Goal: Task Accomplishment & Management: Manage account settings

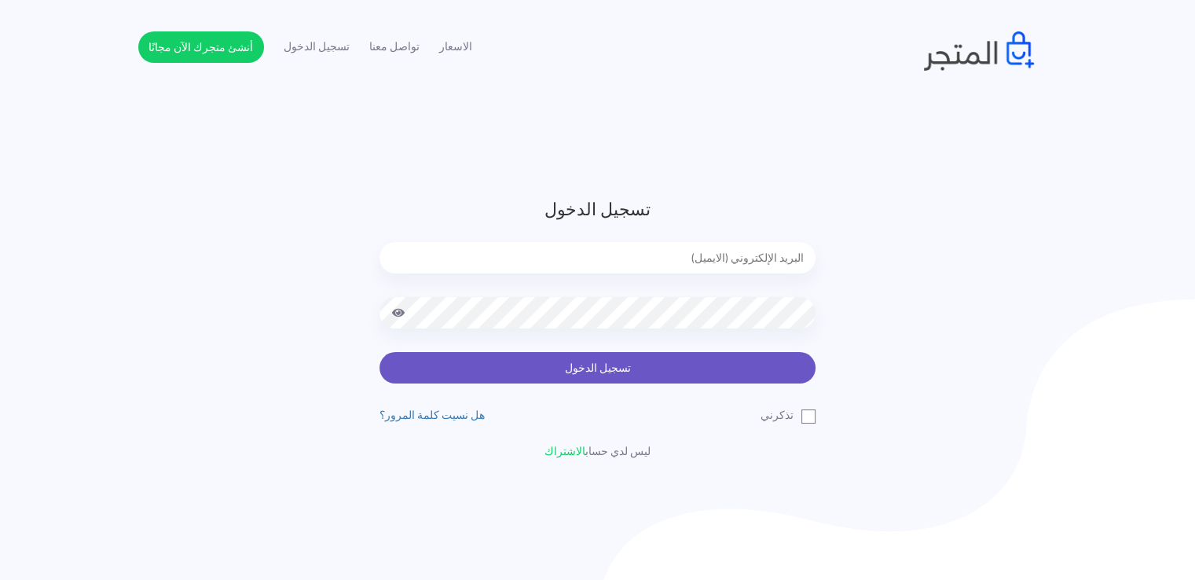
type input "noha_mae86@yahoo.com"
click at [630, 362] on button "تسجيل الدخول" at bounding box center [598, 367] width 436 height 31
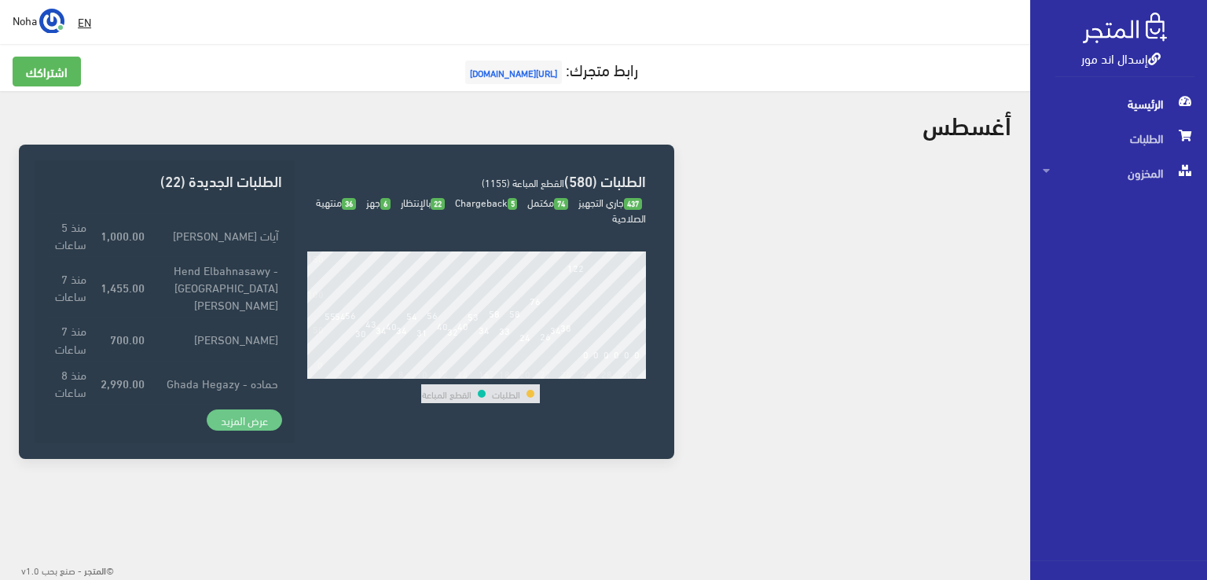
click at [233, 421] on link "عرض المزيد" at bounding box center [244, 420] width 75 height 22
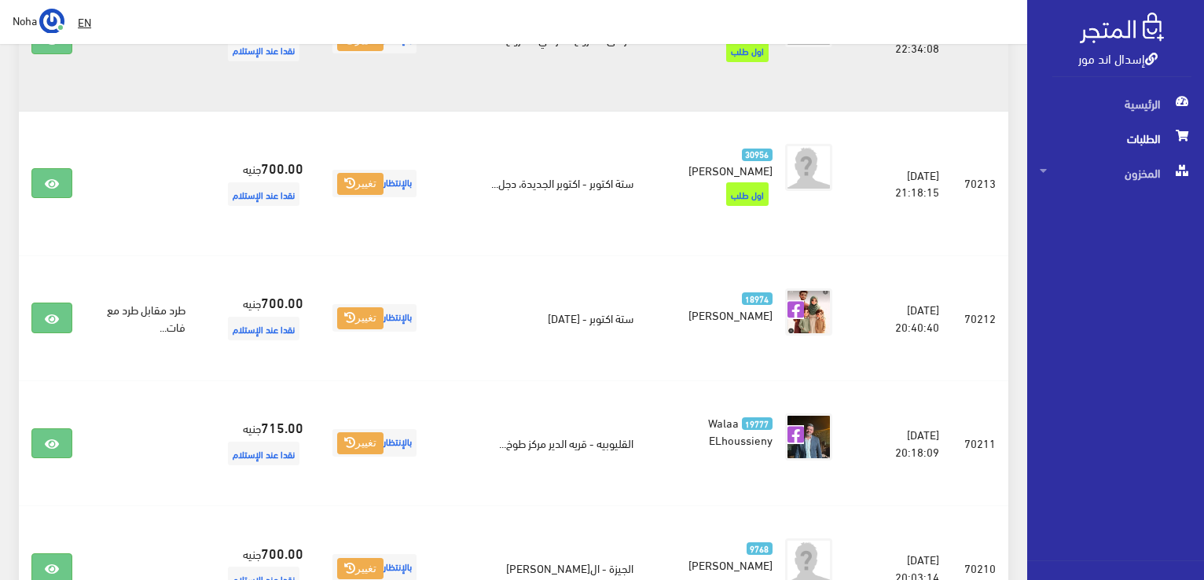
scroll to position [1100, 0]
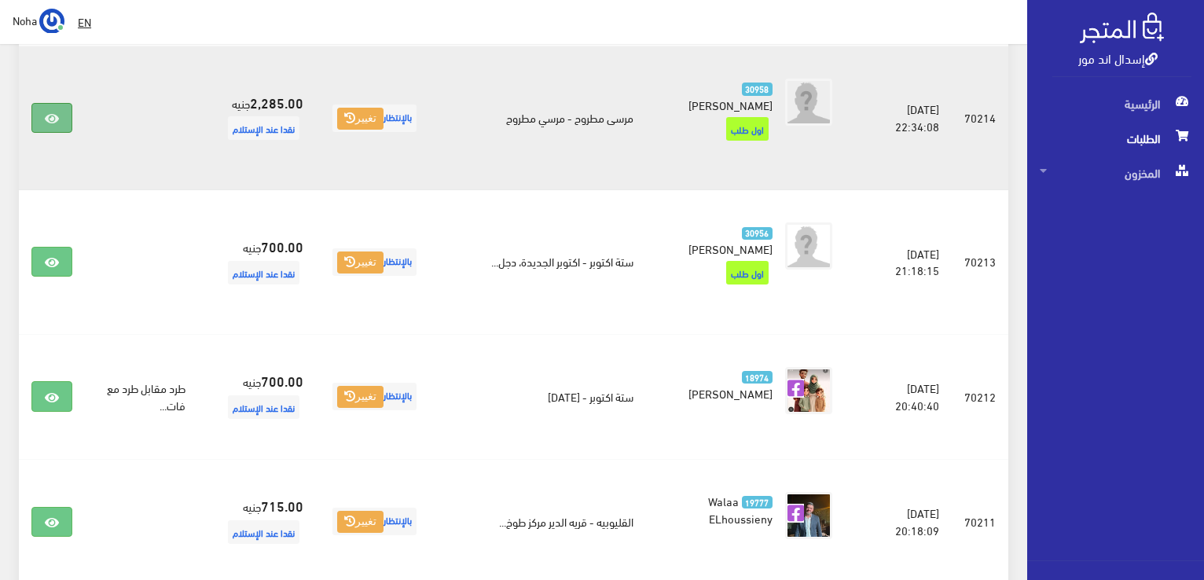
click at [37, 119] on link at bounding box center [51, 118] width 41 height 30
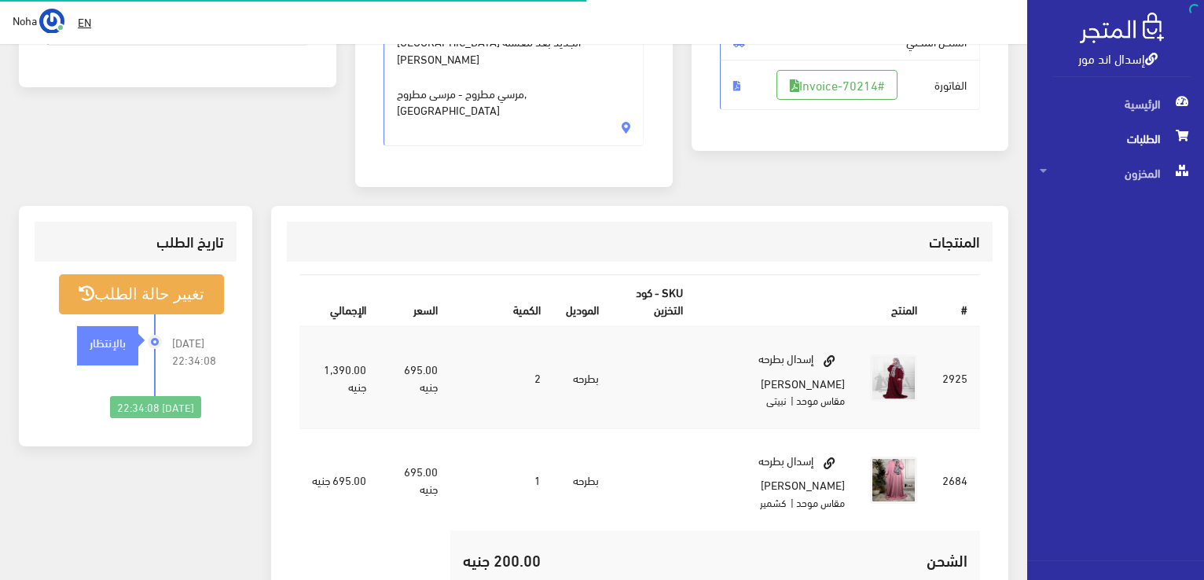
scroll to position [157, 0]
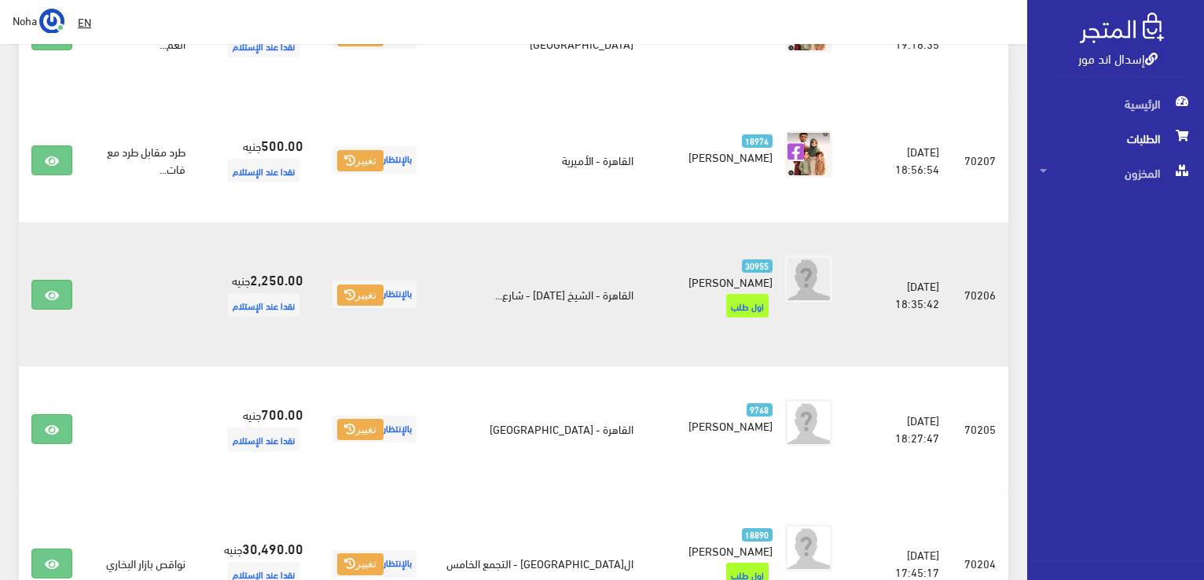
scroll to position [1965, 0]
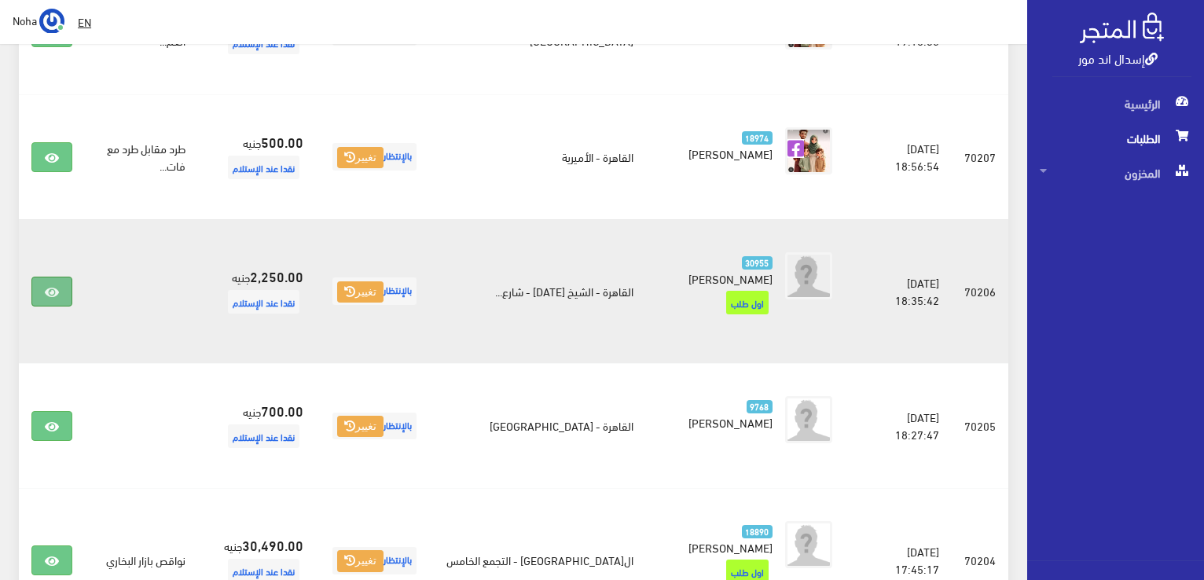
click at [60, 289] on link at bounding box center [51, 292] width 41 height 30
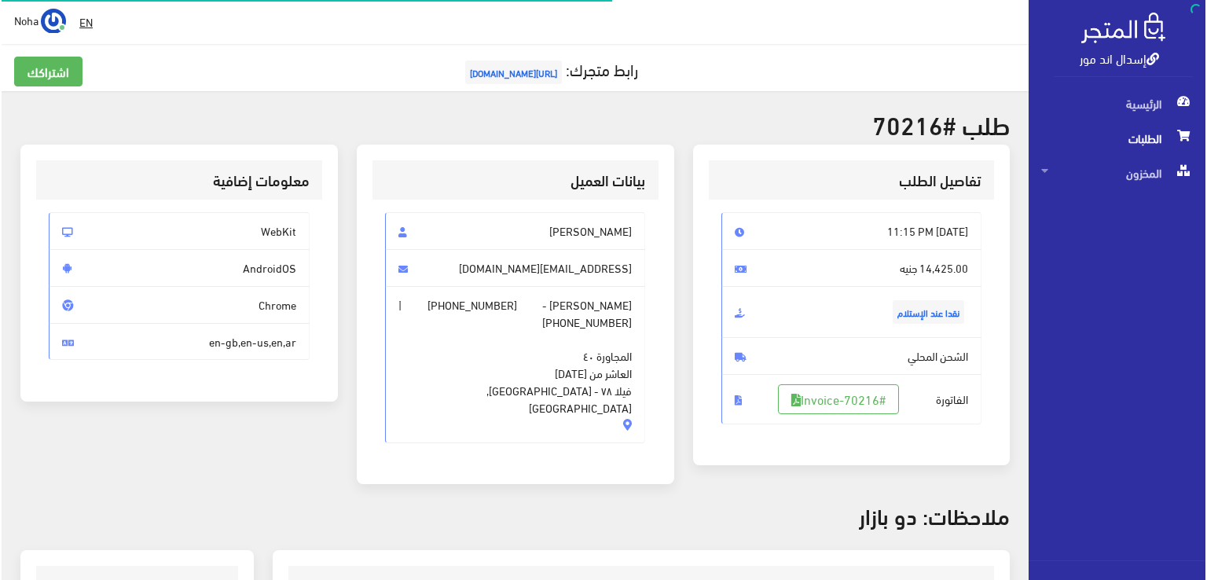
scroll to position [236, 0]
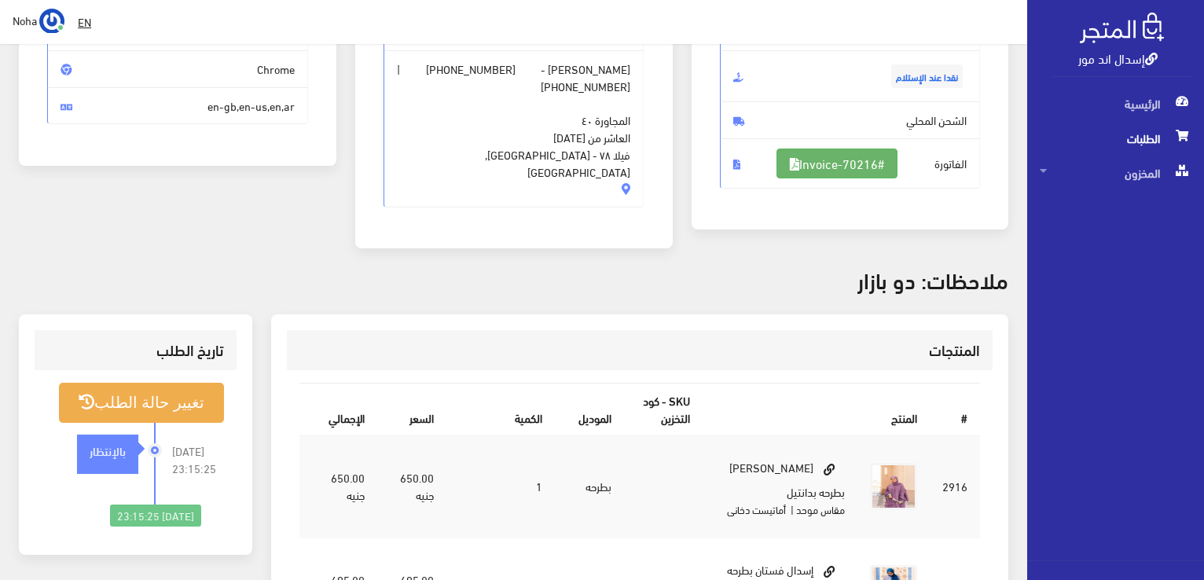
click at [814, 162] on link "#Invoice-70216" at bounding box center [837, 164] width 121 height 30
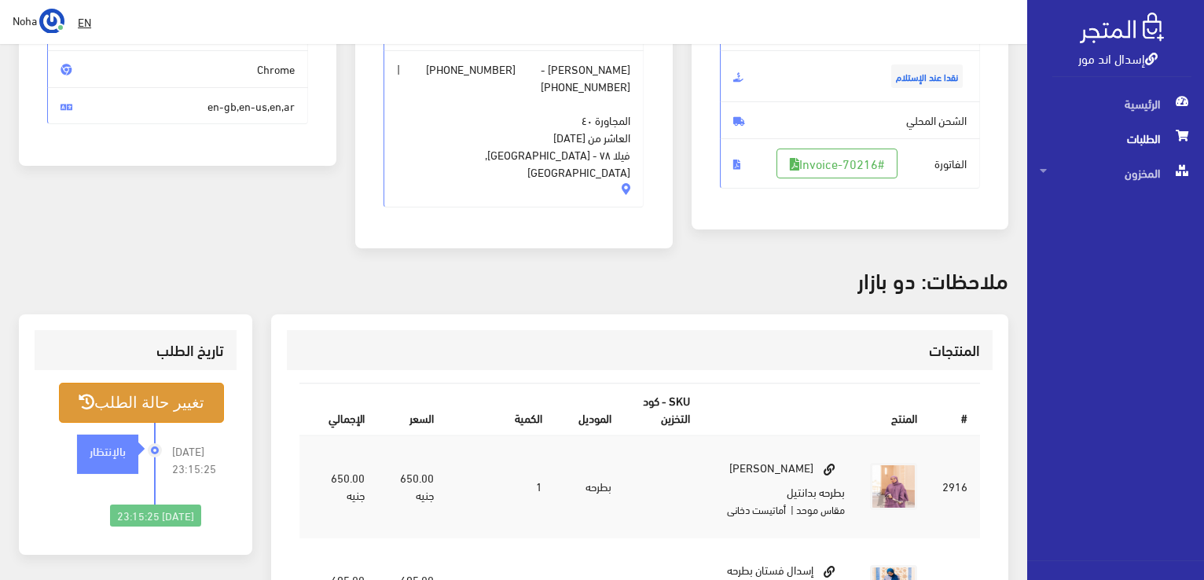
click at [172, 398] on button "تغيير حالة الطلب" at bounding box center [141, 403] width 165 height 40
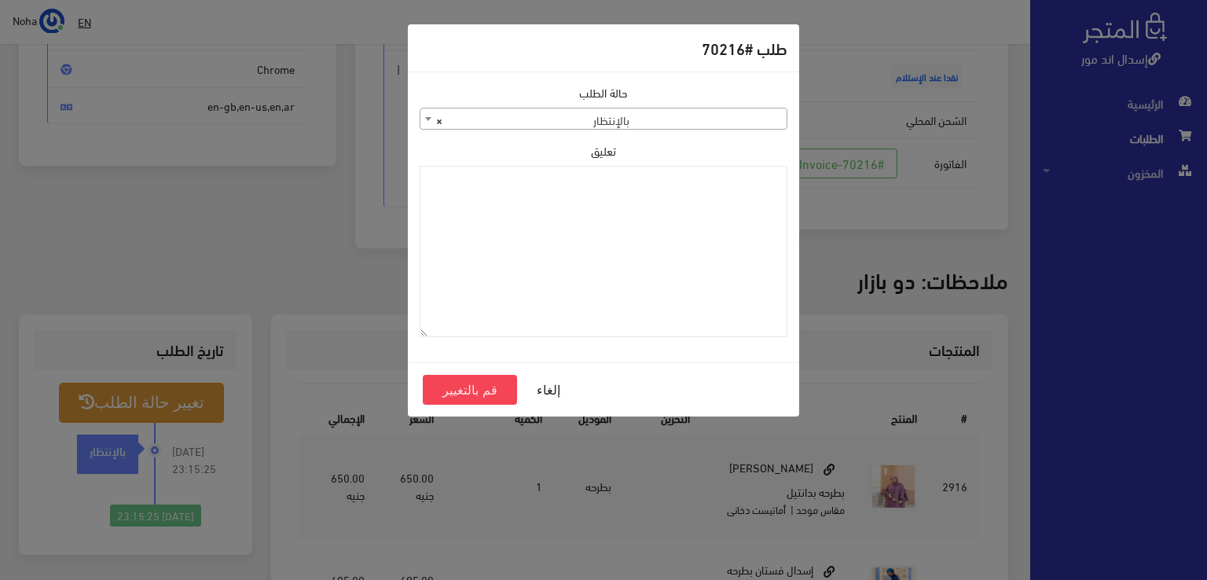
click at [638, 110] on span "× بالإنتظار" at bounding box center [603, 119] width 366 height 22
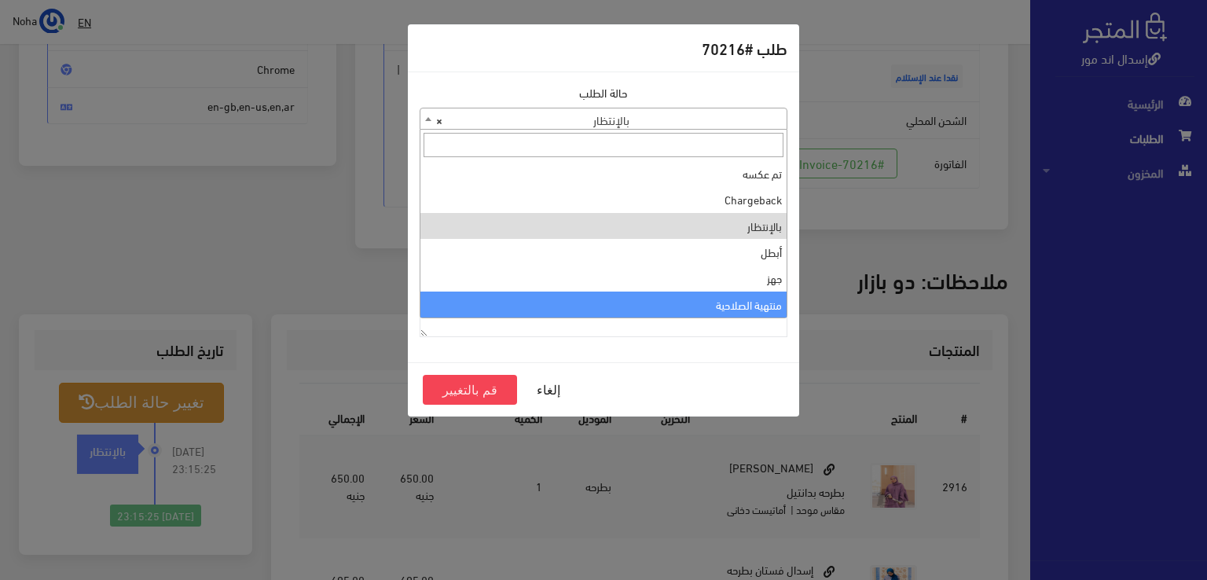
select select "14"
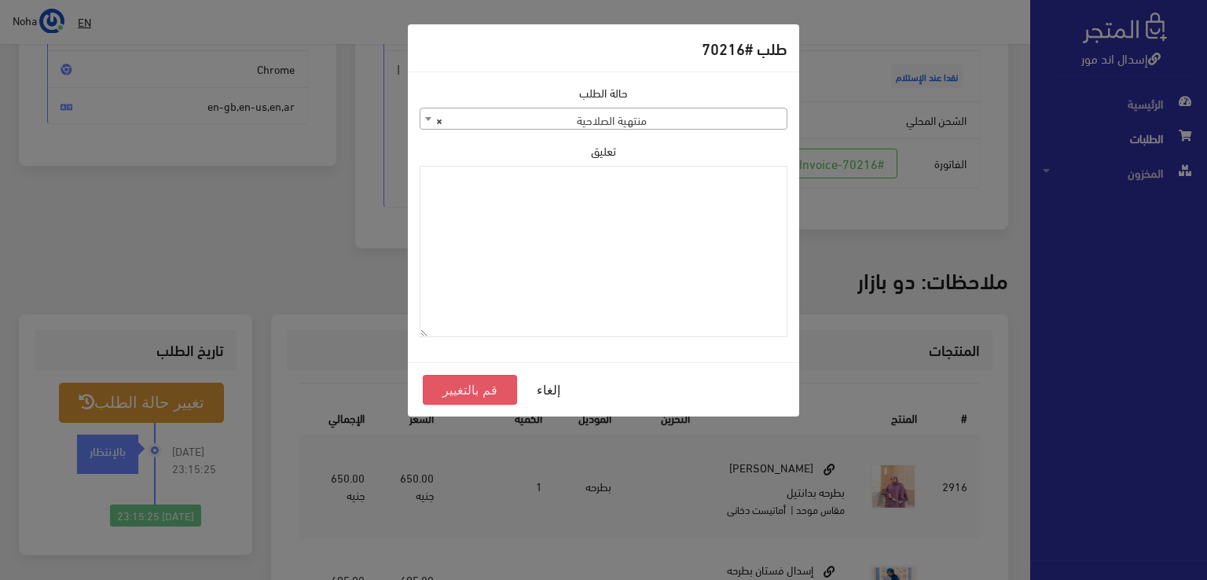
click at [501, 384] on button "قم بالتغيير" at bounding box center [470, 390] width 94 height 30
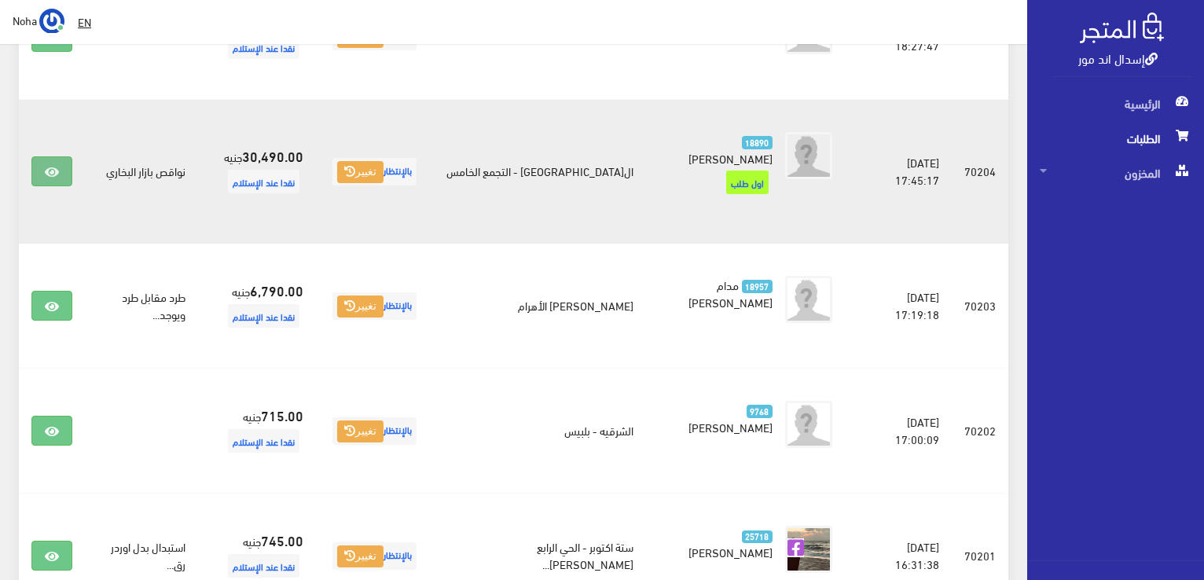
scroll to position [2565, 0]
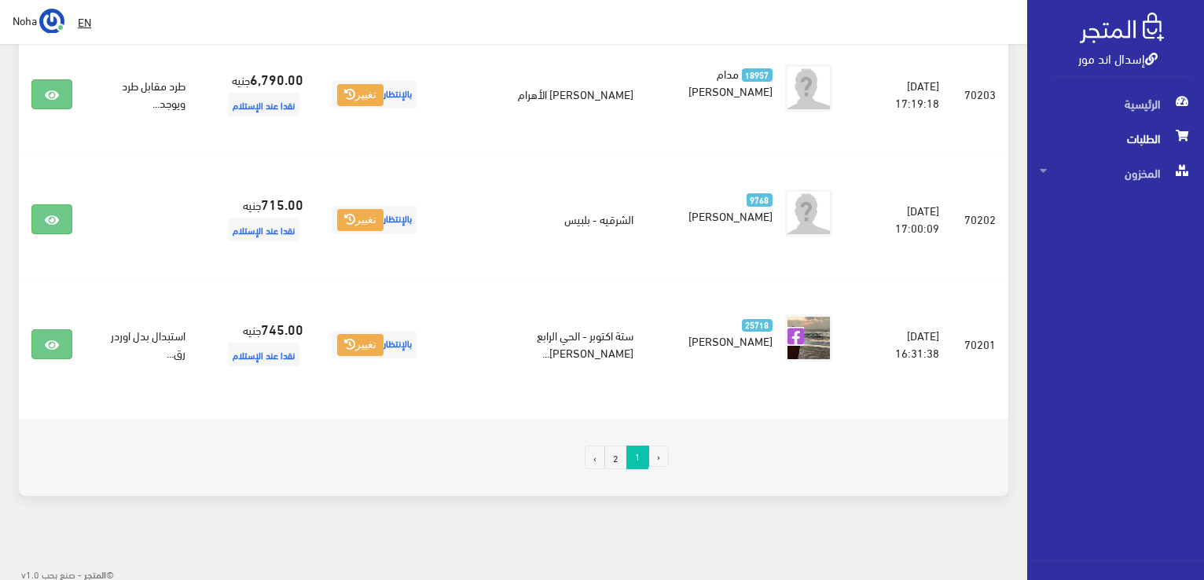
click at [615, 450] on link "2" at bounding box center [615, 458] width 23 height 24
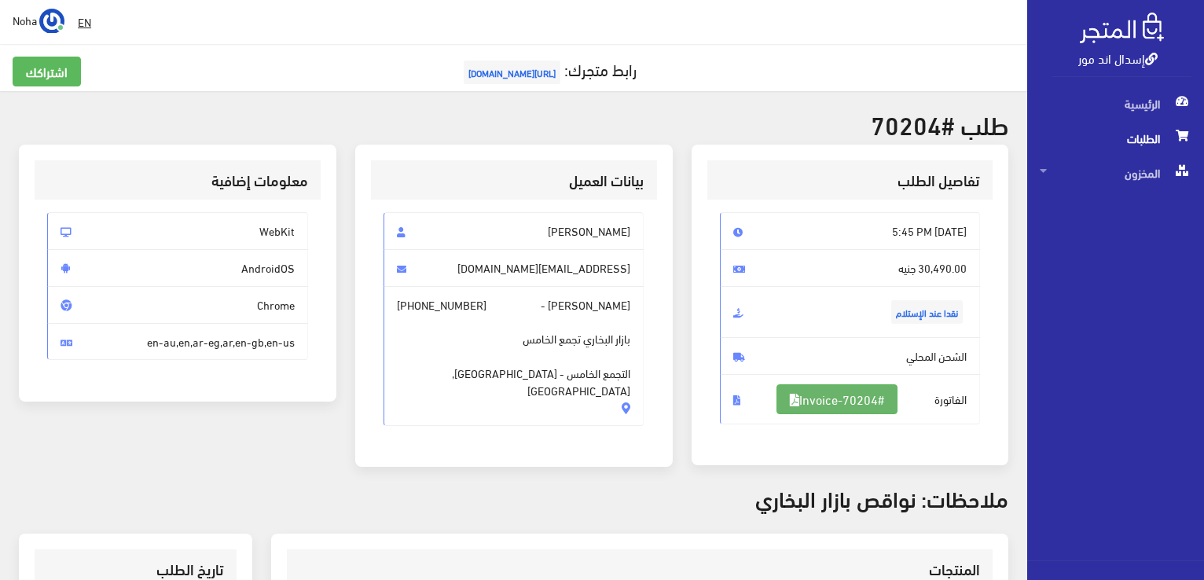
click at [871, 398] on link "#Invoice-70204" at bounding box center [837, 399] width 121 height 30
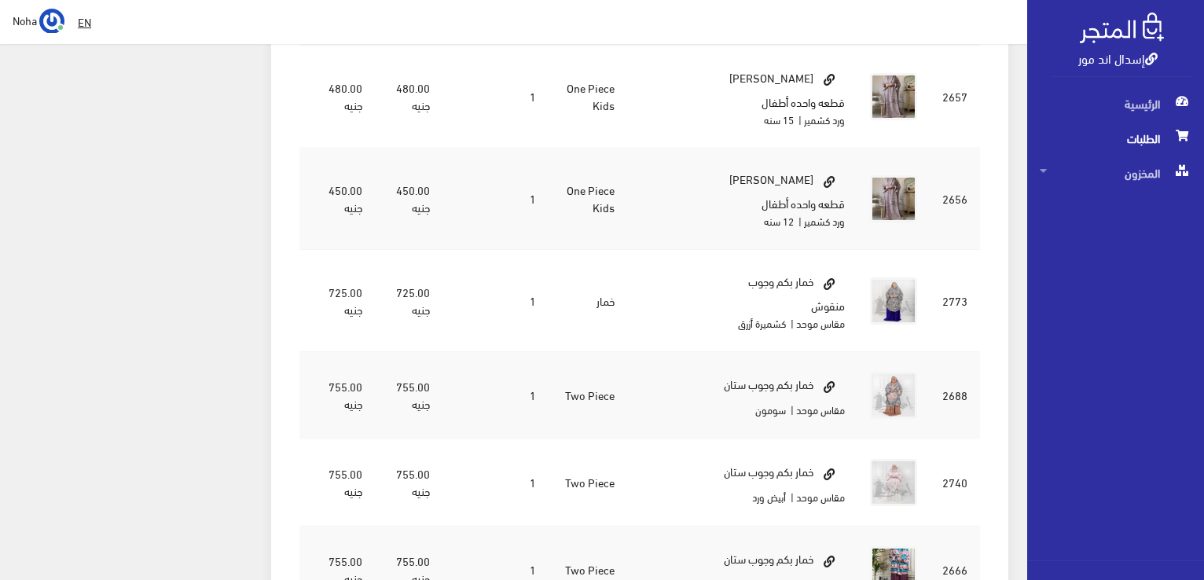
scroll to position [4571, 0]
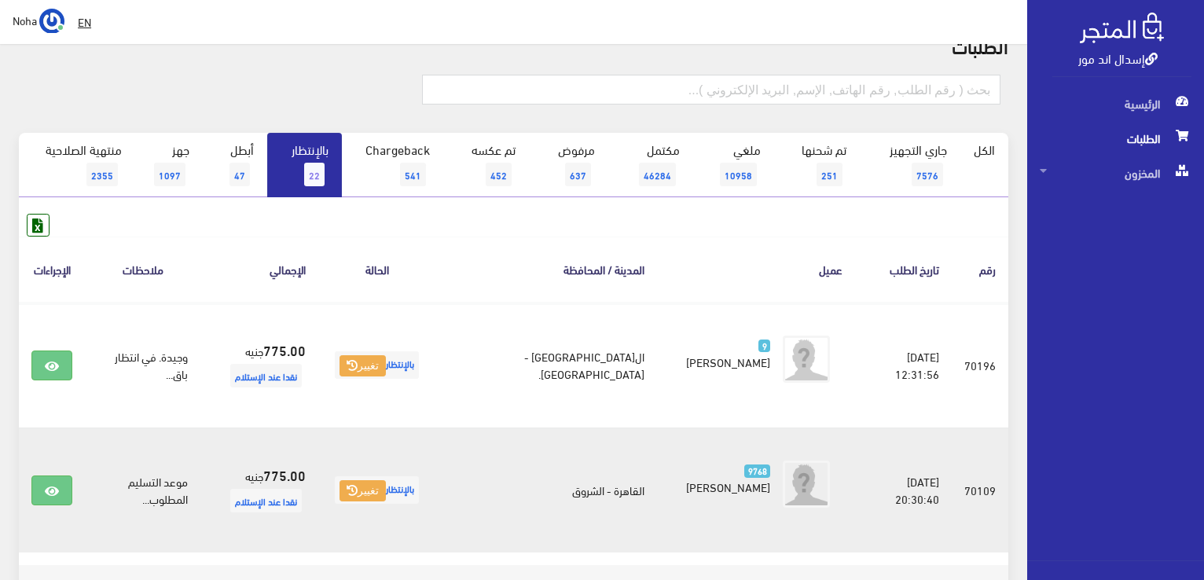
scroll to position [157, 0]
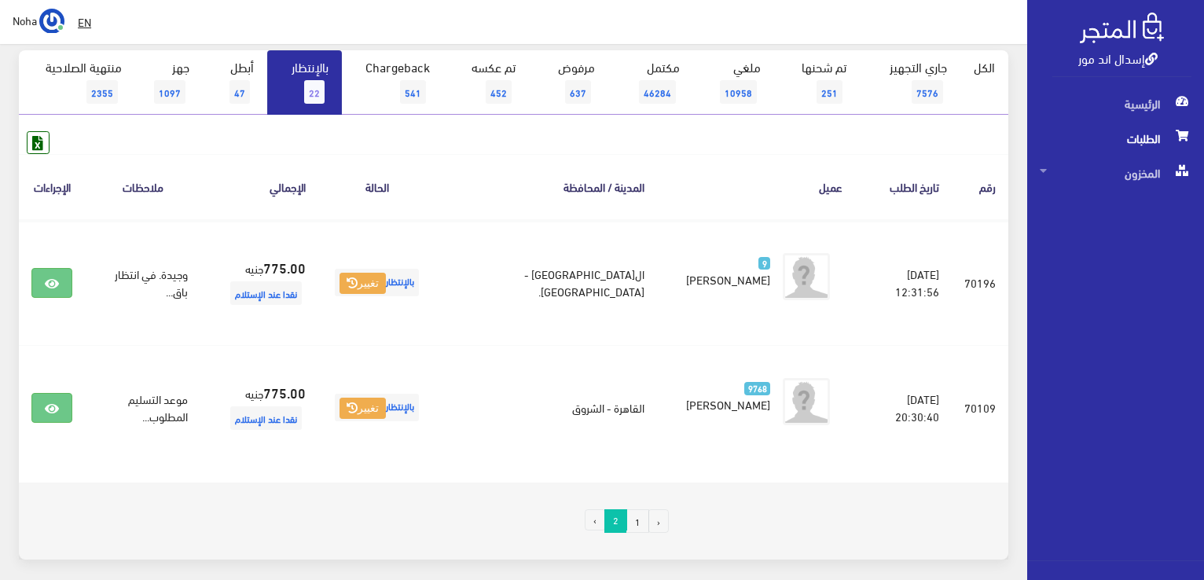
click at [641, 528] on link "1" at bounding box center [637, 521] width 23 height 24
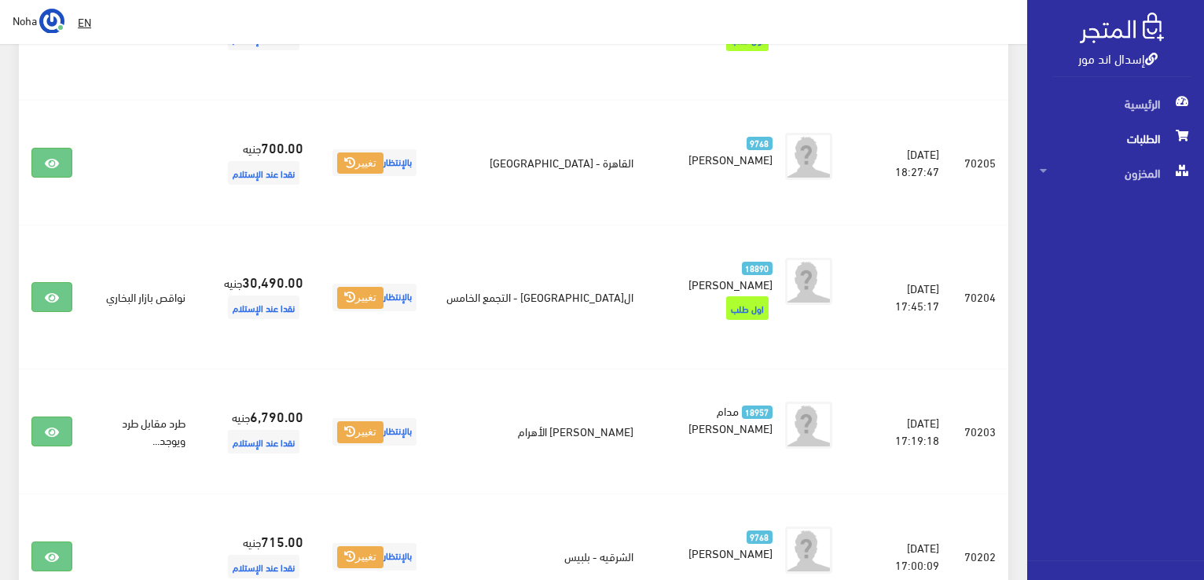
scroll to position [2279, 0]
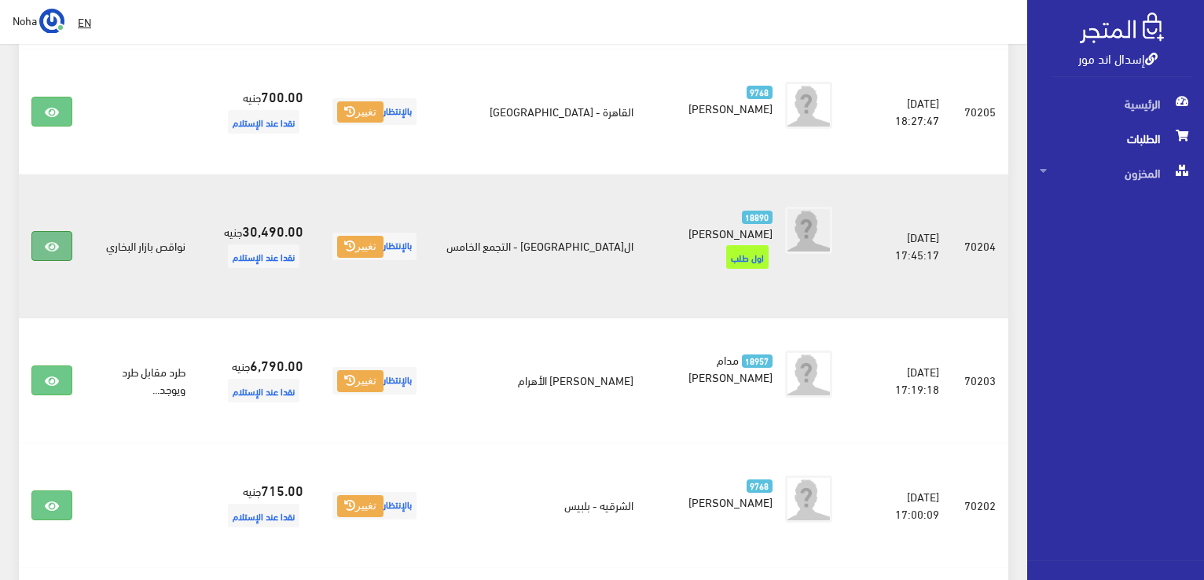
click at [48, 241] on icon at bounding box center [52, 247] width 14 height 13
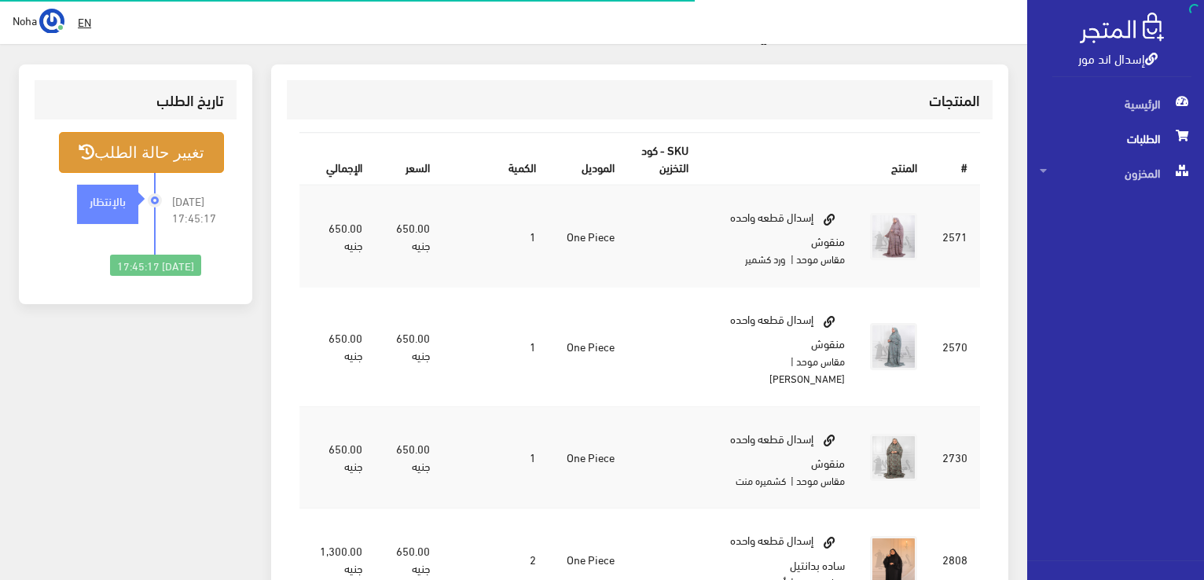
click at [168, 149] on button "تغيير حالة الطلب" at bounding box center [141, 152] width 165 height 40
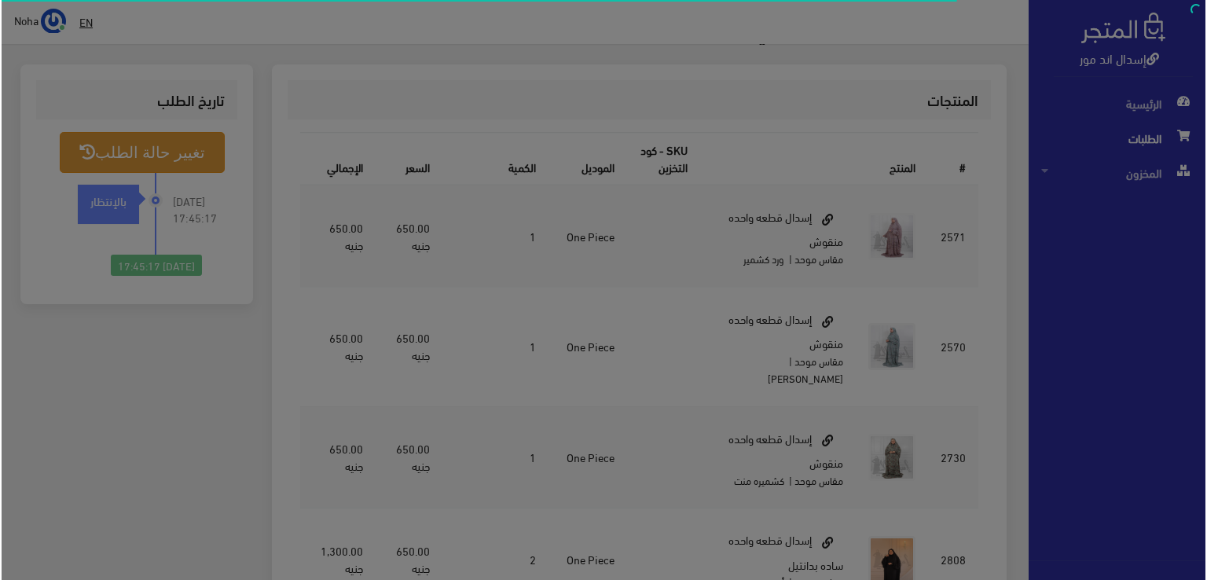
scroll to position [469, 0]
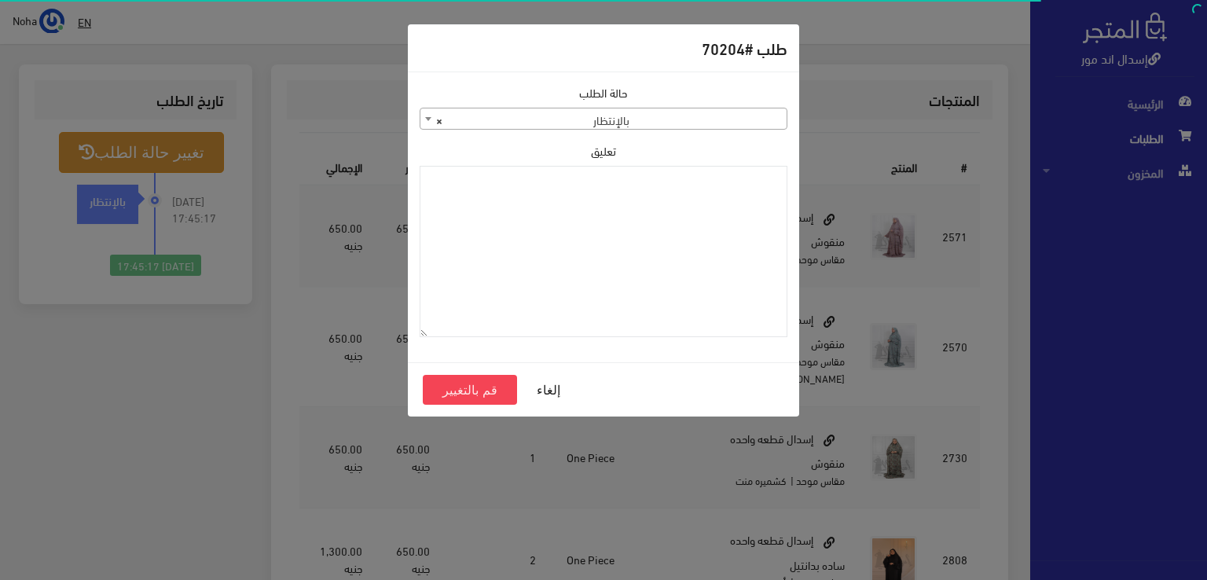
drag, startPoint x: 678, startPoint y: 106, endPoint x: 679, endPoint y: 117, distance: 11.1
click at [678, 109] on div "حالة الطلب جاري التجهيز تم شحنها ملغي مكتمل مرفوض تم عكس الإلغاء فشل تم رد المب…" at bounding box center [604, 107] width 368 height 46
click at [679, 117] on span "× بالإنتظار" at bounding box center [603, 119] width 366 height 22
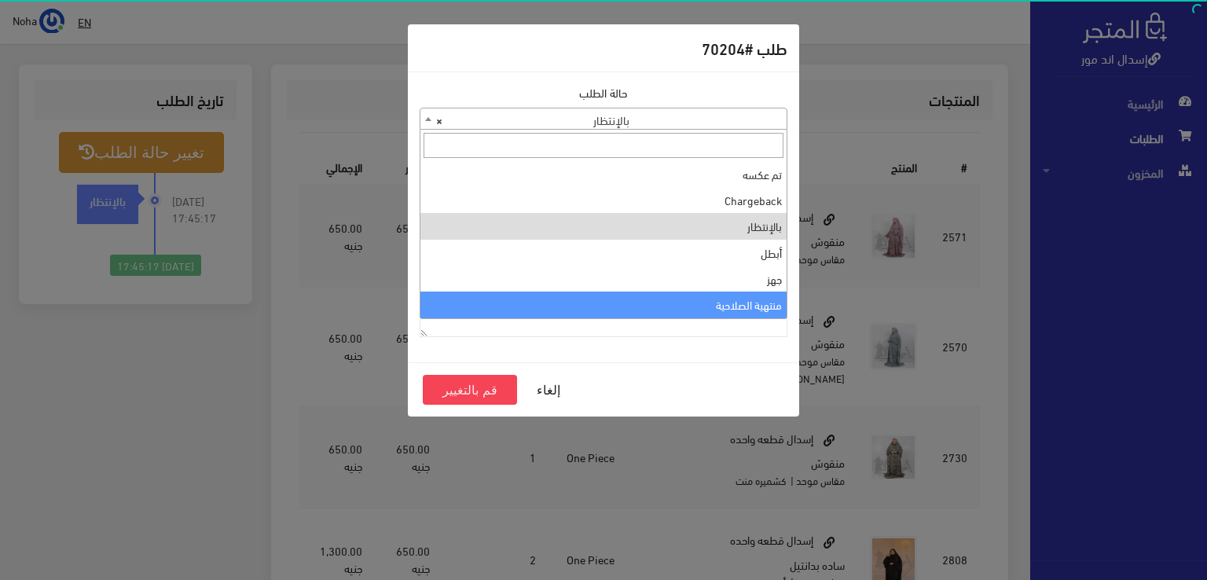
select select "14"
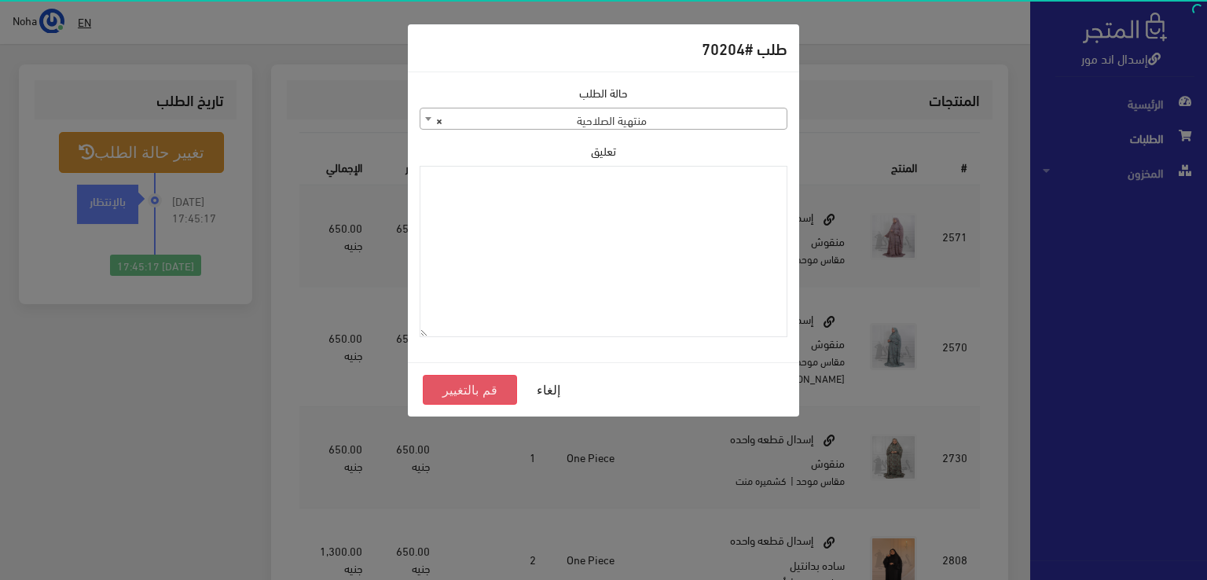
click at [474, 387] on button "قم بالتغيير" at bounding box center [470, 390] width 94 height 30
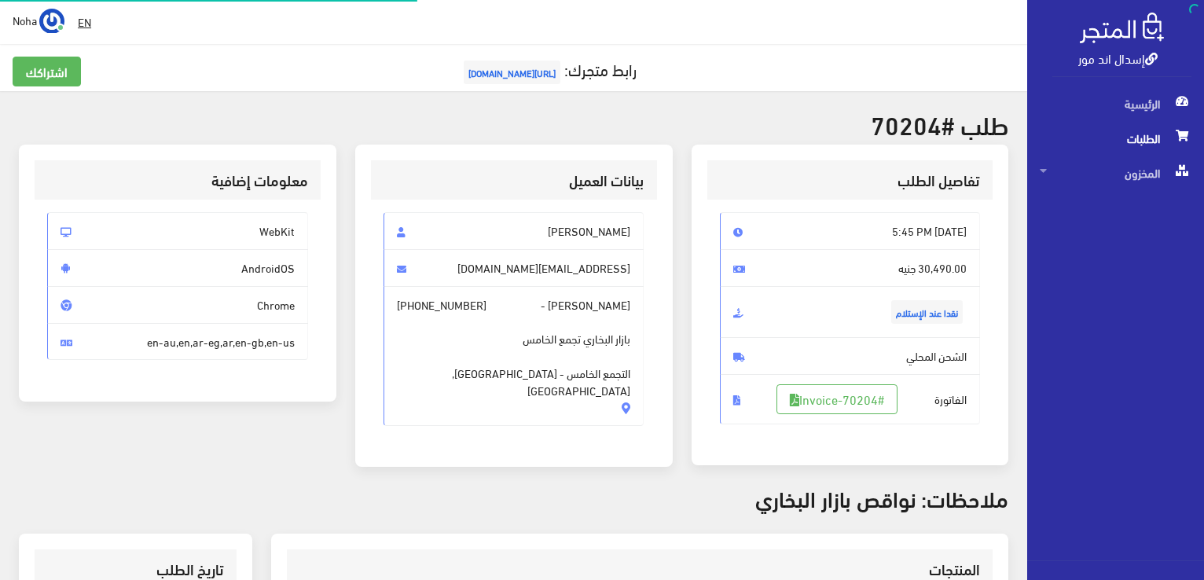
scroll to position [469, 0]
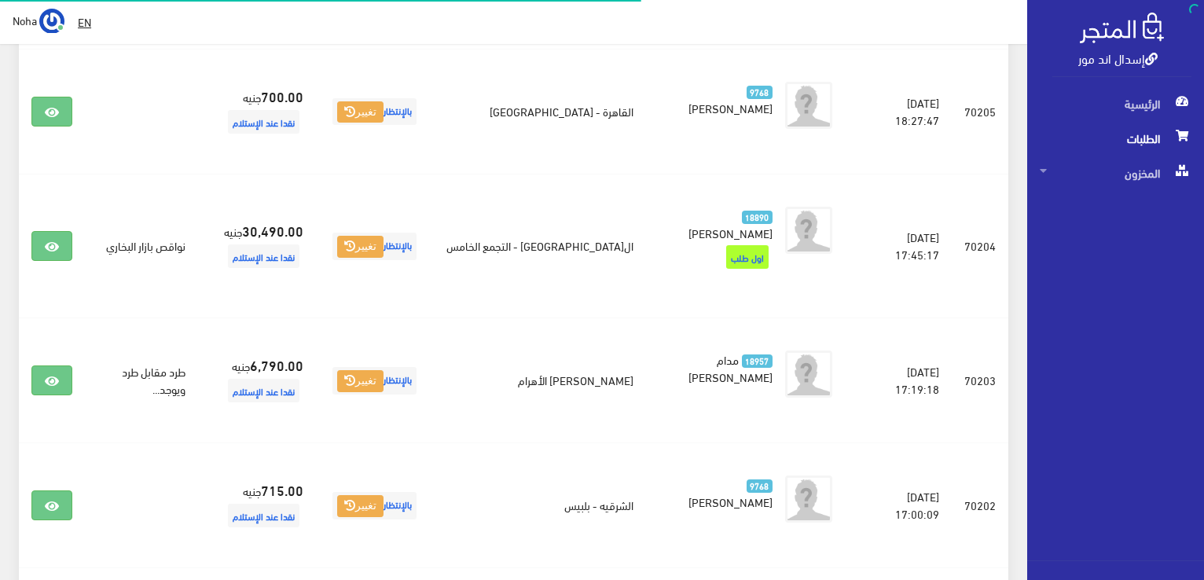
scroll to position [2279, 0]
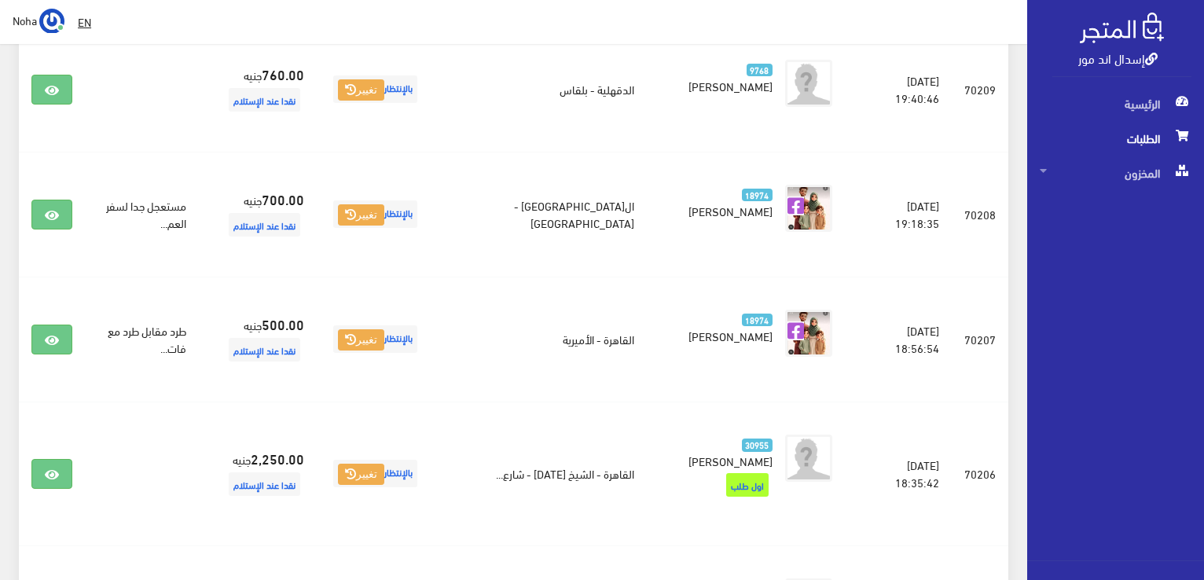
scroll to position [1631, 0]
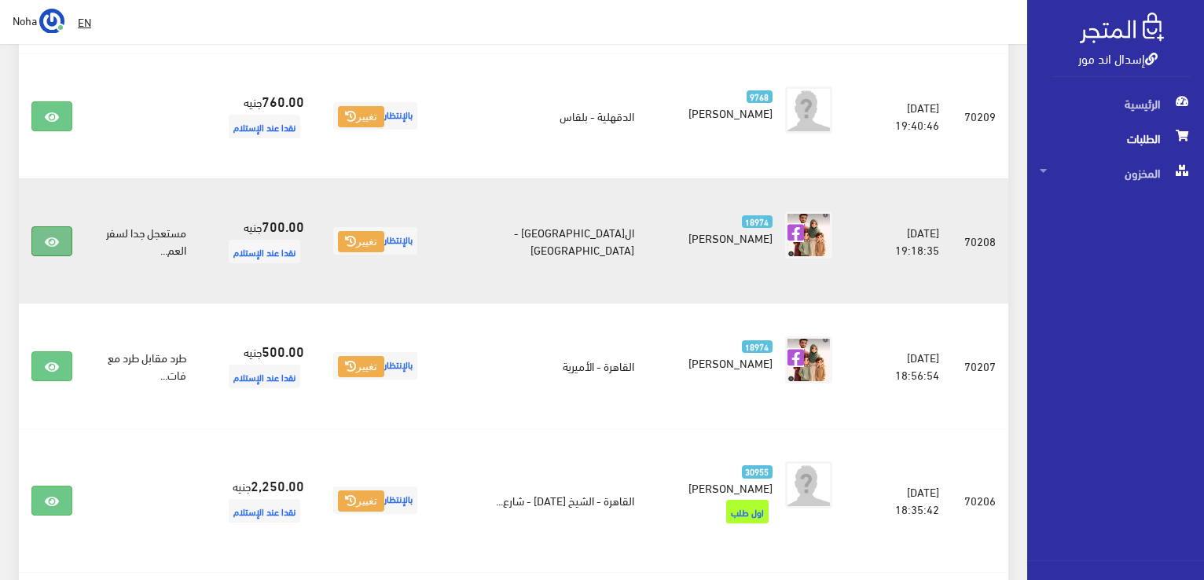
click at [42, 237] on link at bounding box center [51, 241] width 41 height 30
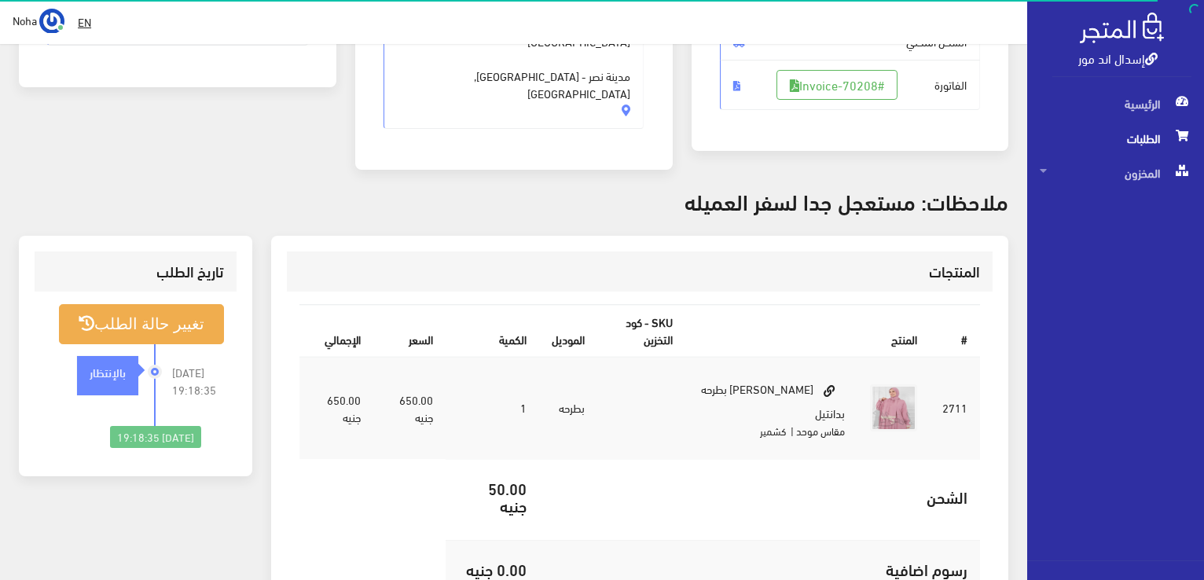
scroll to position [79, 0]
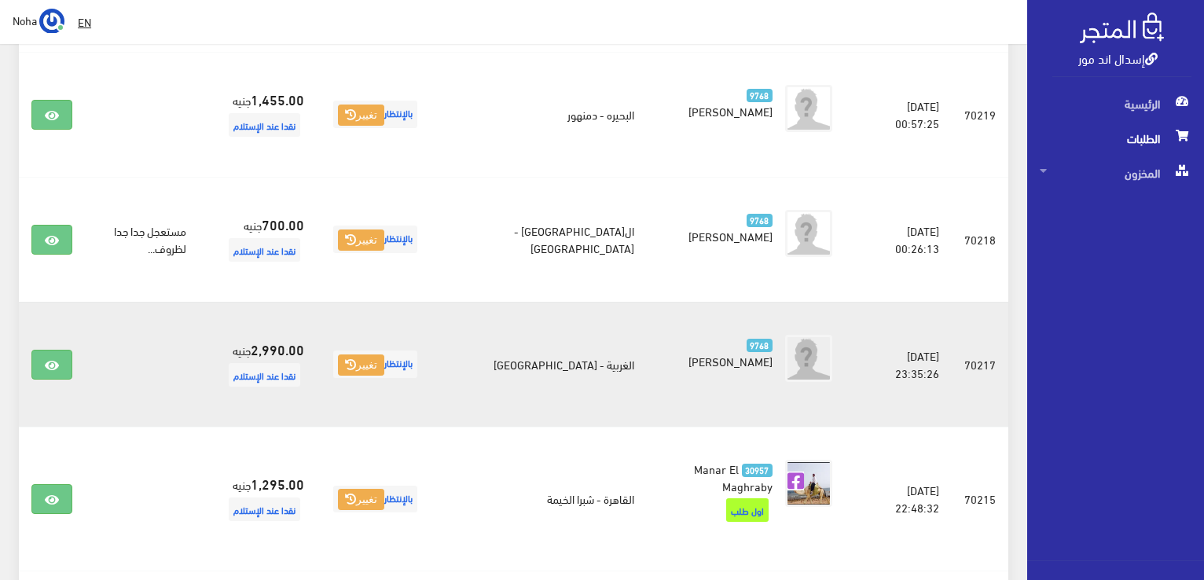
scroll to position [373, 0]
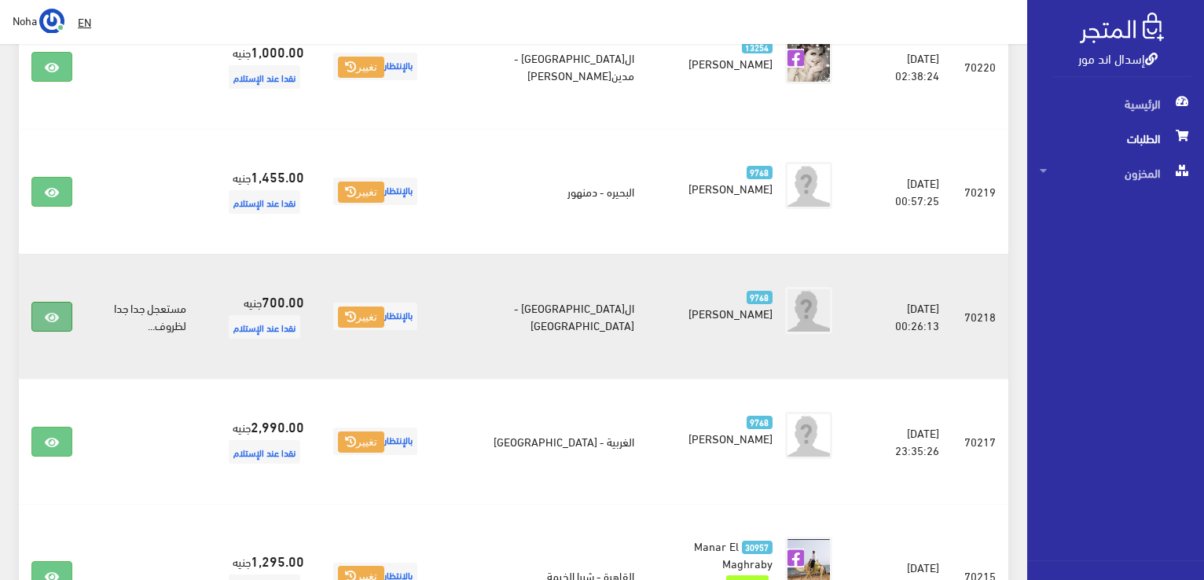
click at [50, 311] on icon at bounding box center [52, 317] width 14 height 13
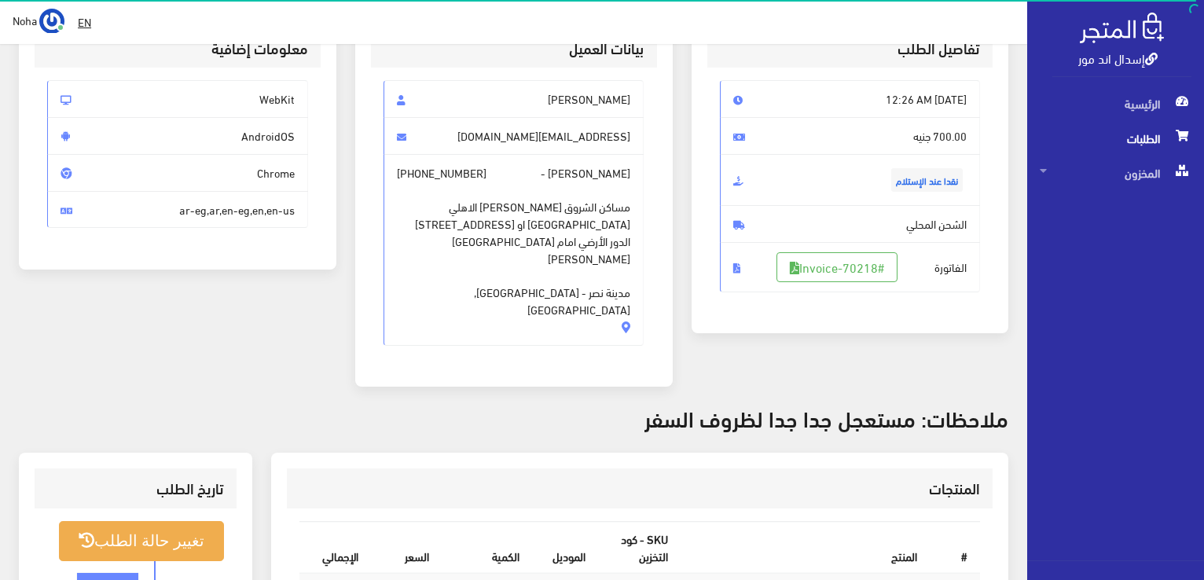
scroll to position [236, 0]
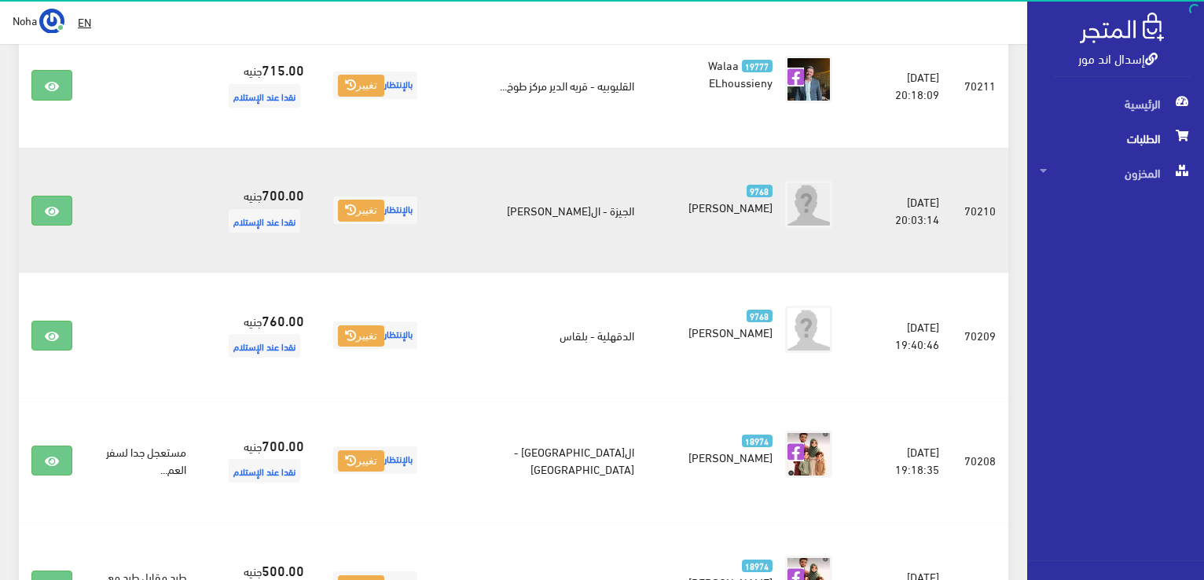
scroll to position [1552, 0]
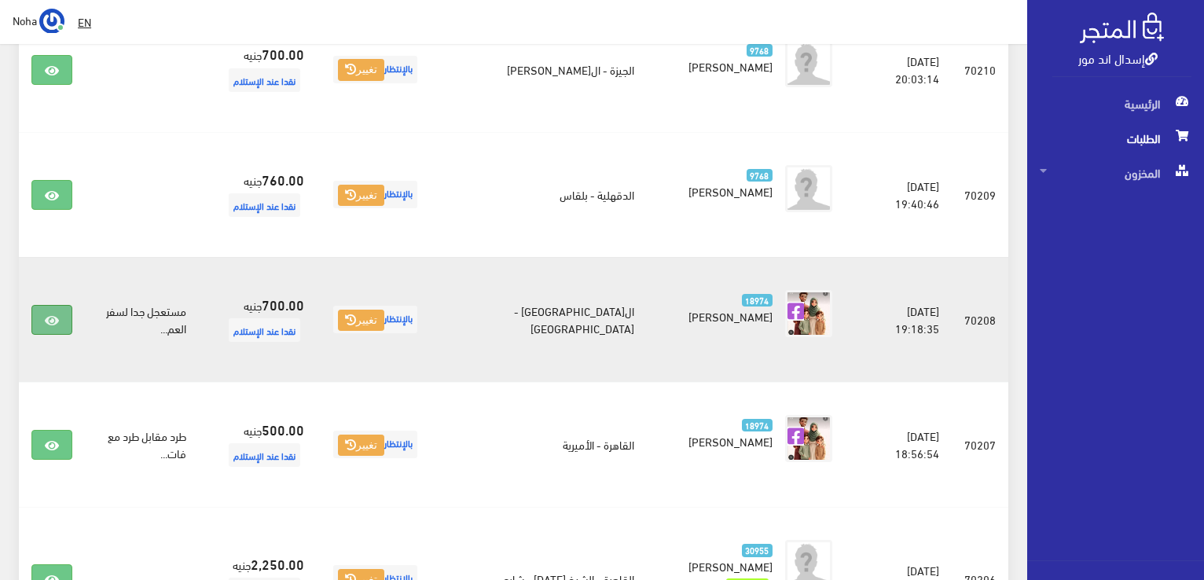
click at [64, 314] on link at bounding box center [51, 320] width 41 height 30
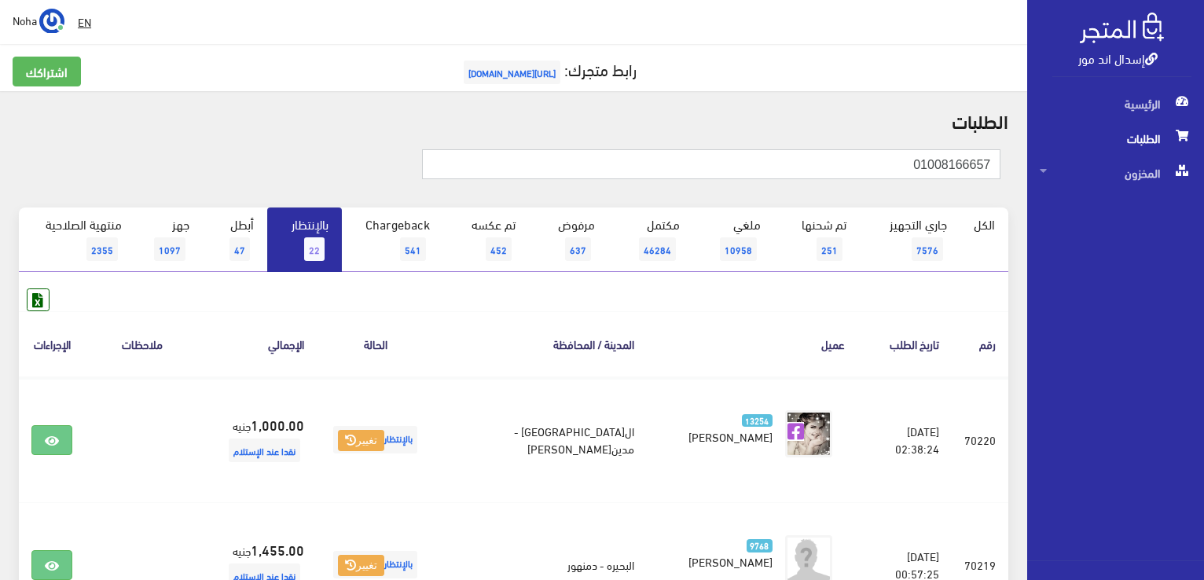
type input "01008166657"
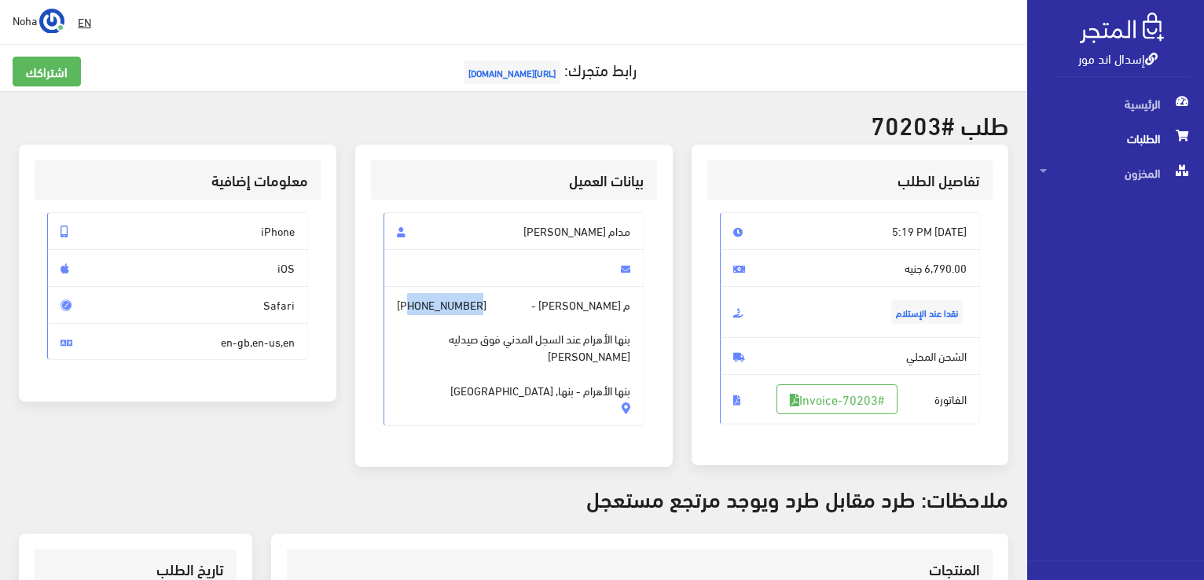
drag, startPoint x: 475, startPoint y: 297, endPoint x: 409, endPoint y: 303, distance: 65.5
click at [409, 303] on span "[PHONE_NUMBER]" at bounding box center [442, 304] width 90 height 17
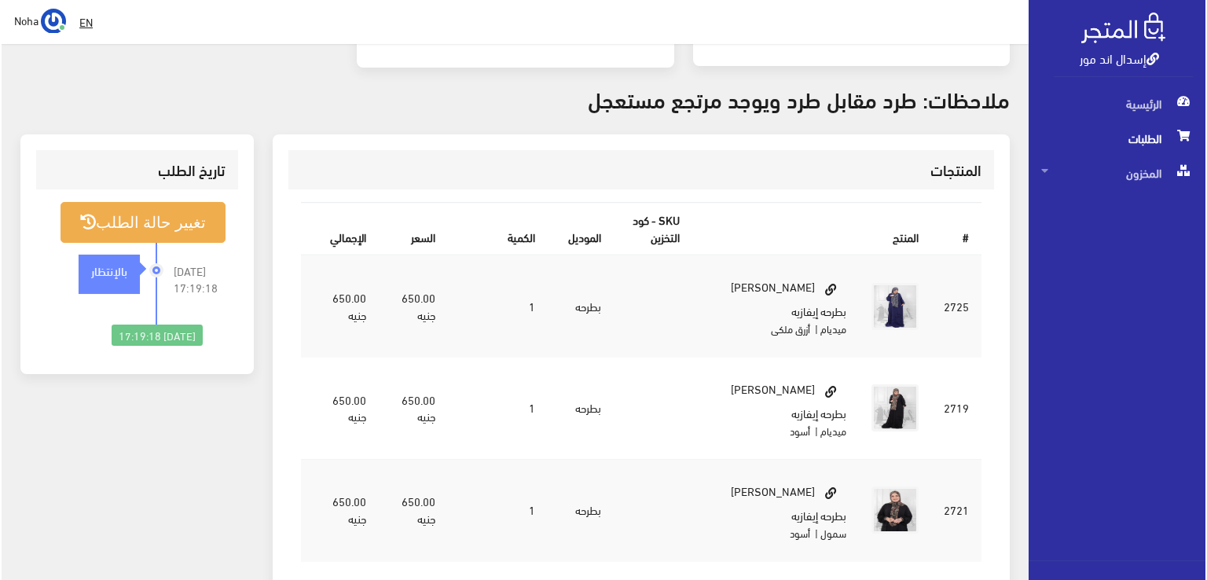
scroll to position [236, 0]
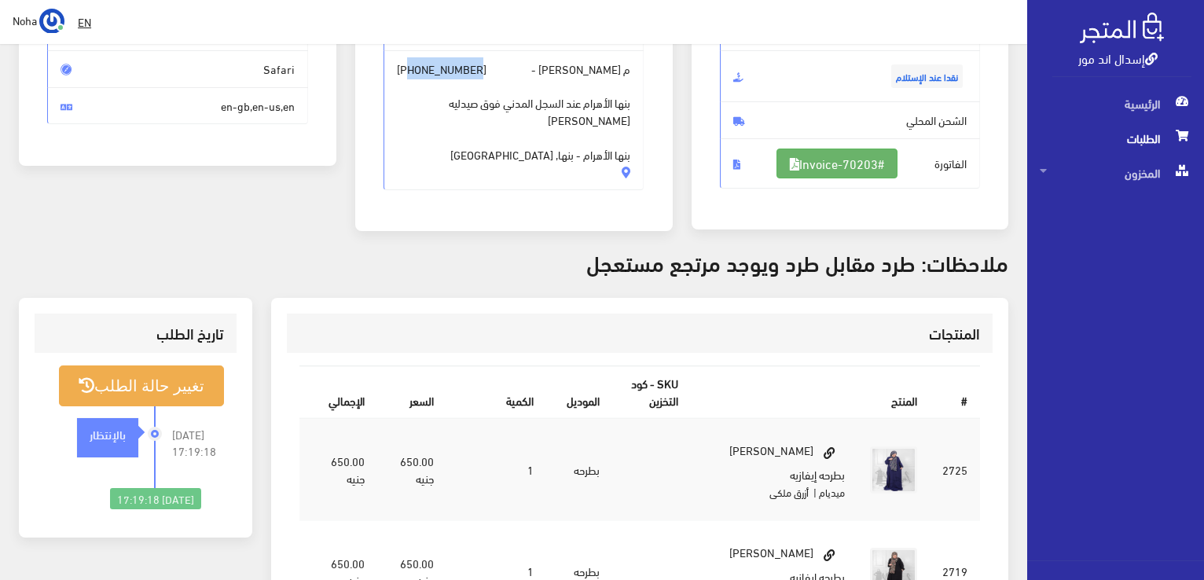
click at [880, 167] on link "#Invoice-70203" at bounding box center [837, 164] width 121 height 30
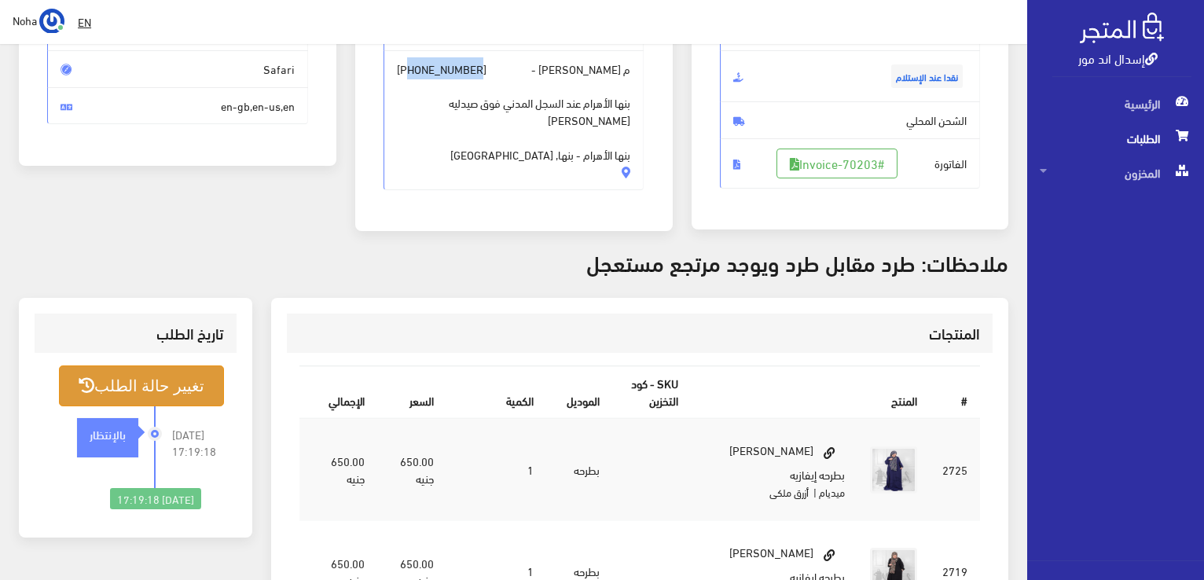
click at [167, 391] on button "تغيير حالة الطلب" at bounding box center [141, 385] width 165 height 40
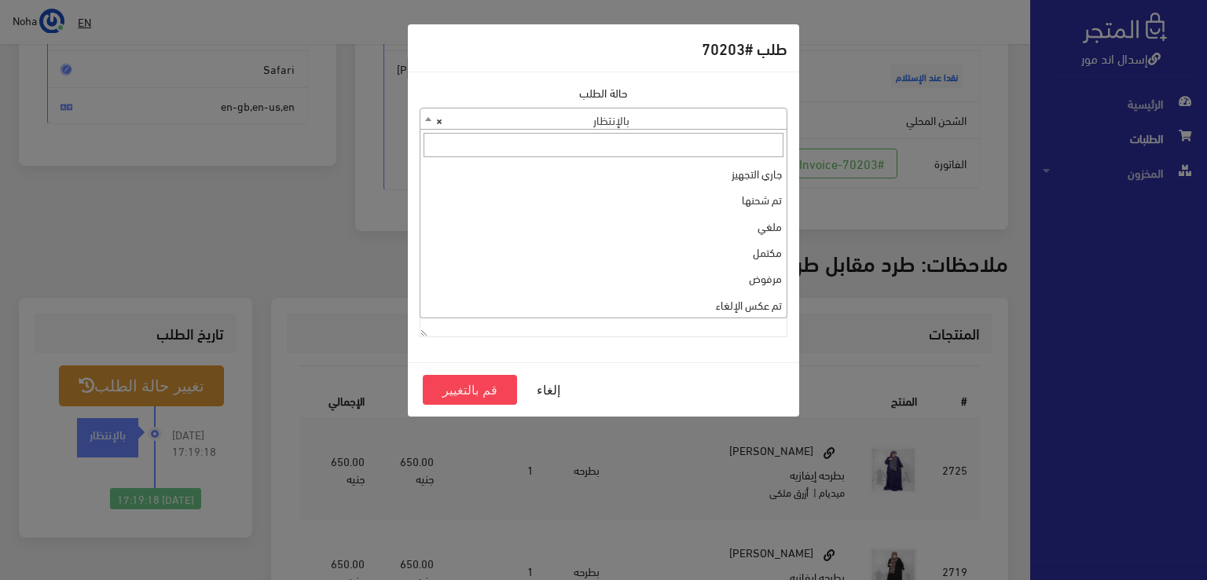
click at [631, 125] on span "× بالإنتظار" at bounding box center [603, 119] width 366 height 22
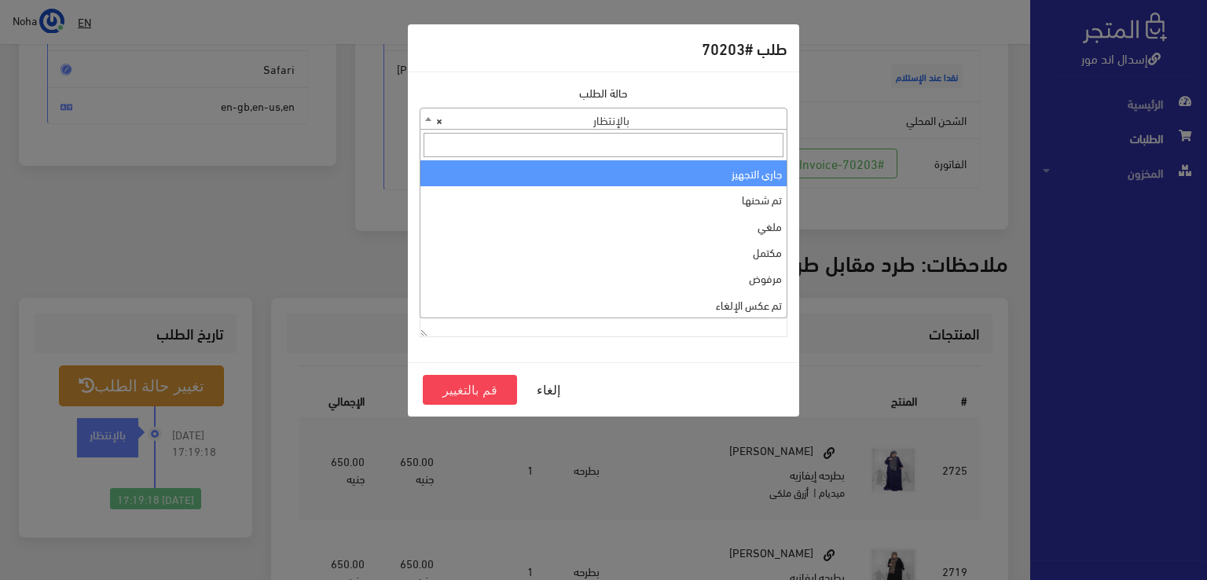
select select "1"
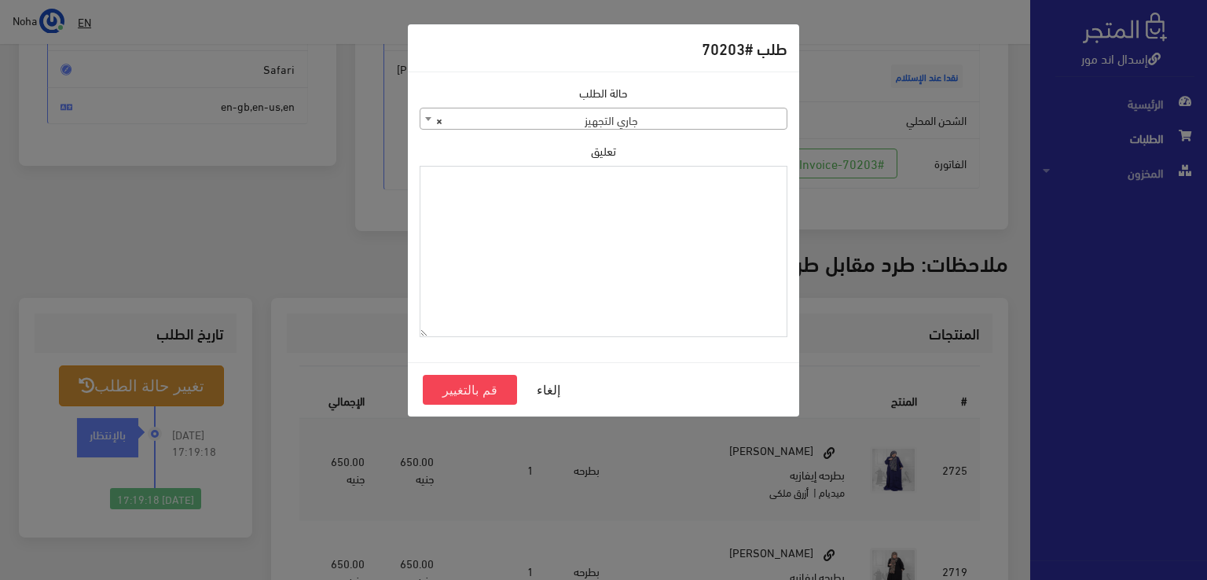
drag, startPoint x: 630, startPoint y: 217, endPoint x: 547, endPoint y: 255, distance: 91.5
click at [547, 255] on textarea "تعليق" at bounding box center [604, 252] width 368 height 172
type textarea "1115348"
click at [500, 396] on button "قم بالتغيير" at bounding box center [470, 390] width 94 height 30
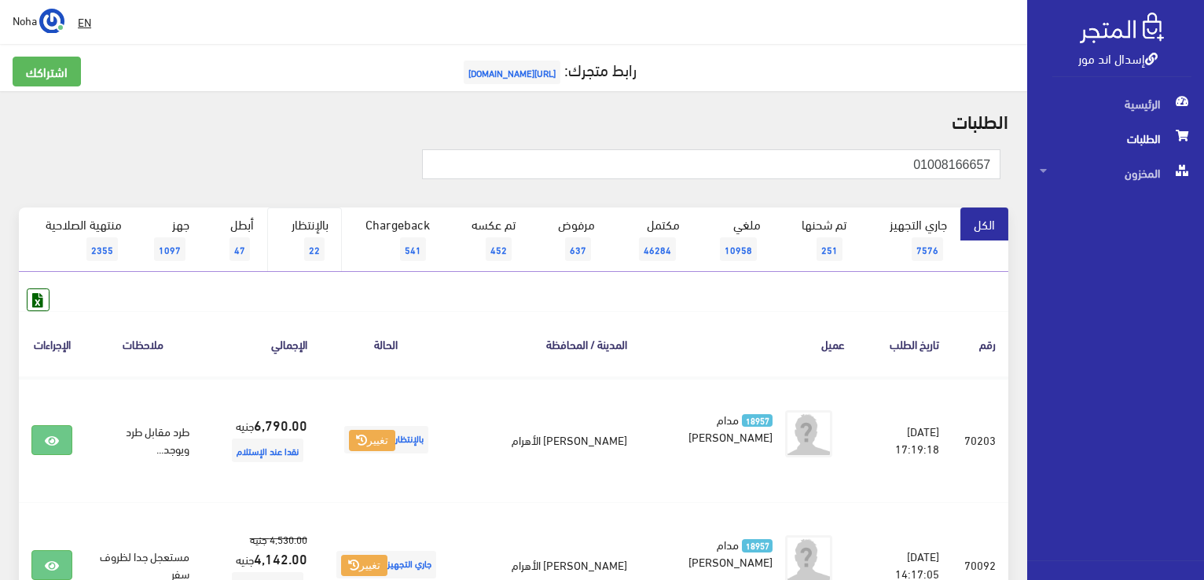
click at [314, 241] on span "22" at bounding box center [314, 249] width 20 height 24
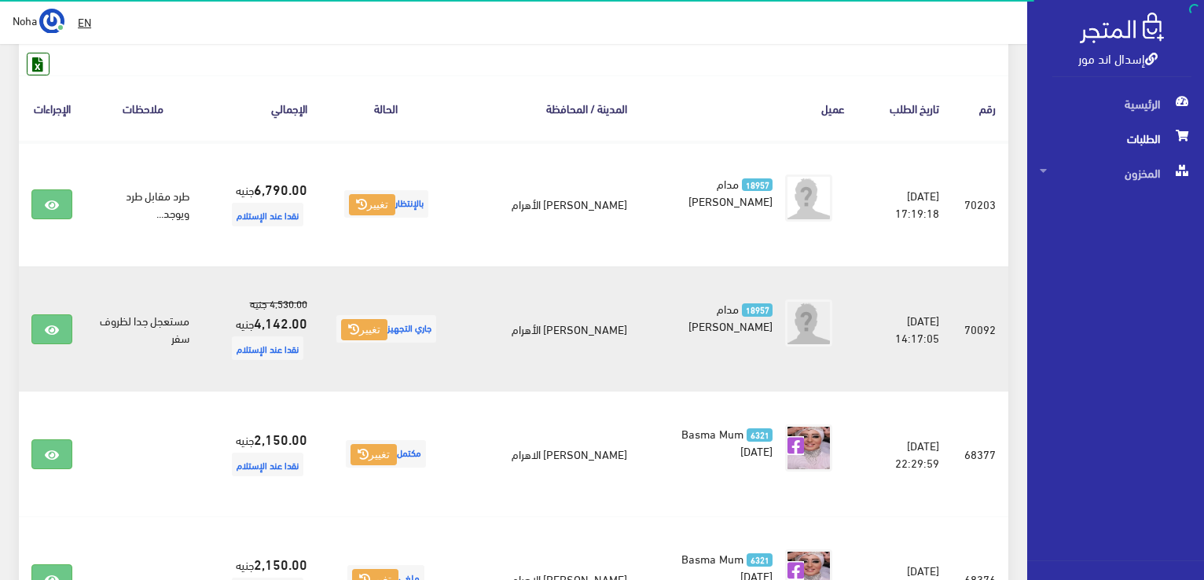
scroll to position [236, 0]
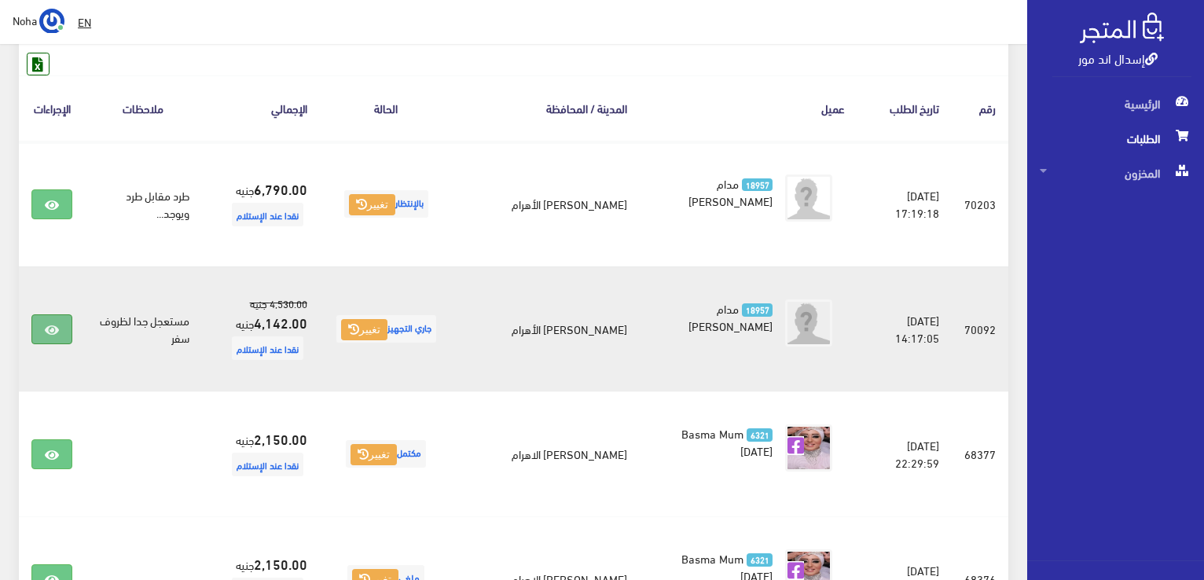
click at [43, 339] on link at bounding box center [51, 329] width 41 height 30
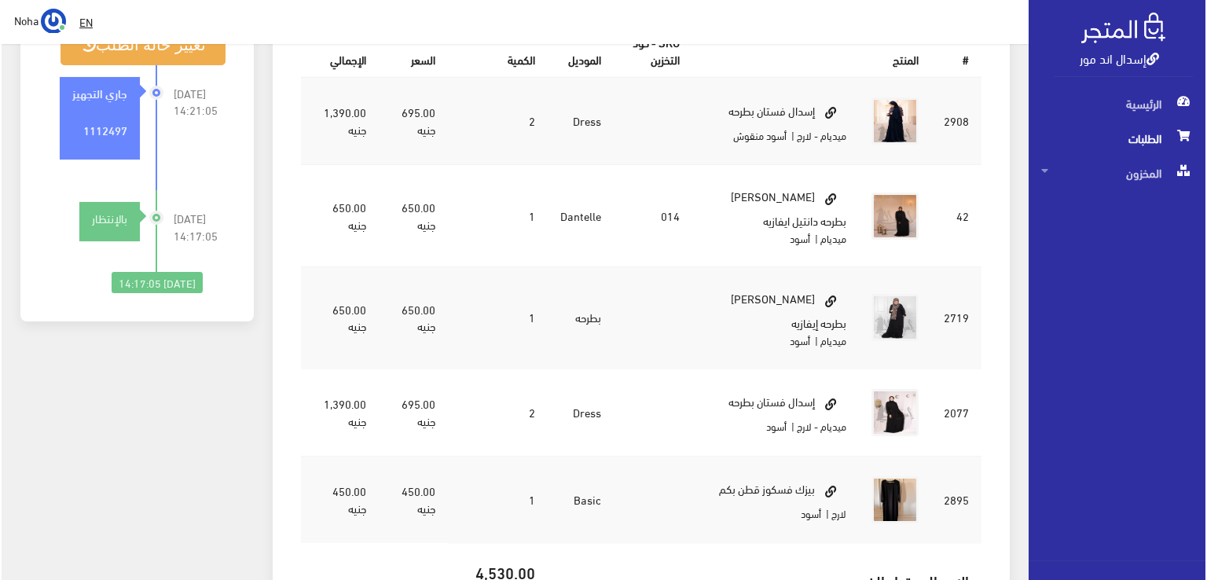
scroll to position [550, 0]
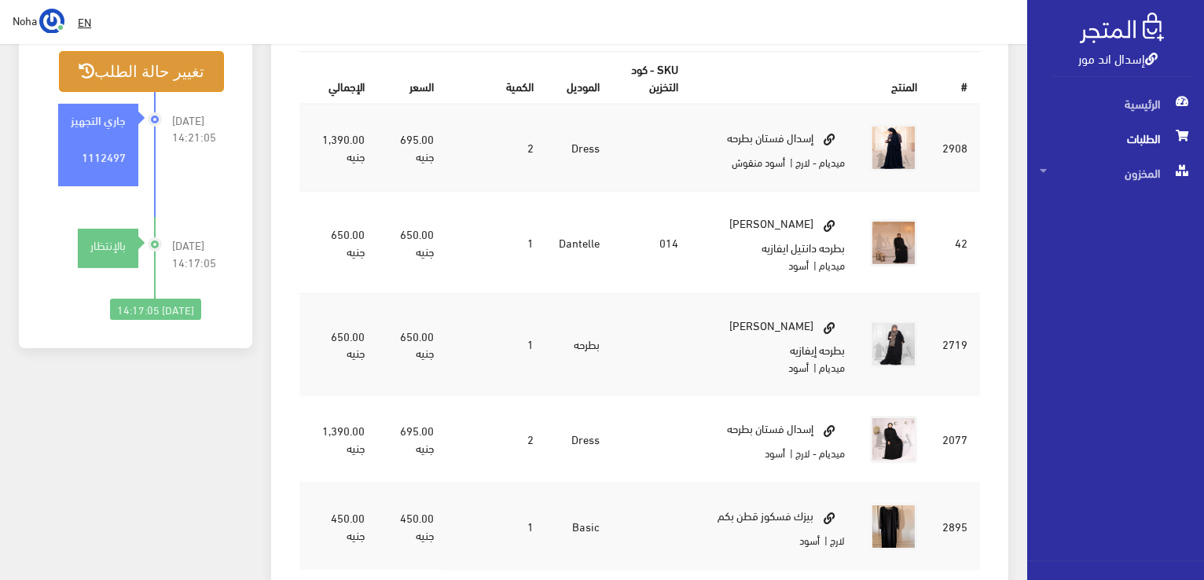
click at [191, 67] on button "تغيير حالة الطلب" at bounding box center [141, 71] width 165 height 40
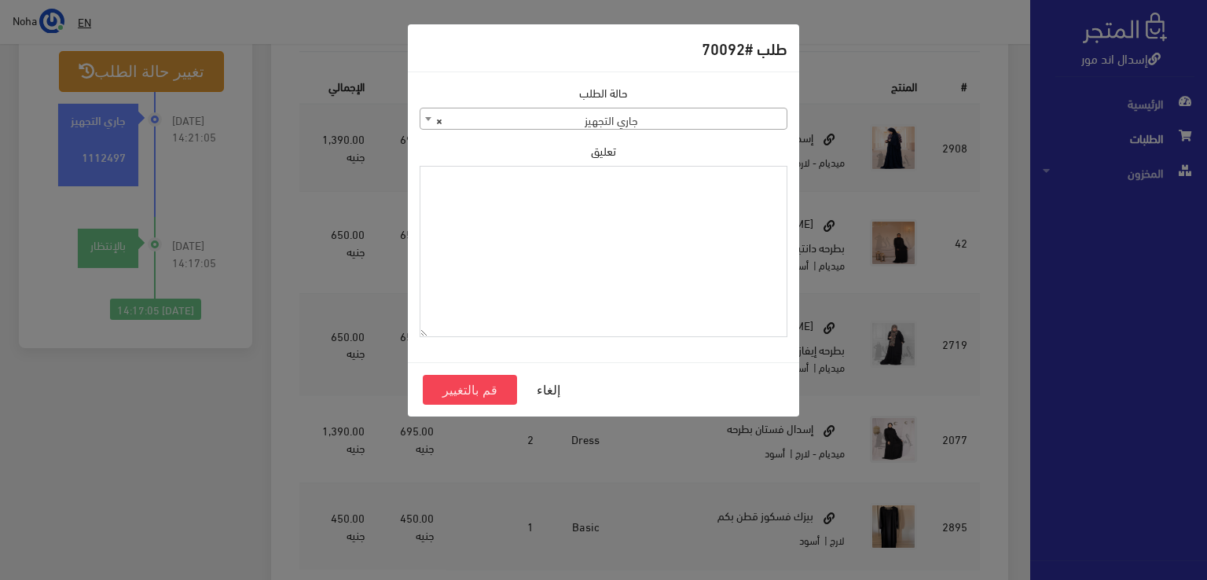
click at [609, 224] on textarea "تعليق" at bounding box center [604, 252] width 368 height 172
type textarea "i"
type textarea "هتبدل 4 فساتين لارج فى اوردر 70203"
click at [453, 393] on button "قم بالتغيير" at bounding box center [470, 390] width 94 height 30
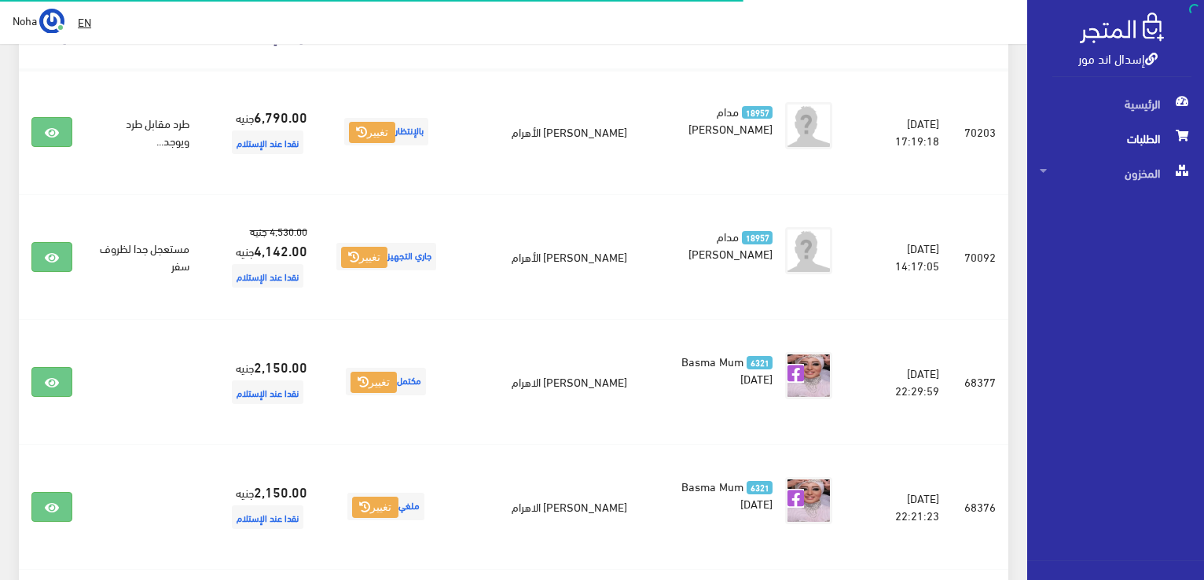
scroll to position [393, 0]
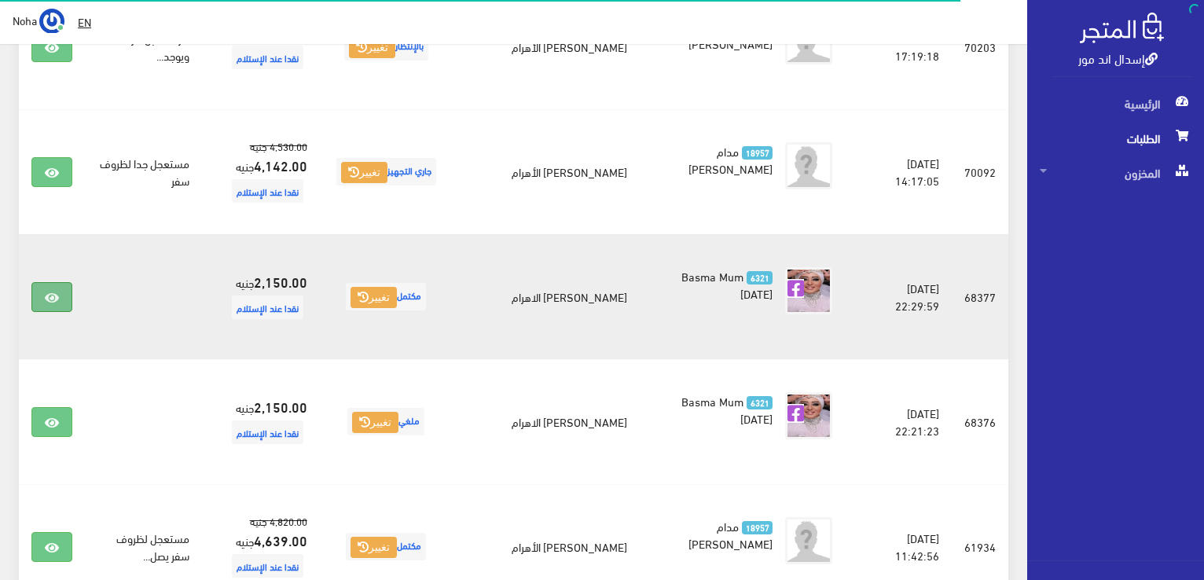
click at [61, 311] on link at bounding box center [51, 297] width 41 height 30
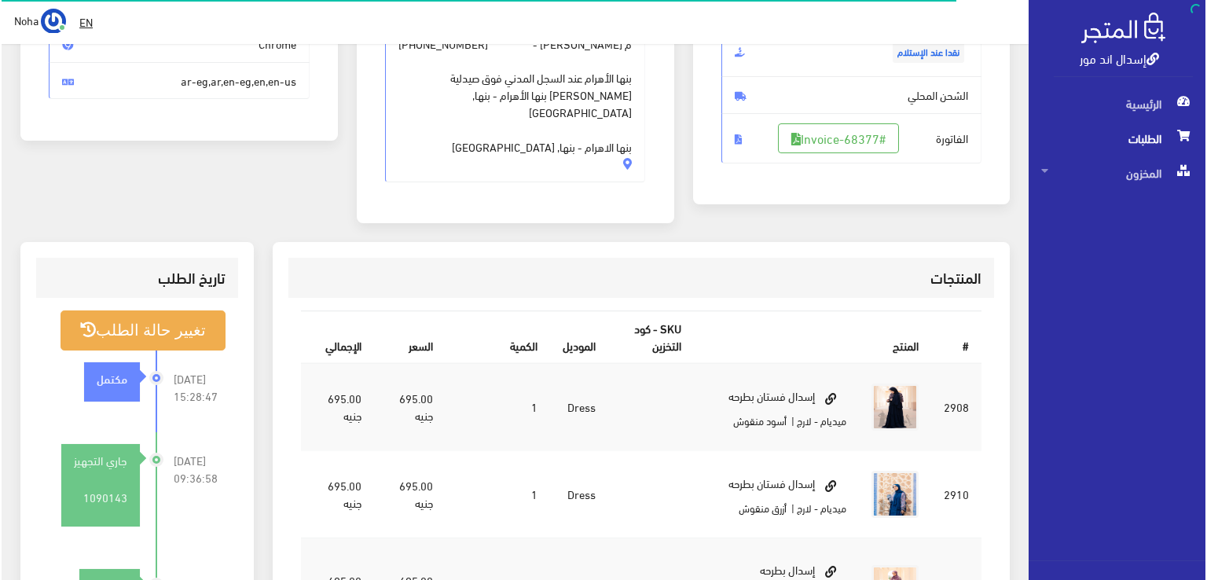
scroll to position [472, 0]
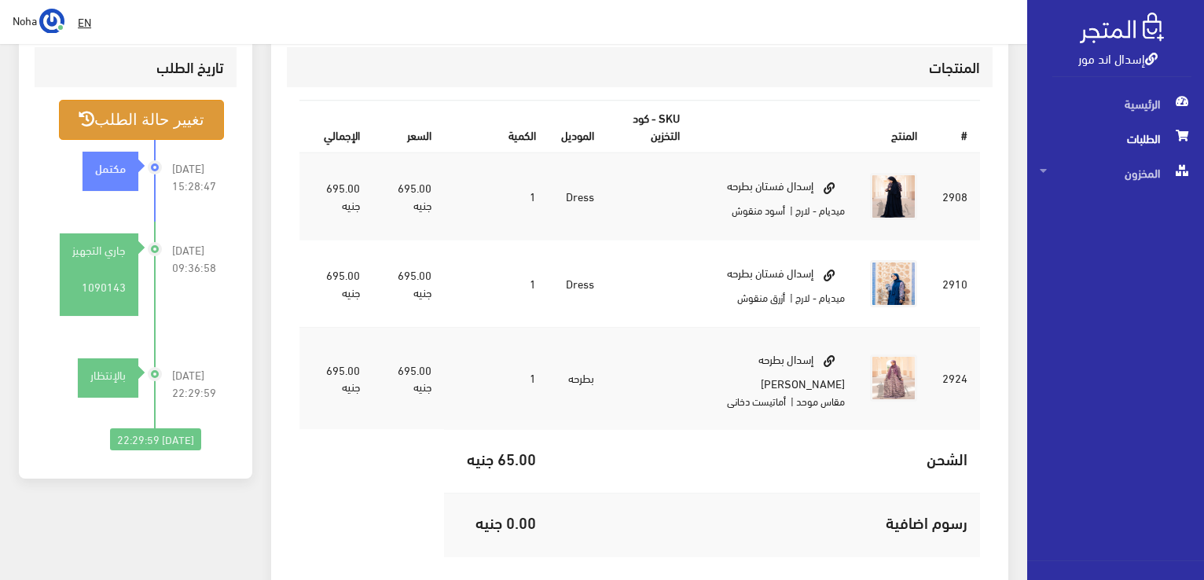
click at [106, 100] on button "تغيير حالة الطلب" at bounding box center [141, 120] width 165 height 40
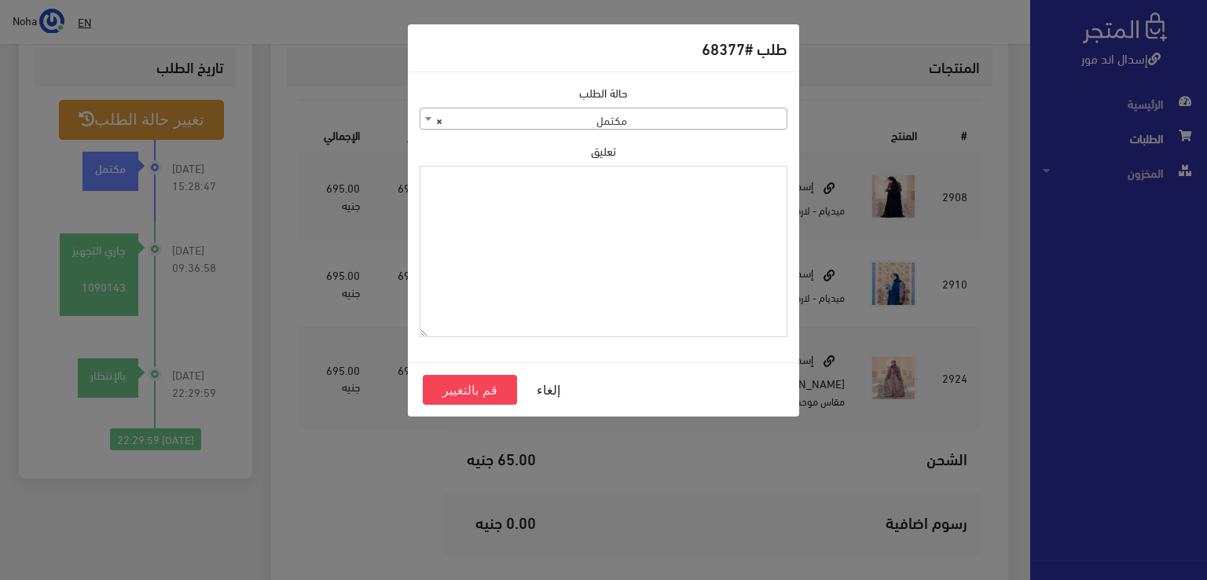
click at [626, 229] on textarea "تعليق" at bounding box center [604, 252] width 368 height 172
type textarea "هتبدل الفساتين اللارج فى اوردر 70203"
click at [478, 389] on button "قم بالتغيير" at bounding box center [470, 390] width 94 height 30
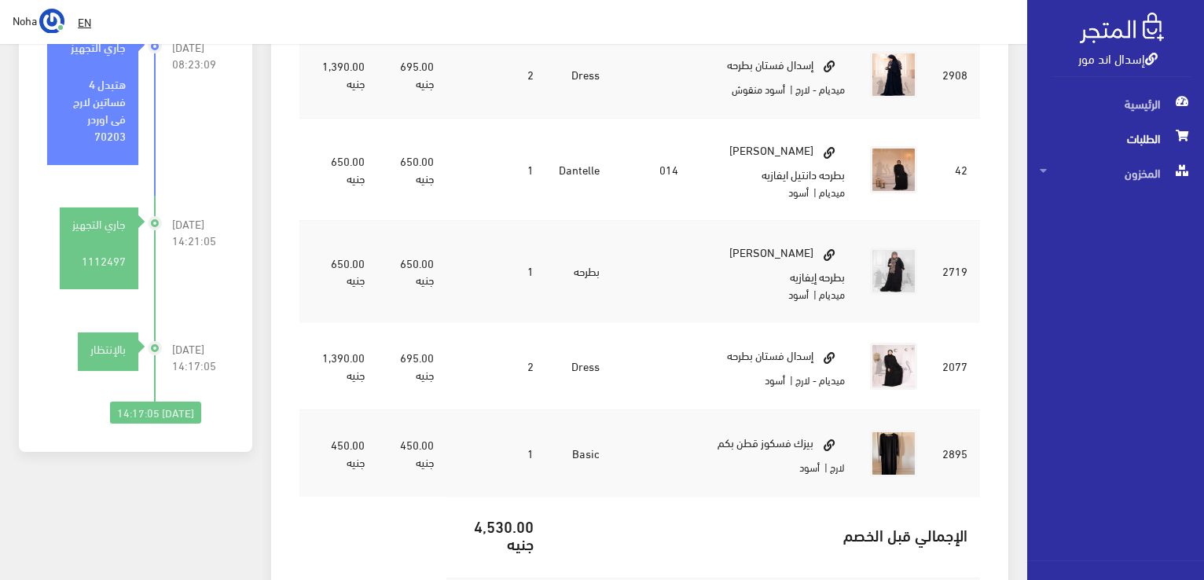
scroll to position [707, 0]
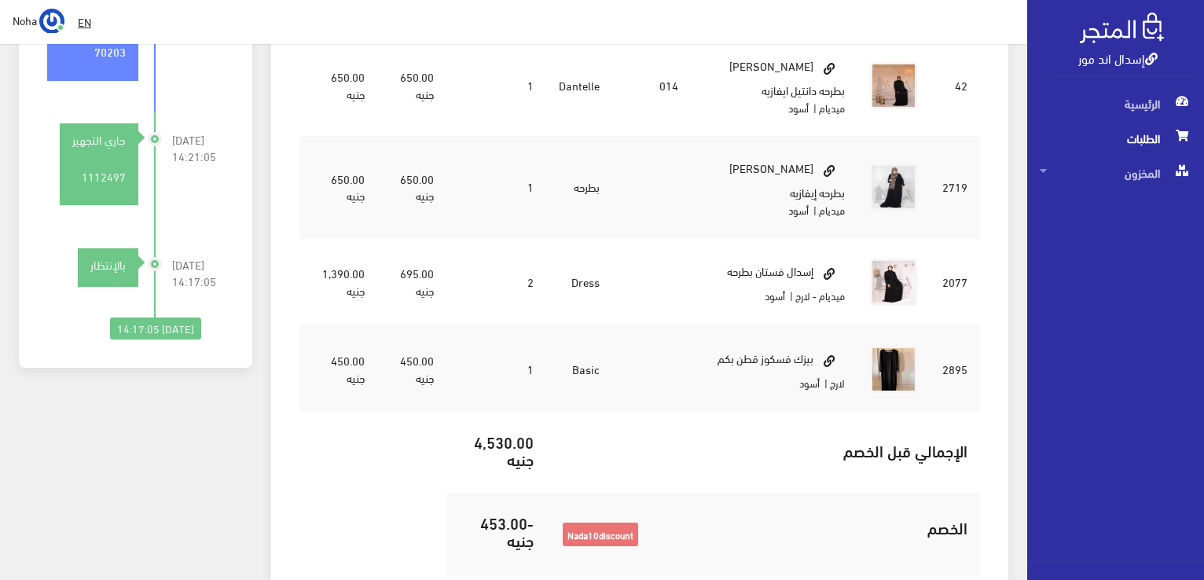
click at [1173, 139] on span at bounding box center [1182, 135] width 19 height 28
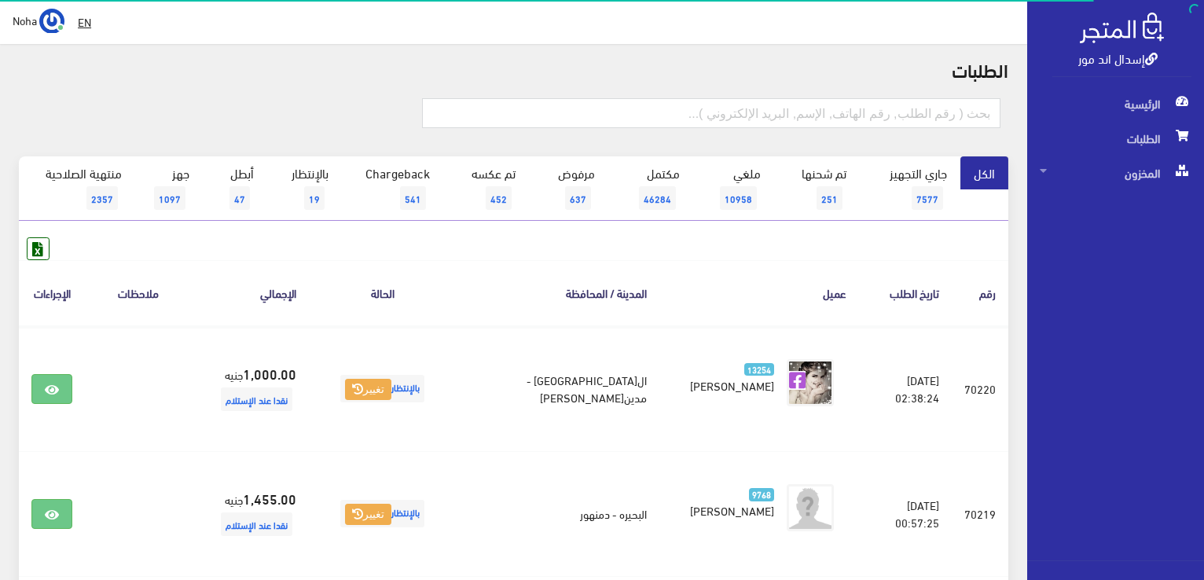
scroll to position [79, 0]
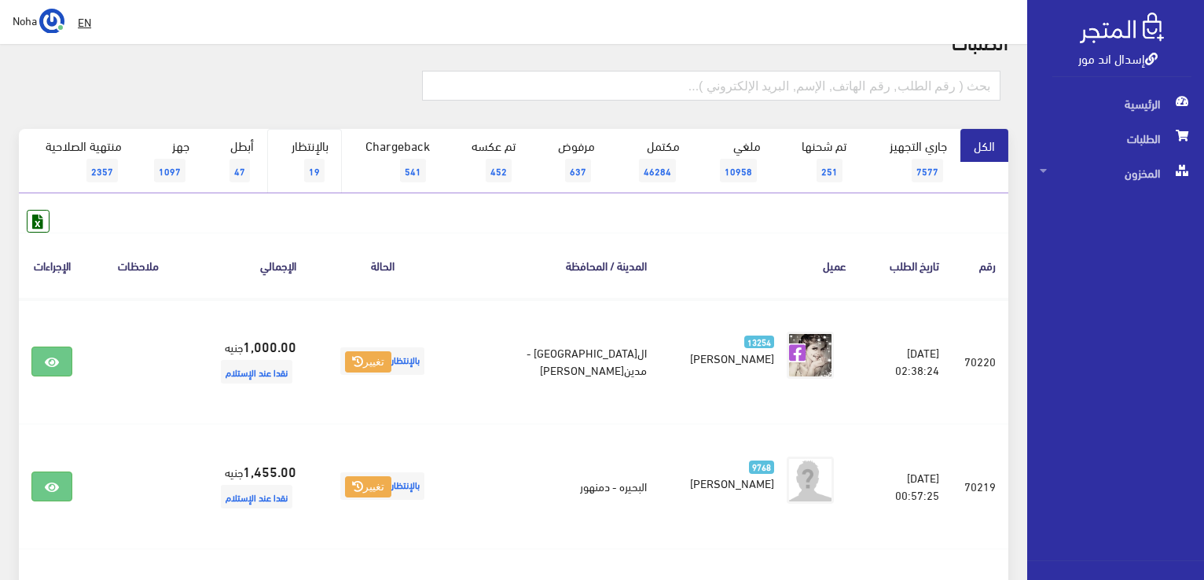
click at [319, 142] on link "بالإنتظار 19" at bounding box center [304, 161] width 75 height 64
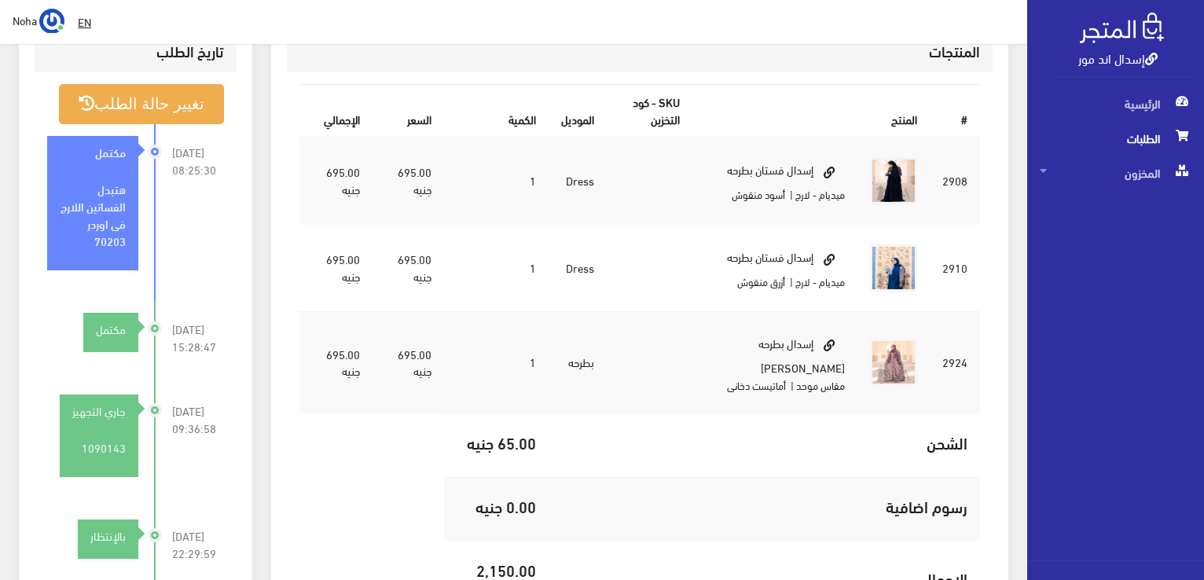
scroll to position [472, 0]
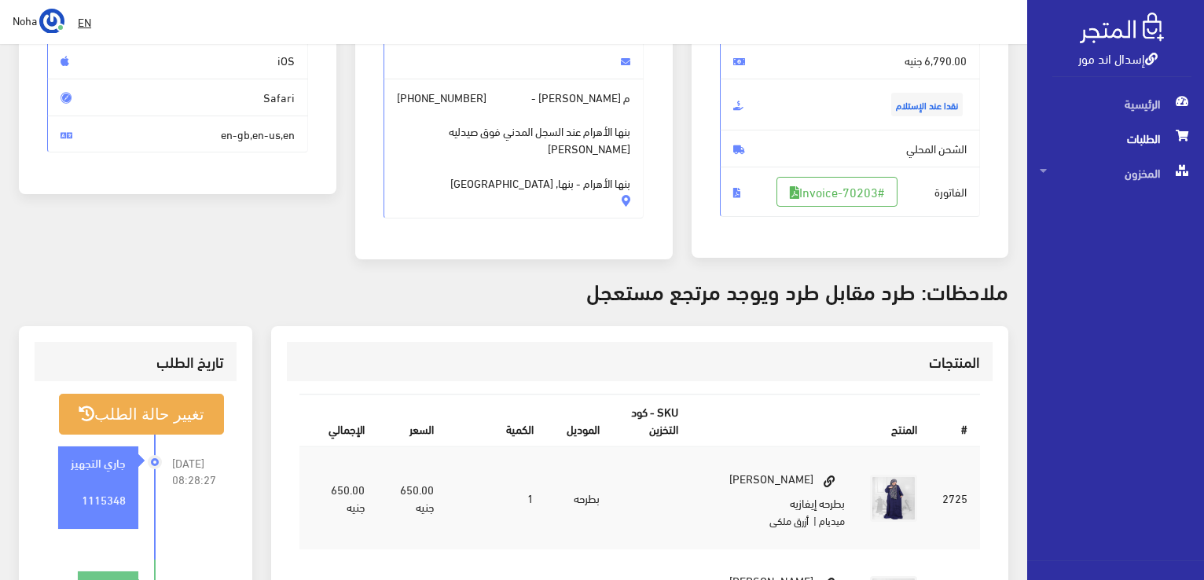
scroll to position [236, 0]
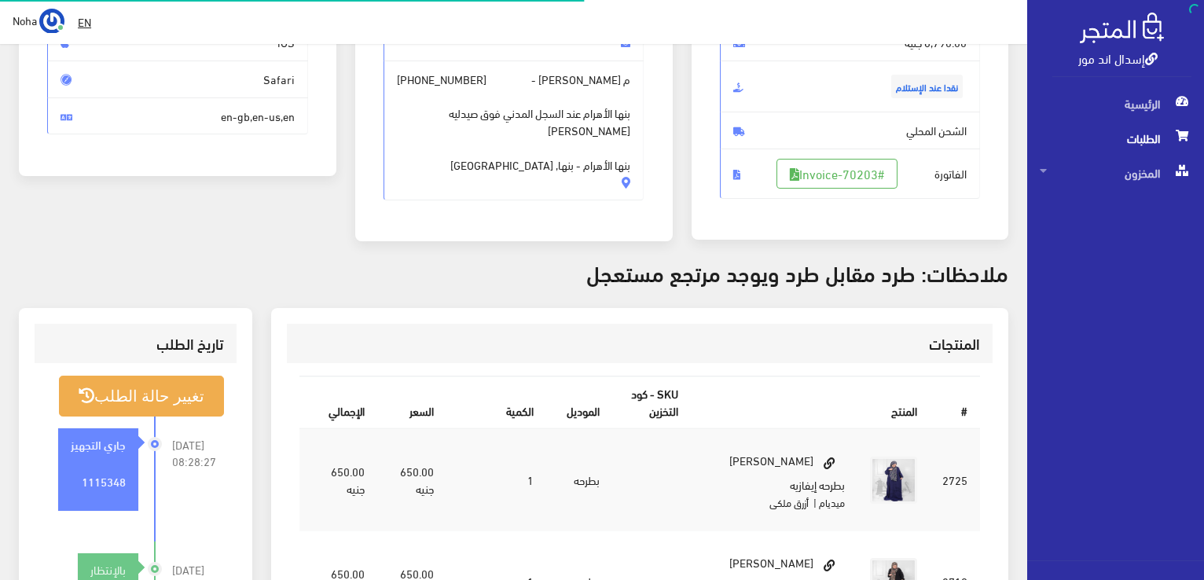
scroll to position [226, 0]
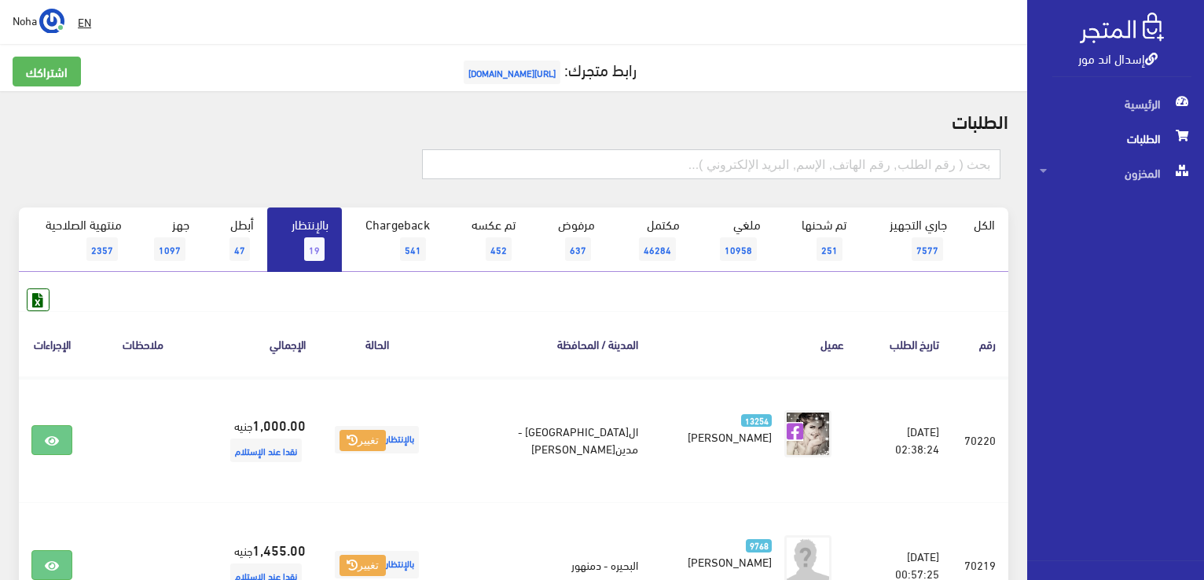
click at [878, 158] on input "text" at bounding box center [711, 164] width 578 height 30
type input "70047"
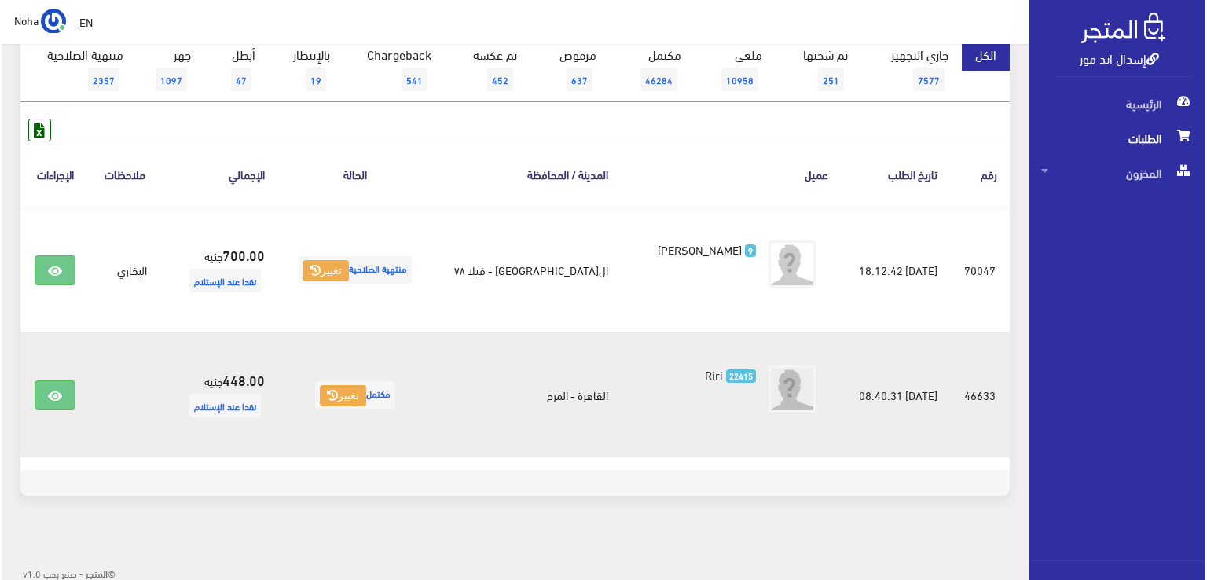
scroll to position [172, 0]
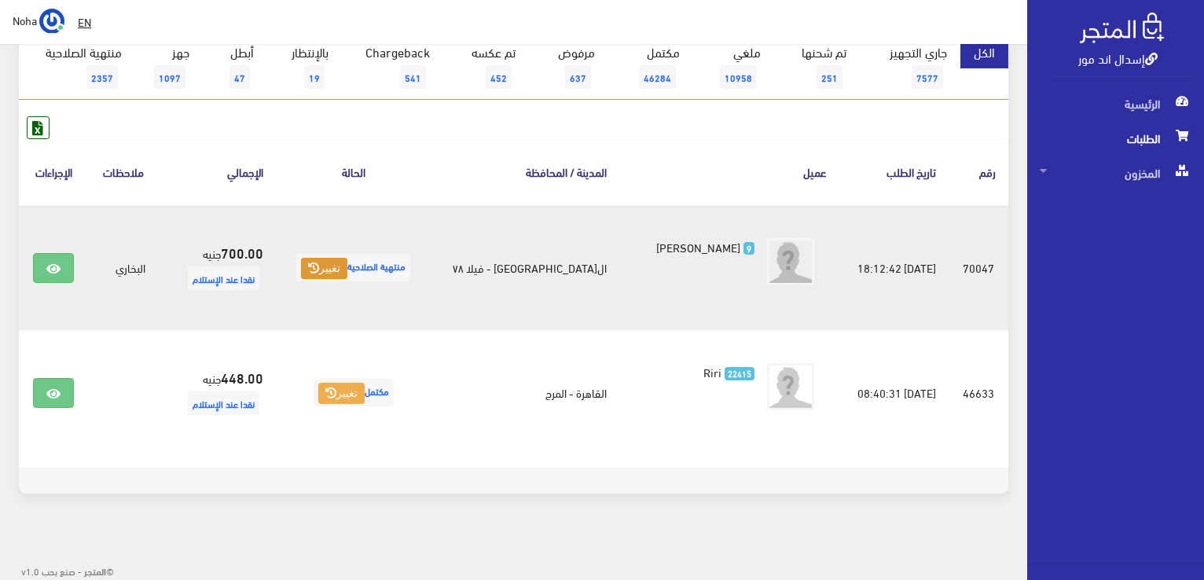
click at [319, 265] on icon at bounding box center [313, 268] width 11 height 11
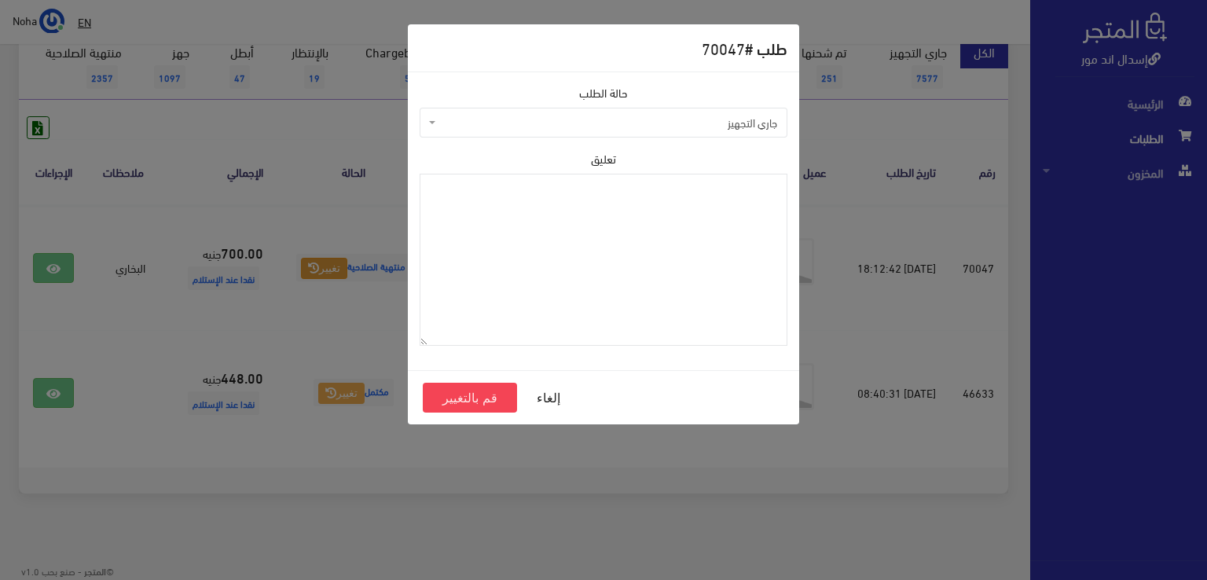
click at [723, 119] on span "جاري التجهيز" at bounding box center [608, 123] width 338 height 16
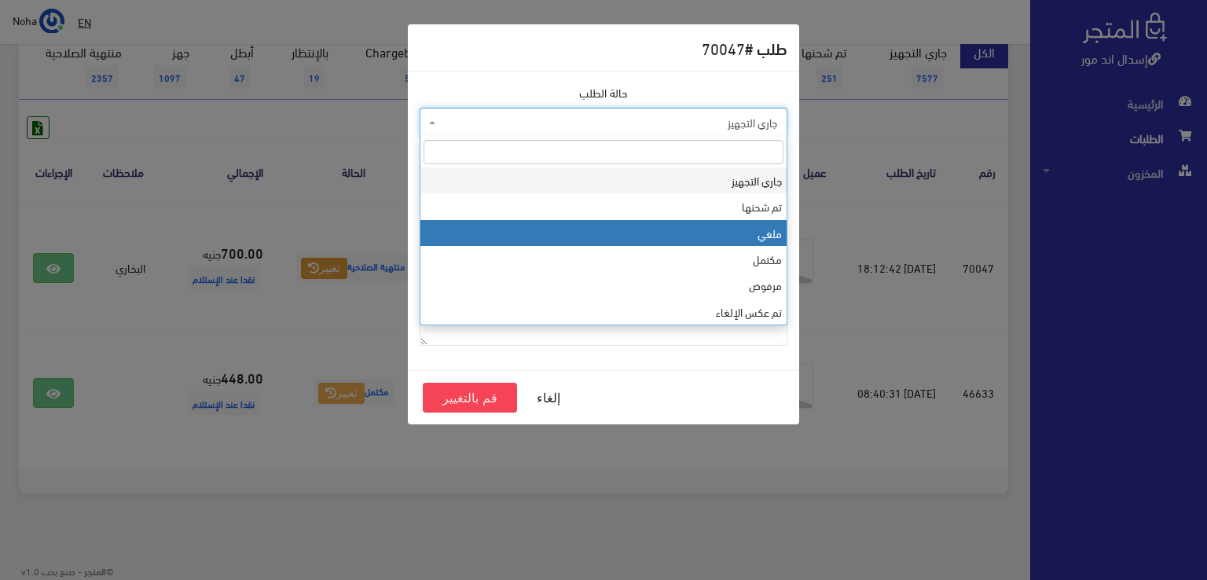
select select "3"
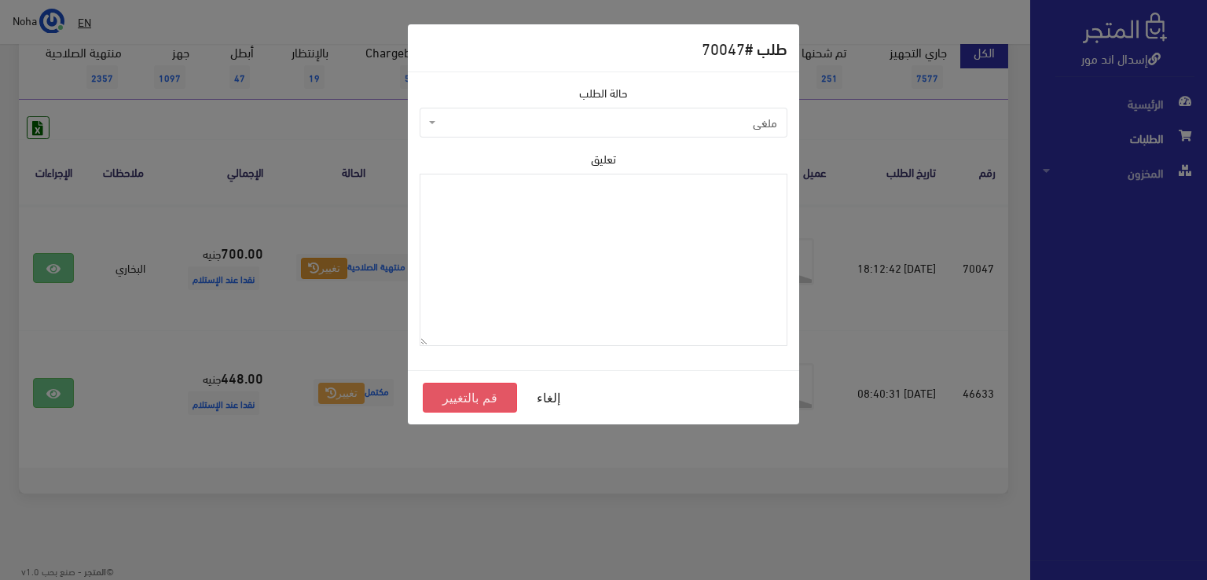
click at [455, 400] on button "قم بالتغيير" at bounding box center [470, 398] width 94 height 30
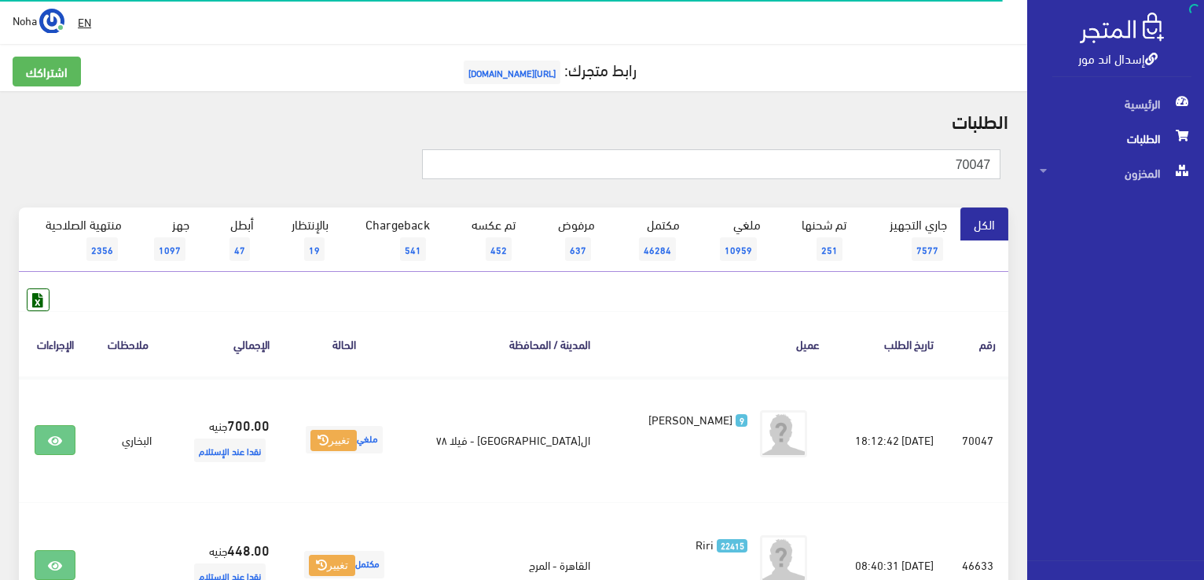
click at [927, 164] on input "70047" at bounding box center [711, 164] width 578 height 30
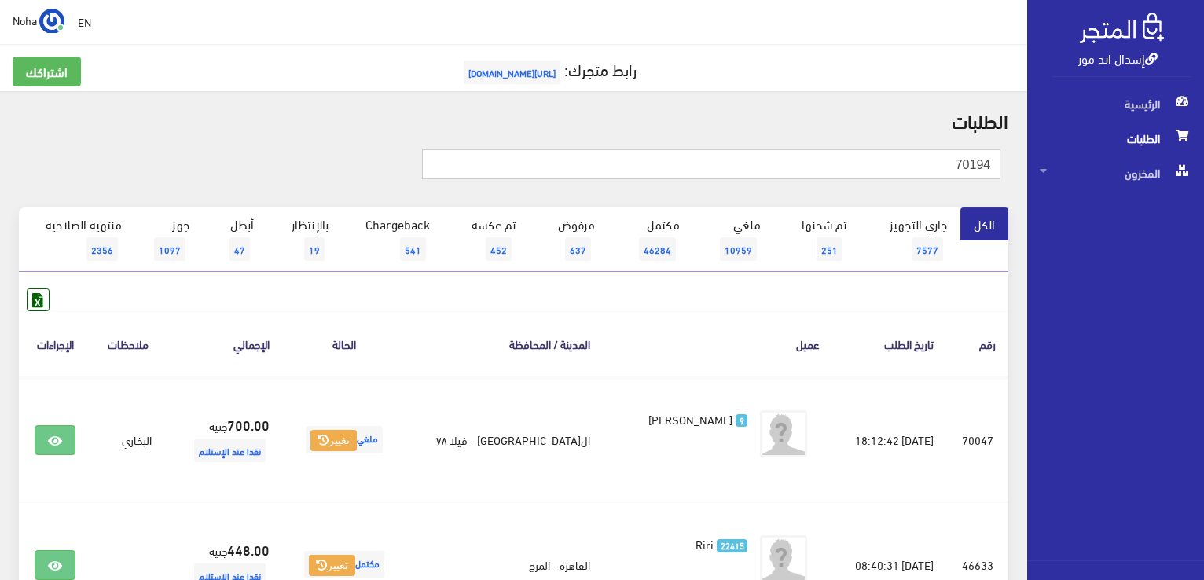
type input "70194"
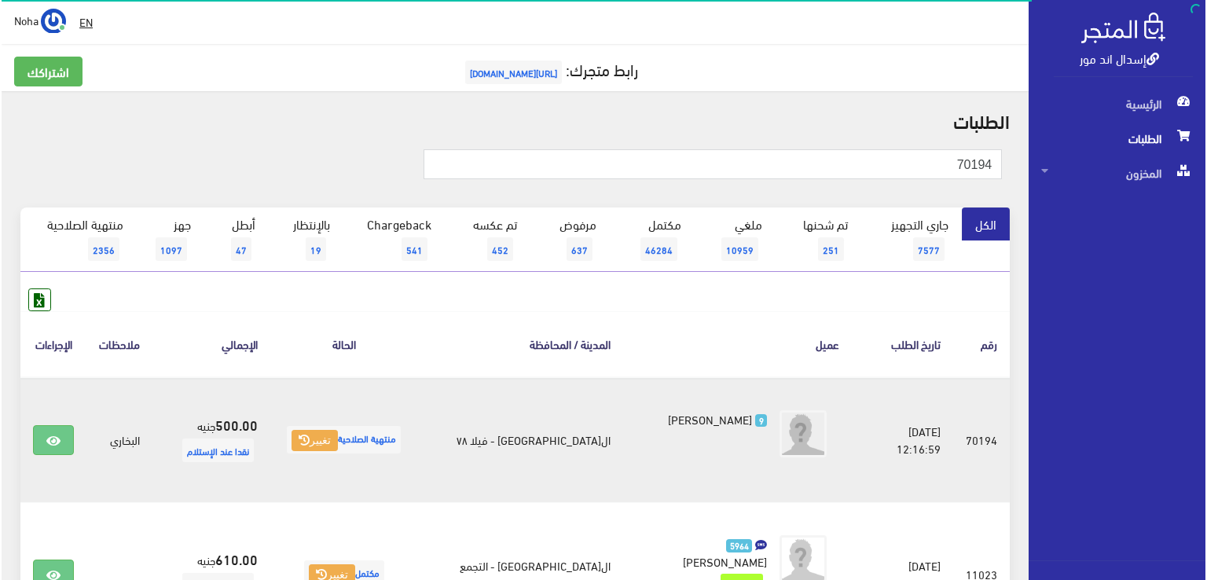
scroll to position [79, 0]
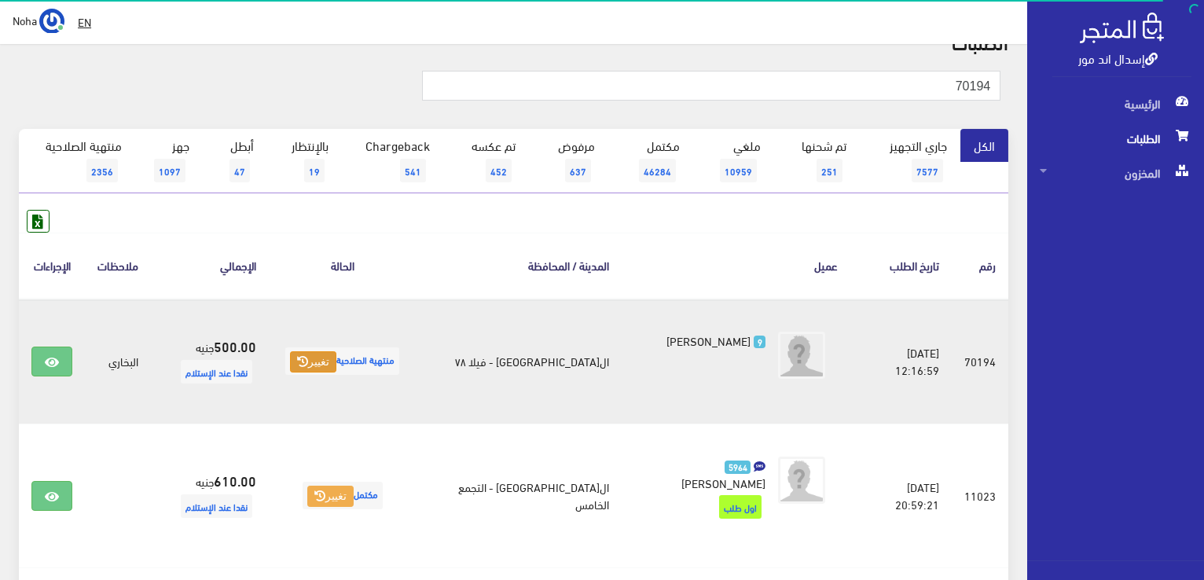
click at [322, 362] on button "تغيير" at bounding box center [313, 362] width 46 height 22
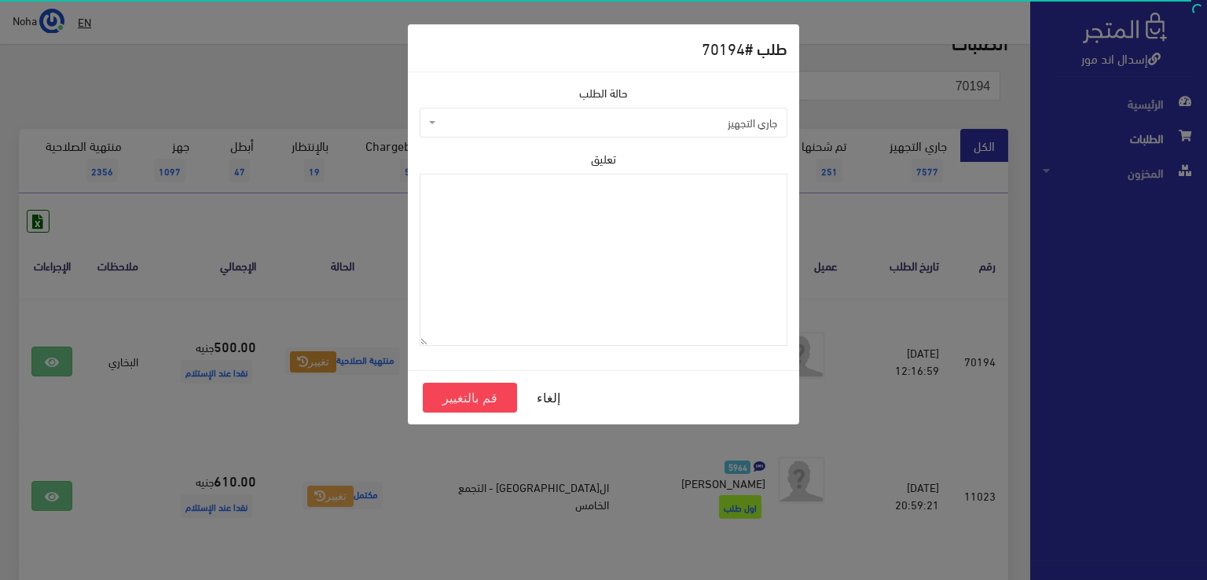
click at [706, 117] on span "جاري التجهيز" at bounding box center [608, 123] width 338 height 16
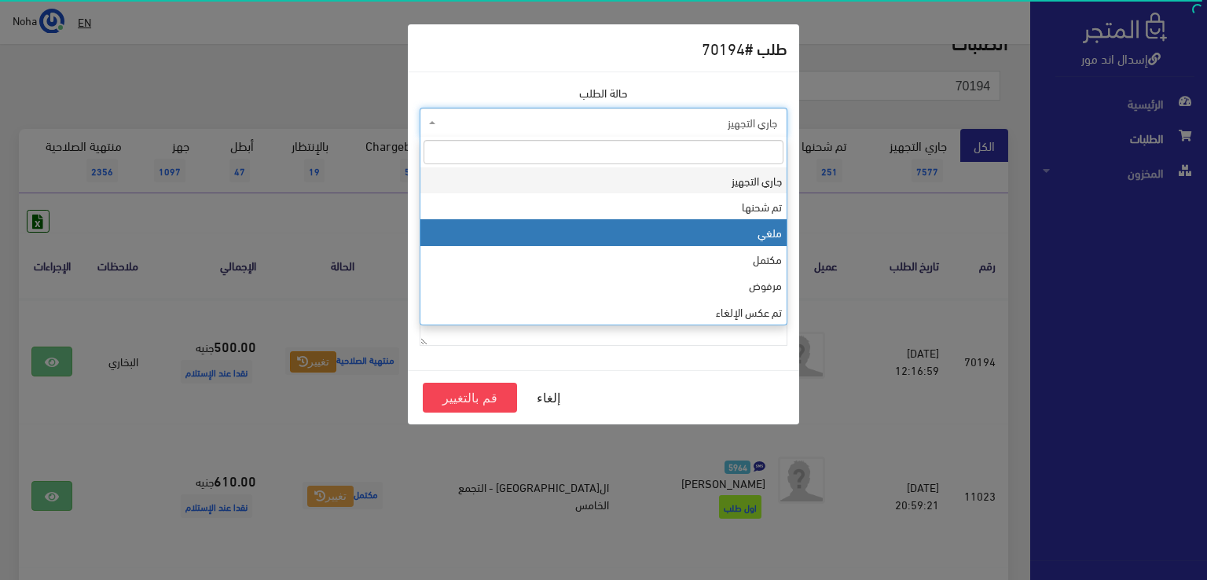
select select "3"
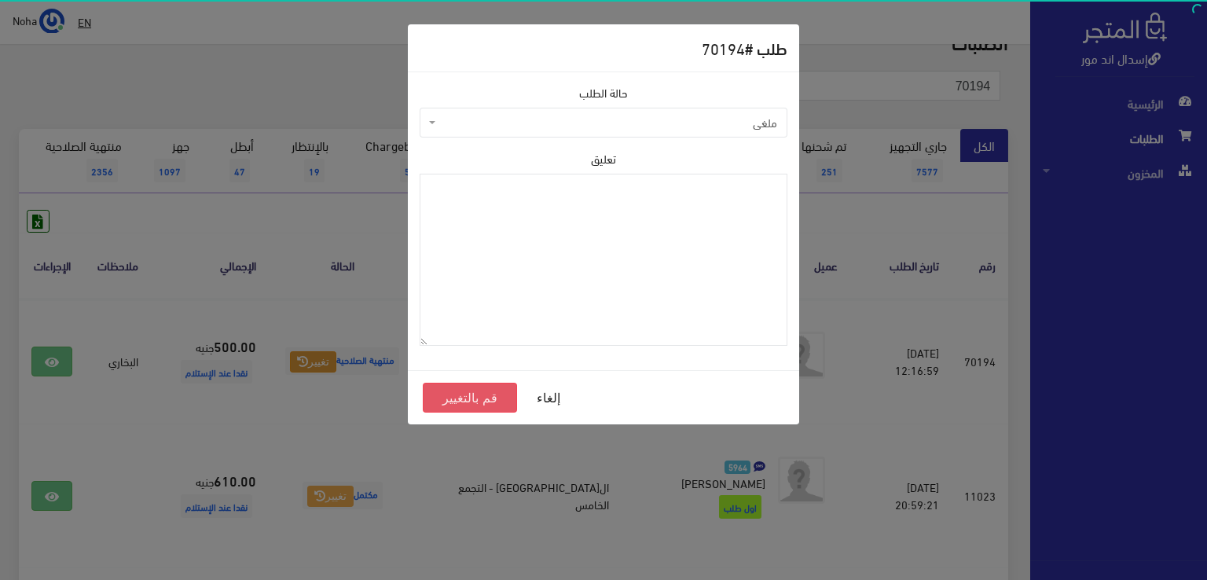
click at [483, 394] on button "قم بالتغيير" at bounding box center [470, 398] width 94 height 30
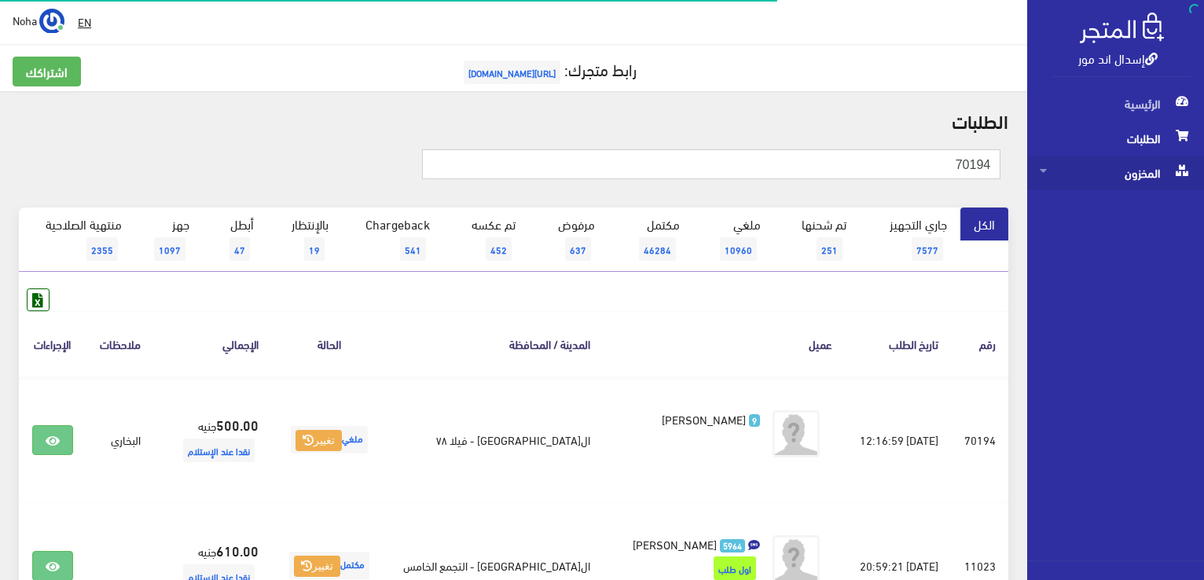
drag, startPoint x: 971, startPoint y: 171, endPoint x: 1085, endPoint y: 160, distance: 113.7
click at [1085, 160] on div "إسدال اند مور الرئيسية الطلبات المخزون" at bounding box center [602, 441] width 1204 height 882
type input "70073"
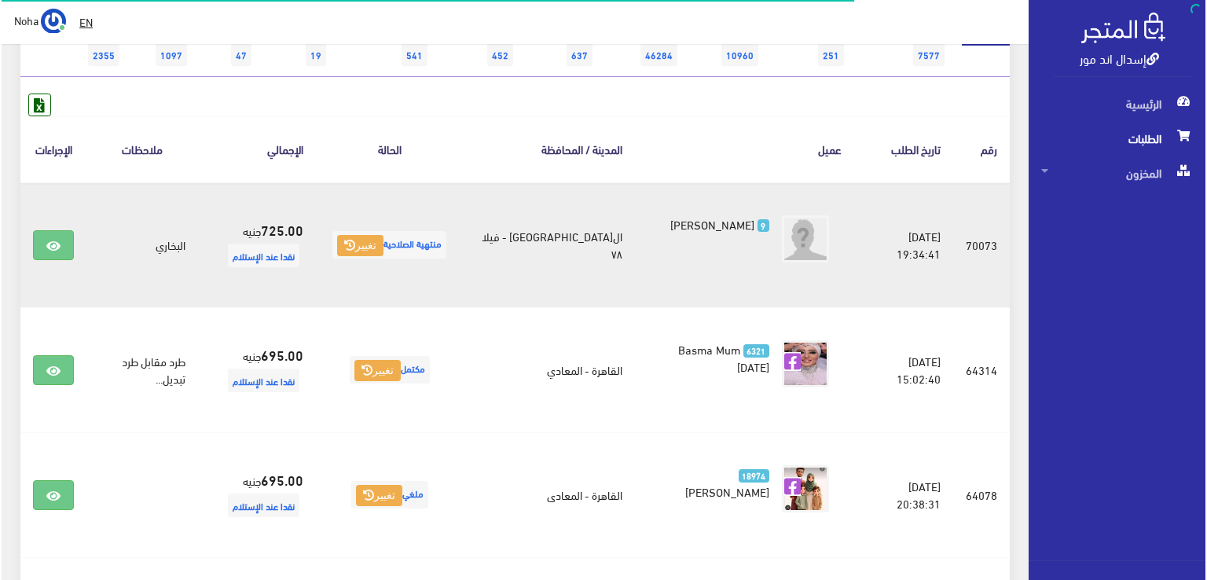
scroll to position [314, 0]
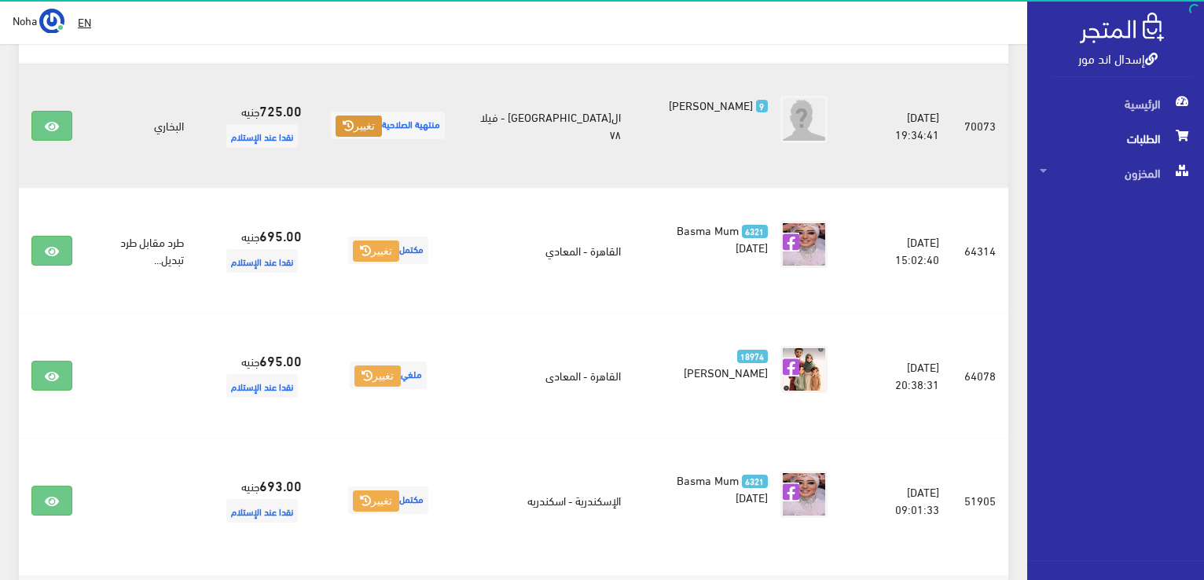
click at [352, 127] on icon at bounding box center [348, 125] width 11 height 11
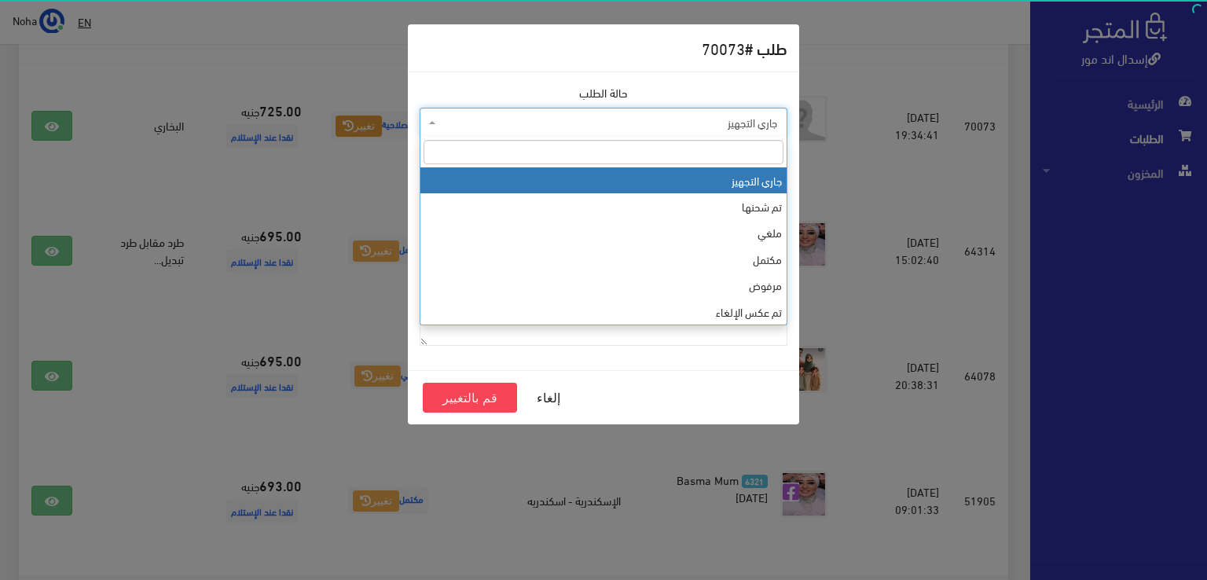
click at [733, 127] on span "جاري التجهيز" at bounding box center [608, 123] width 338 height 16
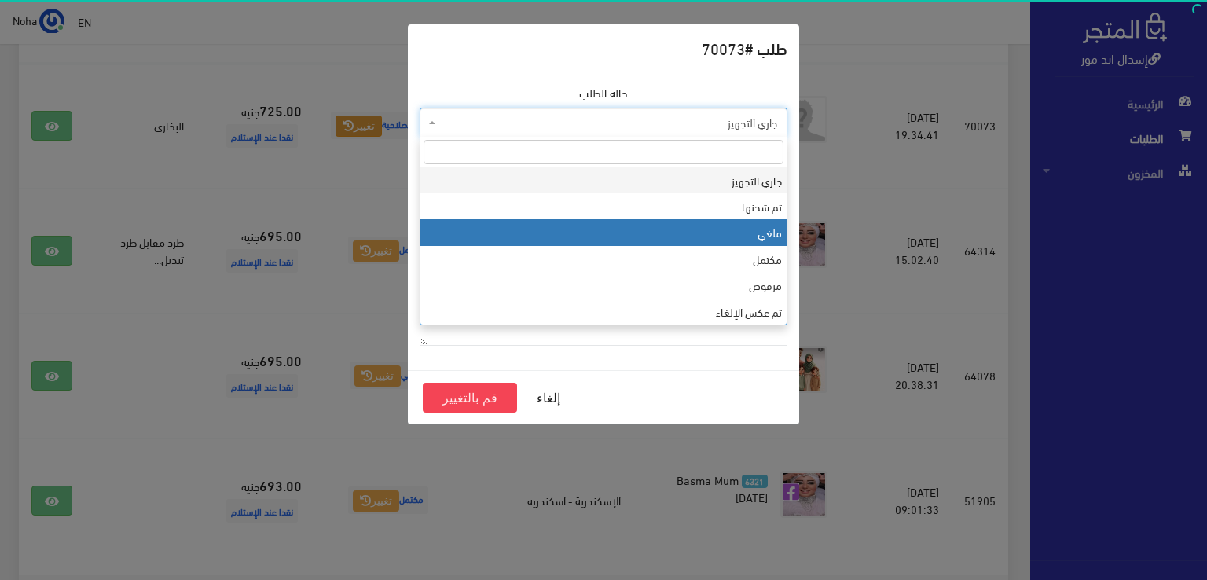
select select "3"
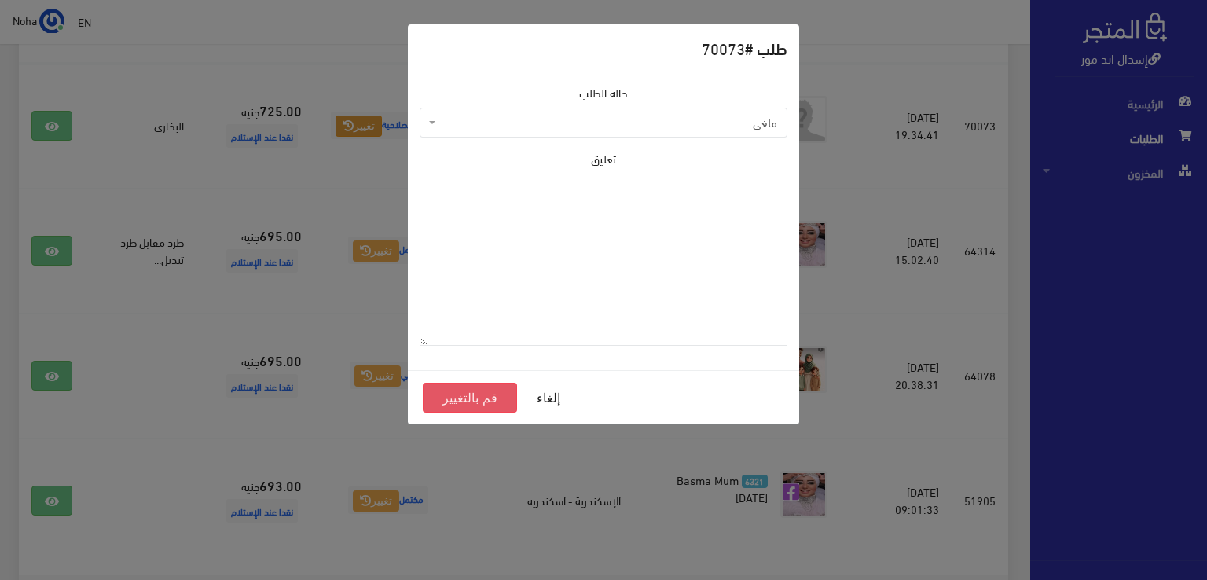
click at [468, 393] on button "قم بالتغيير" at bounding box center [470, 398] width 94 height 30
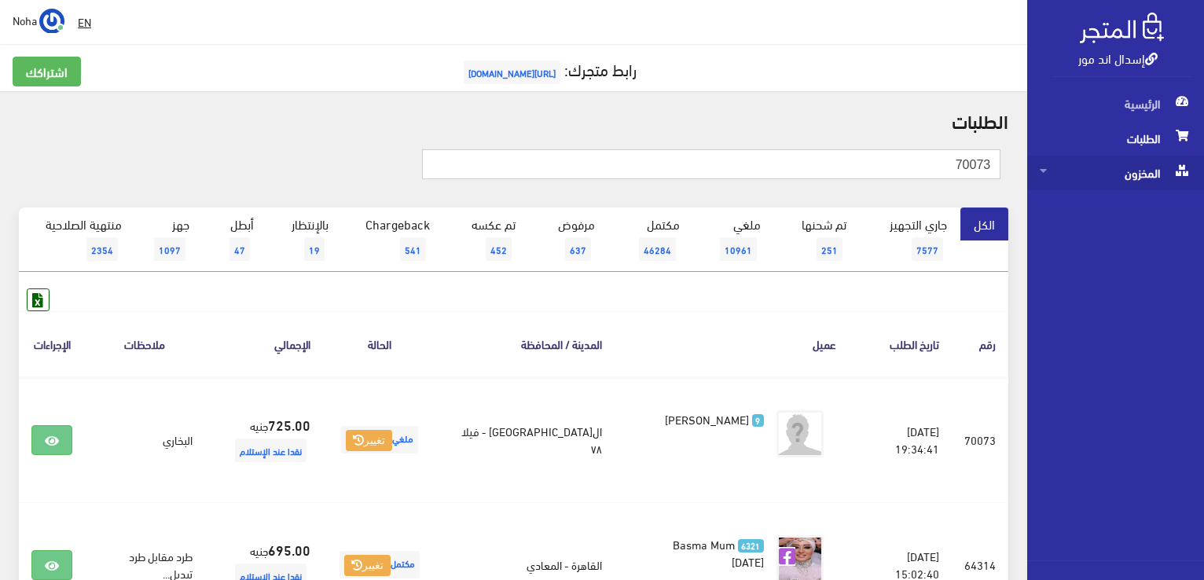
drag, startPoint x: 978, startPoint y: 164, endPoint x: 1048, endPoint y: 164, distance: 70.7
click at [1048, 164] on div "إسدال اند مور الرئيسية الطلبات المخزون" at bounding box center [602, 502] width 1204 height 1004
type input "70067"
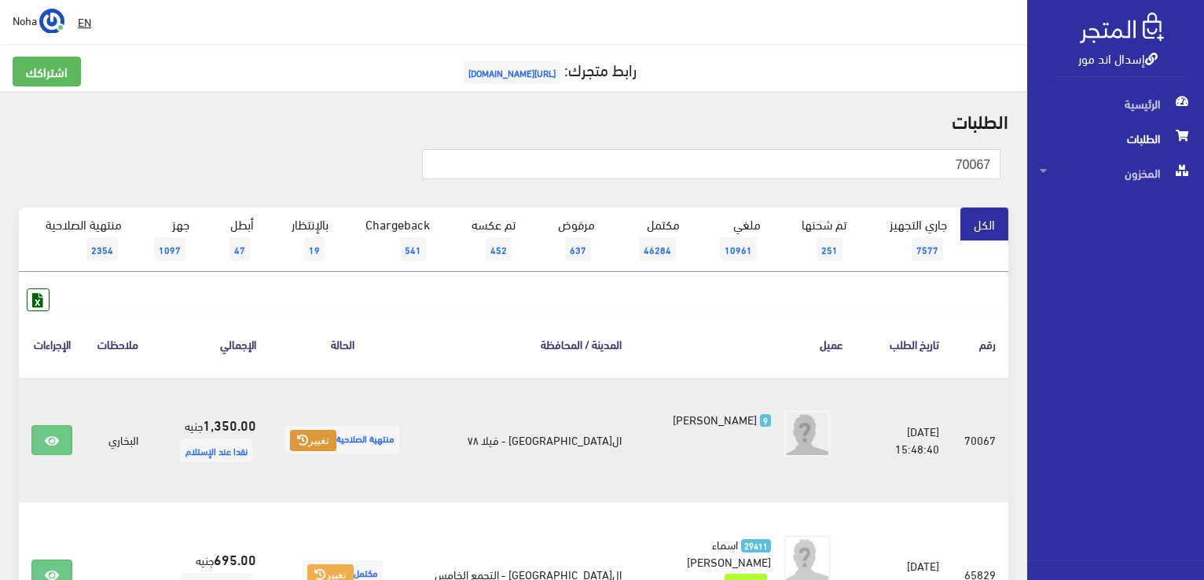
click at [321, 435] on button "تغيير" at bounding box center [313, 441] width 46 height 22
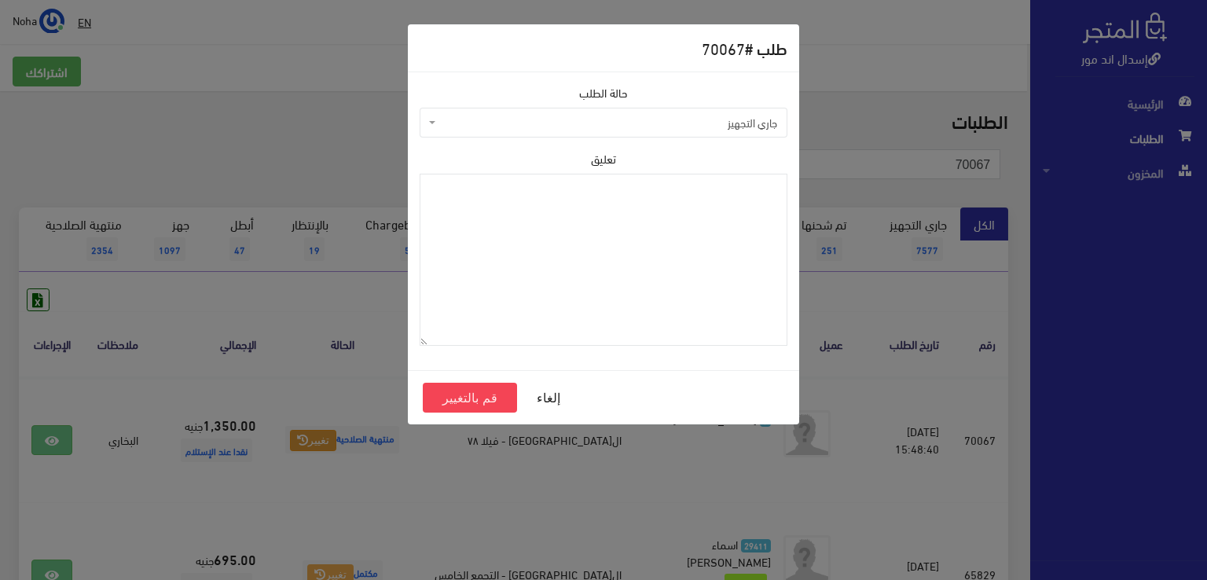
click at [717, 115] on span "جاري التجهيز" at bounding box center [608, 123] width 338 height 16
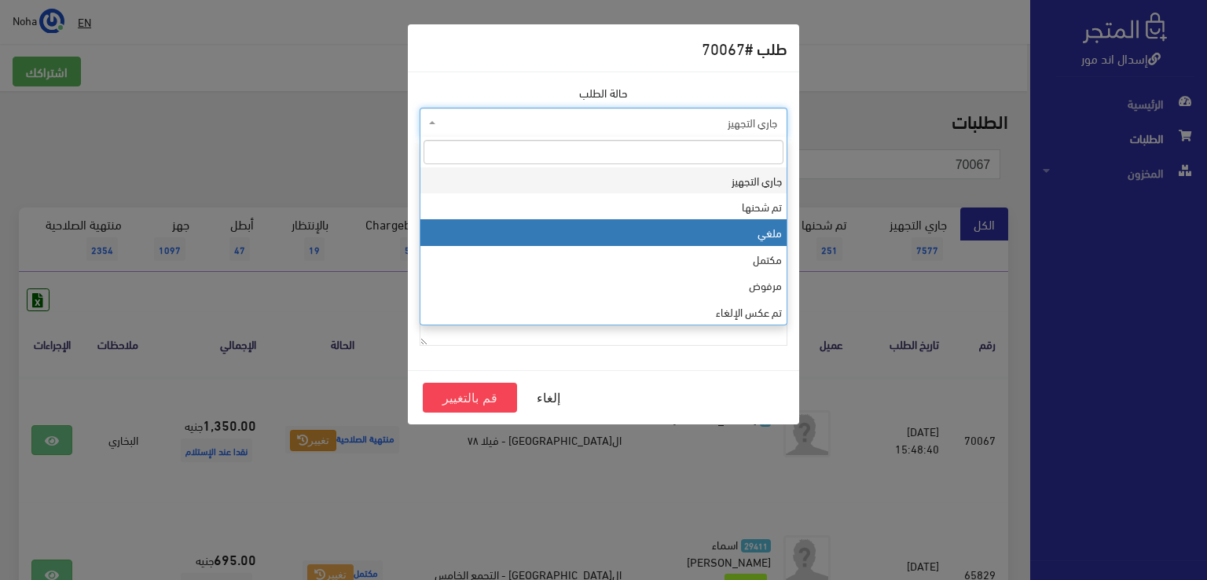
select select "3"
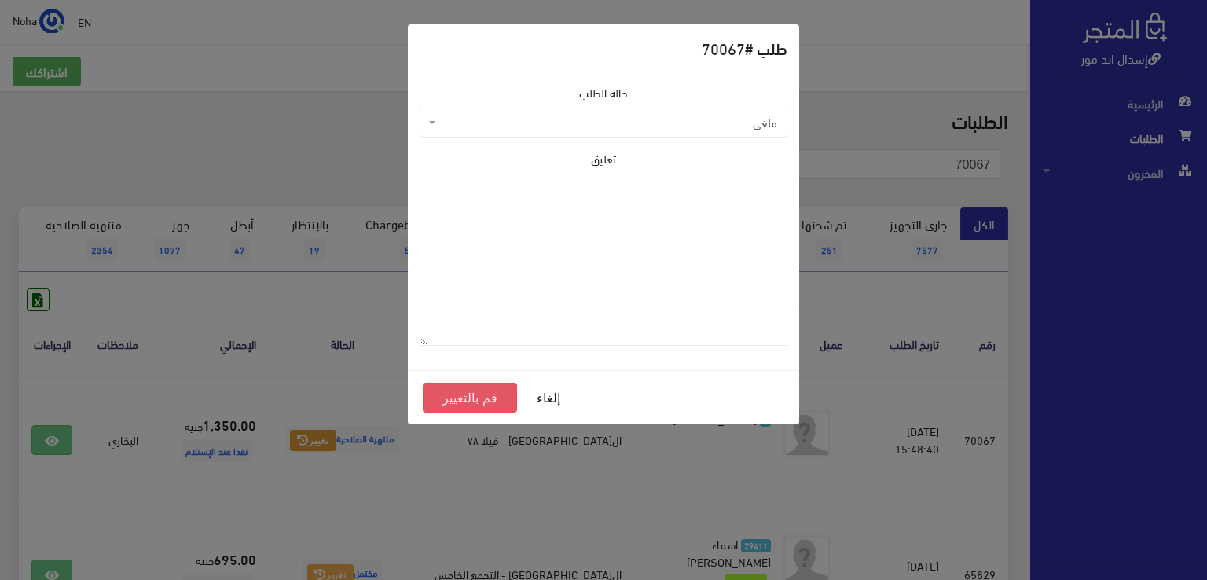
click at [475, 400] on button "قم بالتغيير" at bounding box center [470, 398] width 94 height 30
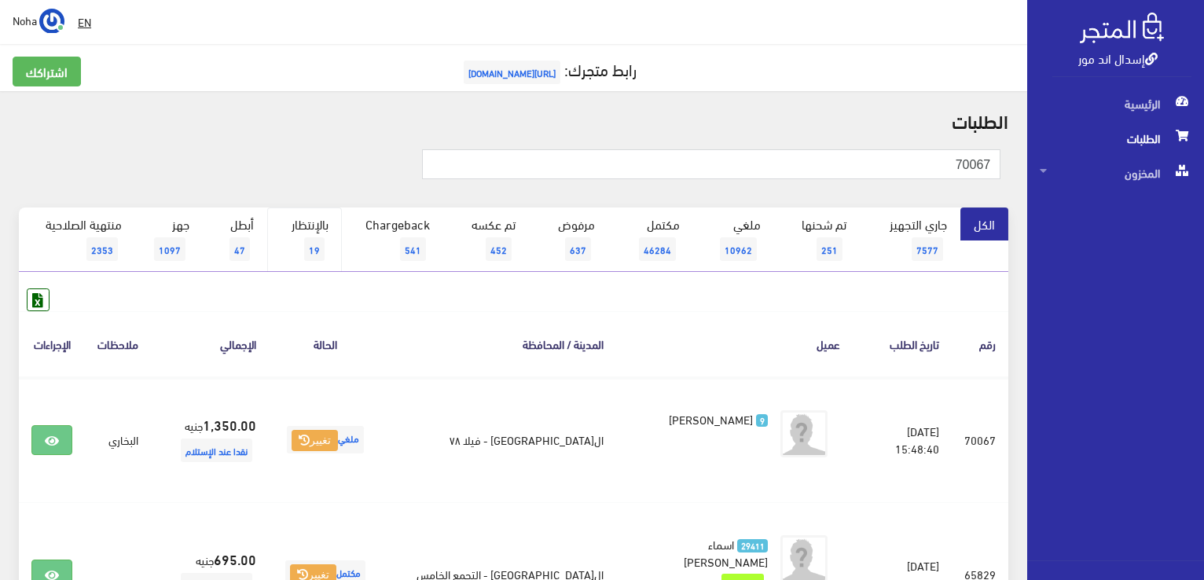
click at [316, 239] on span "19" at bounding box center [314, 249] width 20 height 24
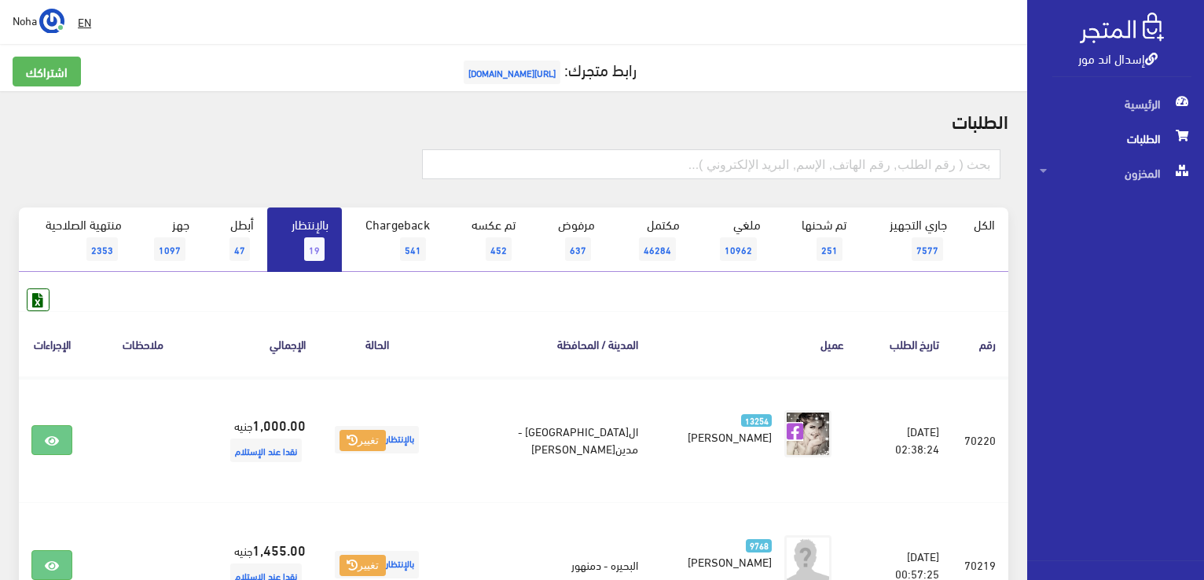
click at [296, 243] on link "بالإنتظار 19" at bounding box center [304, 239] width 75 height 64
click at [314, 243] on span "19" at bounding box center [314, 249] width 20 height 24
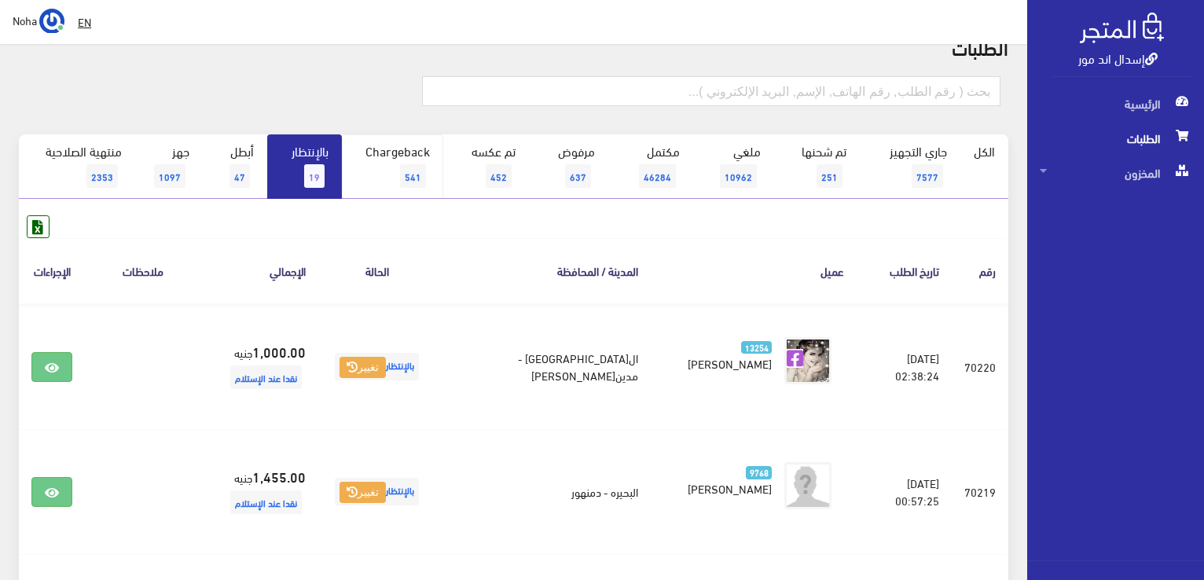
scroll to position [157, 0]
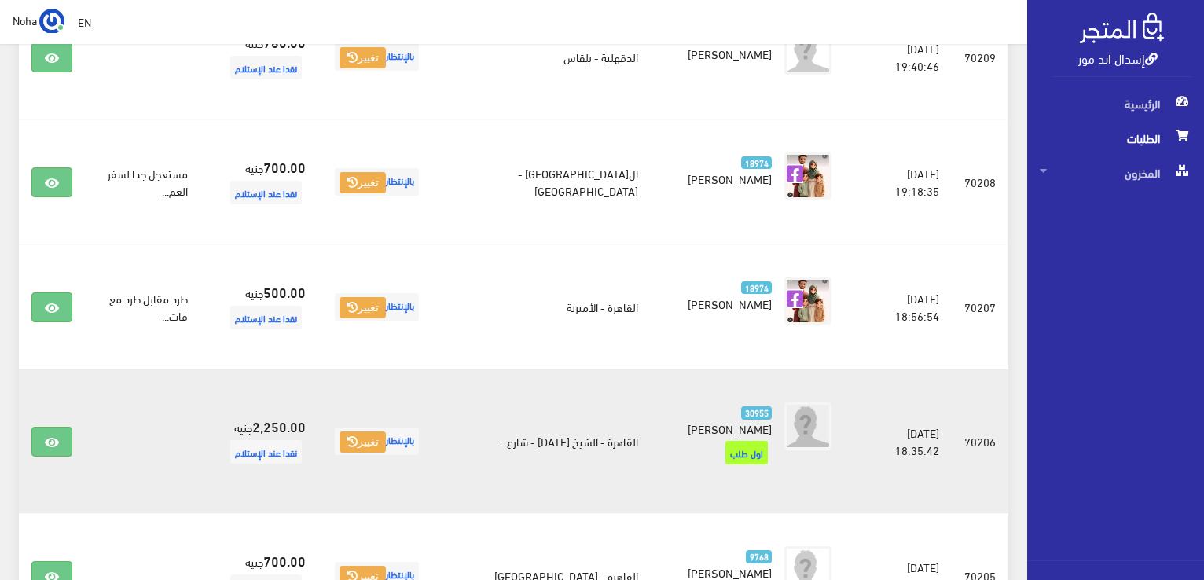
scroll to position [1663, 0]
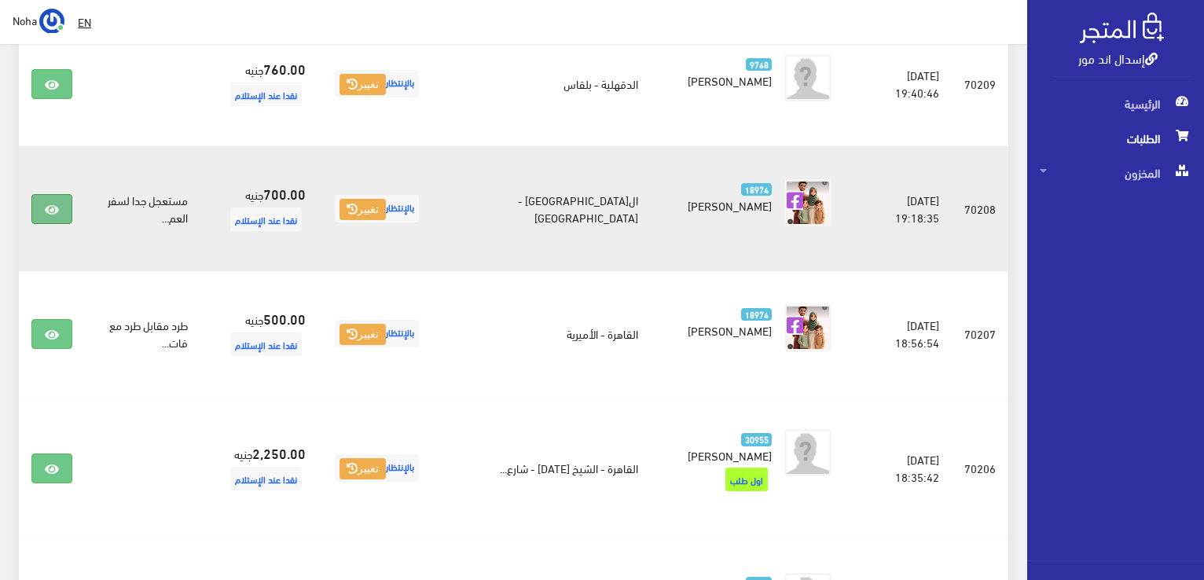
click at [45, 204] on icon at bounding box center [52, 210] width 14 height 13
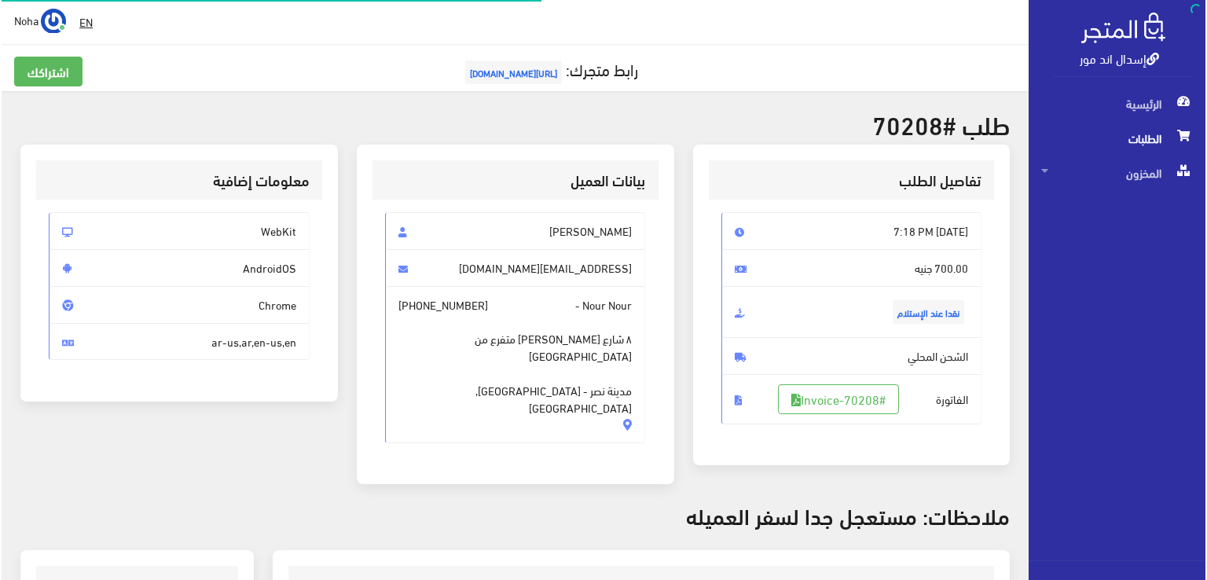
scroll to position [236, 0]
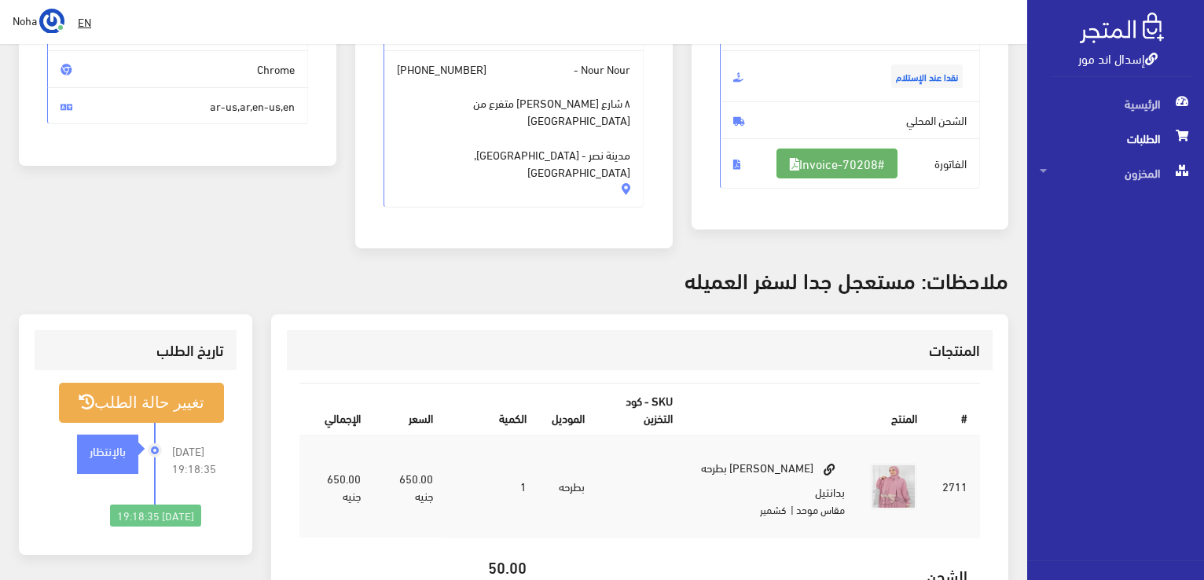
click at [846, 164] on link "#Invoice-70208" at bounding box center [837, 164] width 121 height 30
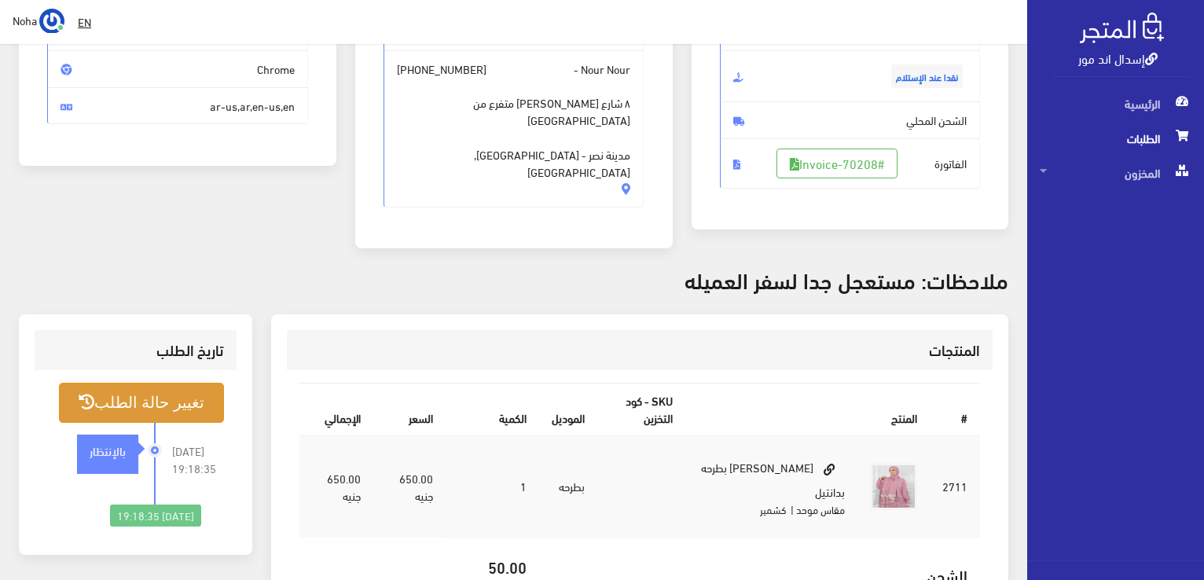
click at [195, 398] on button "تغيير حالة الطلب" at bounding box center [141, 403] width 165 height 40
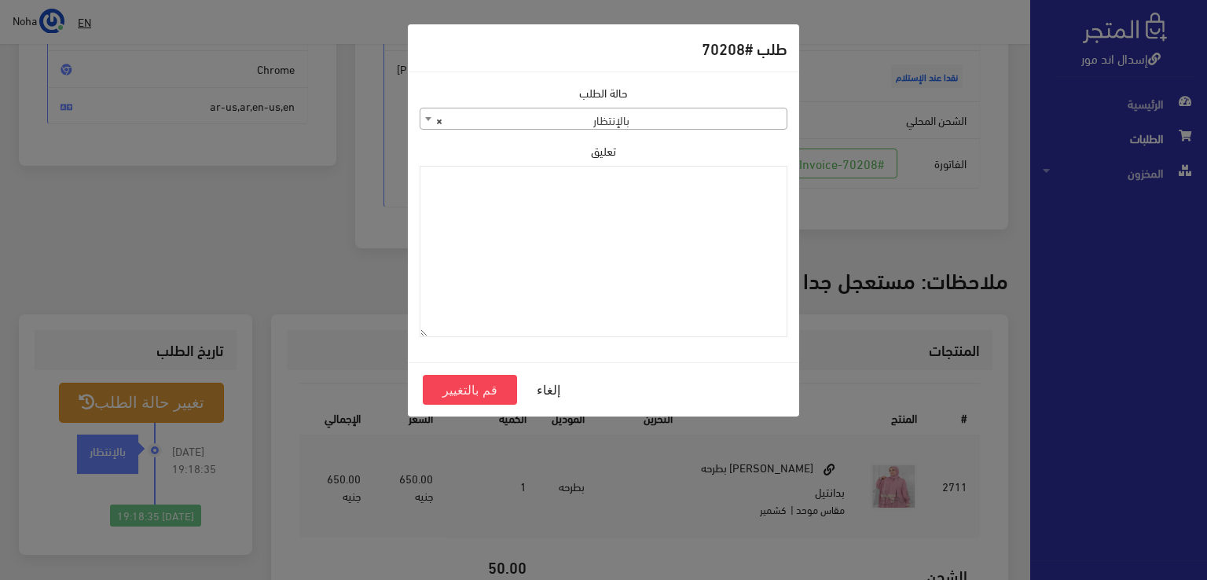
click at [725, 116] on span "× بالإنتظار" at bounding box center [603, 119] width 366 height 22
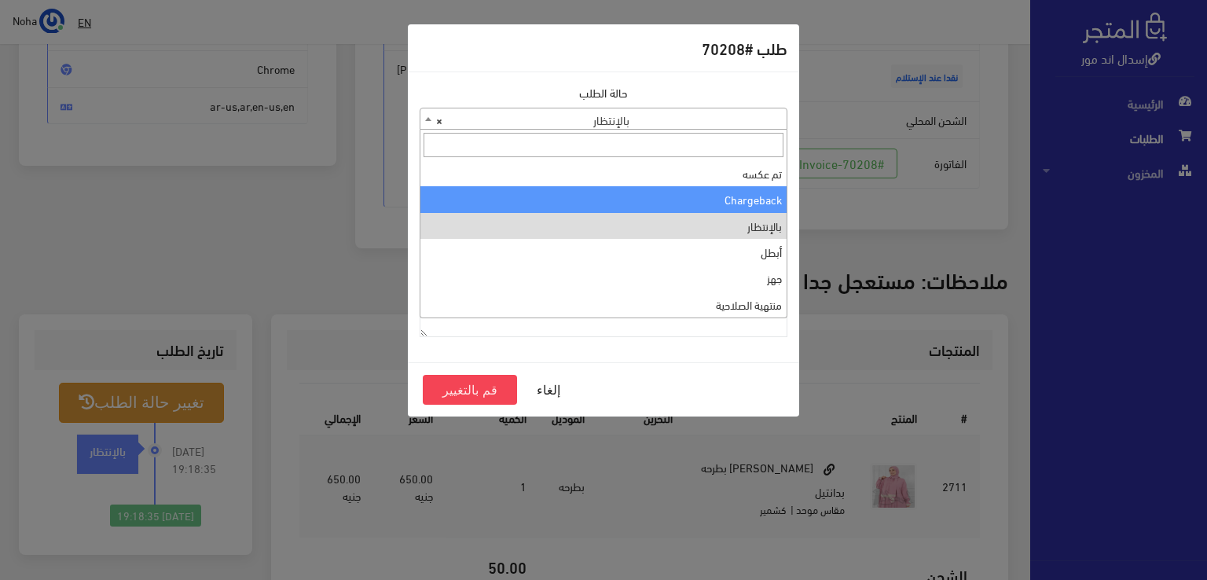
scroll to position [0, 0]
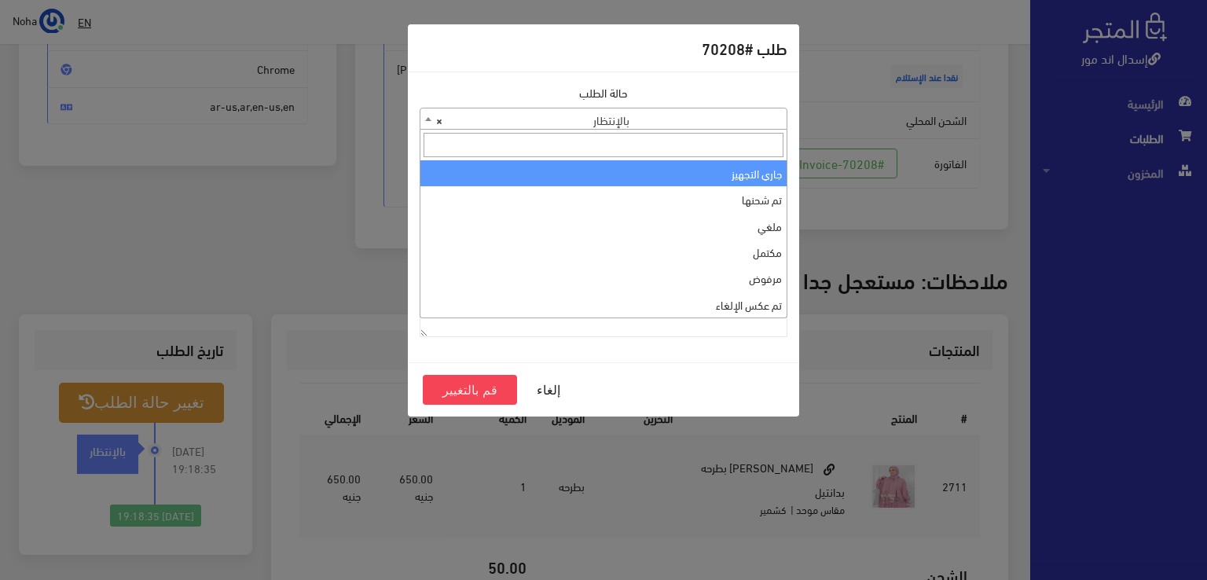
select select "1"
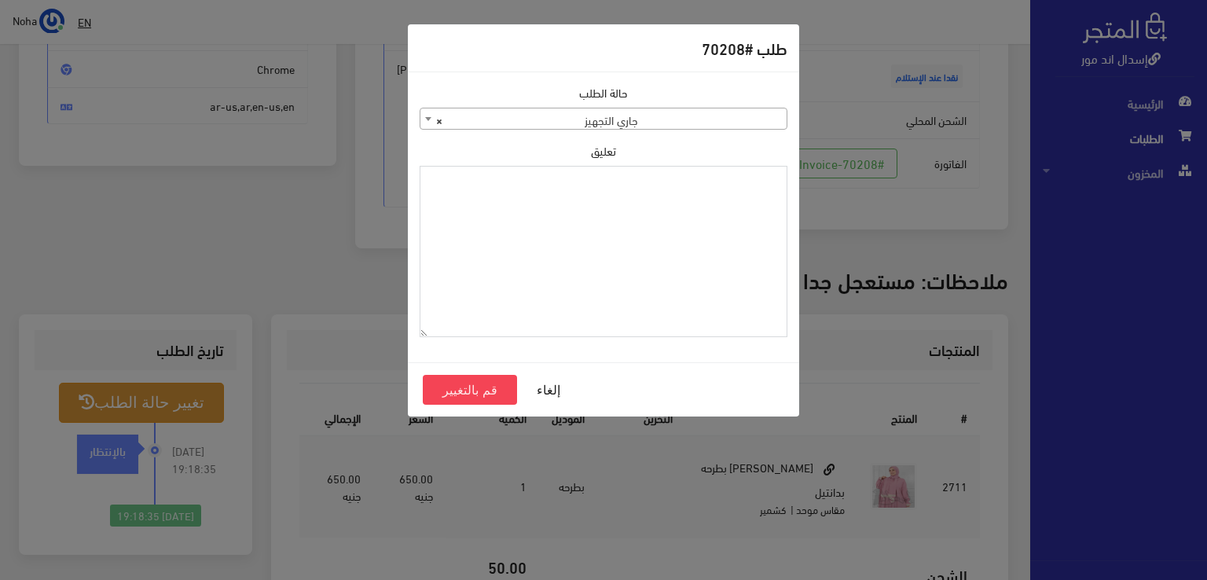
drag, startPoint x: 656, startPoint y: 209, endPoint x: 540, endPoint y: 282, distance: 136.7
click at [540, 282] on textarea "تعليق" at bounding box center [604, 252] width 368 height 172
type textarea "1115348"
click at [456, 386] on button "قم بالتغيير" at bounding box center [470, 390] width 94 height 30
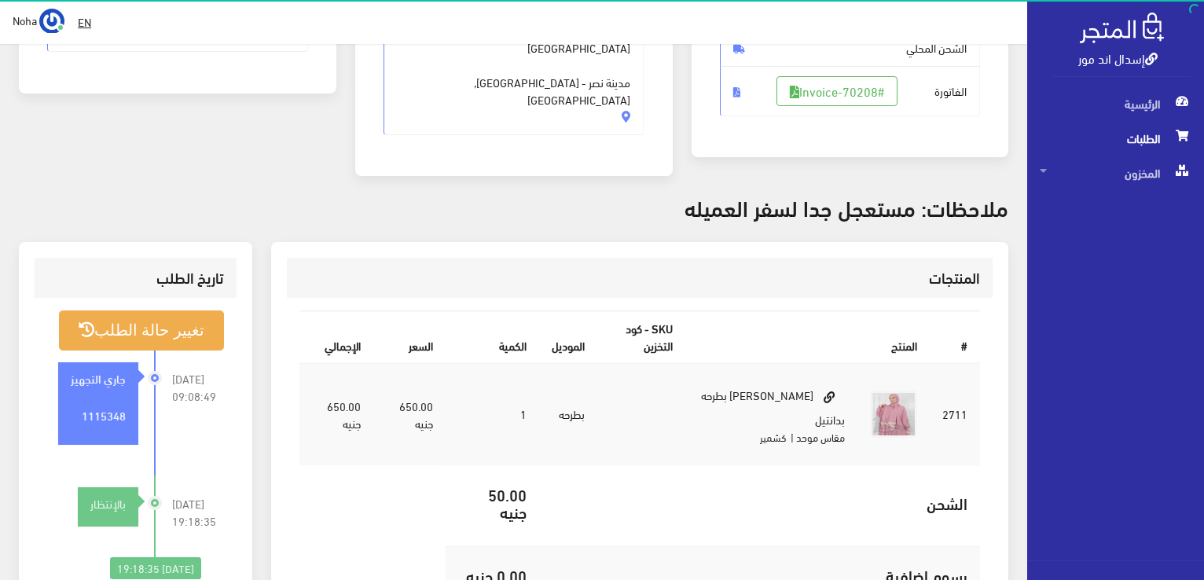
scroll to position [314, 0]
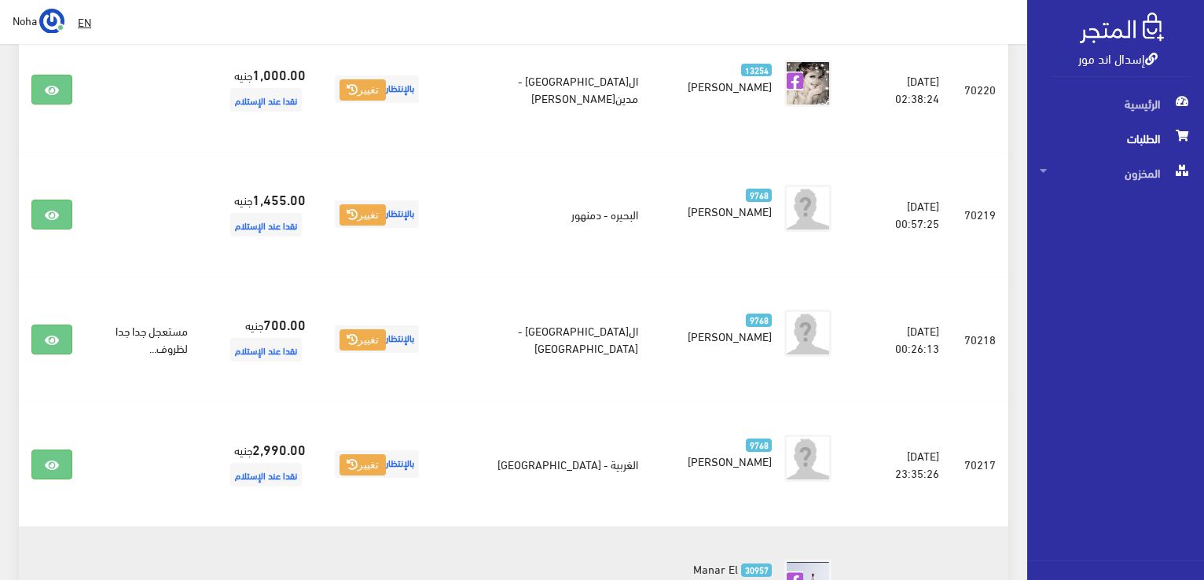
scroll to position [327, 0]
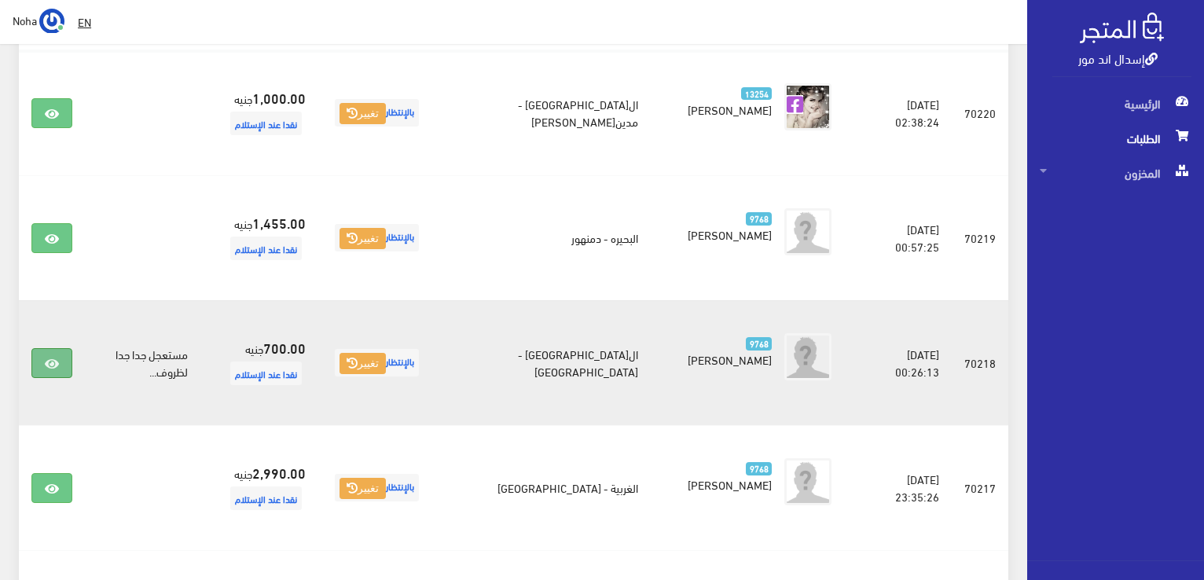
click at [56, 367] on icon at bounding box center [52, 364] width 14 height 13
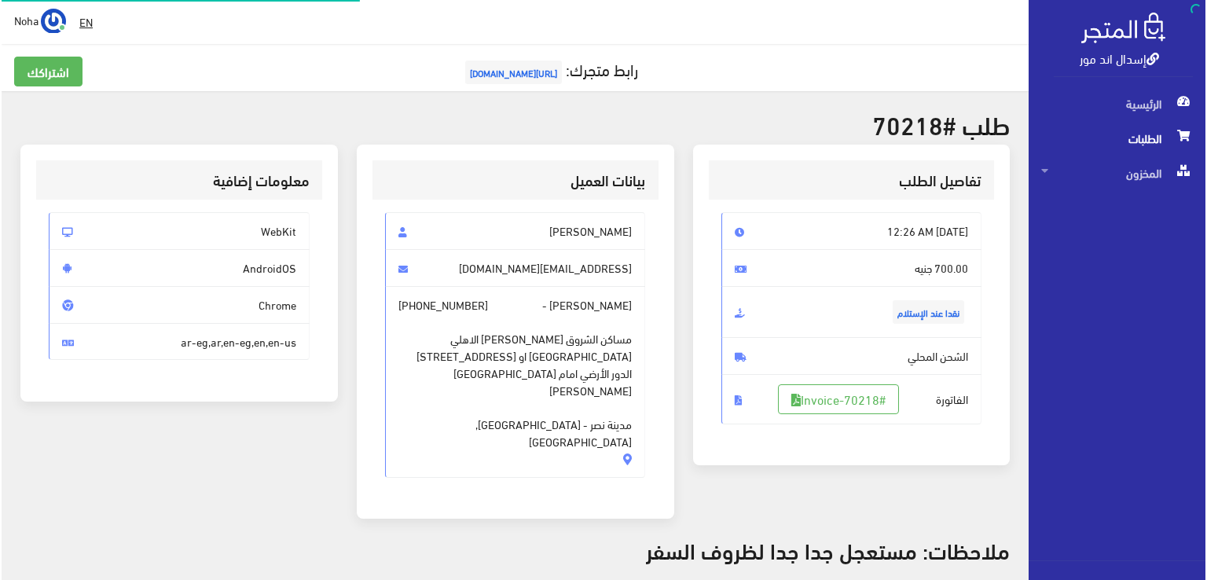
scroll to position [314, 0]
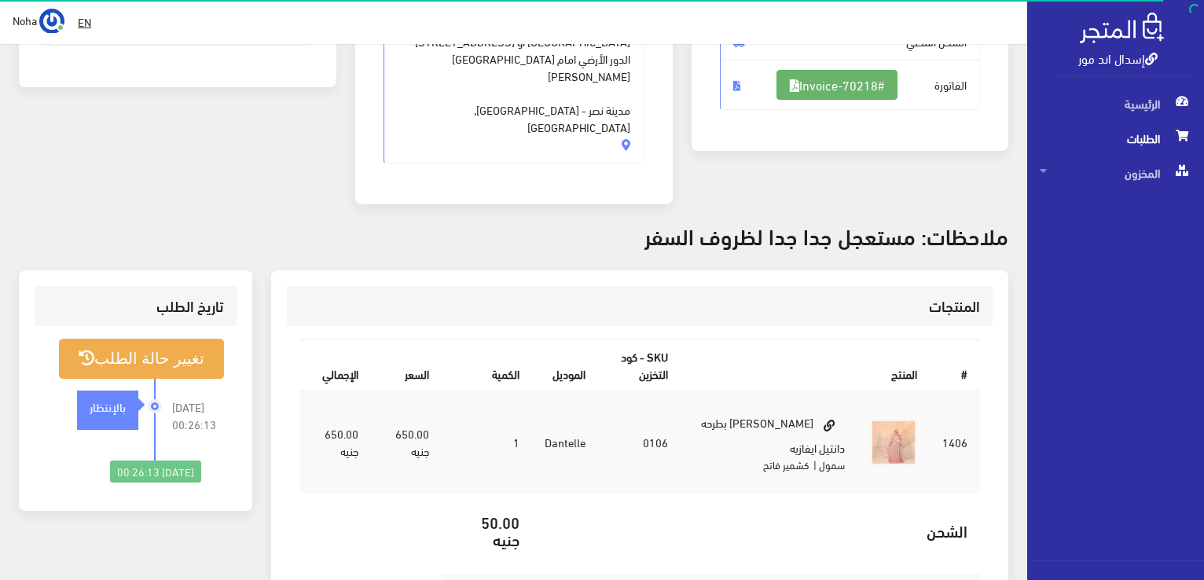
click at [839, 86] on link "#Invoice-70218" at bounding box center [837, 85] width 121 height 30
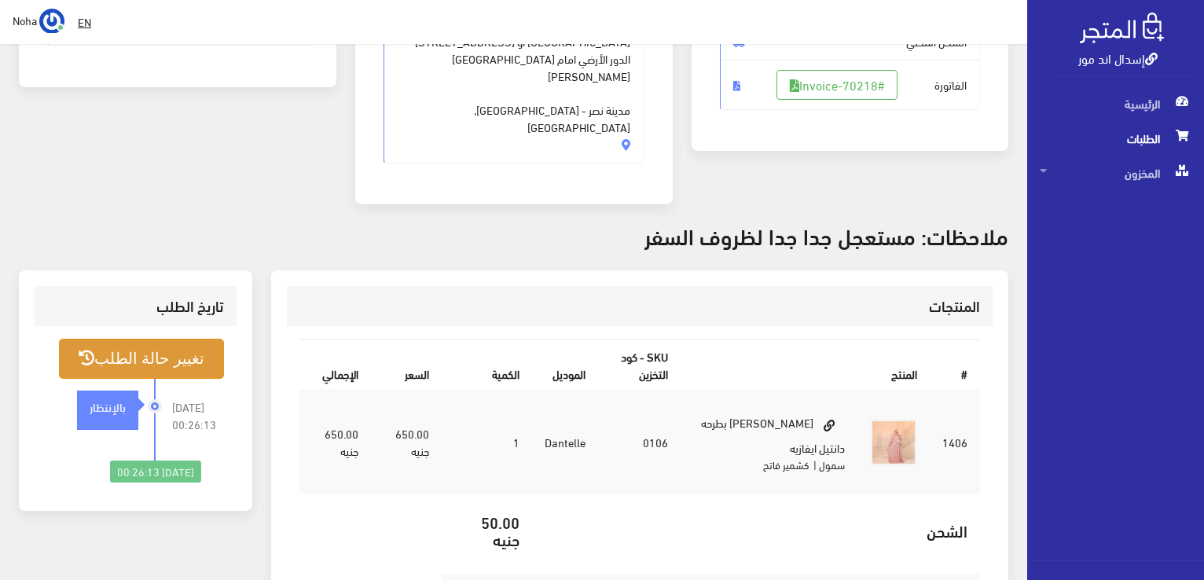
click at [189, 349] on button "تغيير حالة الطلب" at bounding box center [141, 359] width 165 height 40
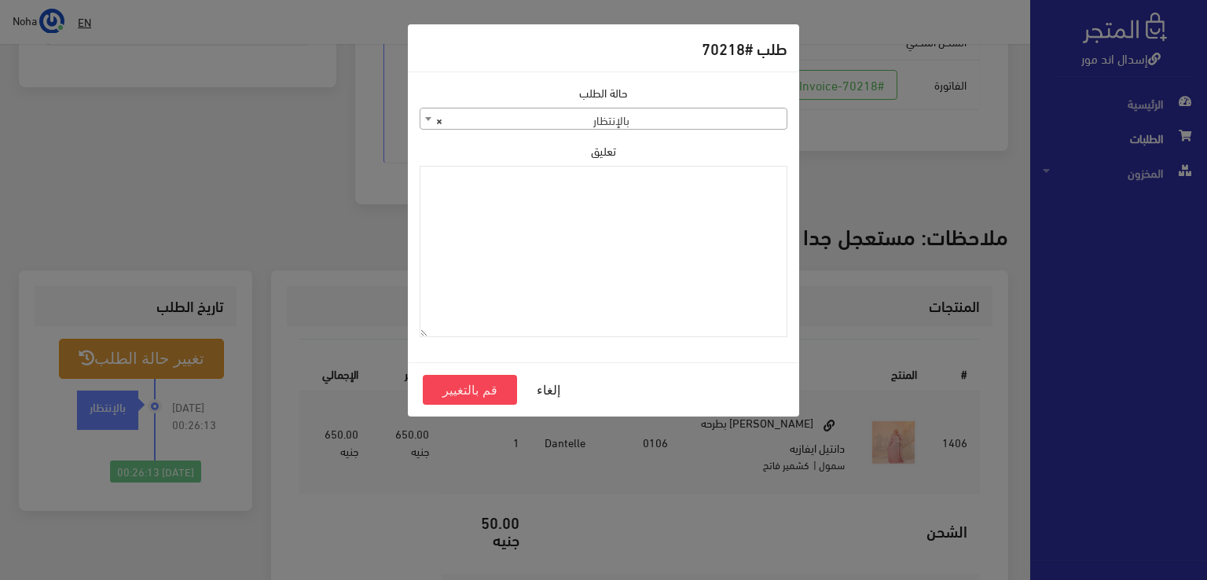
click at [615, 105] on div "حالة الطلب جاري التجهيز تم شحنها ملغي مكتمل مرفوض تم عكس الإلغاء فشل تم رد المب…" at bounding box center [604, 107] width 368 height 46
click at [617, 131] on div "حالة الطلب جاري التجهيز تم شحنها ملغي مكتمل مرفوض تم عكس الإلغاء فشل تم رد المب…" at bounding box center [603, 217] width 387 height 266
click at [626, 123] on span "× بالإنتظار" at bounding box center [603, 119] width 366 height 22
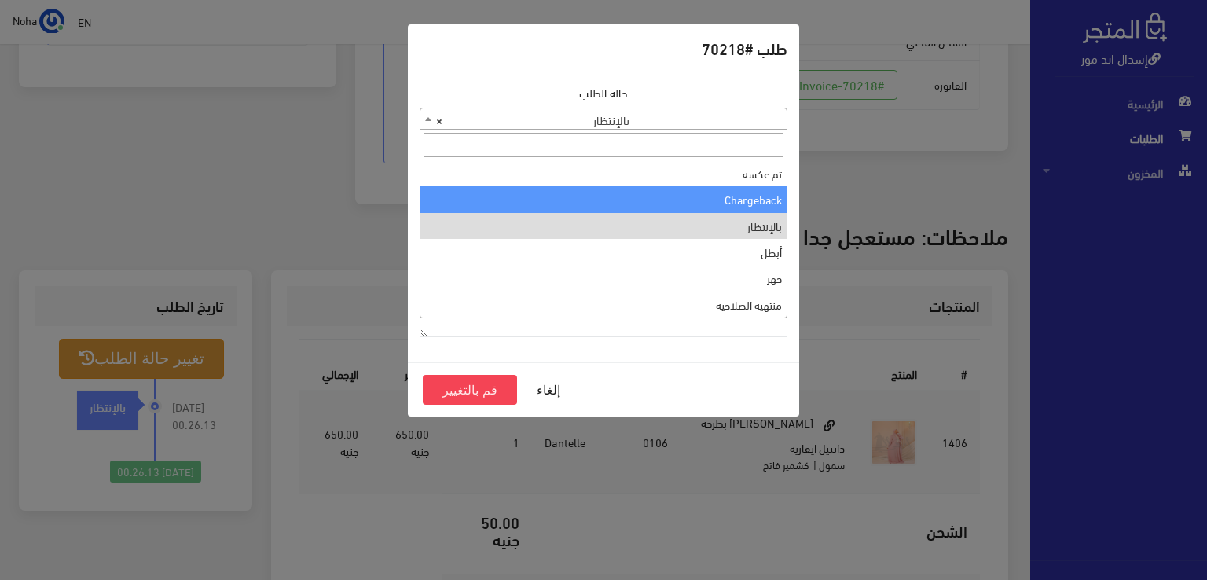
scroll to position [0, 0]
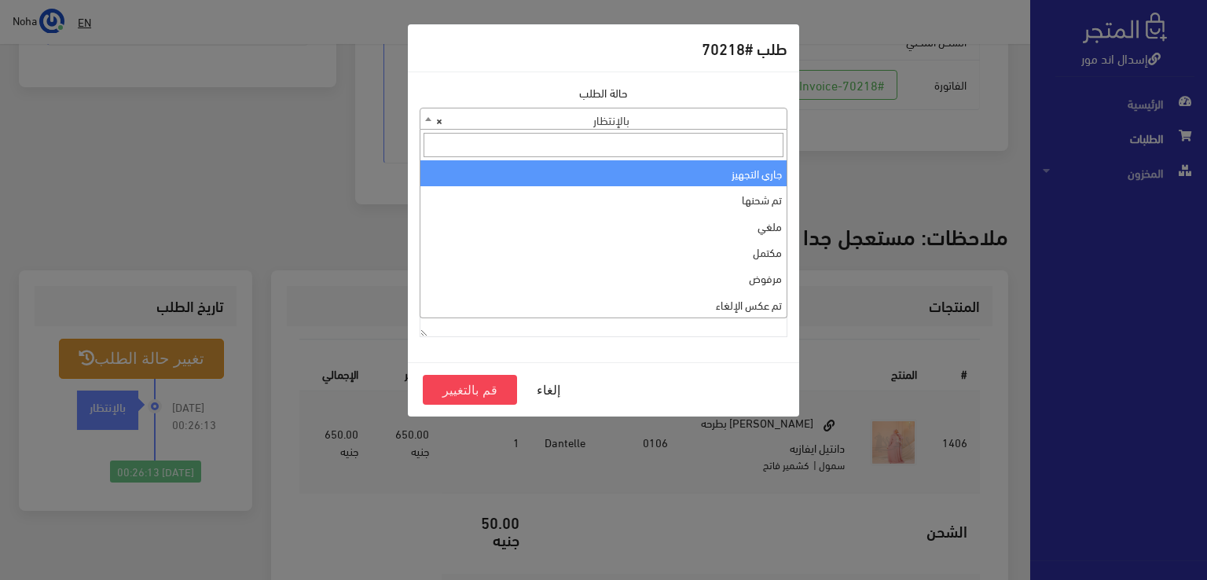
select select "1"
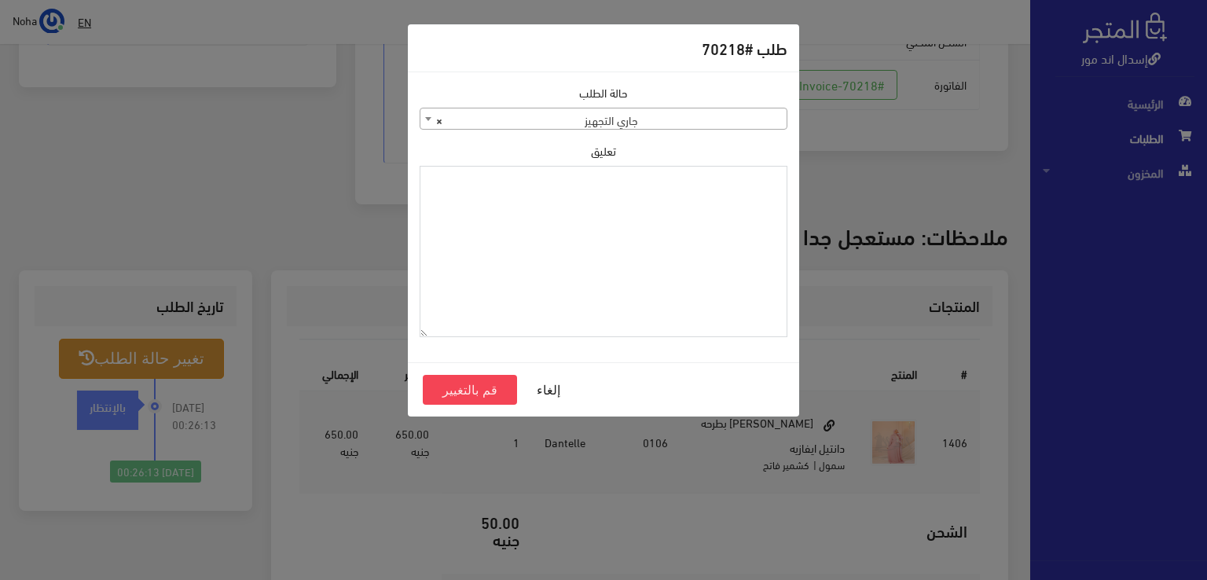
drag, startPoint x: 603, startPoint y: 269, endPoint x: 517, endPoint y: 219, distance: 99.0
click at [517, 219] on textarea "تعليق" at bounding box center [604, 252] width 368 height 172
click at [462, 390] on button "قم بالتغيير" at bounding box center [470, 390] width 94 height 30
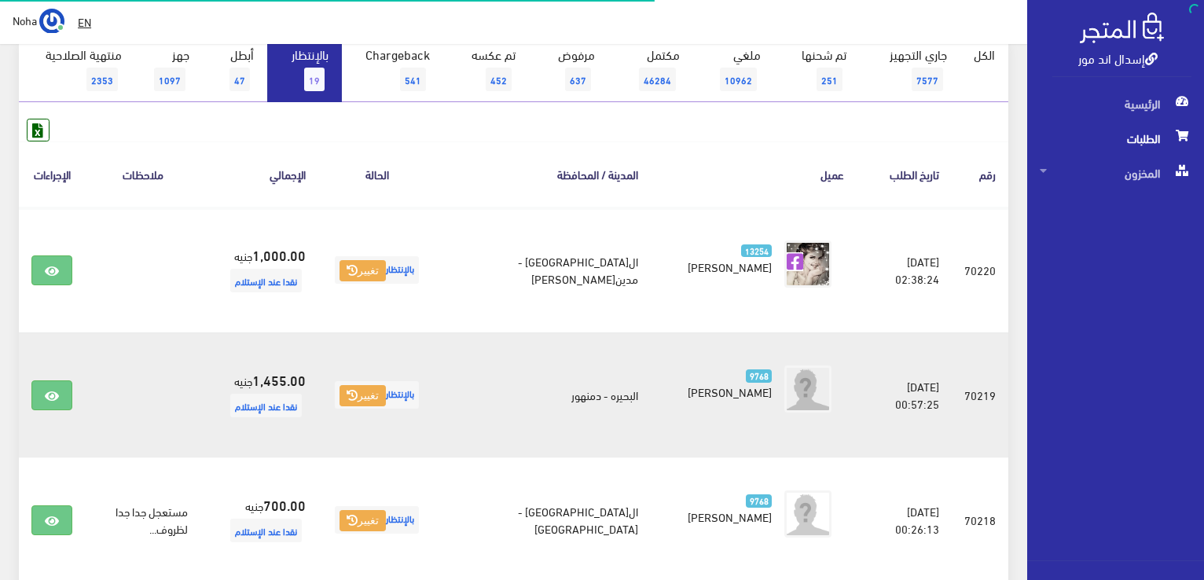
scroll to position [170, 0]
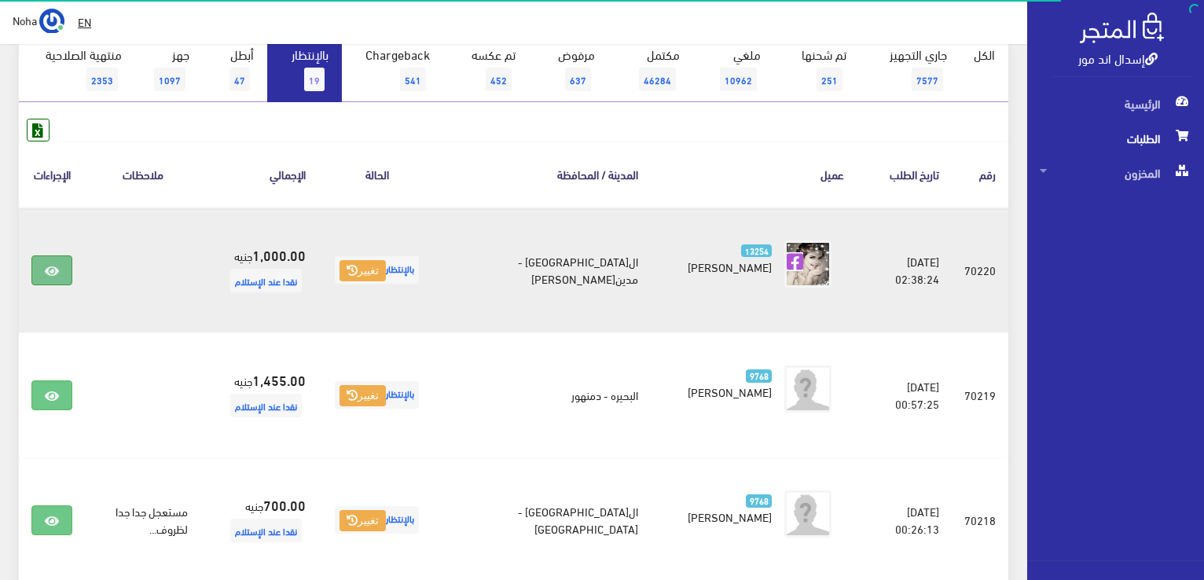
click at [57, 268] on icon at bounding box center [52, 271] width 14 height 13
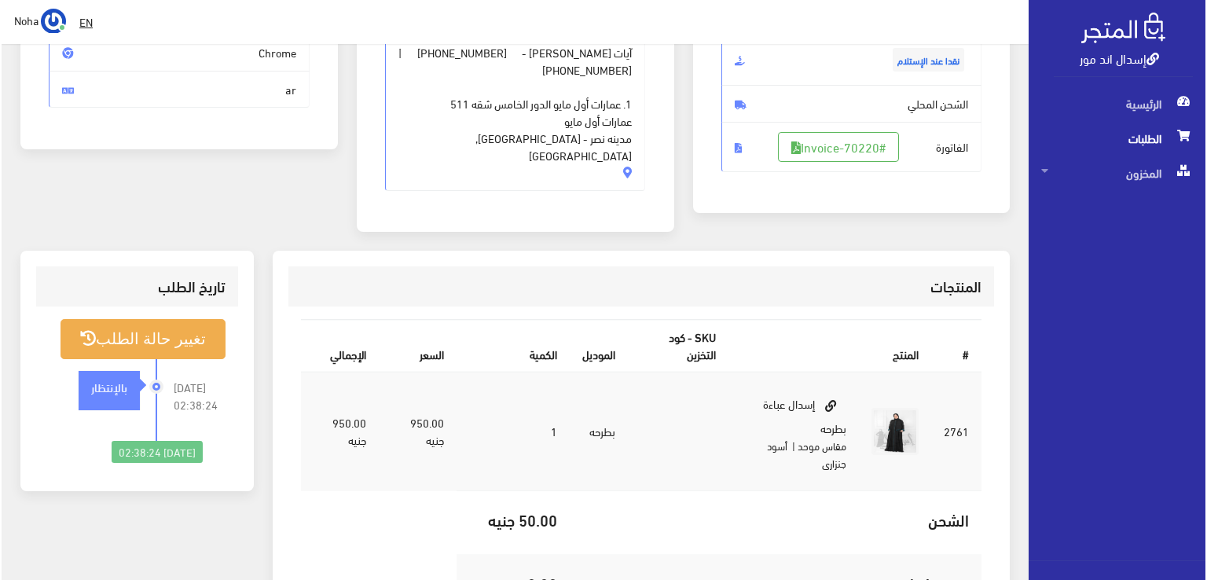
scroll to position [314, 0]
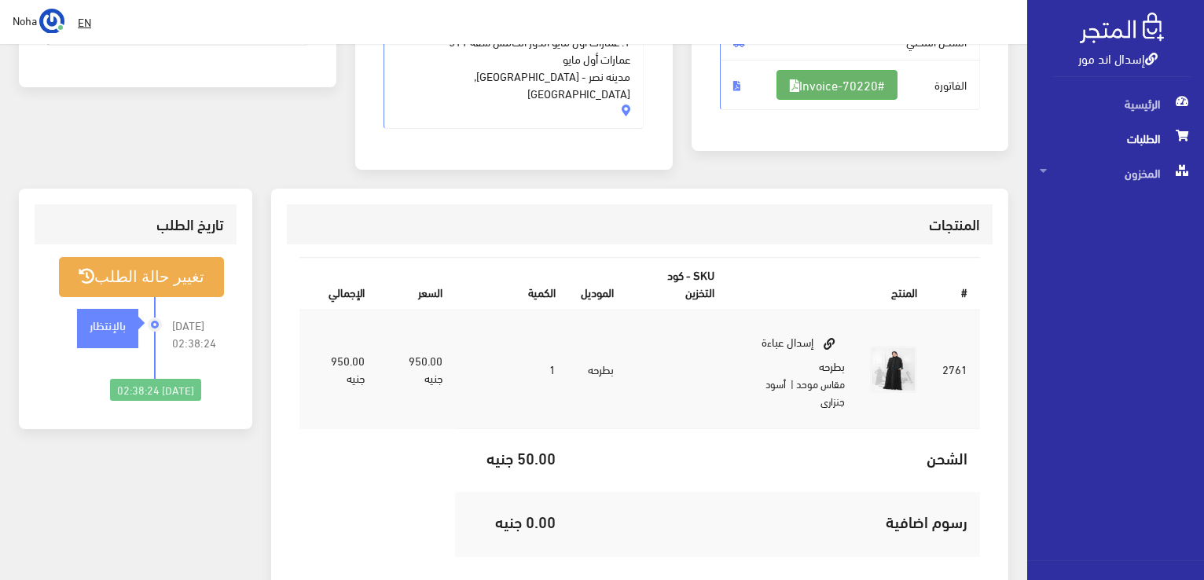
click at [833, 79] on link "#Invoice-70220" at bounding box center [837, 85] width 121 height 30
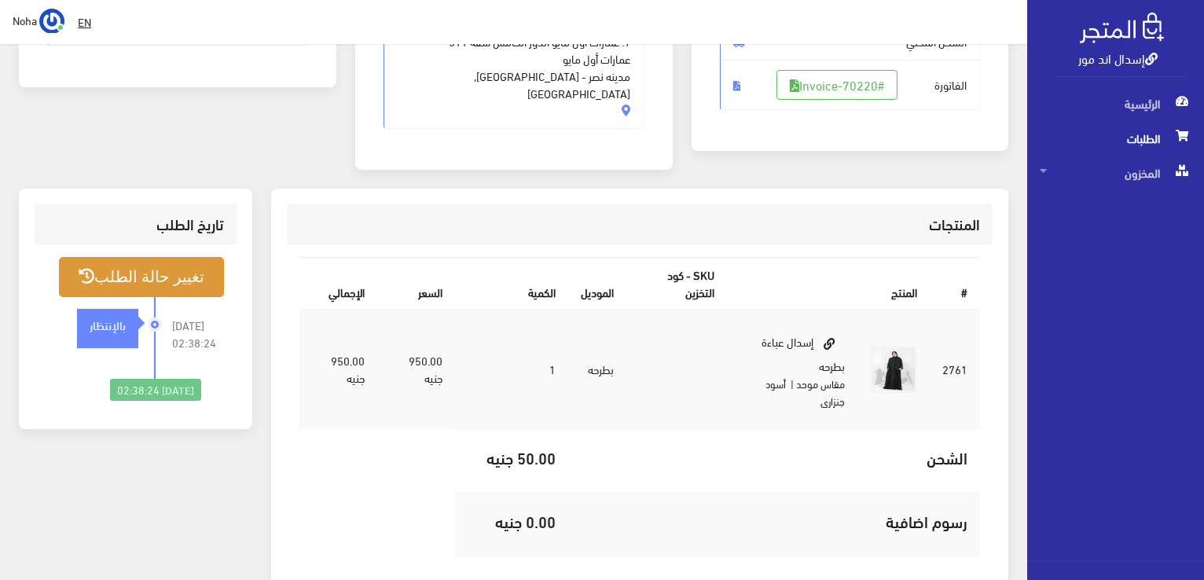
click at [189, 257] on button "تغيير حالة الطلب" at bounding box center [141, 277] width 165 height 40
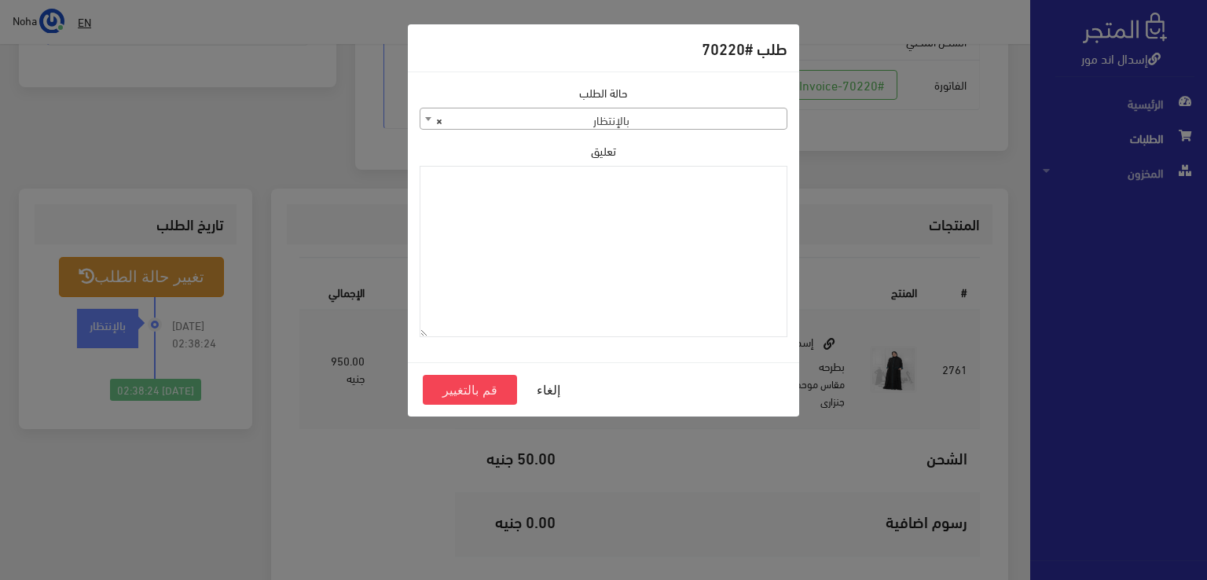
click at [678, 116] on span "× بالإنتظار" at bounding box center [603, 119] width 366 height 22
select select "1"
click at [490, 384] on button "قم بالتغيير" at bounding box center [470, 390] width 94 height 30
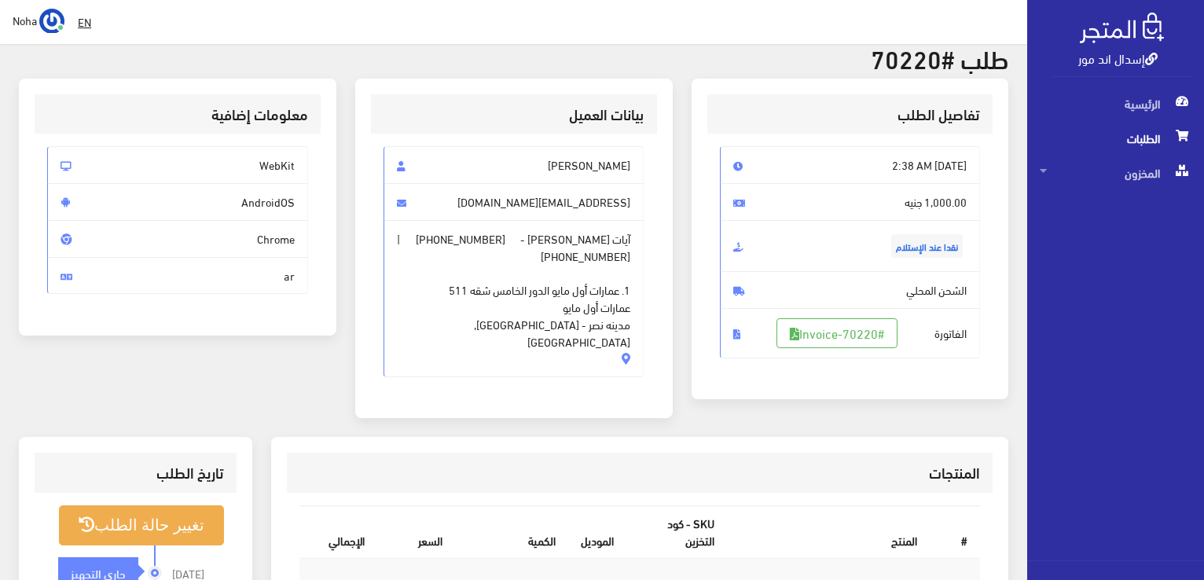
scroll to position [79, 0]
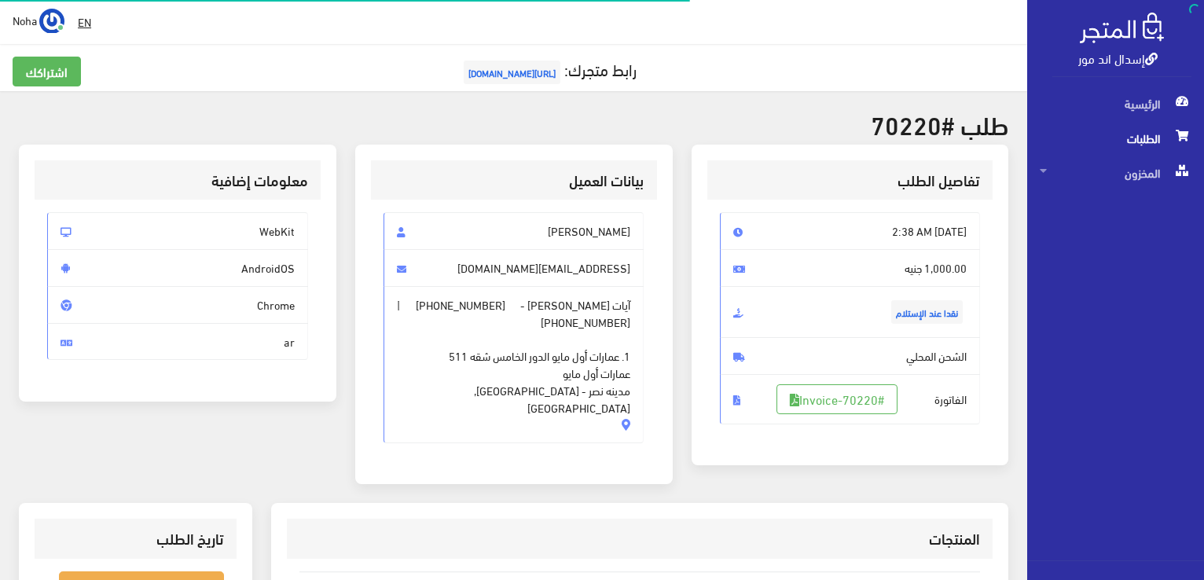
scroll to position [309, 0]
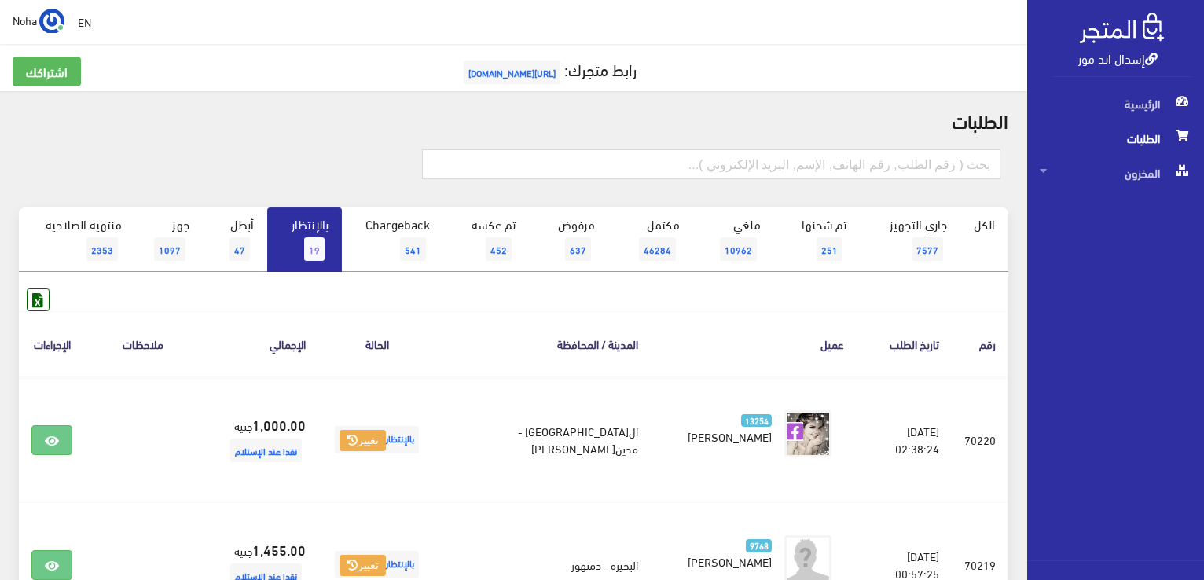
click at [936, 146] on div at bounding box center [513, 173] width 1008 height 70
click at [927, 162] on input "text" at bounding box center [711, 164] width 578 height 30
type input "70081"
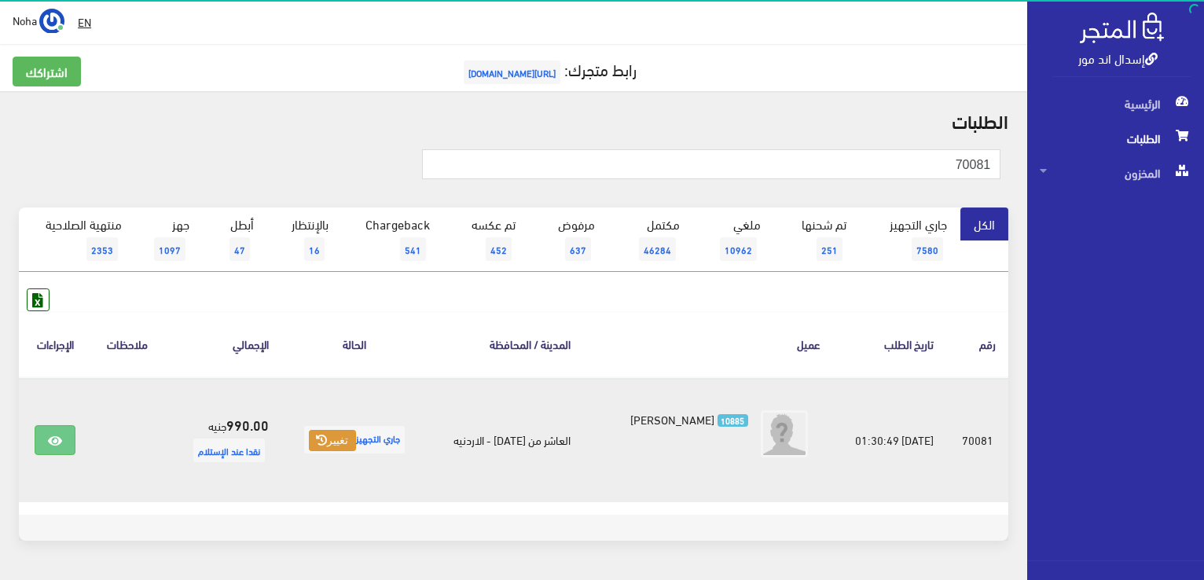
click at [316, 441] on icon at bounding box center [321, 440] width 11 height 11
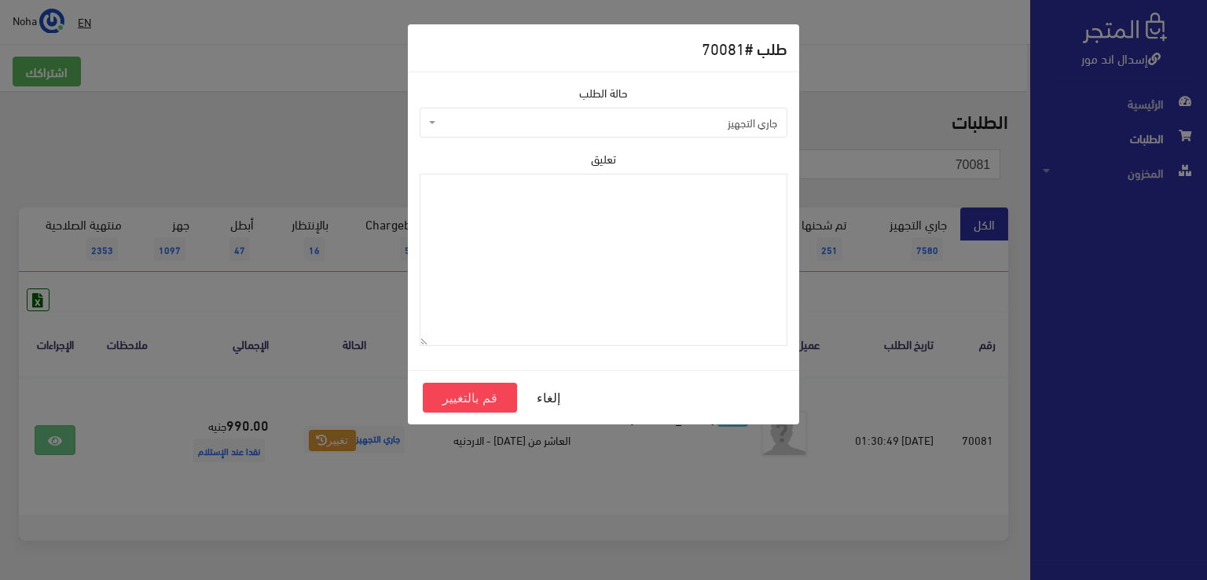
click at [678, 127] on span "جاري التجهيز" at bounding box center [608, 123] width 338 height 16
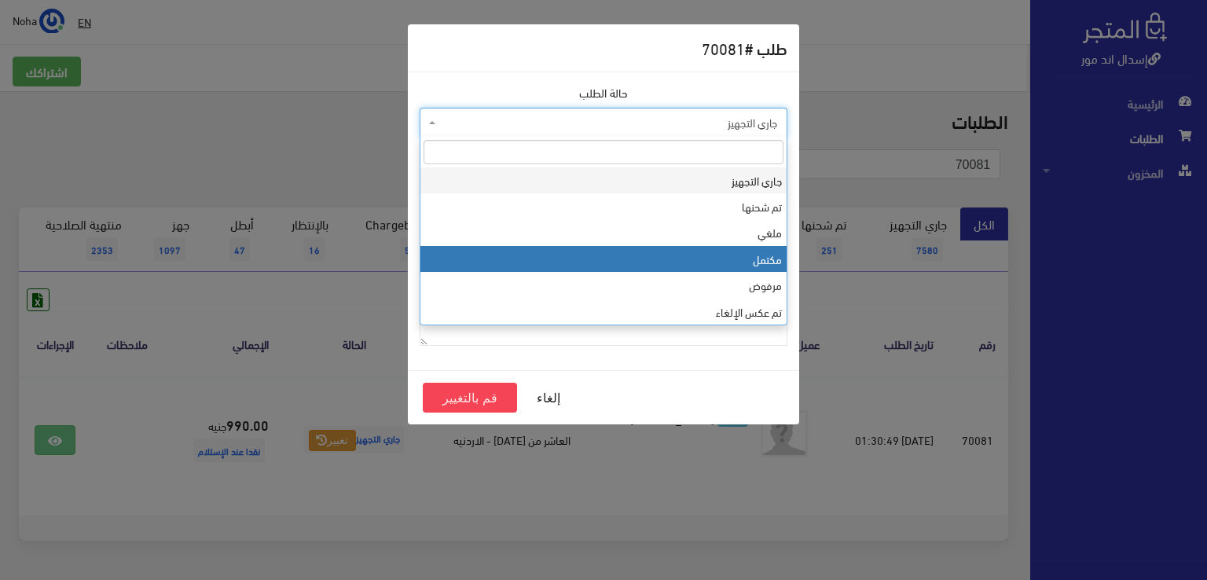
select select "4"
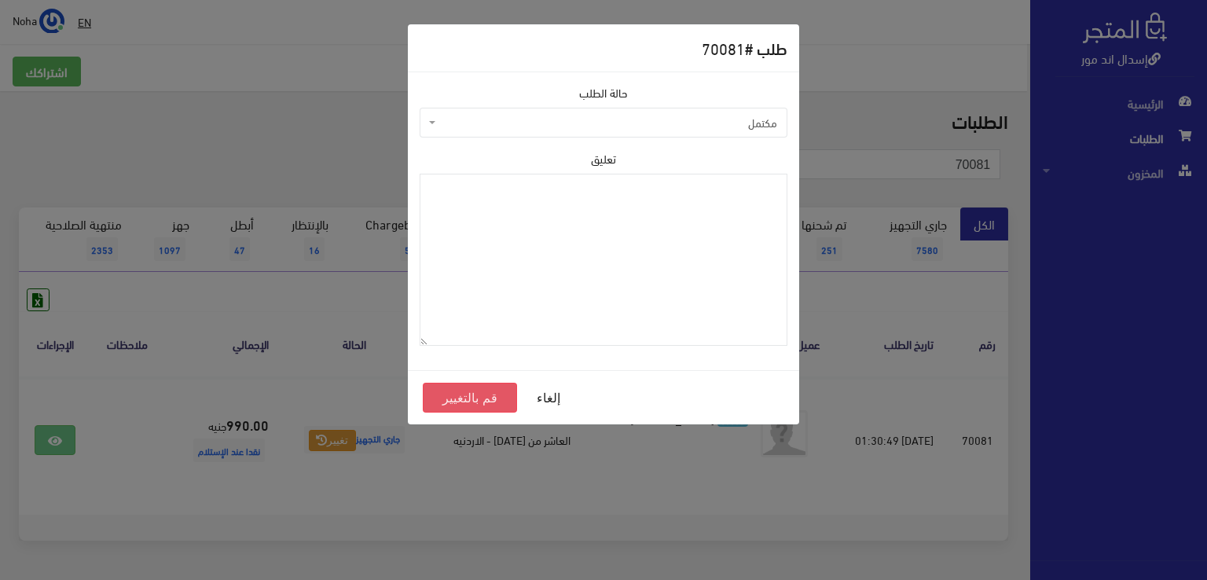
click at [443, 397] on button "قم بالتغيير" at bounding box center [470, 398] width 94 height 30
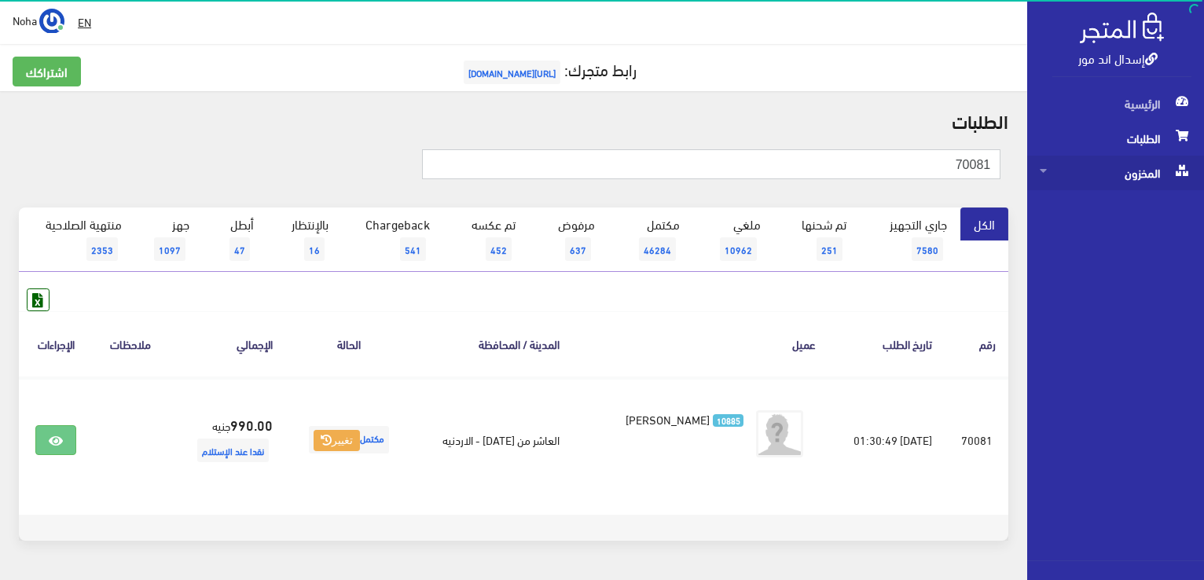
drag, startPoint x: 902, startPoint y: 160, endPoint x: 1141, endPoint y: 170, distance: 239.2
click at [1141, 170] on div "إسدال اند مور الرئيسية الطلبات المخزون" at bounding box center [602, 314] width 1204 height 629
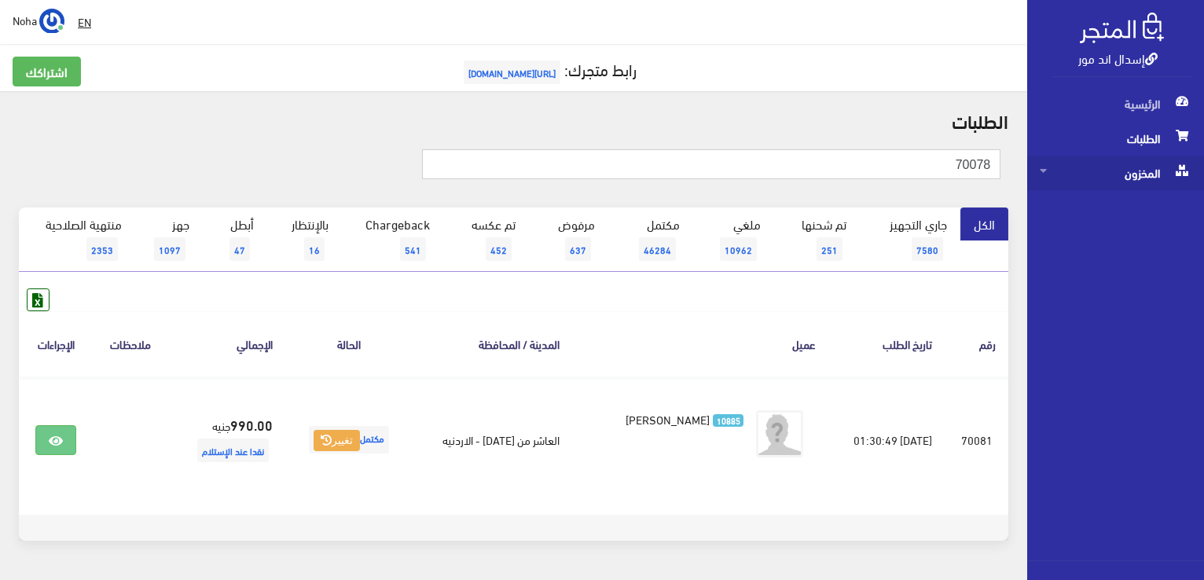
type input "70078"
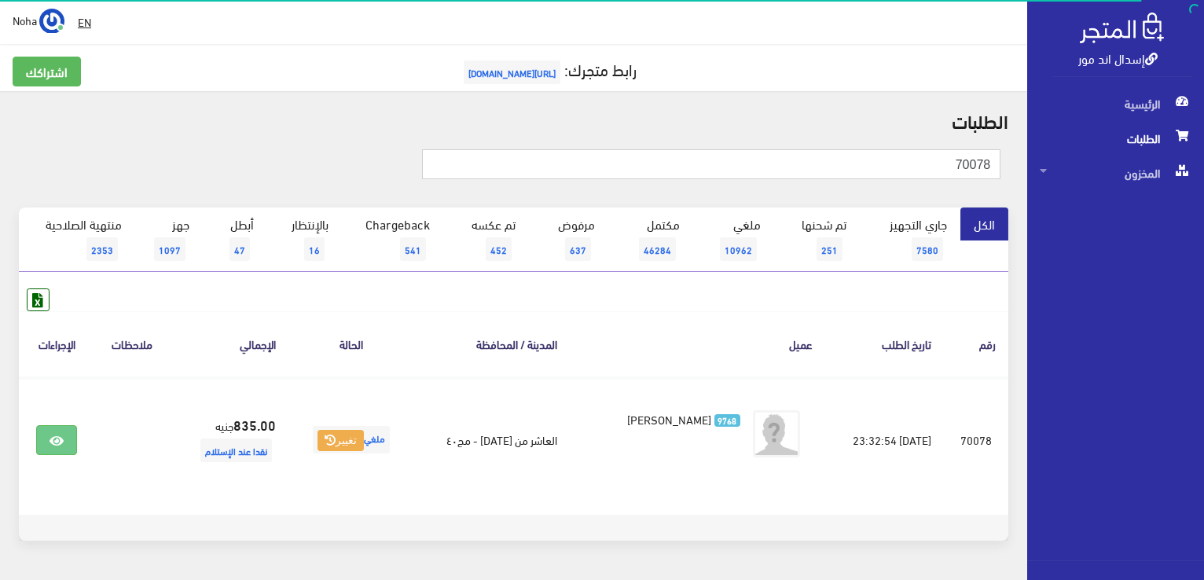
click at [934, 170] on input "70078" at bounding box center [711, 164] width 578 height 30
type input "70070"
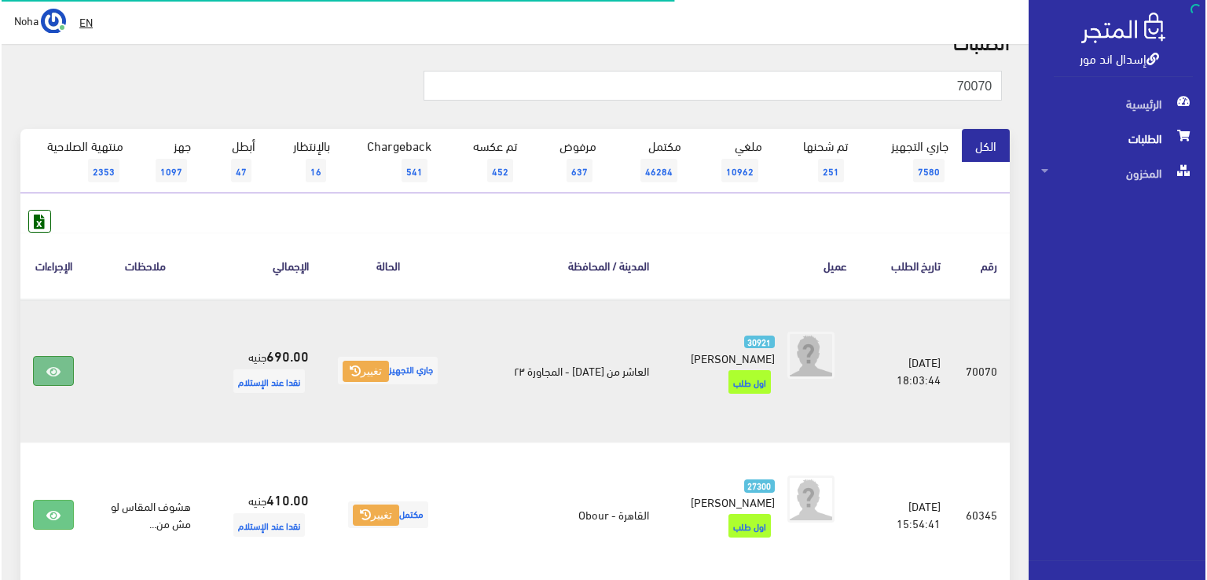
scroll to position [79, 0]
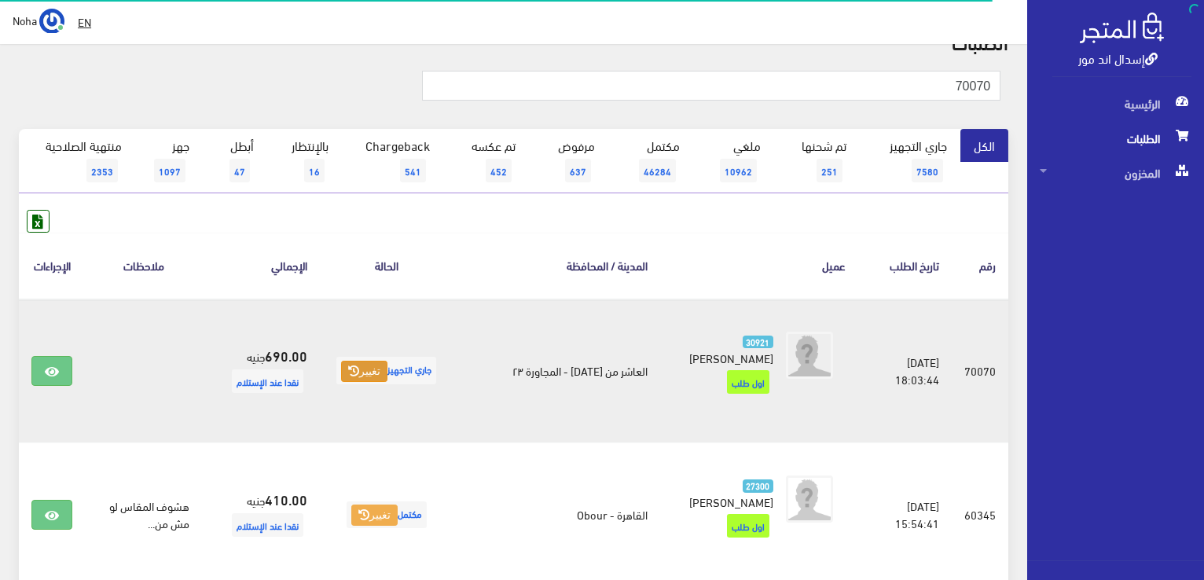
click at [359, 365] on icon at bounding box center [353, 370] width 11 height 11
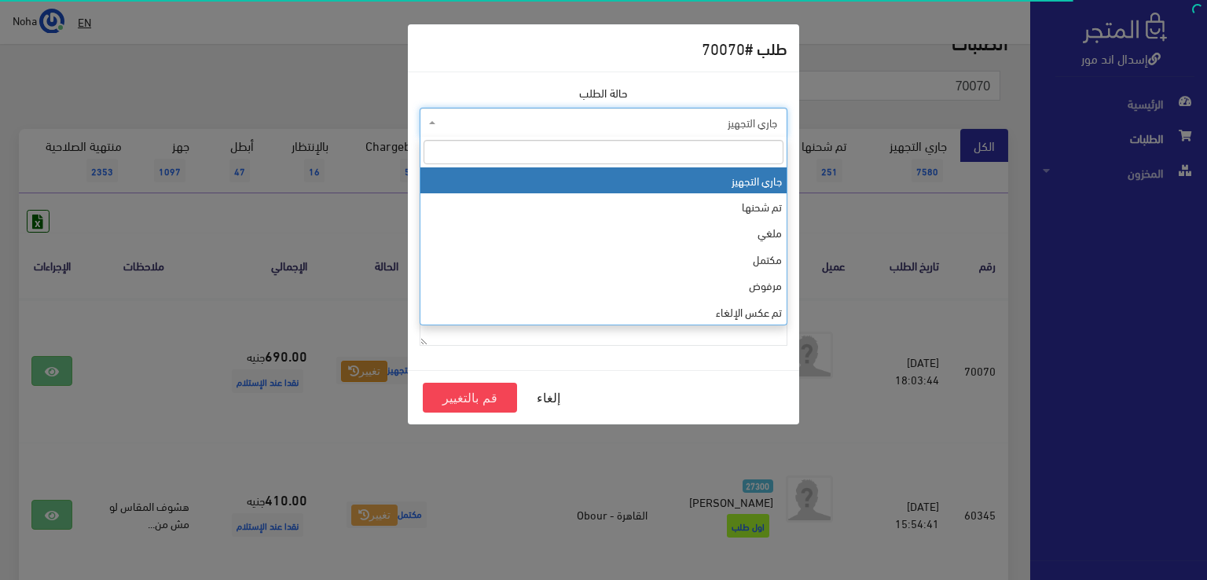
click at [622, 130] on span "جاري التجهيز" at bounding box center [604, 123] width 368 height 30
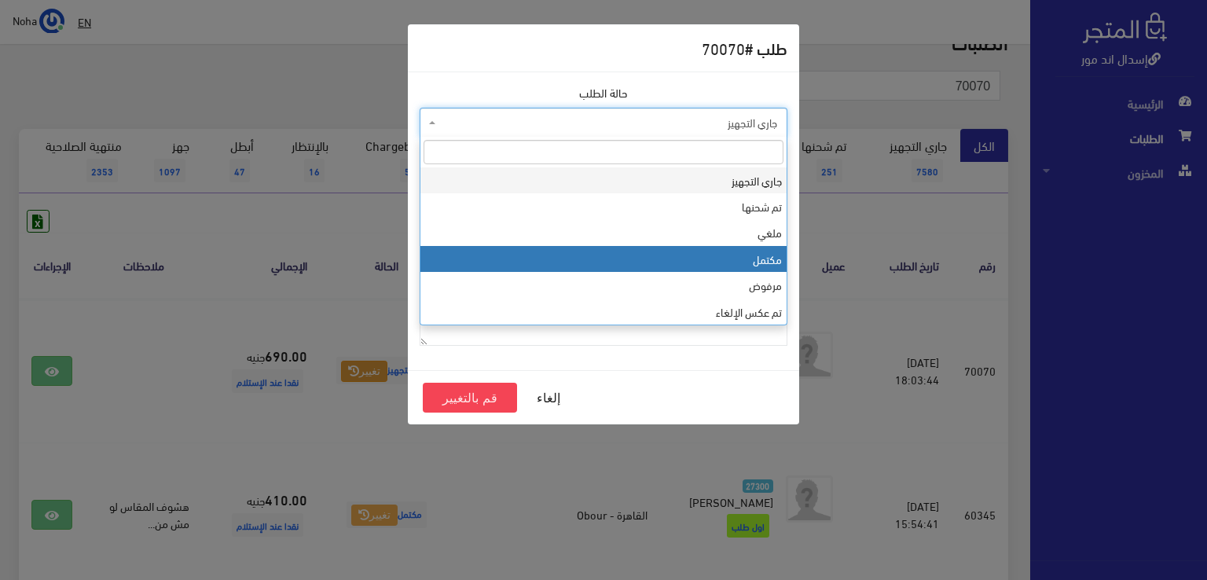
drag, startPoint x: 696, startPoint y: 255, endPoint x: 609, endPoint y: 285, distance: 91.5
select select "4"
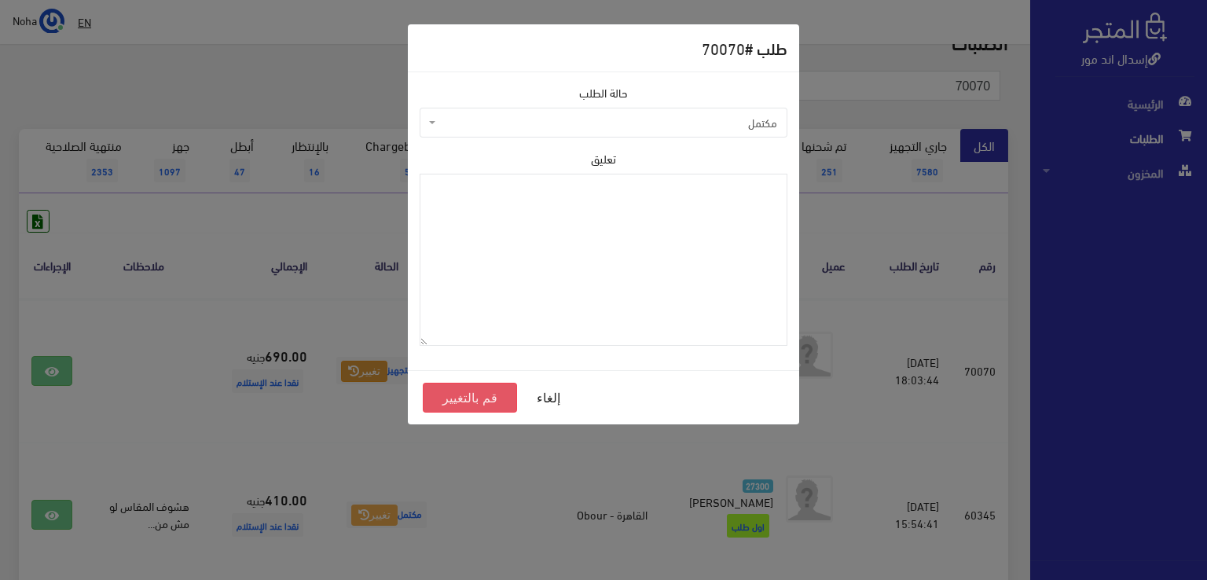
click at [459, 395] on button "قم بالتغيير" at bounding box center [470, 398] width 94 height 30
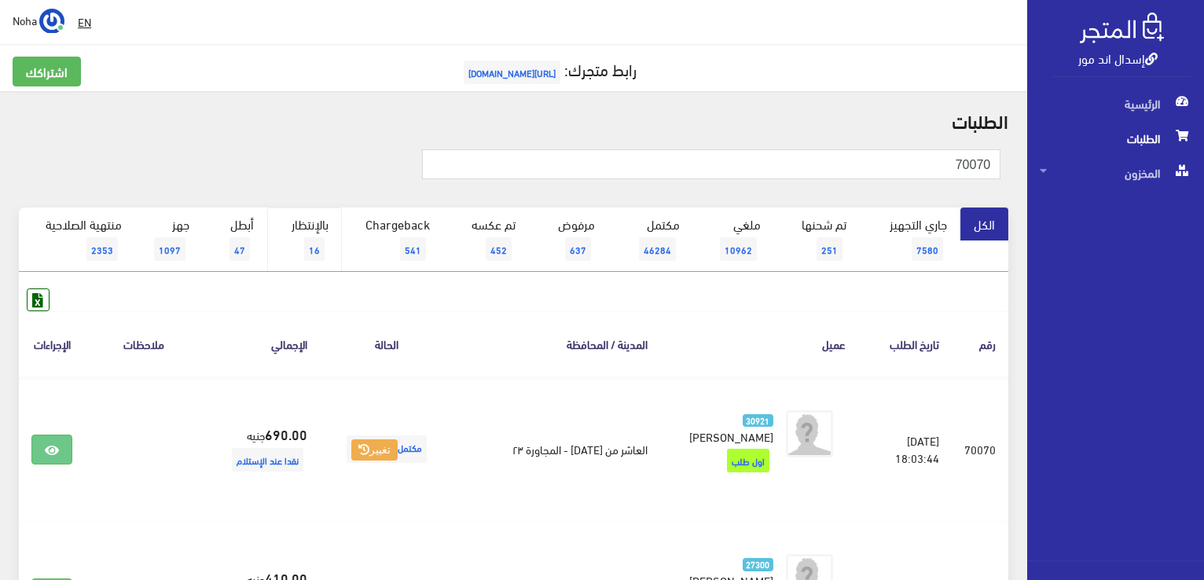
click at [310, 241] on span "16" at bounding box center [314, 249] width 20 height 24
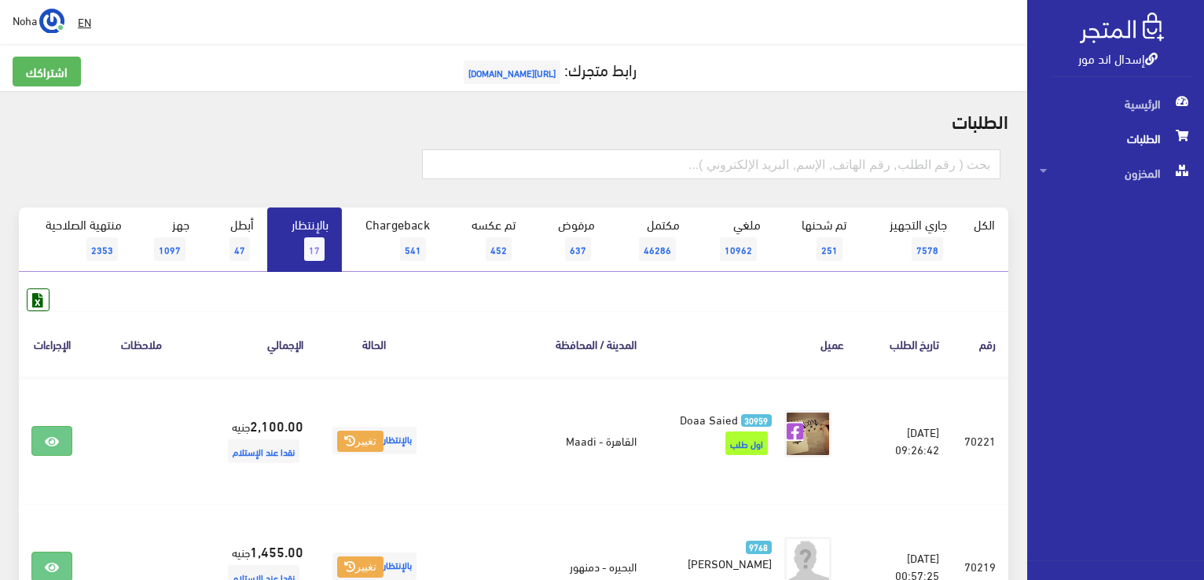
click at [307, 243] on span "17" at bounding box center [314, 249] width 20 height 24
click at [314, 236] on link "بالإنتظار 17" at bounding box center [304, 239] width 75 height 64
click at [800, 161] on input "text" at bounding box center [711, 164] width 578 height 30
type input "70184"
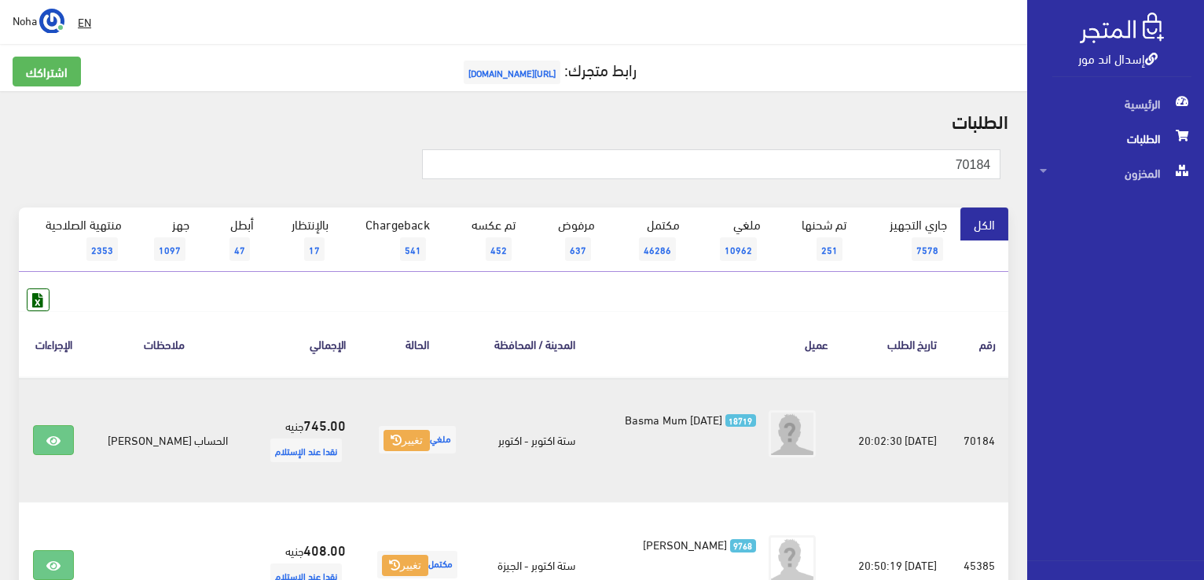
scroll to position [79, 0]
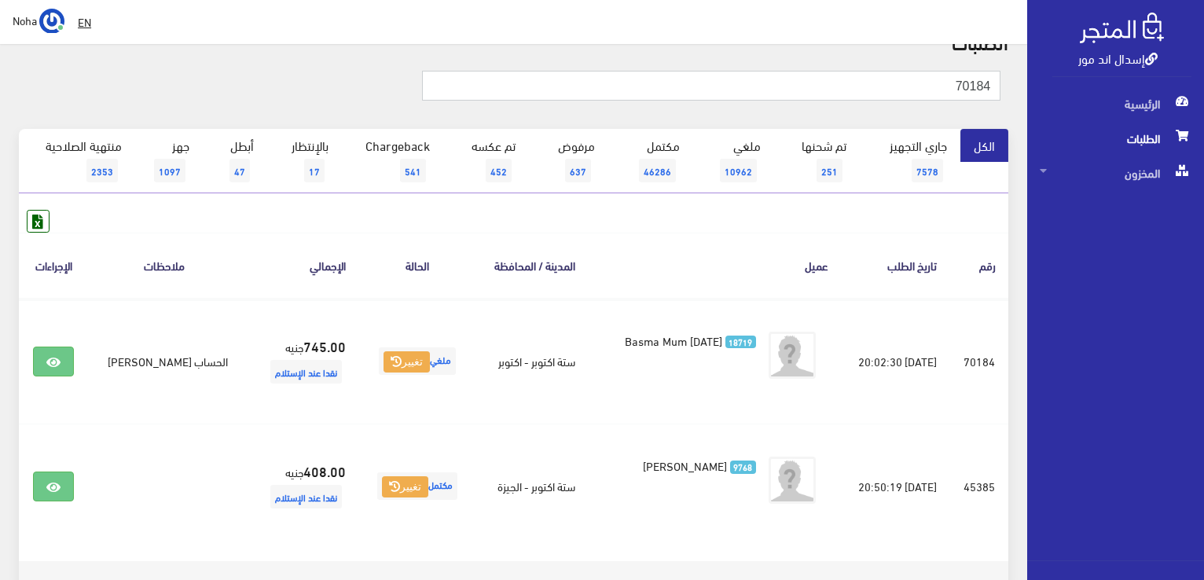
click at [943, 83] on input "70184" at bounding box center [711, 86] width 578 height 30
type input "7"
type input "7019"
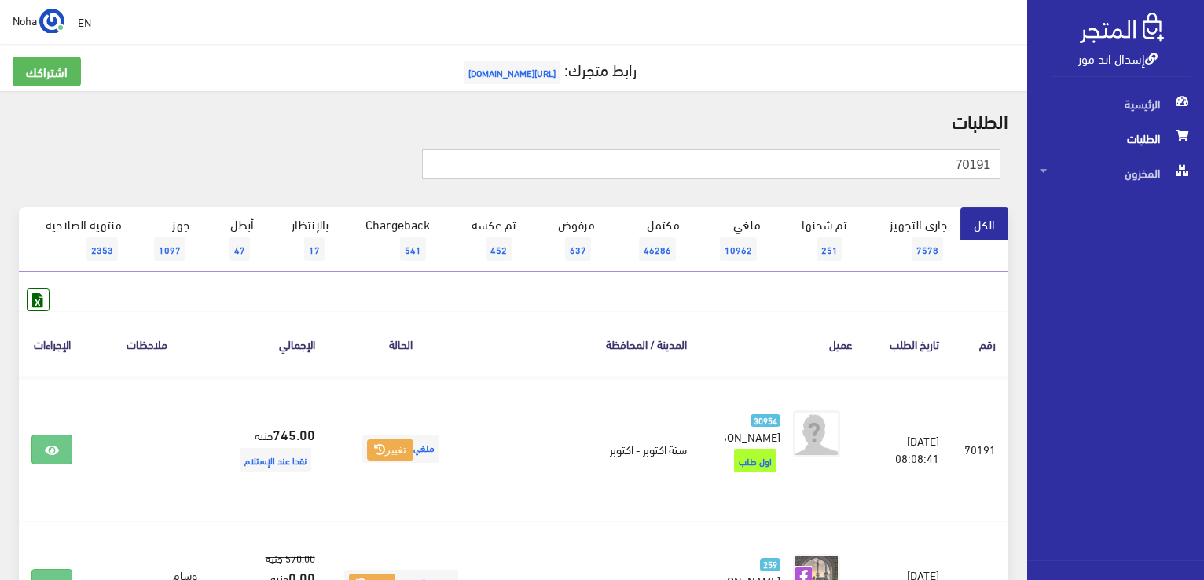
click at [928, 165] on input "70191" at bounding box center [711, 164] width 578 height 30
type input "7"
type input "70195"
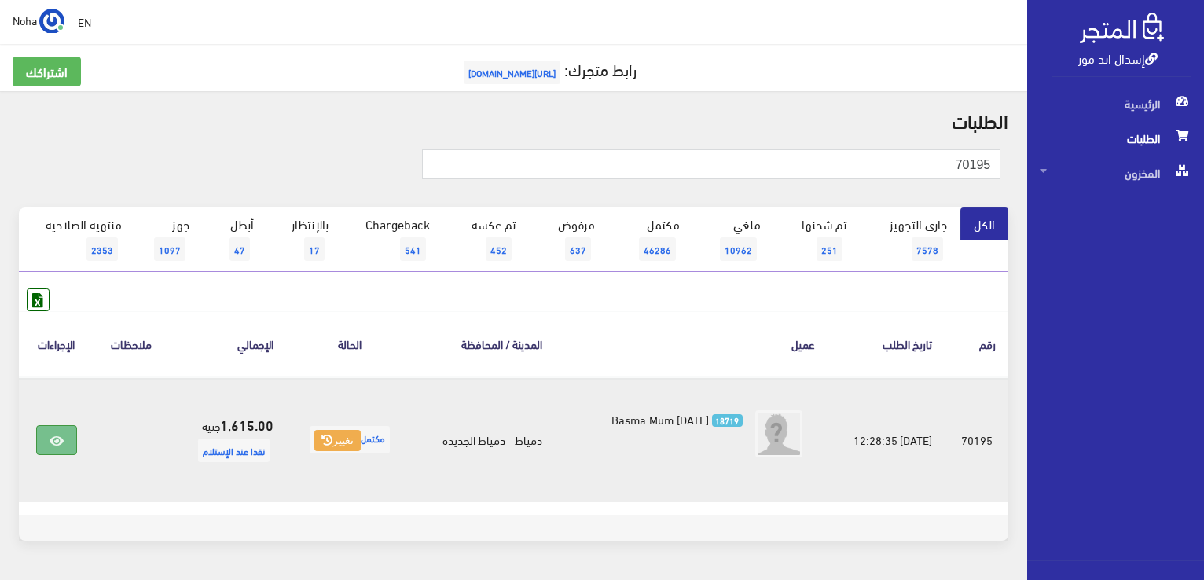
click at [50, 439] on icon at bounding box center [57, 441] width 14 height 13
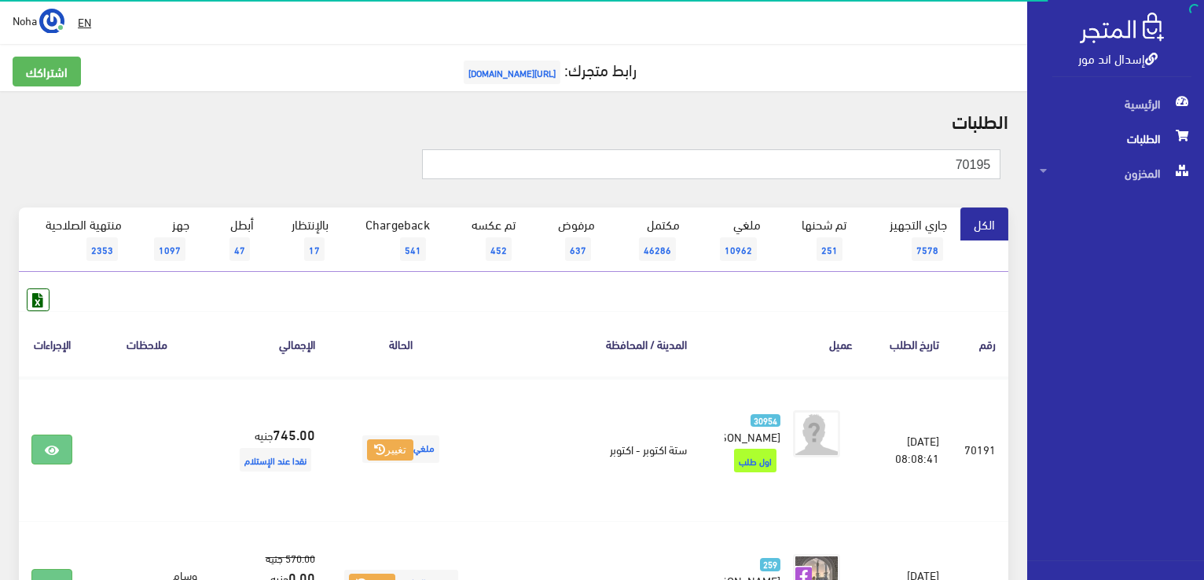
click at [924, 163] on input "70195" at bounding box center [711, 164] width 578 height 30
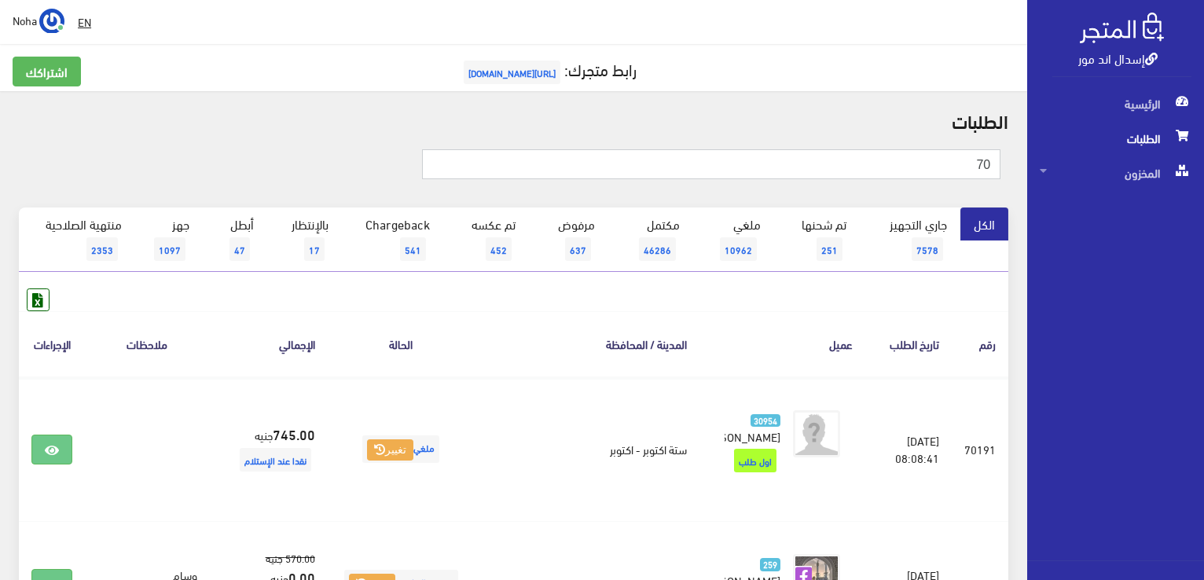
type input "7"
type input "70199"
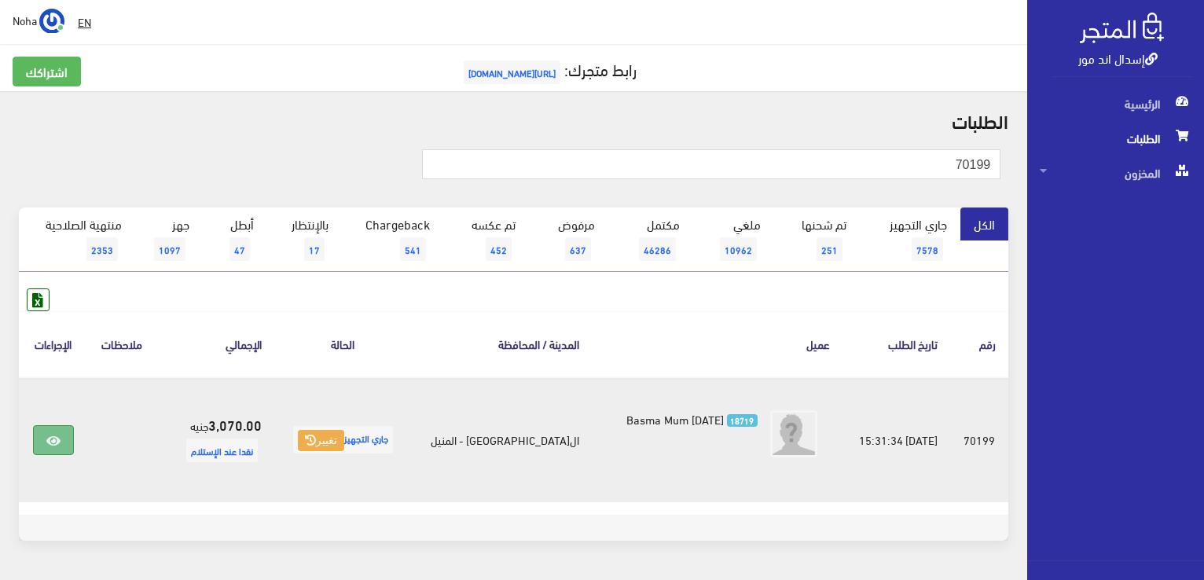
click at [61, 438] on icon at bounding box center [53, 441] width 14 height 13
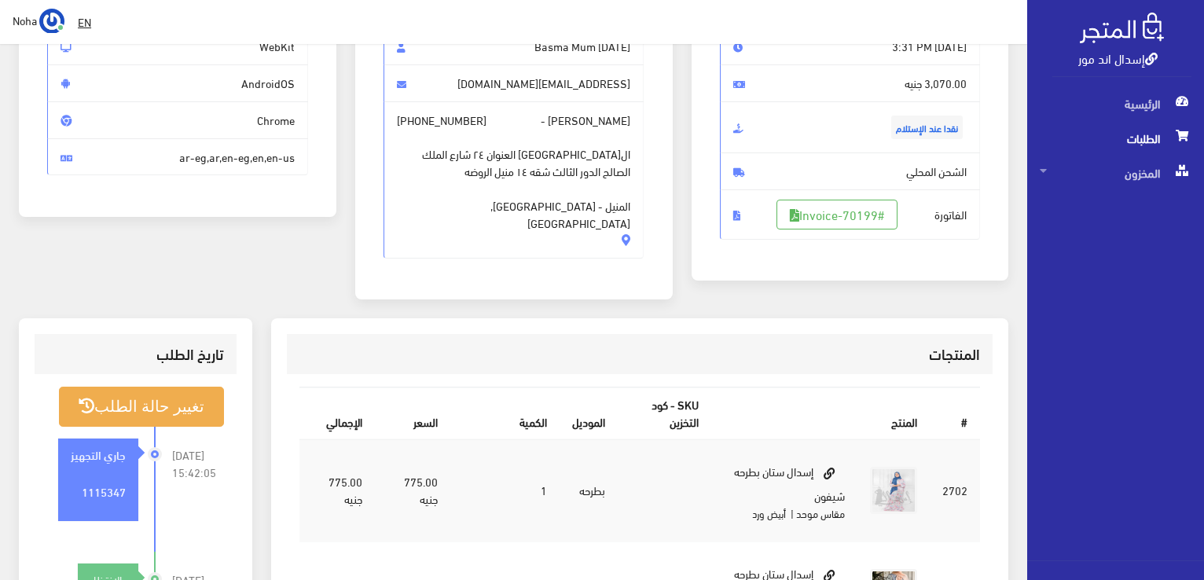
scroll to position [314, 0]
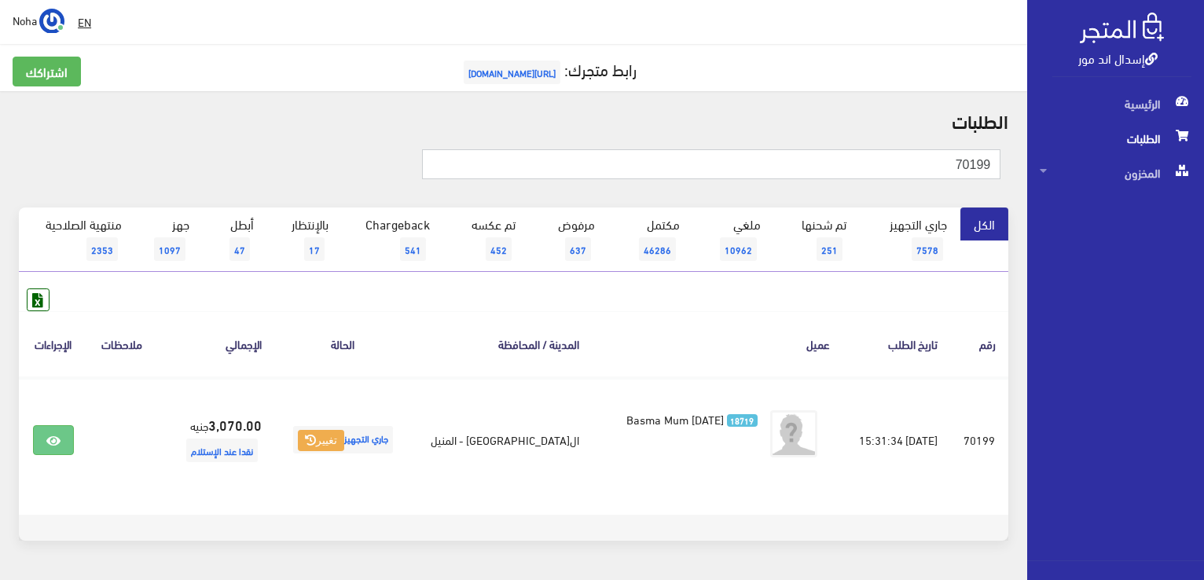
click at [878, 155] on input "70199" at bounding box center [711, 164] width 578 height 30
type input "7"
click at [968, 158] on input "text" at bounding box center [711, 164] width 578 height 30
type input "70217"
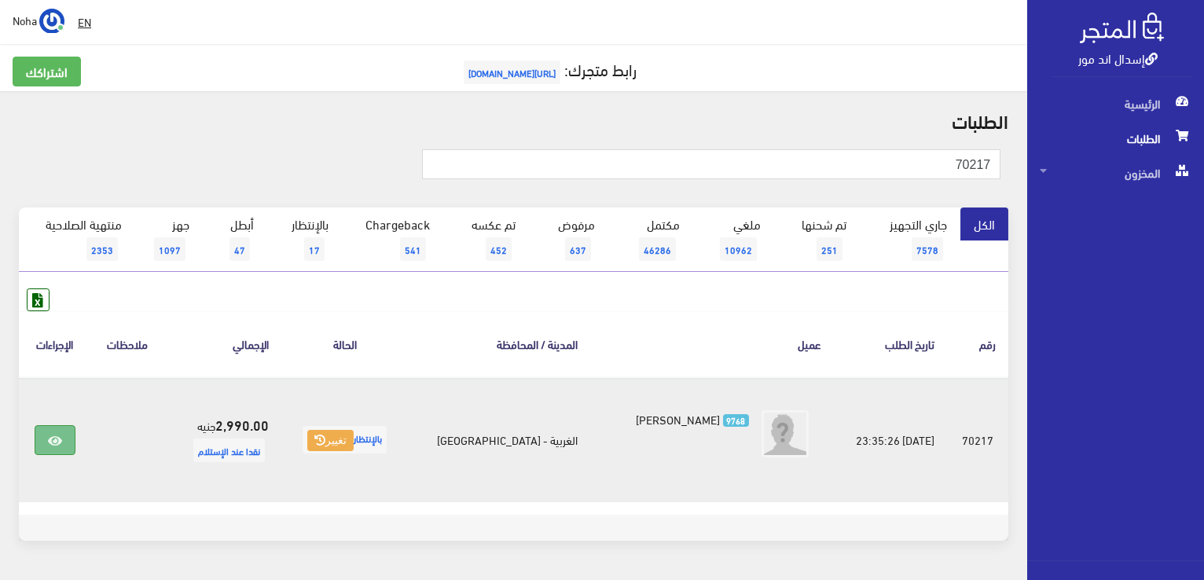
click at [55, 442] on icon at bounding box center [55, 441] width 14 height 13
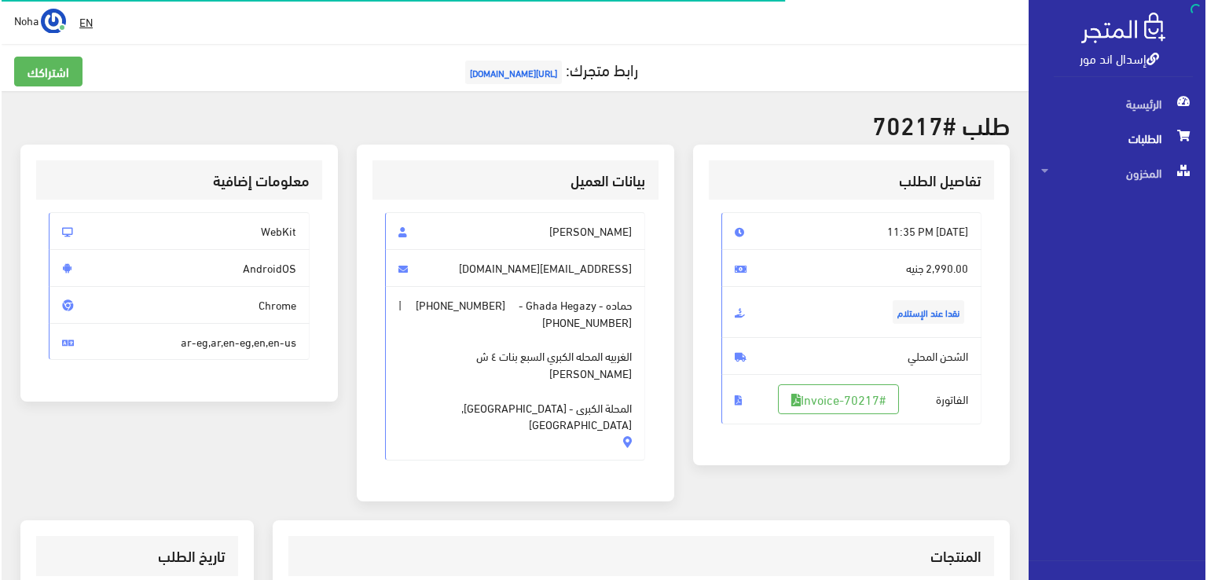
scroll to position [157, 0]
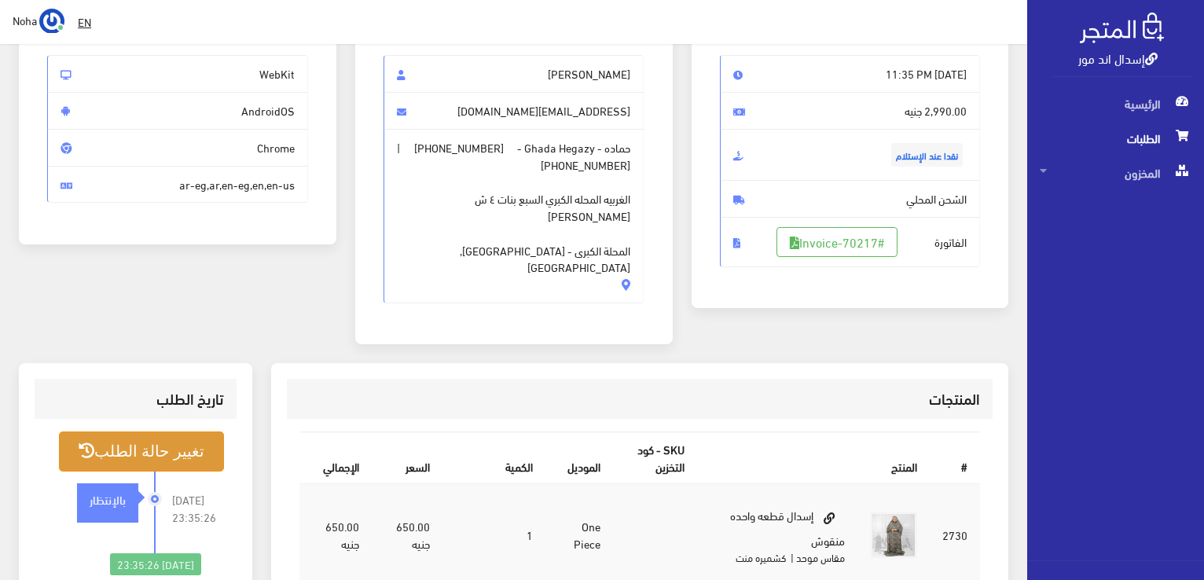
click at [152, 432] on button "تغيير حالة الطلب" at bounding box center [141, 452] width 165 height 40
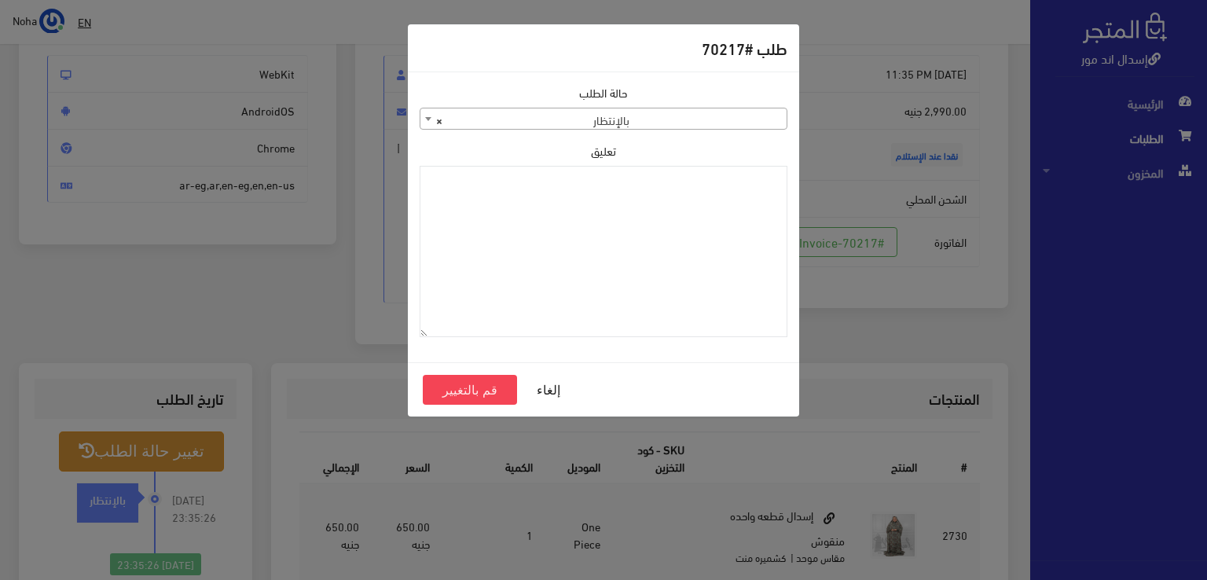
click at [427, 116] on span at bounding box center [428, 118] width 16 height 20
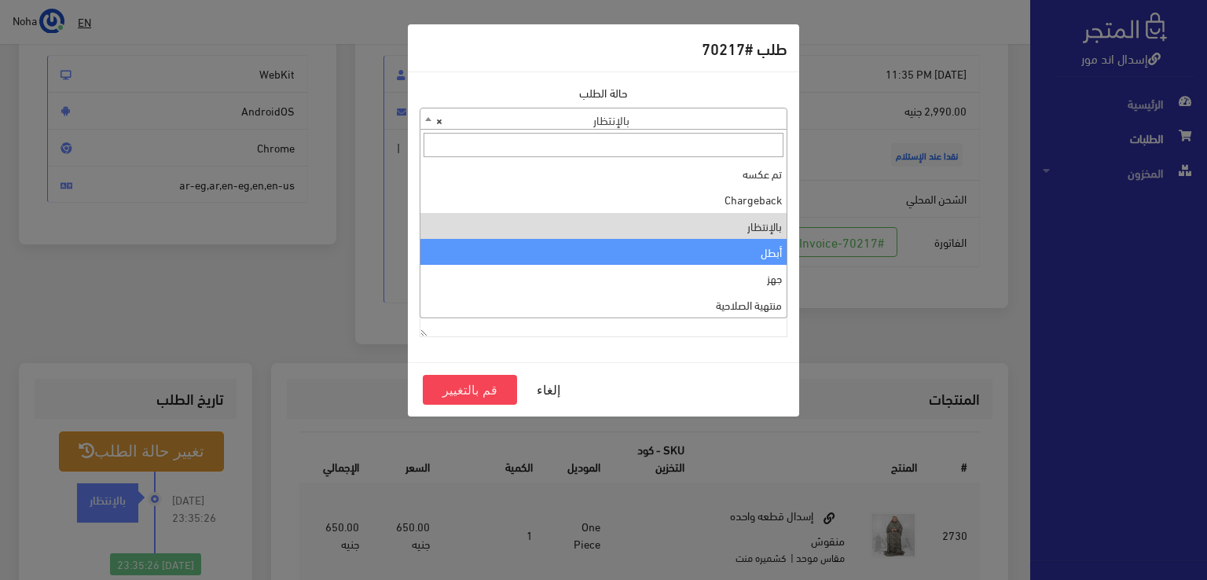
scroll to position [0, 0]
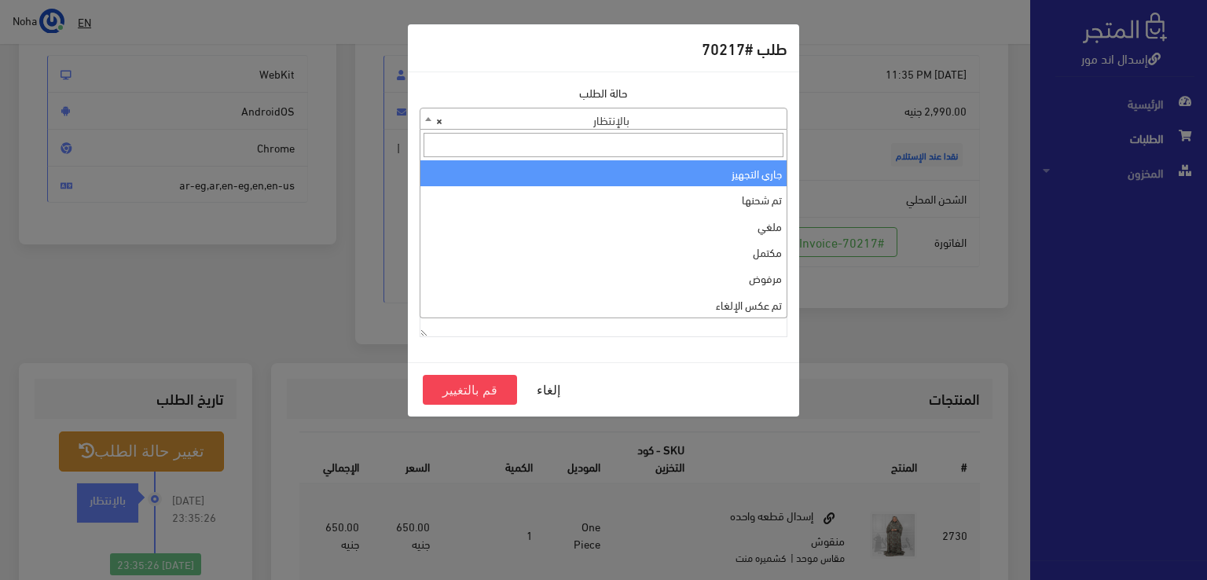
select select "1"
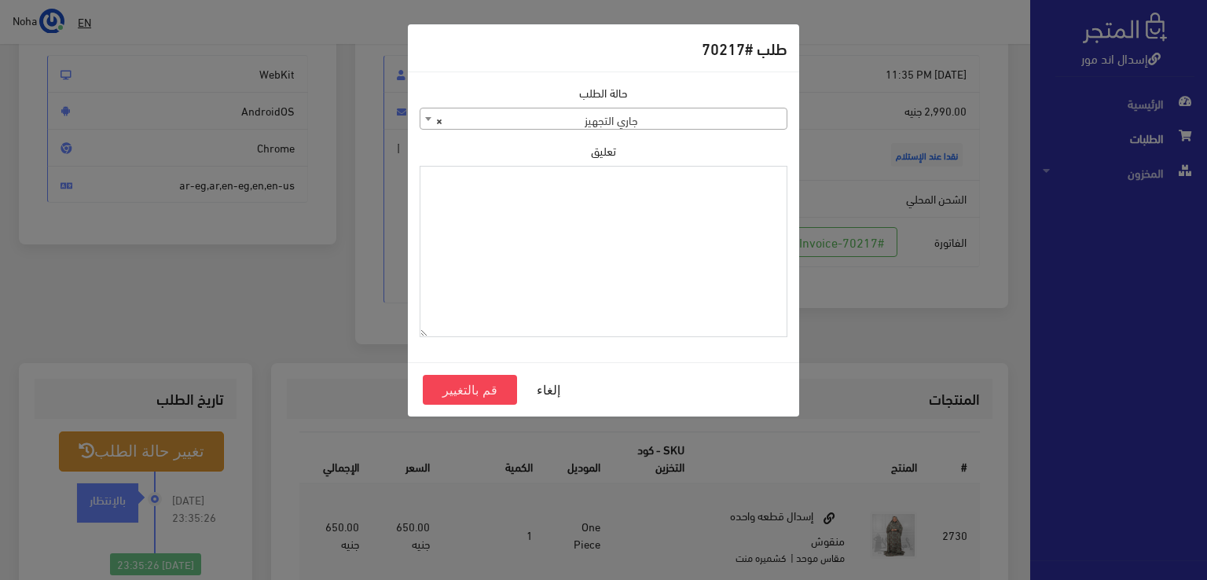
click at [687, 211] on textarea "تعليق" at bounding box center [604, 252] width 368 height 172
drag, startPoint x: 723, startPoint y: 182, endPoint x: 808, endPoint y: 186, distance: 85.0
click at [808, 185] on div "طلب #70217 حالة الطلب جاري التجهيز تم شحنها ملغي مكتمل مرفوض تم عكس الإلغاء فشل…" at bounding box center [603, 290] width 1207 height 580
drag, startPoint x: 649, startPoint y: 213, endPoint x: 649, endPoint y: 224, distance: 11.0
type textarea "1115348"
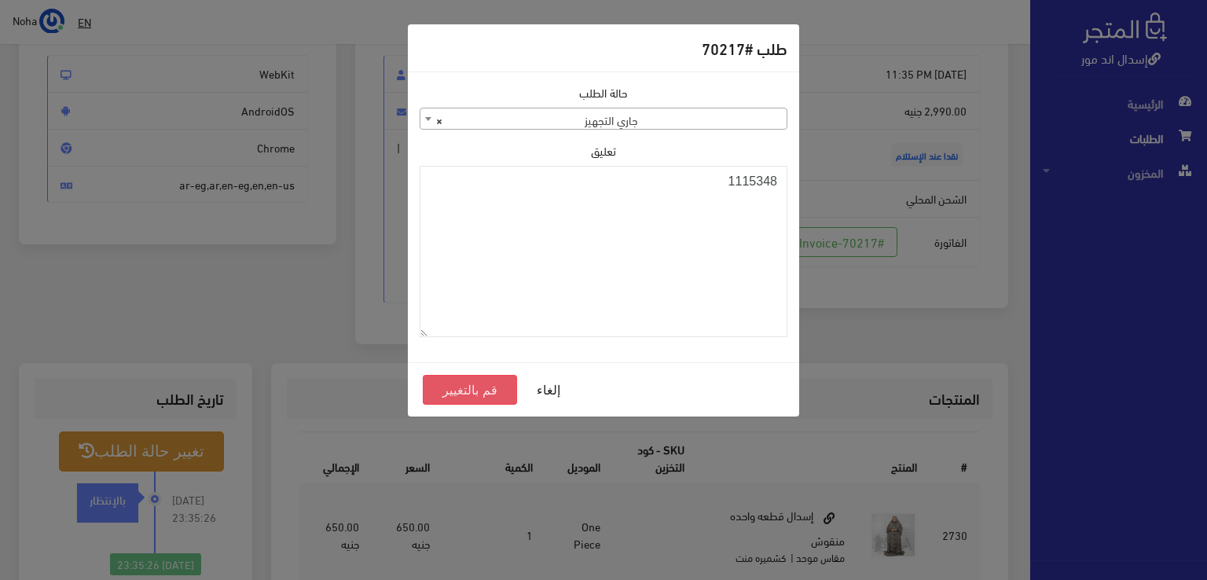
click at [468, 391] on button "قم بالتغيير" at bounding box center [470, 390] width 94 height 30
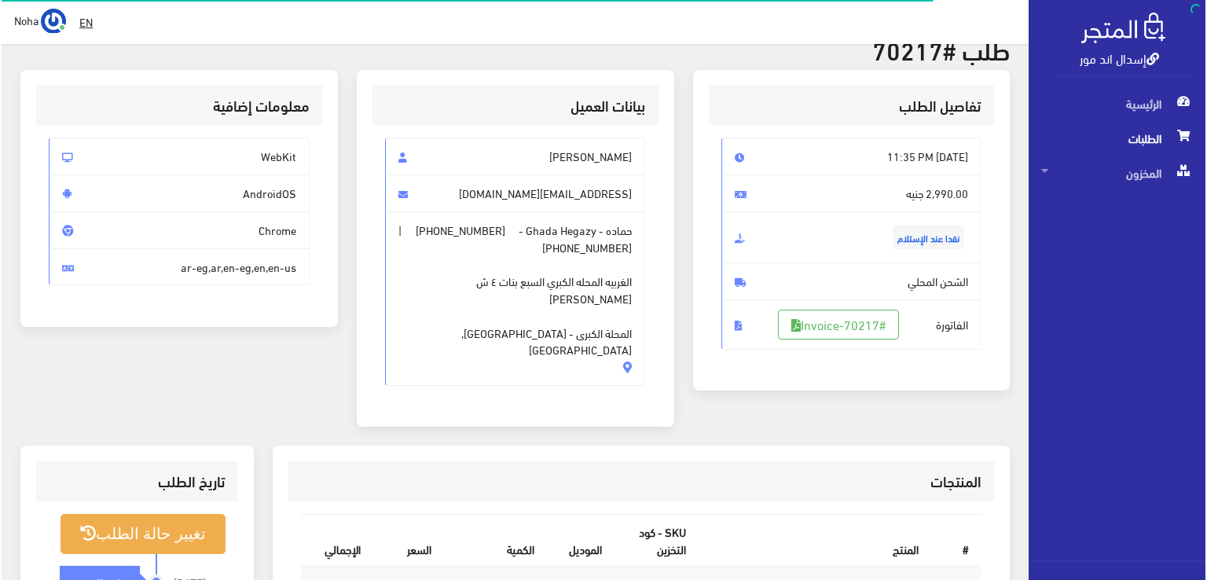
scroll to position [157, 0]
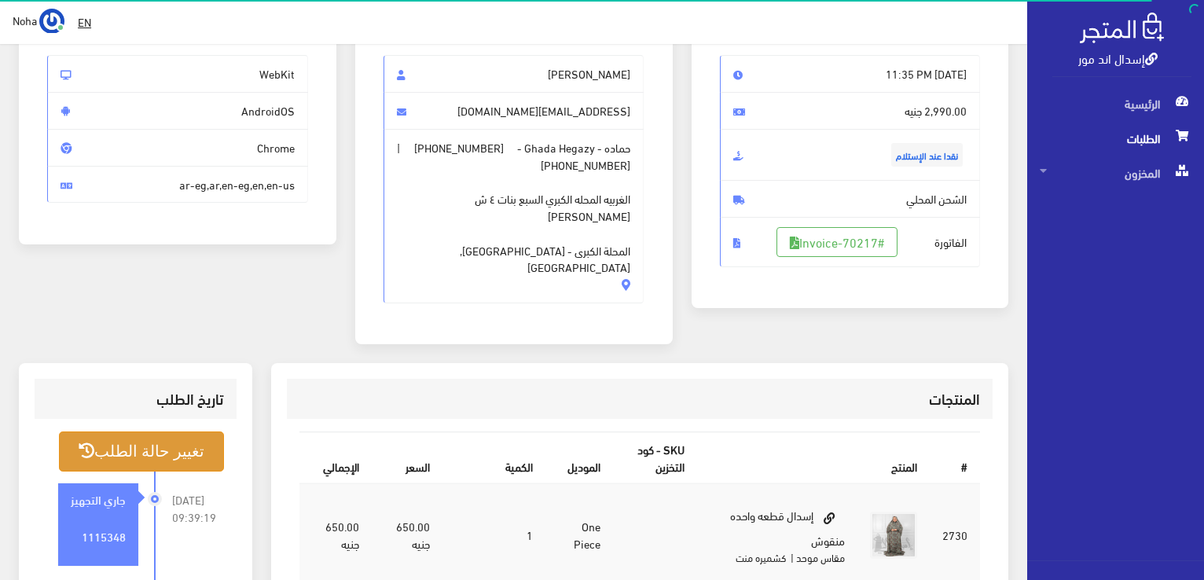
click at [173, 432] on button "تغيير حالة الطلب" at bounding box center [141, 452] width 165 height 40
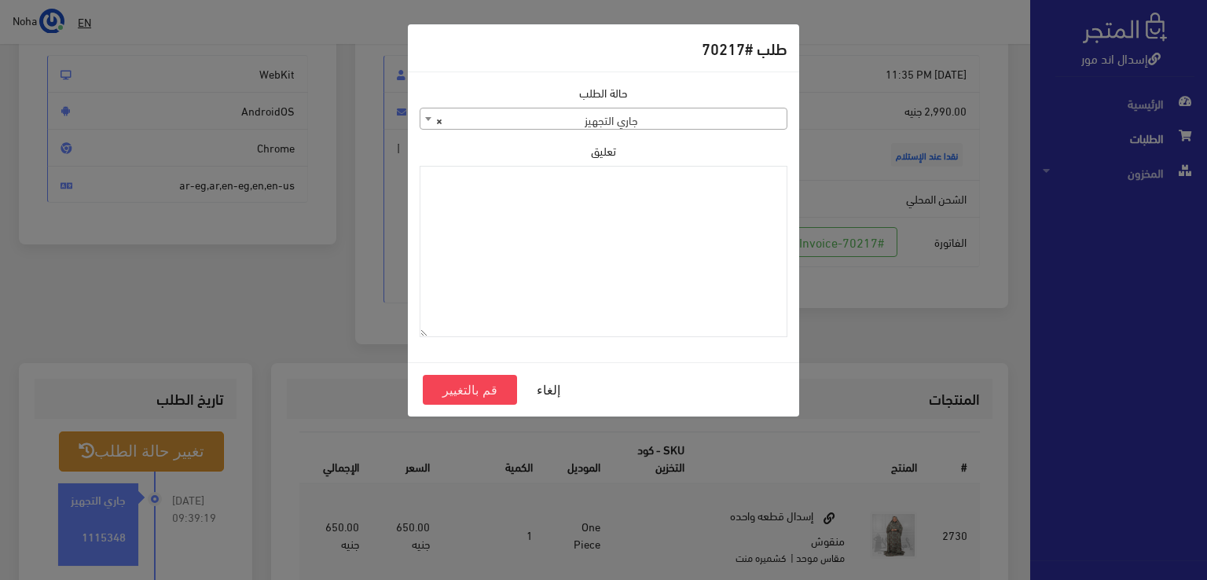
click at [423, 117] on span at bounding box center [428, 118] width 16 height 20
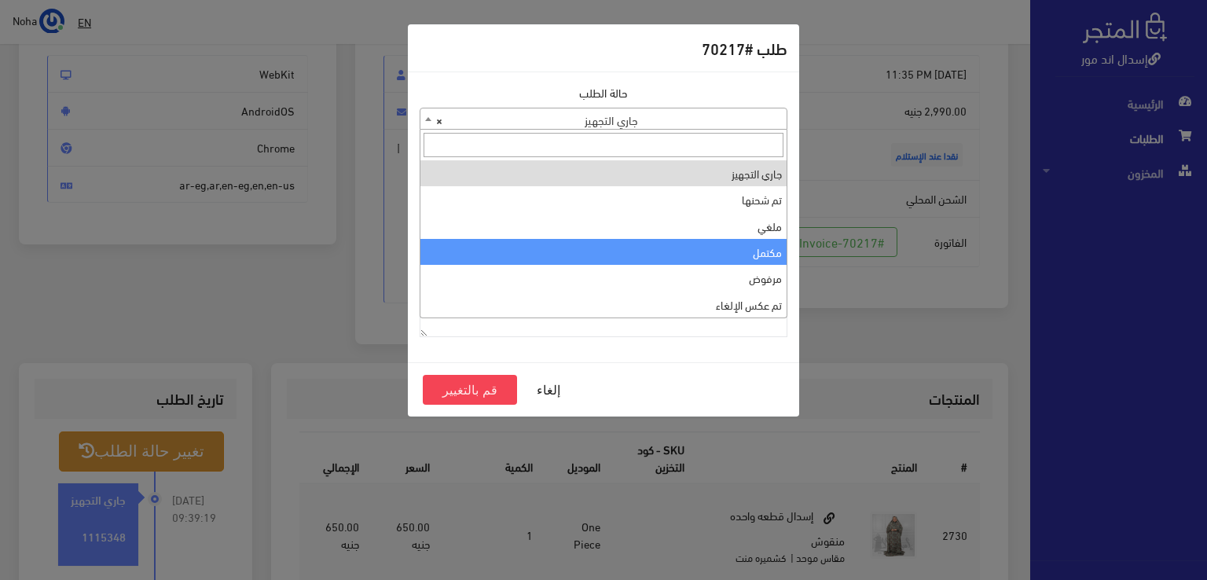
select select "4"
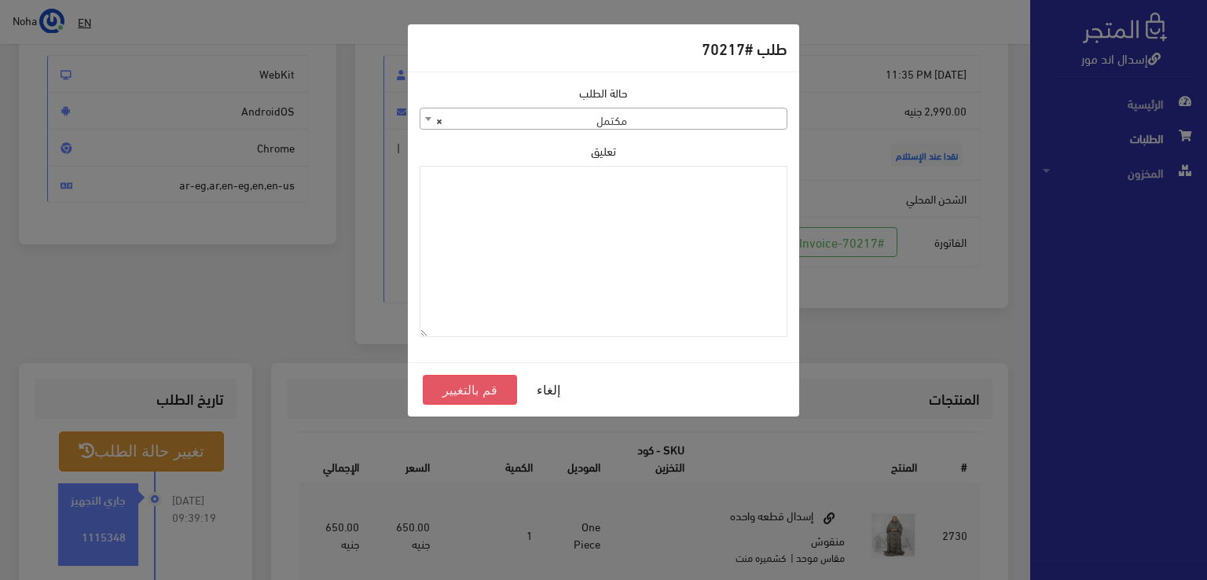
click at [461, 386] on button "قم بالتغيير" at bounding box center [470, 390] width 94 height 30
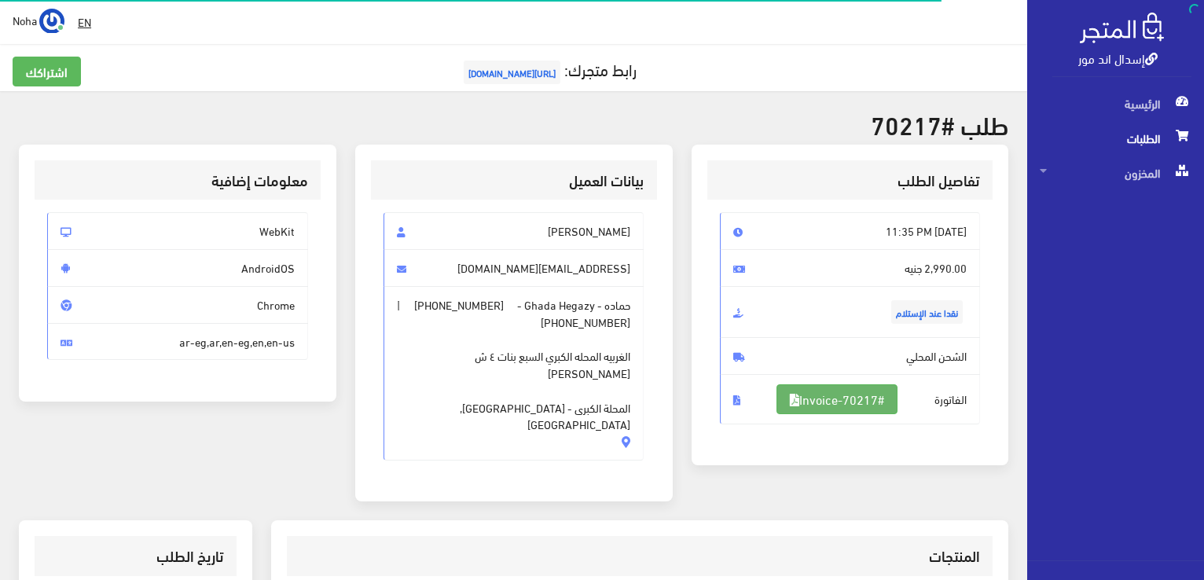
click at [843, 397] on link "#Invoice-70217" at bounding box center [837, 399] width 121 height 30
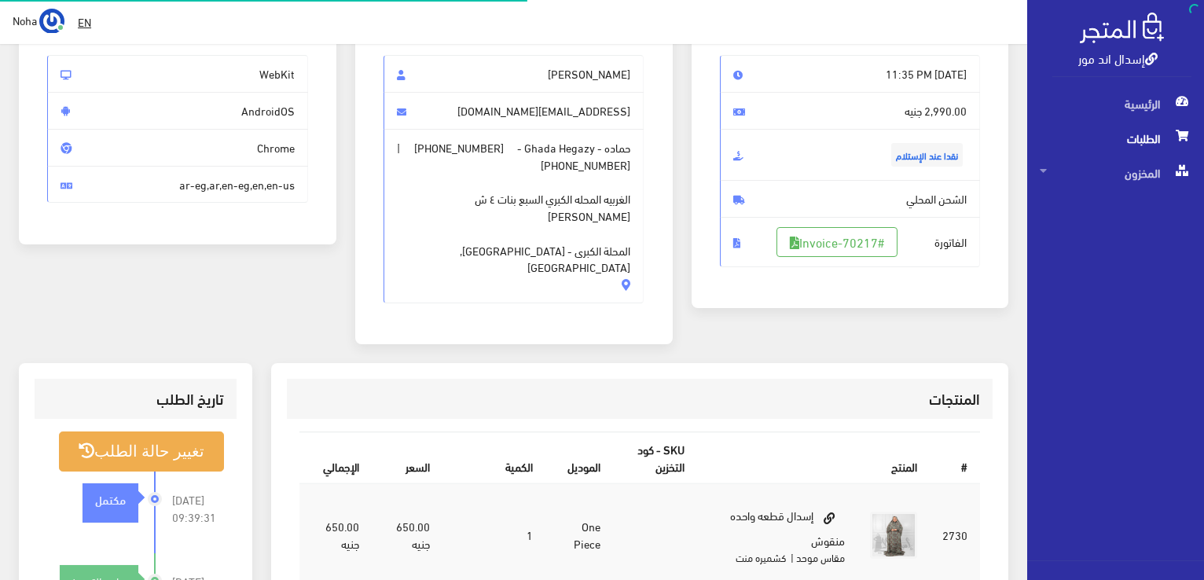
scroll to position [157, 0]
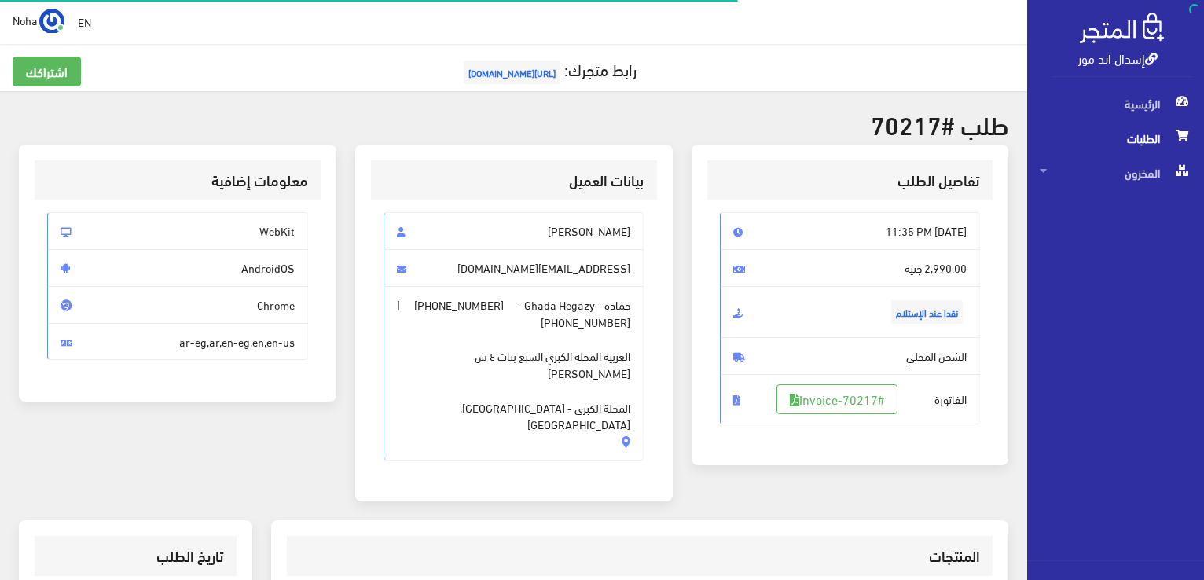
scroll to position [157, 0]
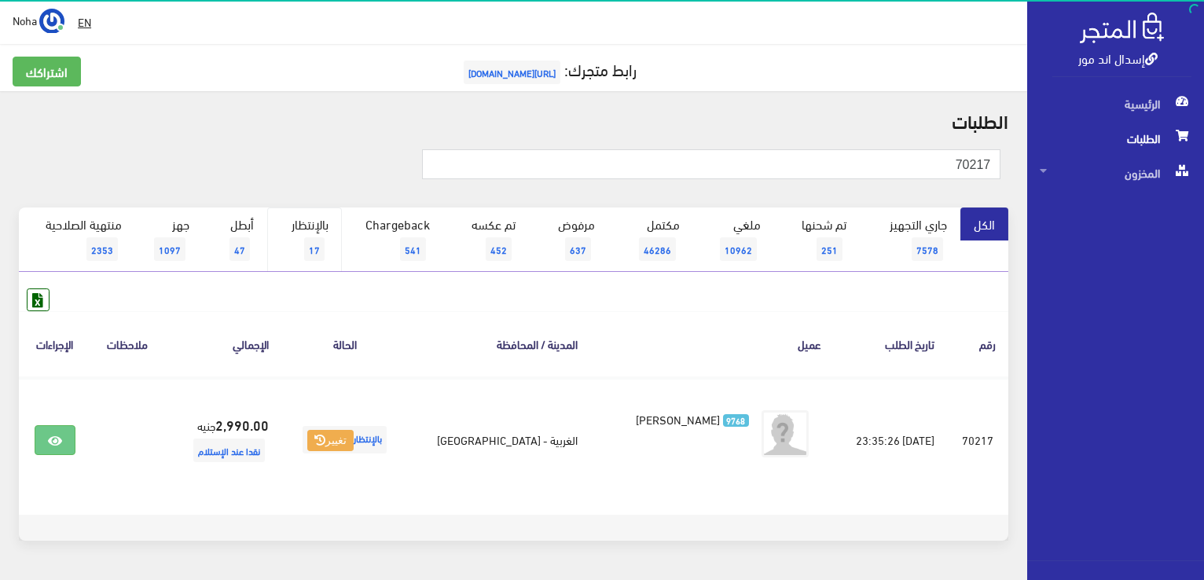
click at [321, 236] on link "بالإنتظار 17" at bounding box center [304, 239] width 75 height 64
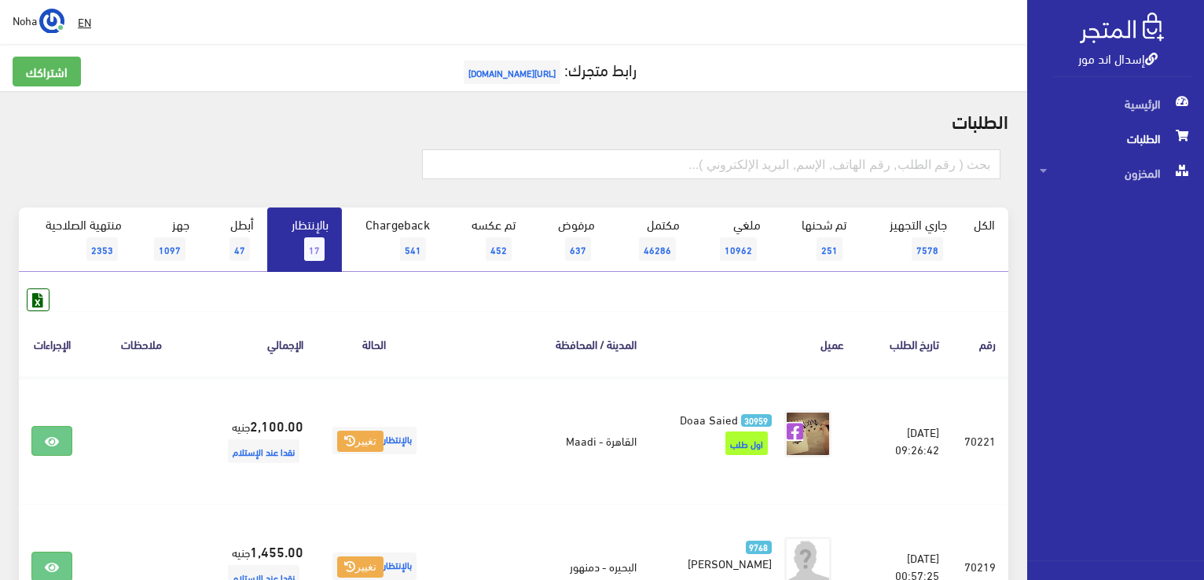
click at [315, 249] on span "17" at bounding box center [314, 249] width 20 height 24
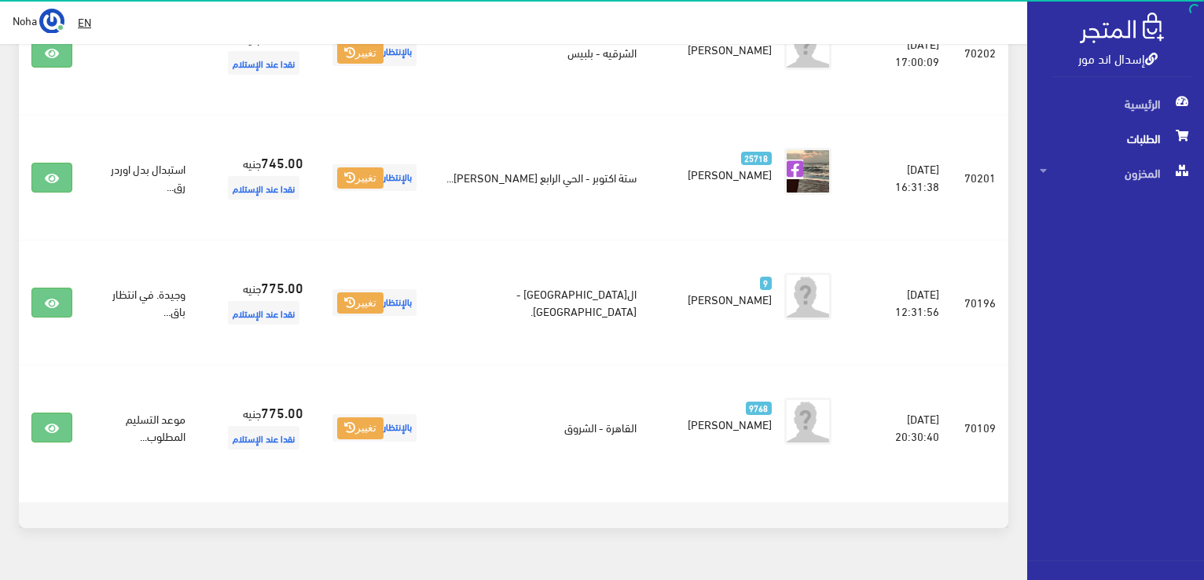
scroll to position [1981, 0]
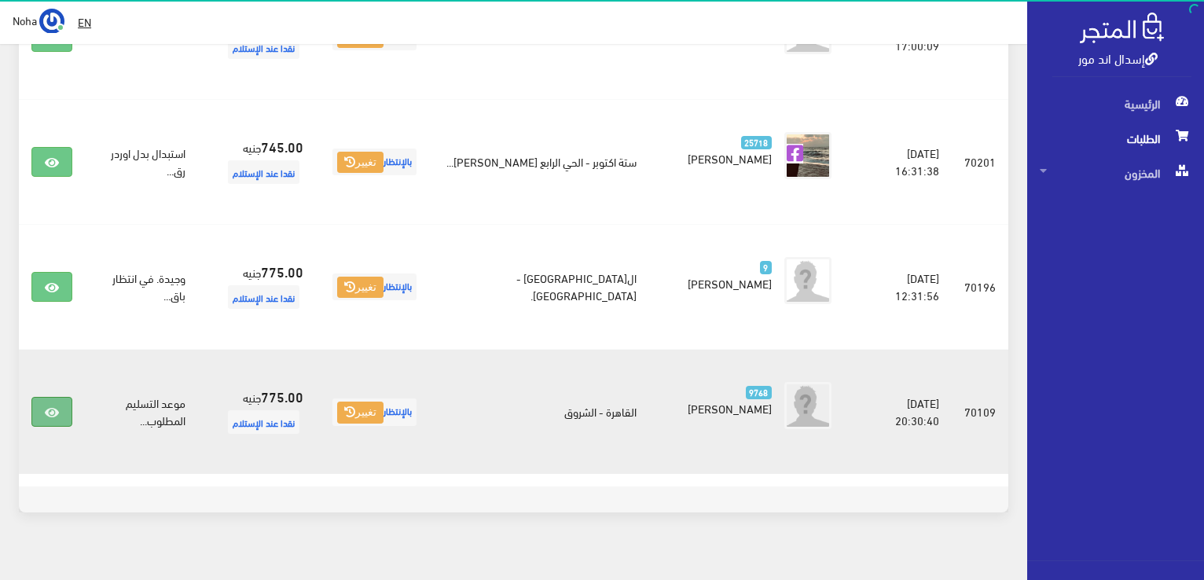
click at [57, 406] on icon at bounding box center [52, 412] width 14 height 13
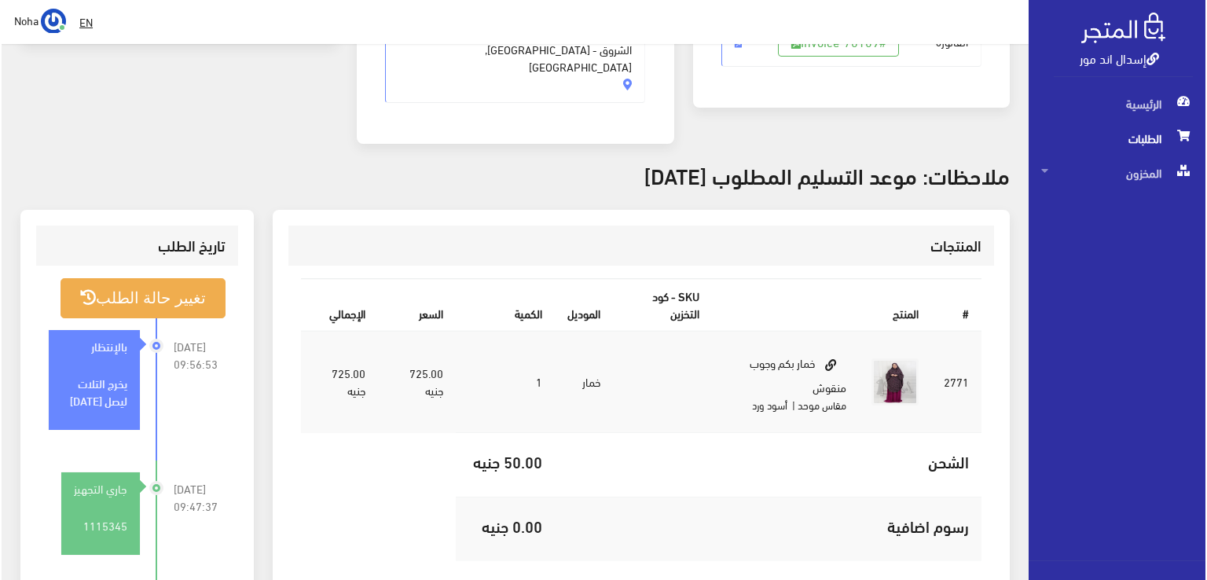
scroll to position [393, 0]
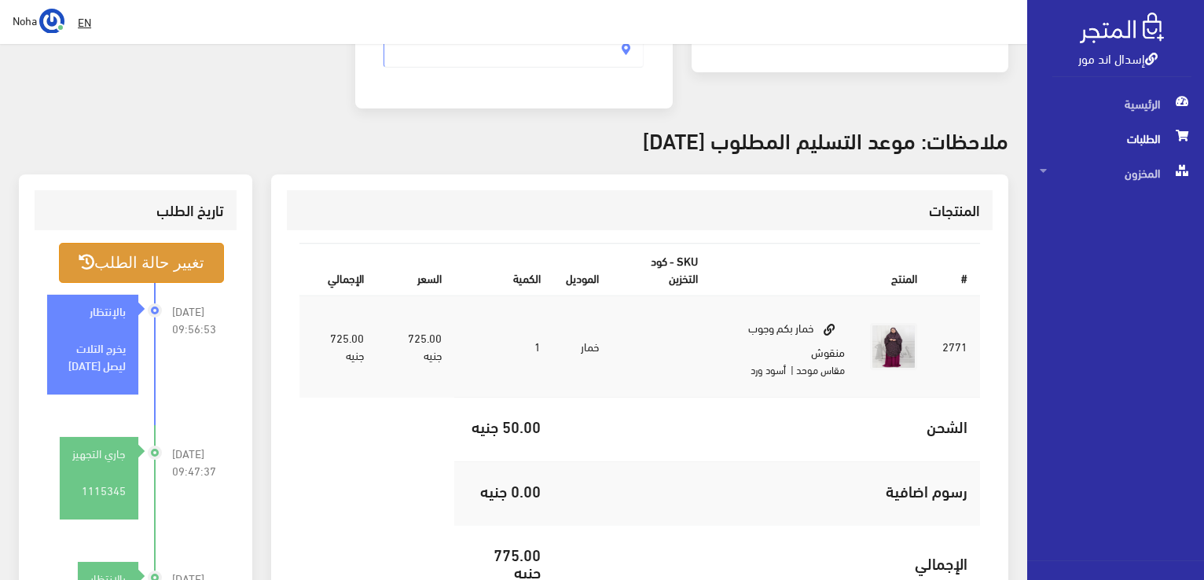
click at [148, 243] on button "تغيير حالة الطلب" at bounding box center [141, 263] width 165 height 40
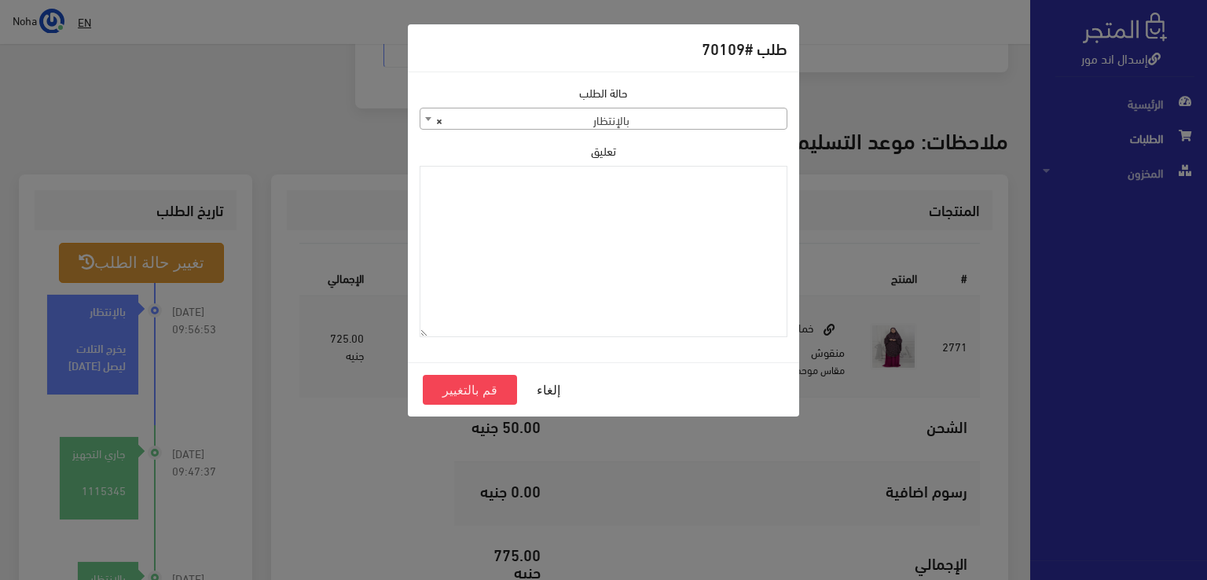
click at [428, 121] on span at bounding box center [428, 118] width 16 height 20
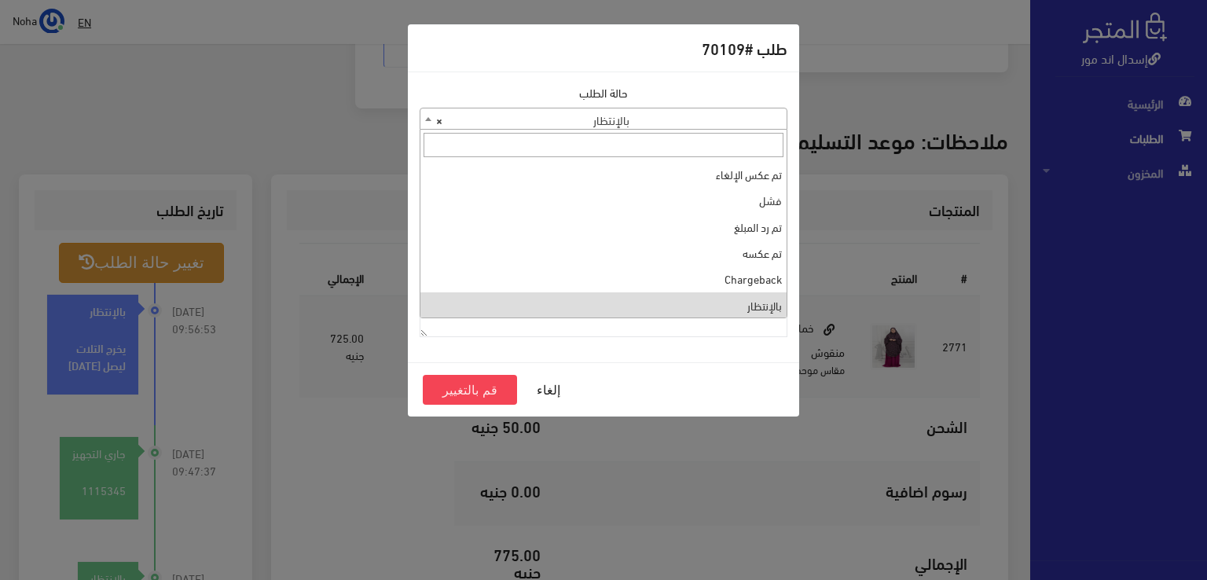
scroll to position [0, 0]
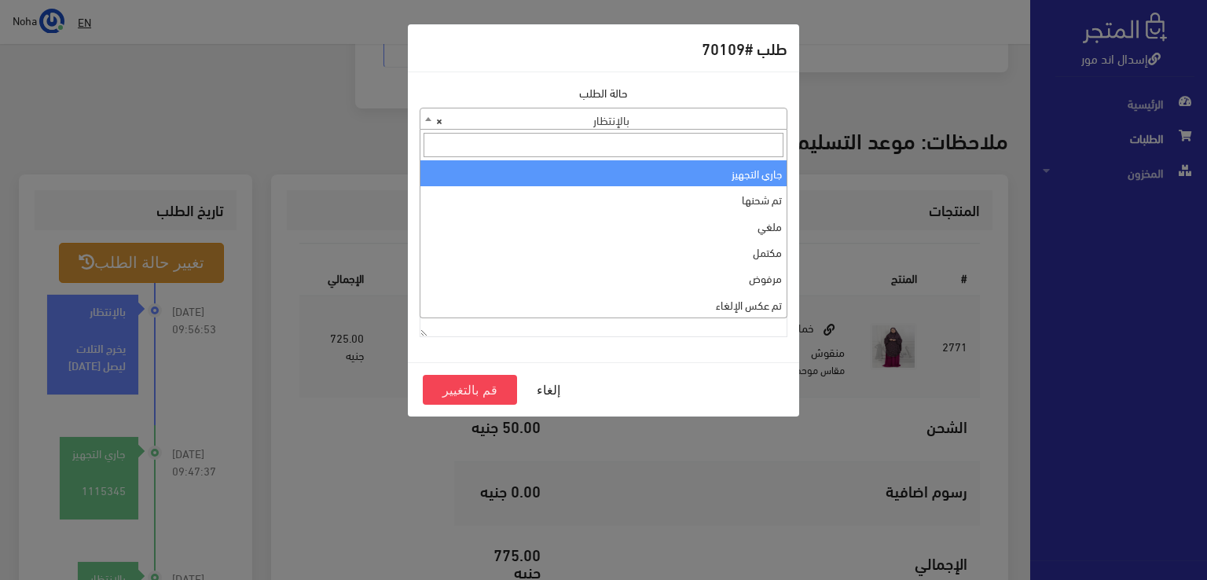
select select "1"
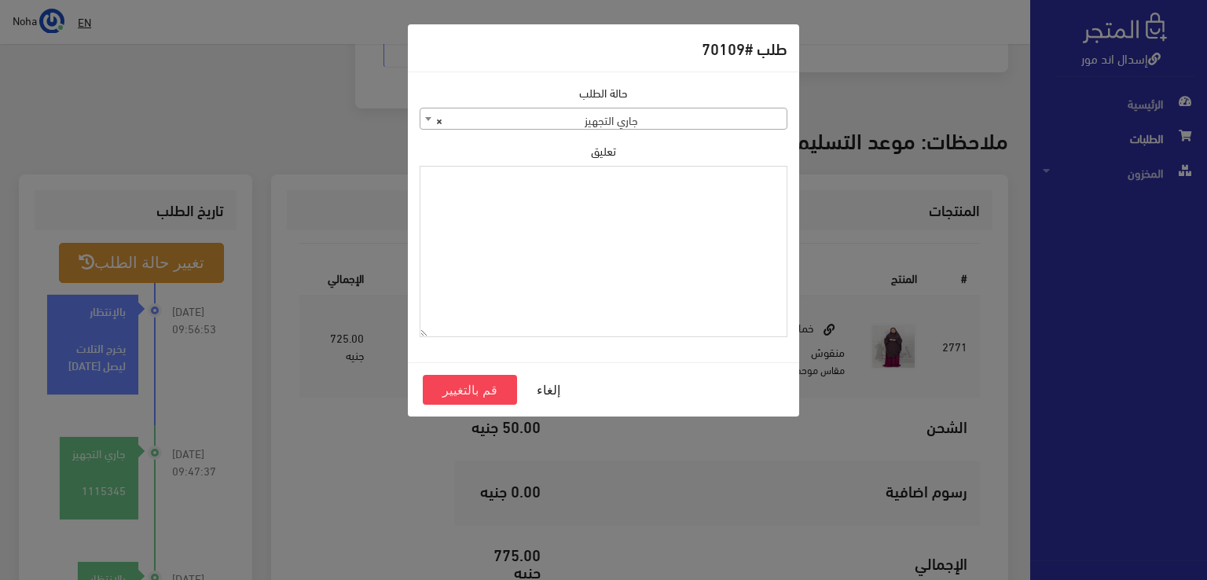
paste textarea "1115348"
type textarea "1115348"
click at [482, 384] on button "قم بالتغيير" at bounding box center [470, 390] width 94 height 30
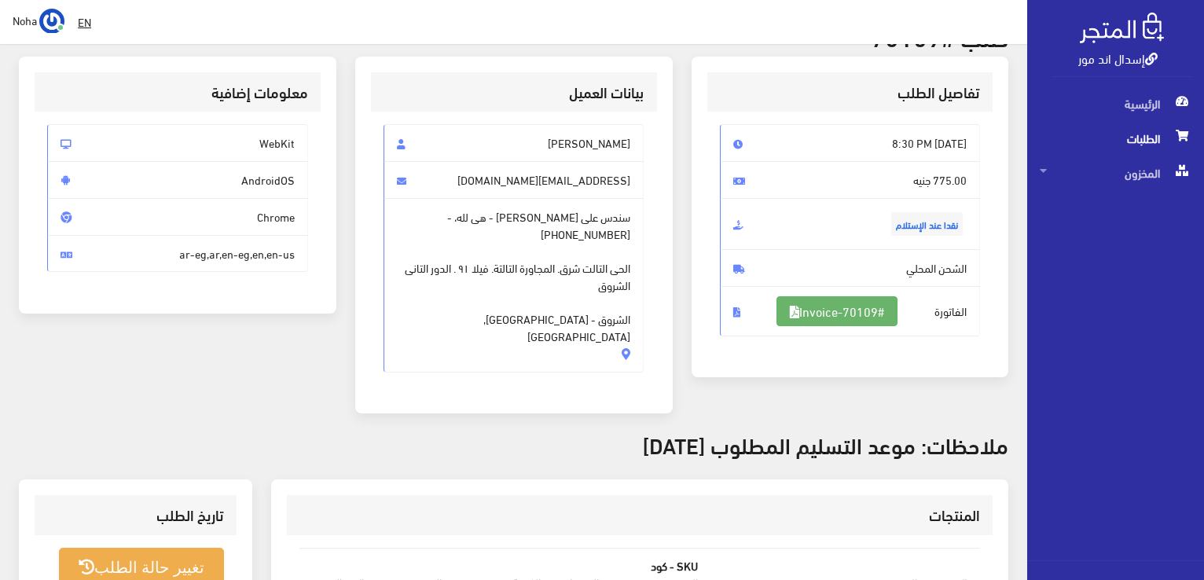
scroll to position [79, 0]
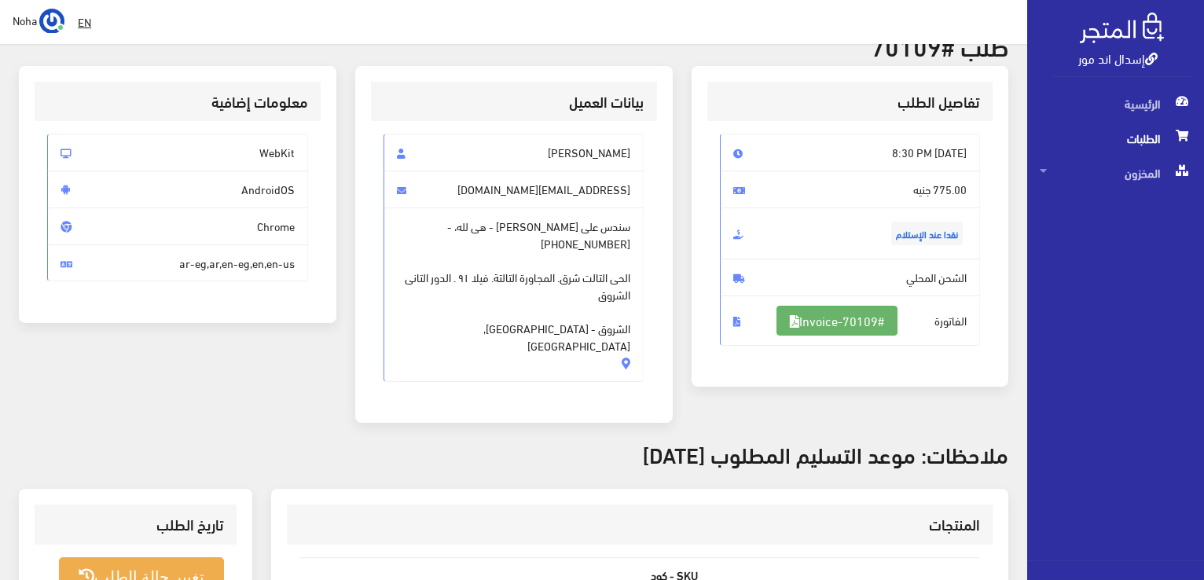
click at [821, 321] on link "#Invoice-70109" at bounding box center [837, 321] width 121 height 30
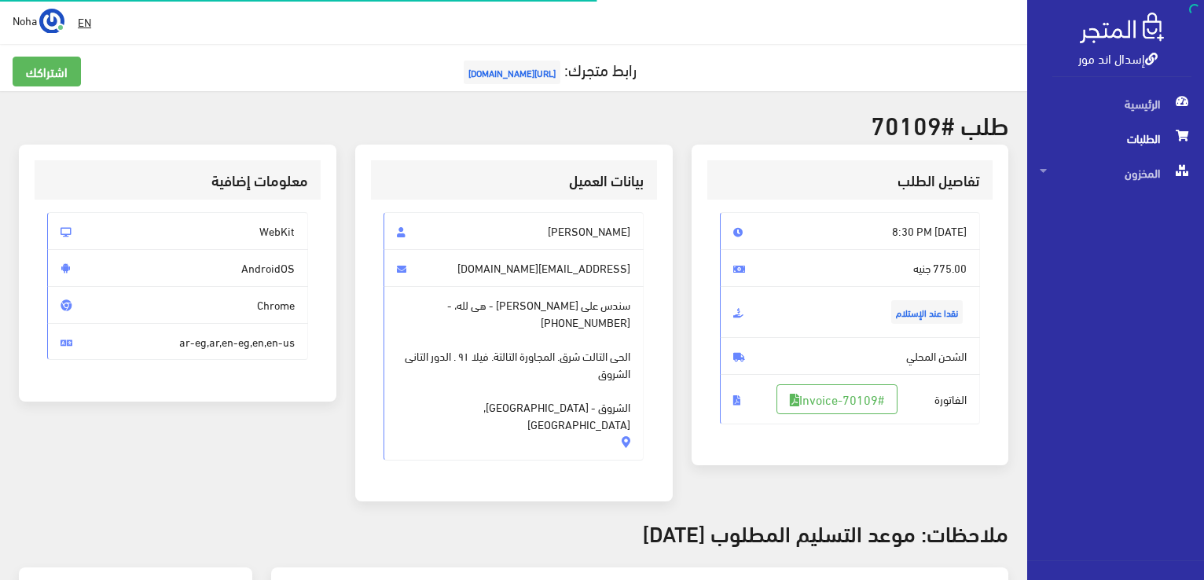
scroll to position [376, 0]
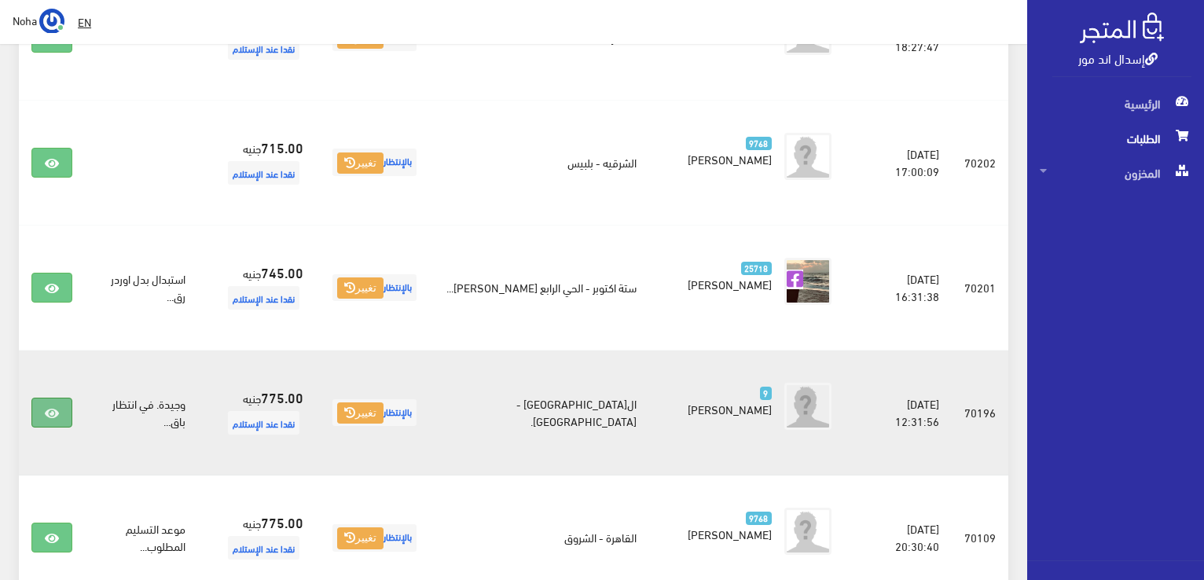
scroll to position [1823, 0]
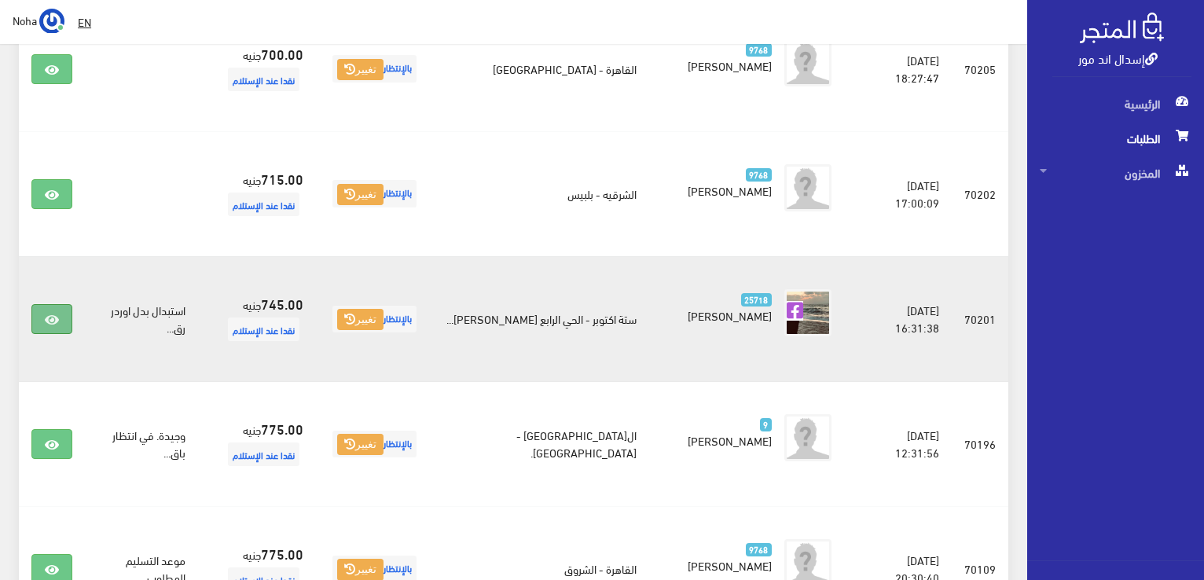
click at [45, 314] on icon at bounding box center [52, 320] width 14 height 13
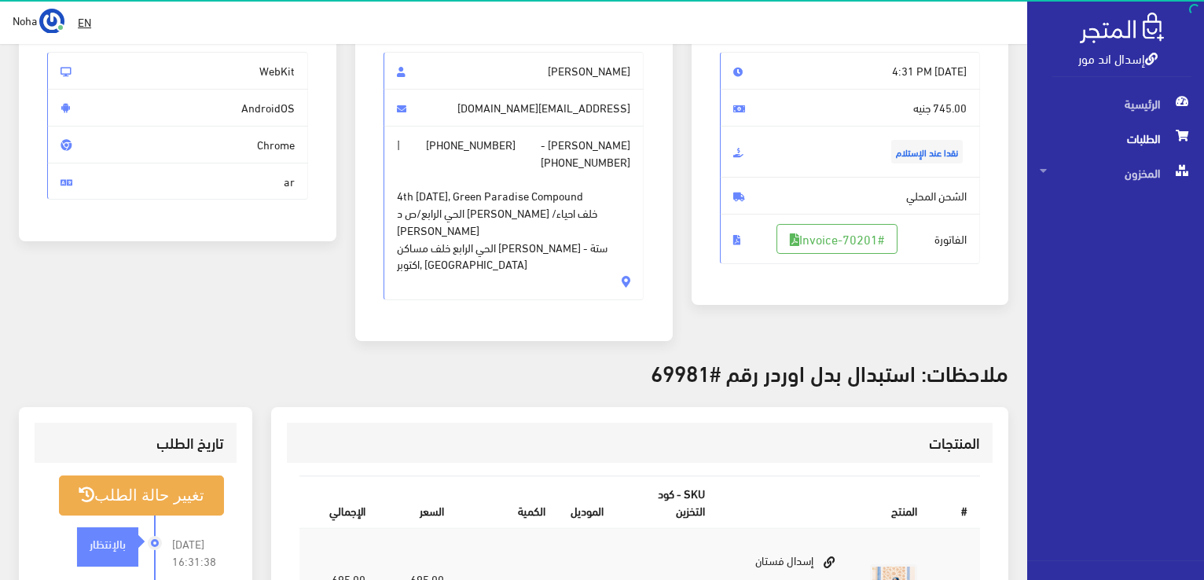
scroll to position [79, 0]
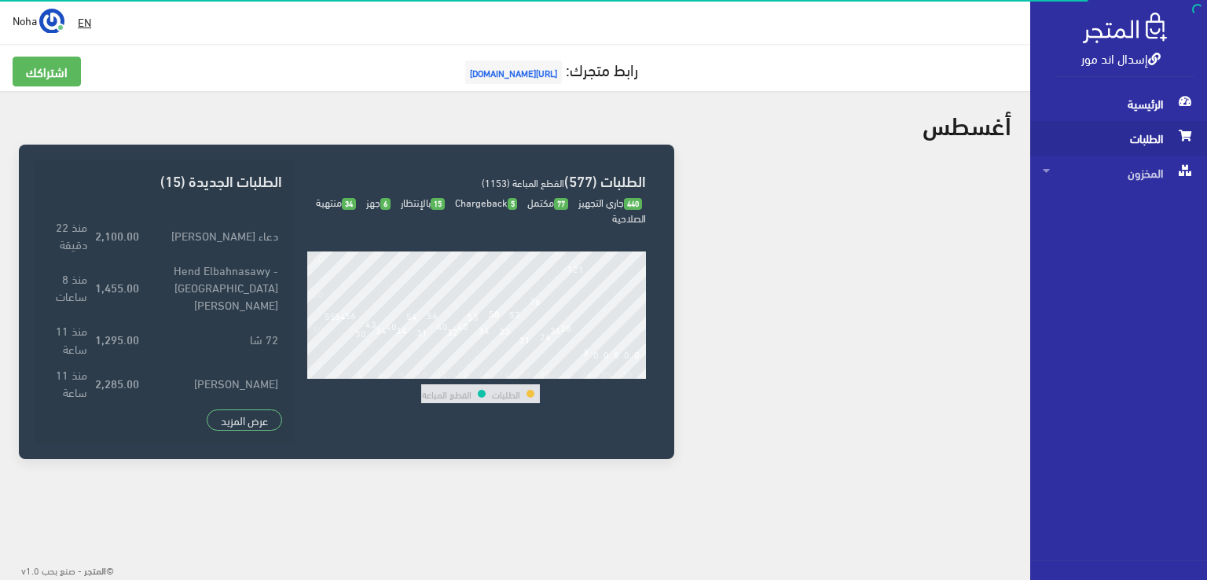
click at [1124, 141] on span "الطلبات" at bounding box center [1119, 138] width 152 height 35
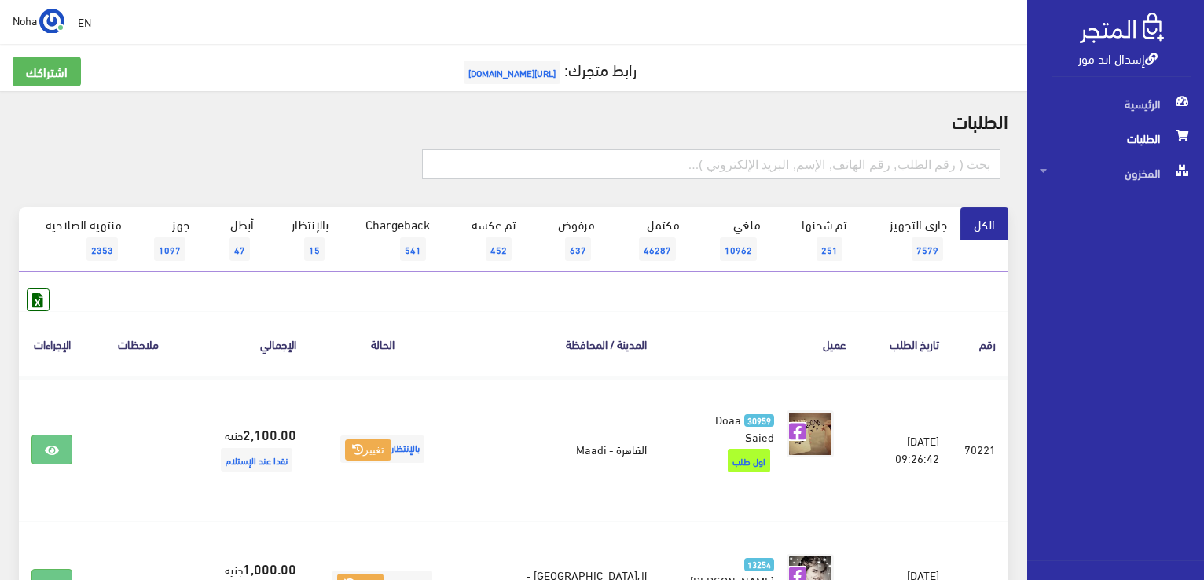
click at [932, 162] on input "text" at bounding box center [711, 164] width 578 height 30
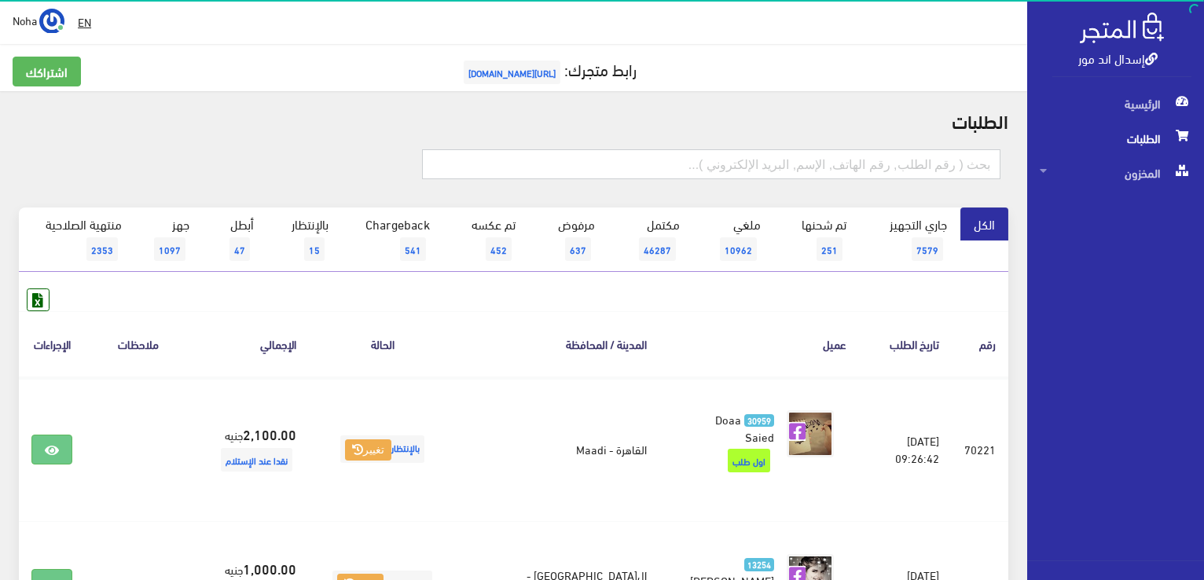
click at [913, 163] on input "text" at bounding box center [711, 164] width 578 height 30
type input "69981"
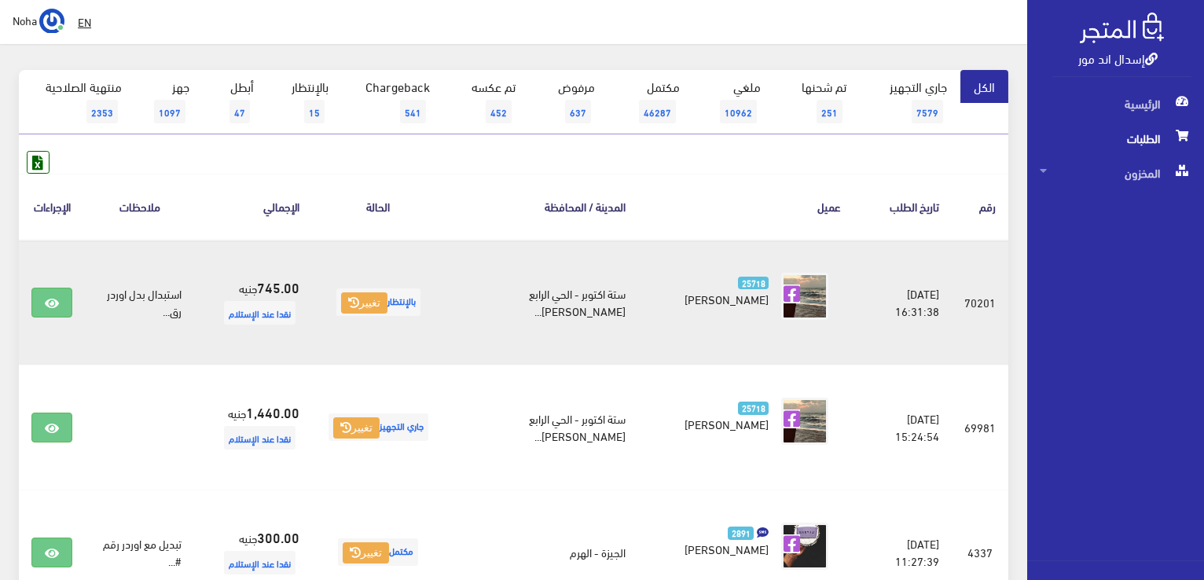
scroll to position [157, 0]
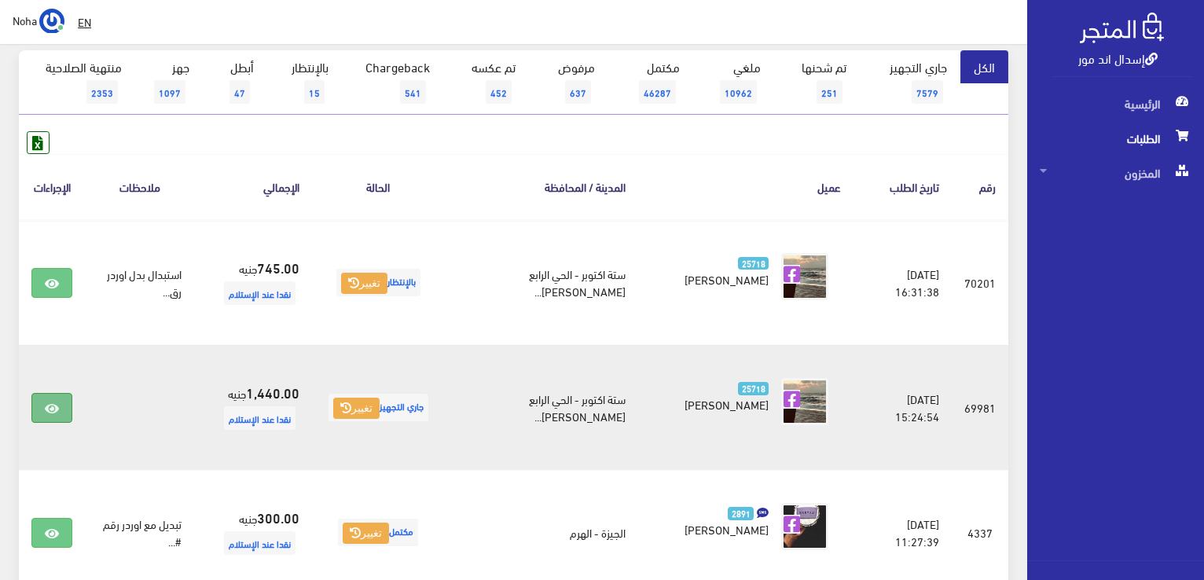
click at [54, 403] on icon at bounding box center [52, 408] width 14 height 13
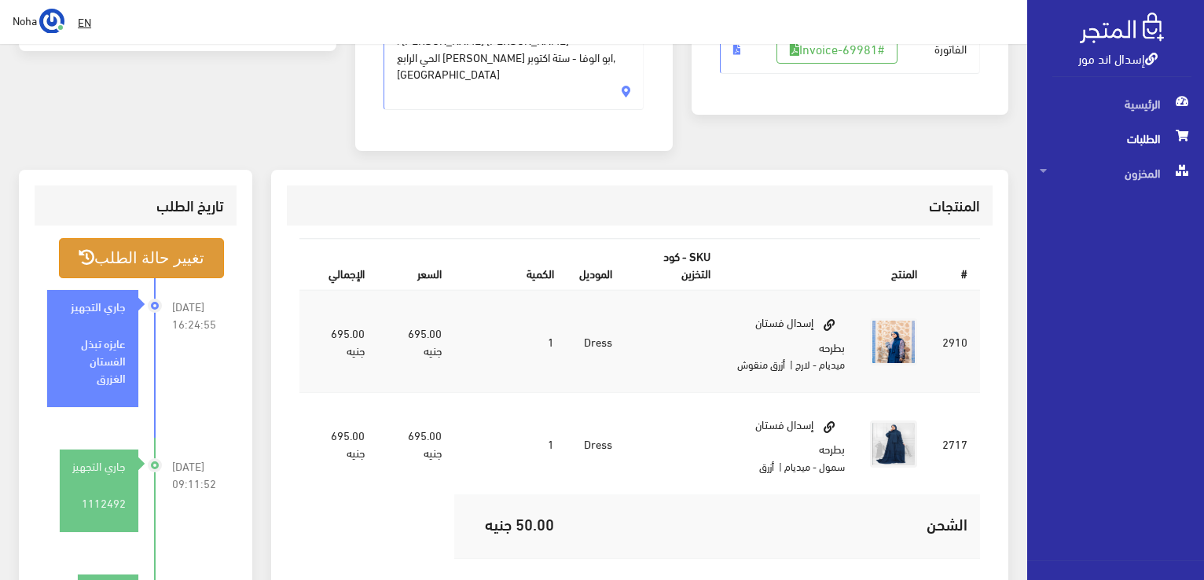
scroll to position [314, 0]
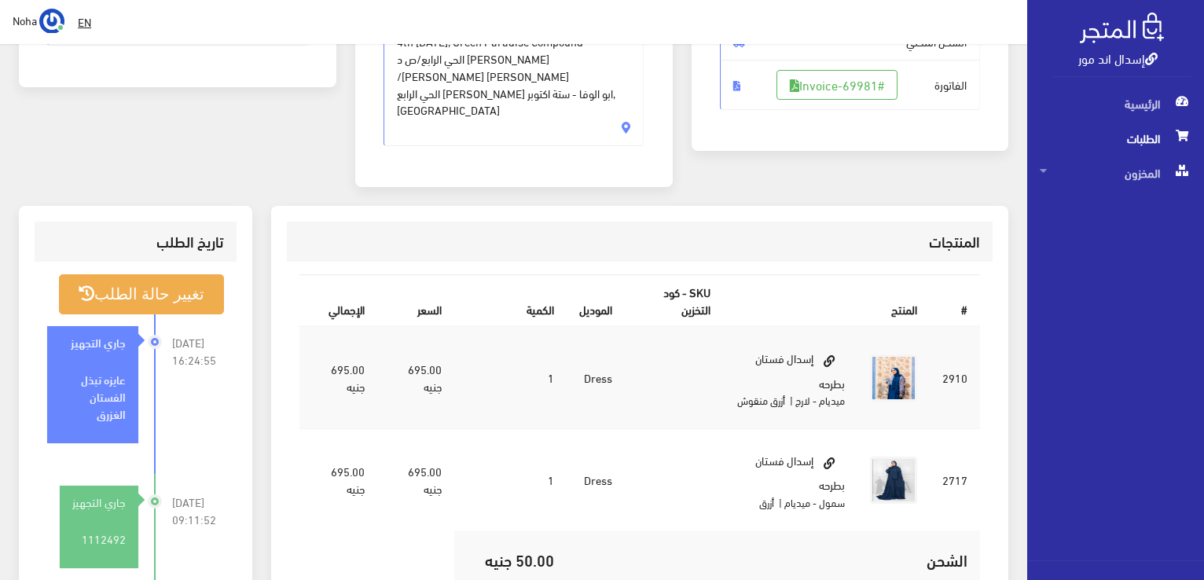
click at [101, 326] on div "جاري التجهيز عايزه تبذل الفستان الغزرق" at bounding box center [92, 384] width 91 height 117
click at [135, 274] on button "تغيير حالة الطلب" at bounding box center [141, 294] width 165 height 40
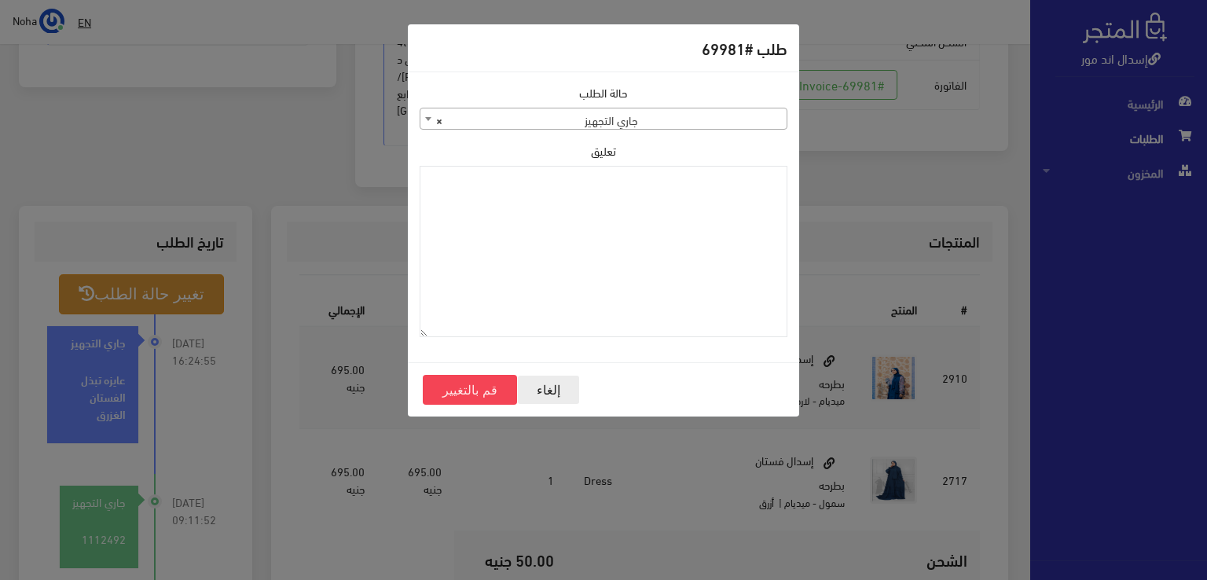
click at [540, 389] on button "إلغاء" at bounding box center [548, 390] width 63 height 30
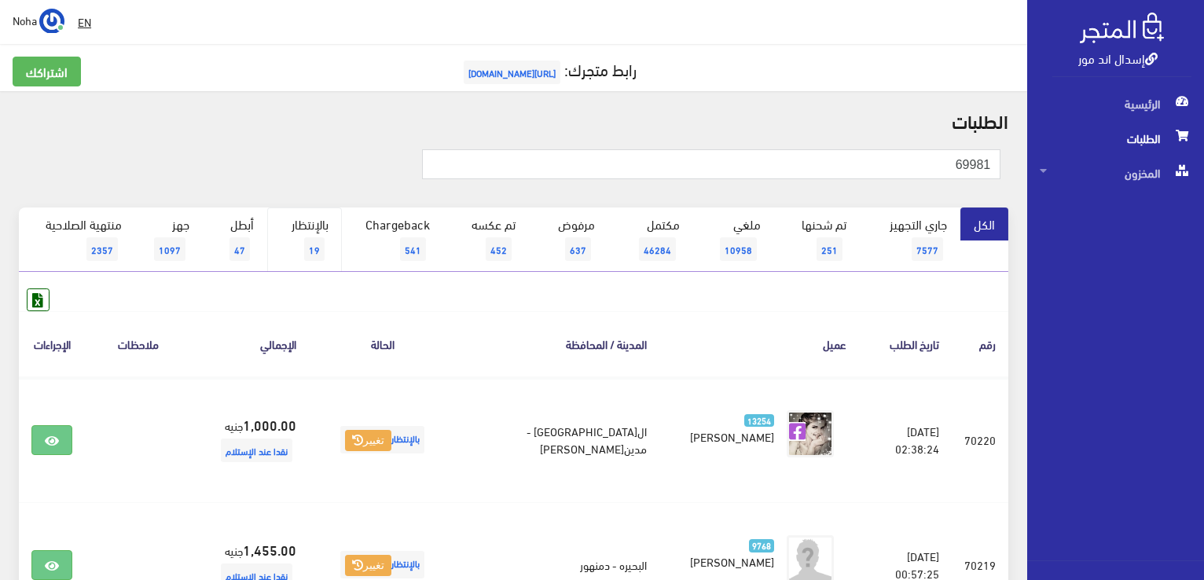
click at [310, 234] on link "بالإنتظار 19" at bounding box center [304, 239] width 75 height 64
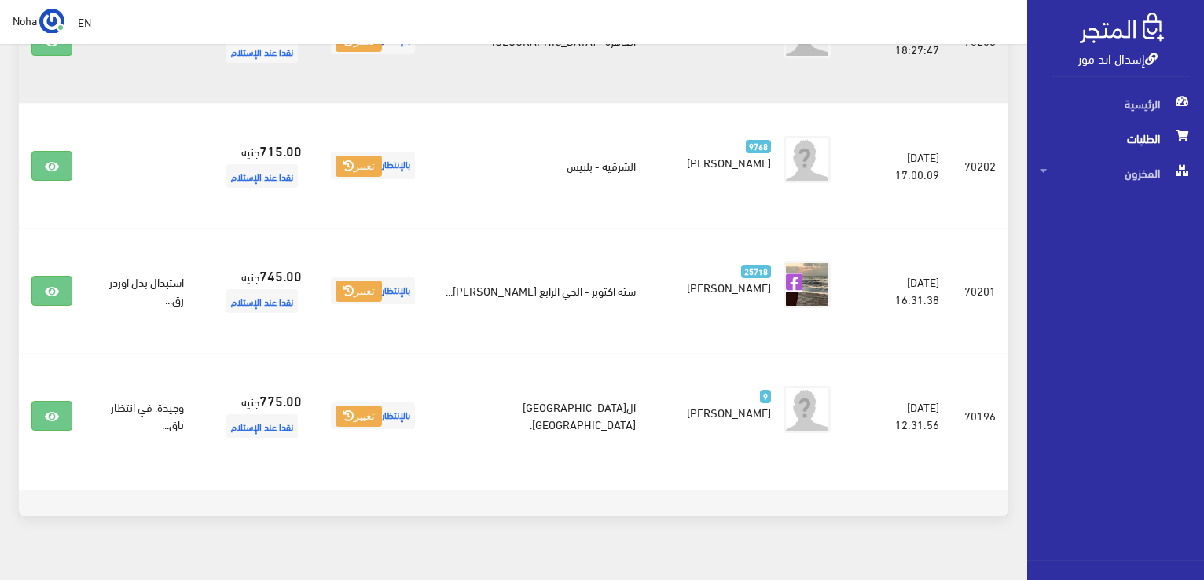
scroll to position [1855, 0]
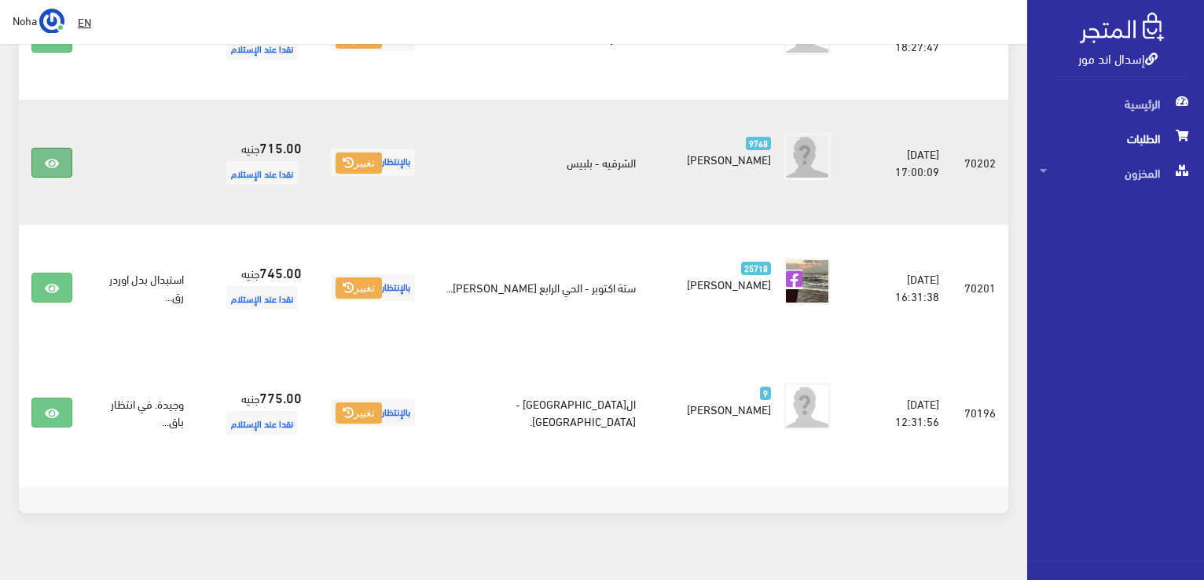
click at [45, 157] on icon at bounding box center [52, 163] width 14 height 13
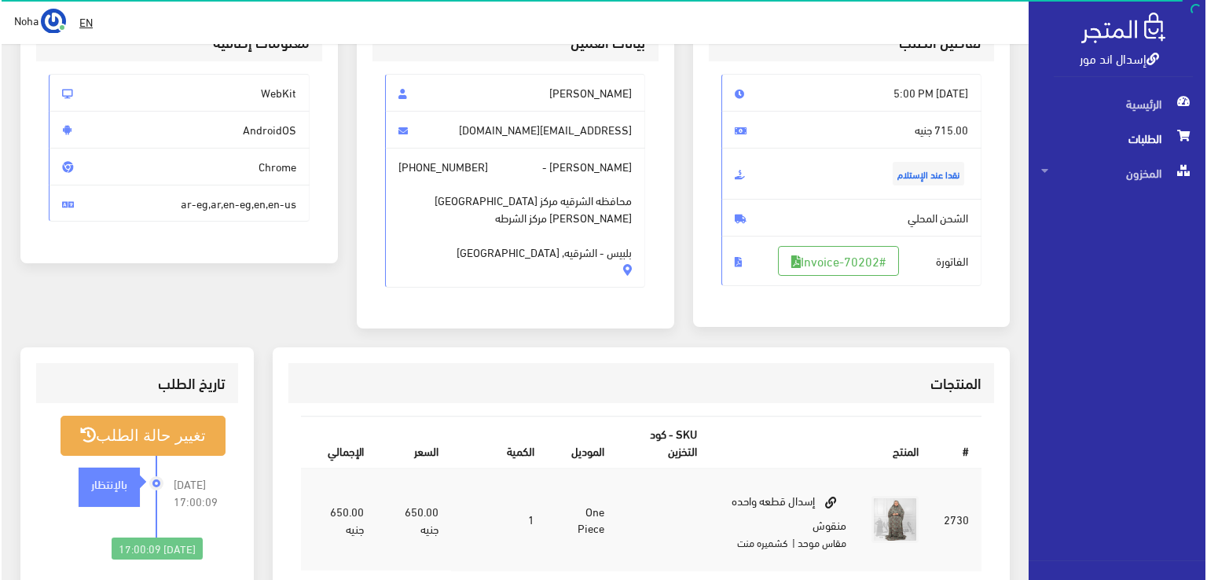
scroll to position [236, 0]
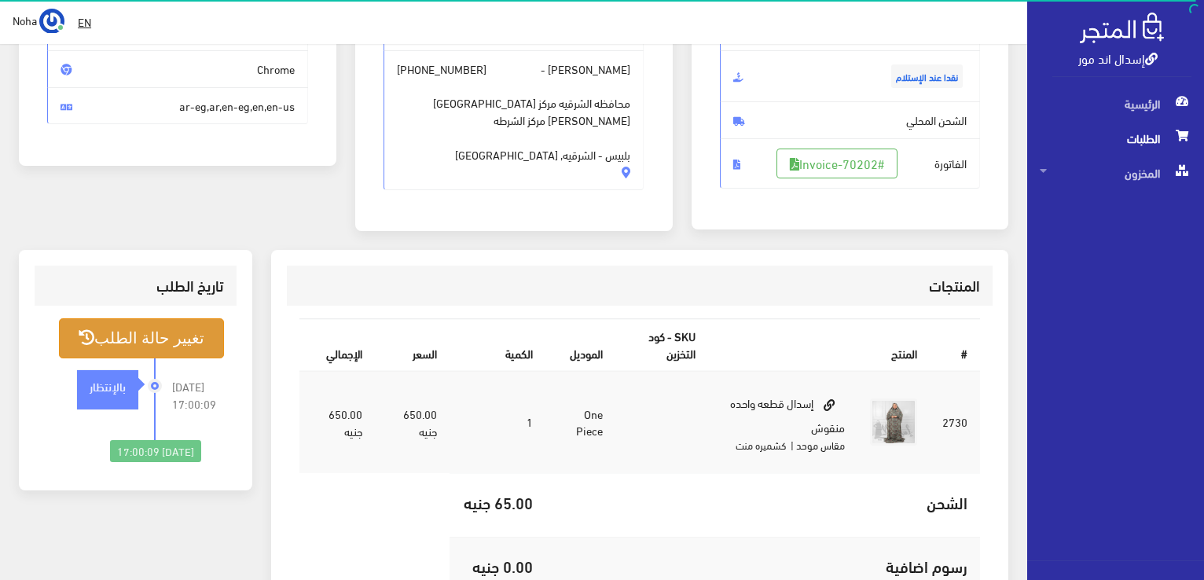
click at [182, 334] on button "تغيير حالة الطلب" at bounding box center [141, 338] width 165 height 40
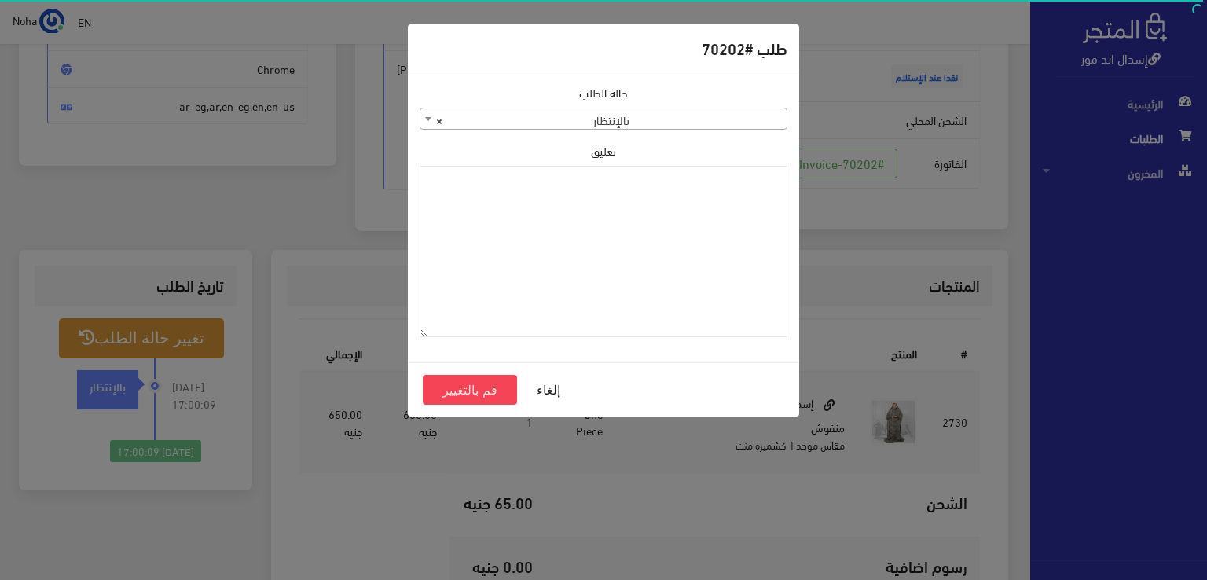
click at [428, 119] on b at bounding box center [428, 119] width 6 height 4
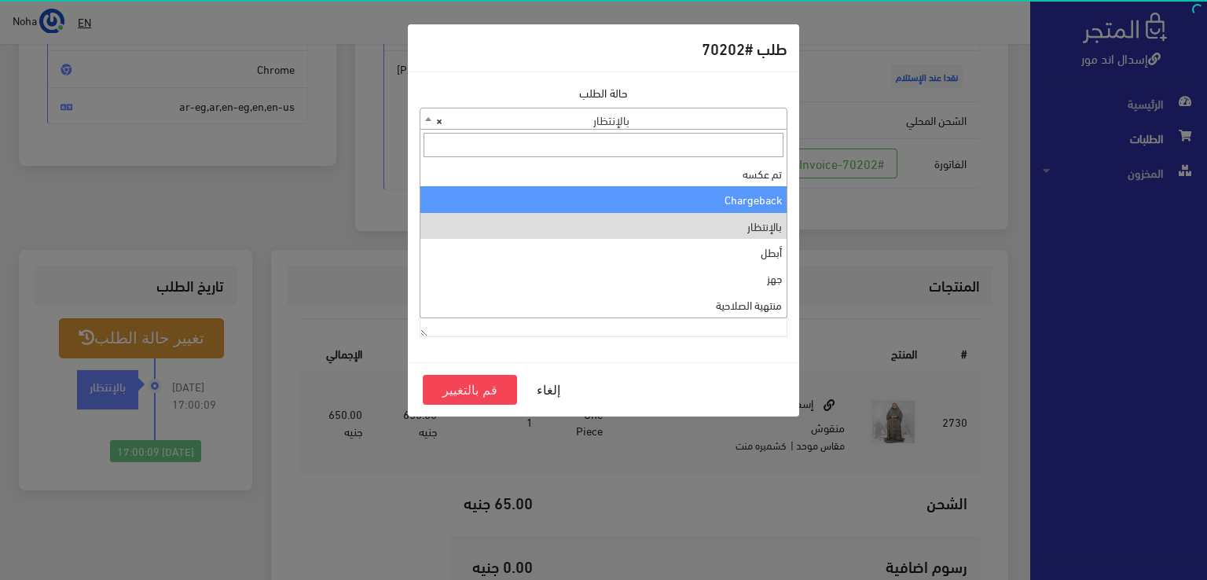
scroll to position [0, 0]
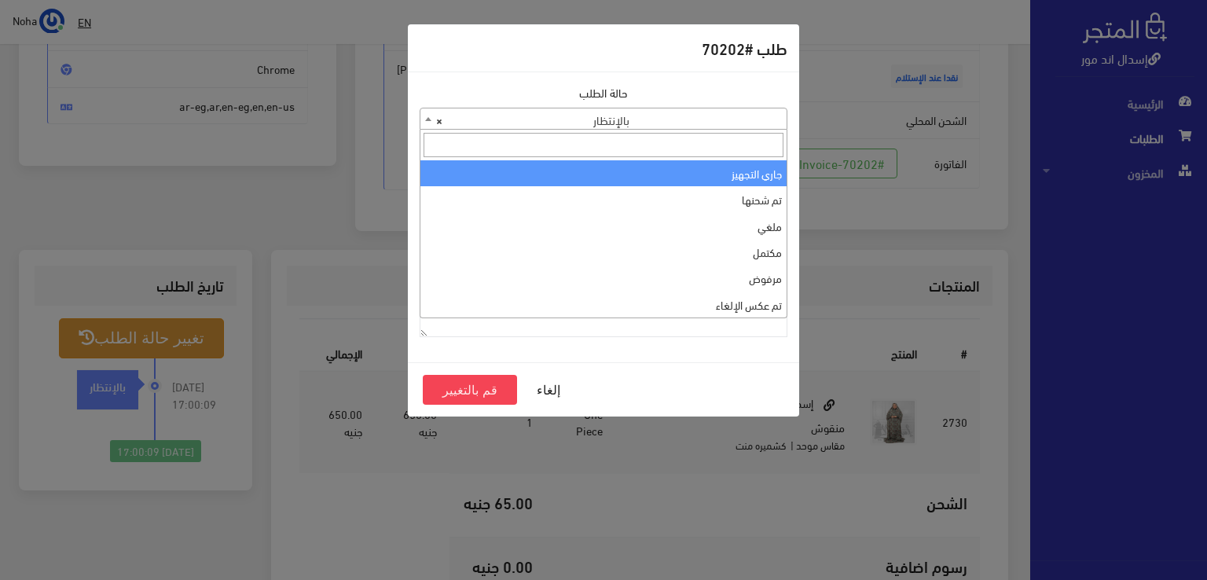
select select "1"
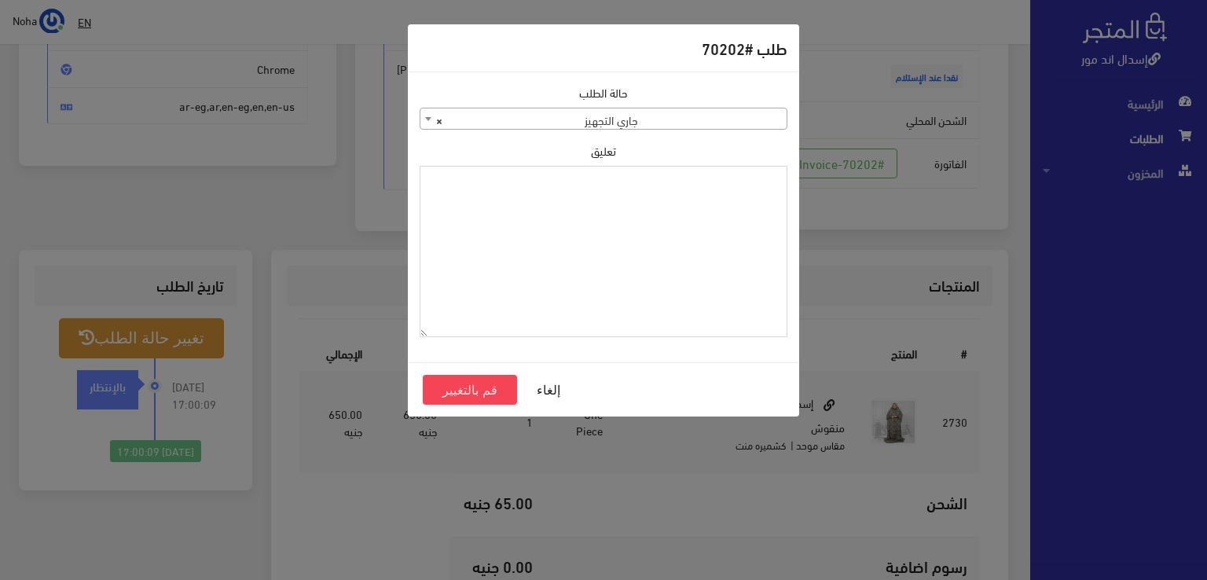
paste textarea "1115348"
type textarea "1115348"
click at [483, 387] on button "قم بالتغيير" at bounding box center [470, 390] width 94 height 30
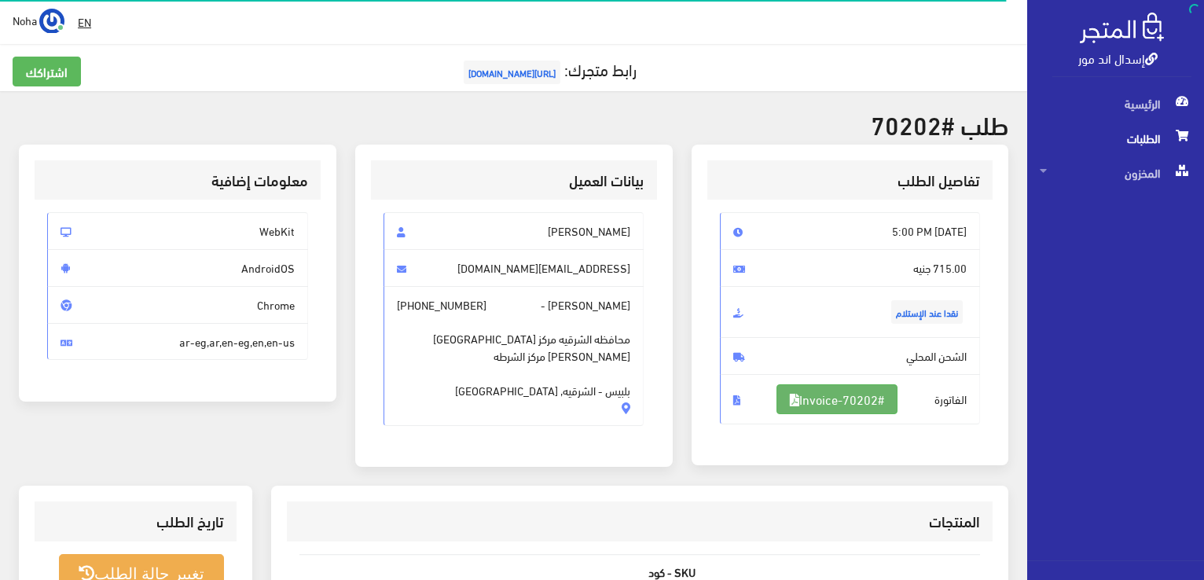
click at [885, 395] on link "#Invoice-70202" at bounding box center [837, 399] width 121 height 30
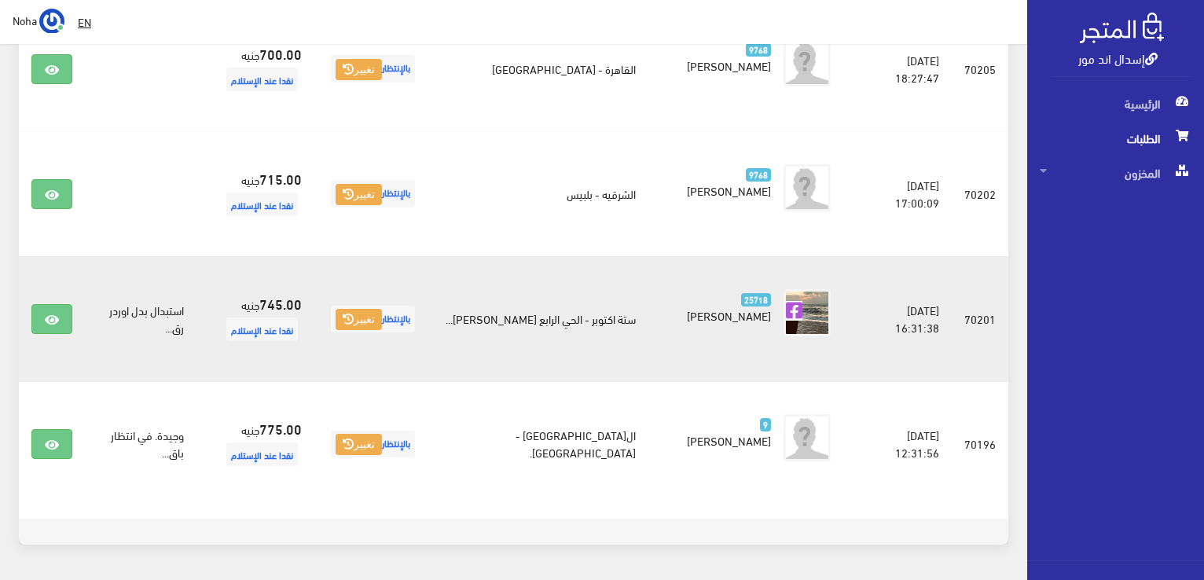
scroll to position [1666, 0]
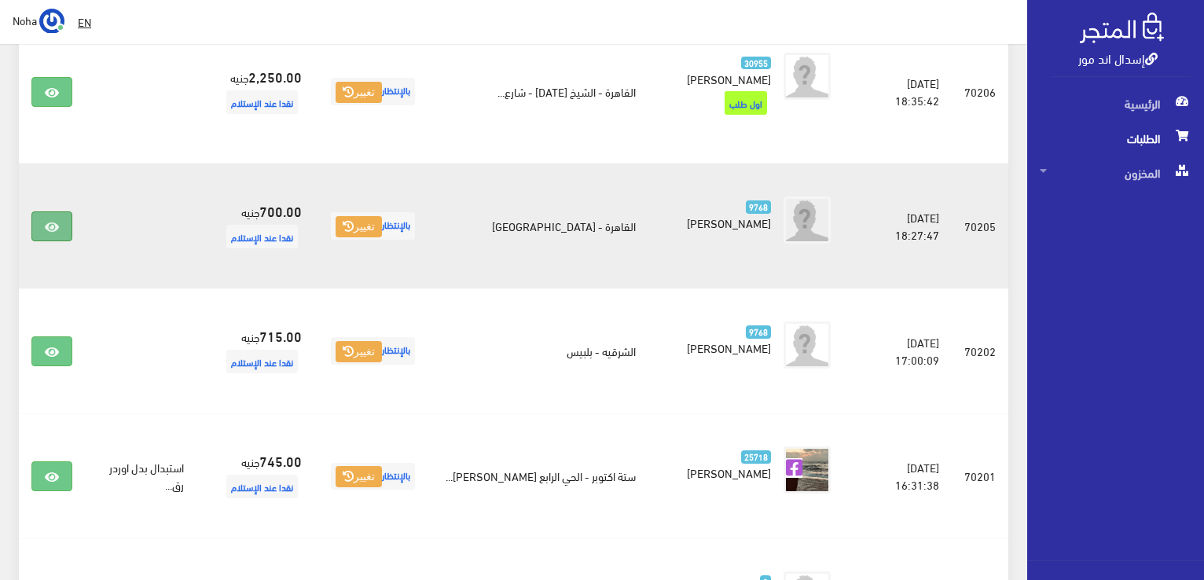
click at [53, 221] on icon at bounding box center [52, 227] width 14 height 13
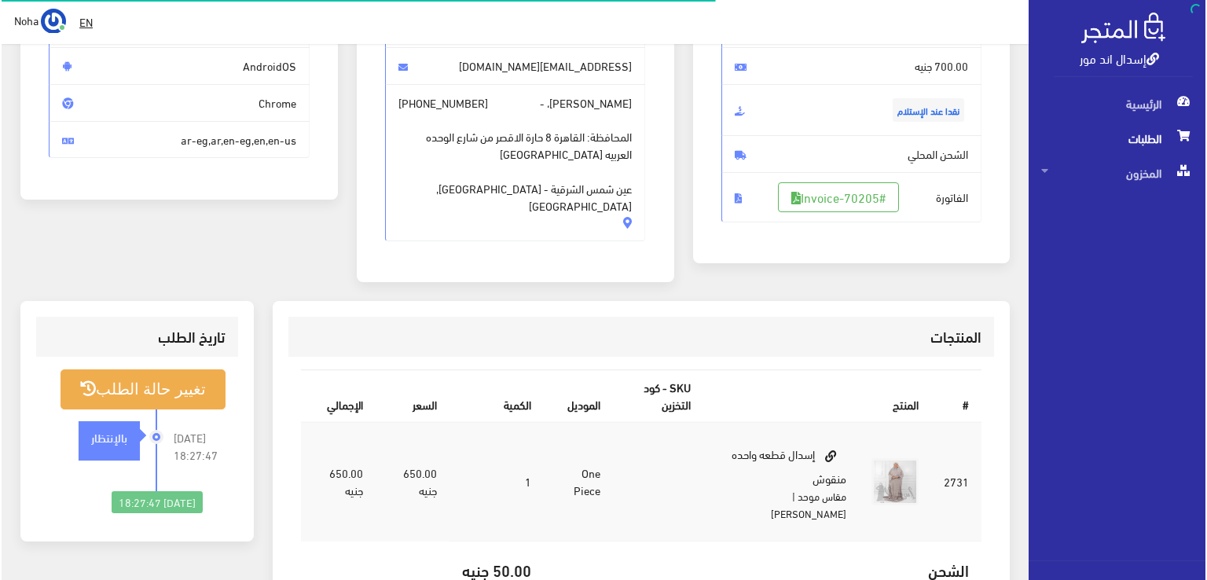
scroll to position [236, 0]
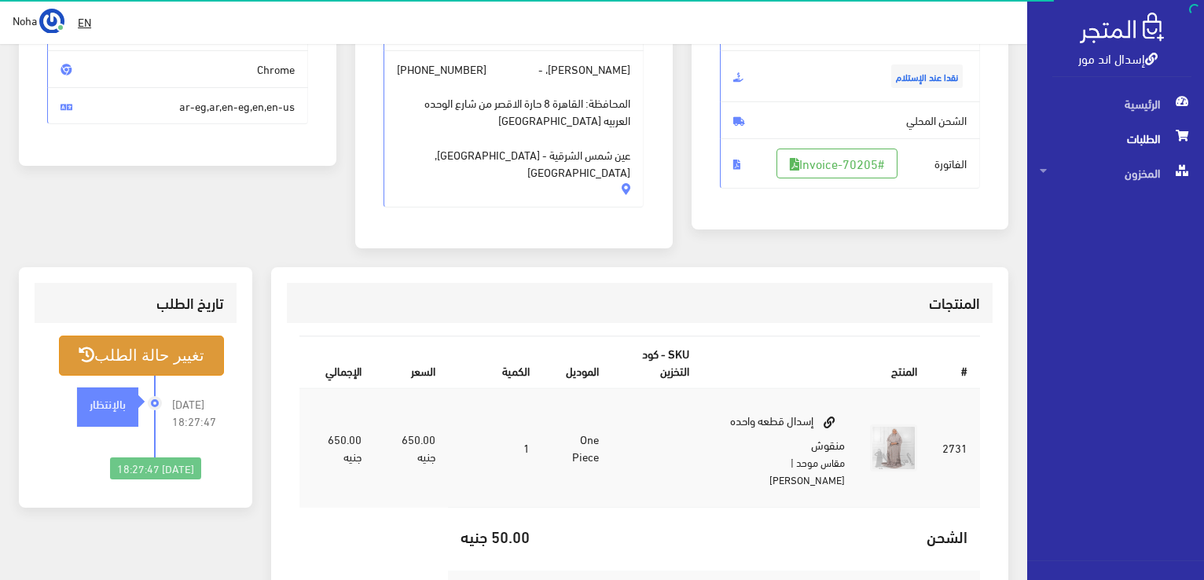
click at [172, 358] on button "تغيير حالة الطلب" at bounding box center [141, 356] width 165 height 40
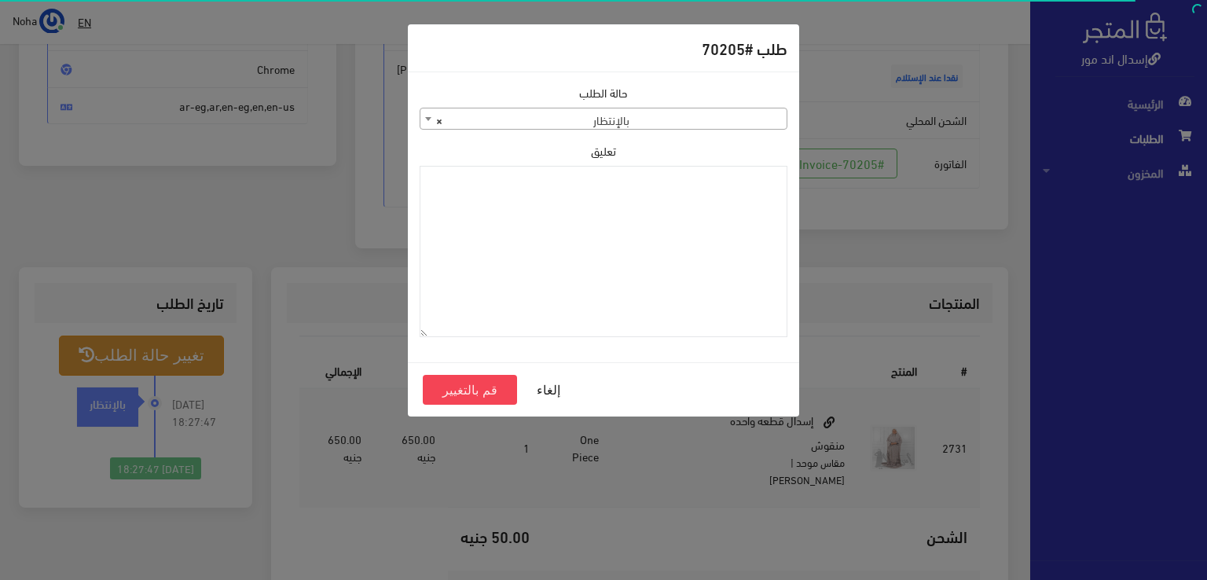
click at [428, 119] on b at bounding box center [428, 119] width 6 height 4
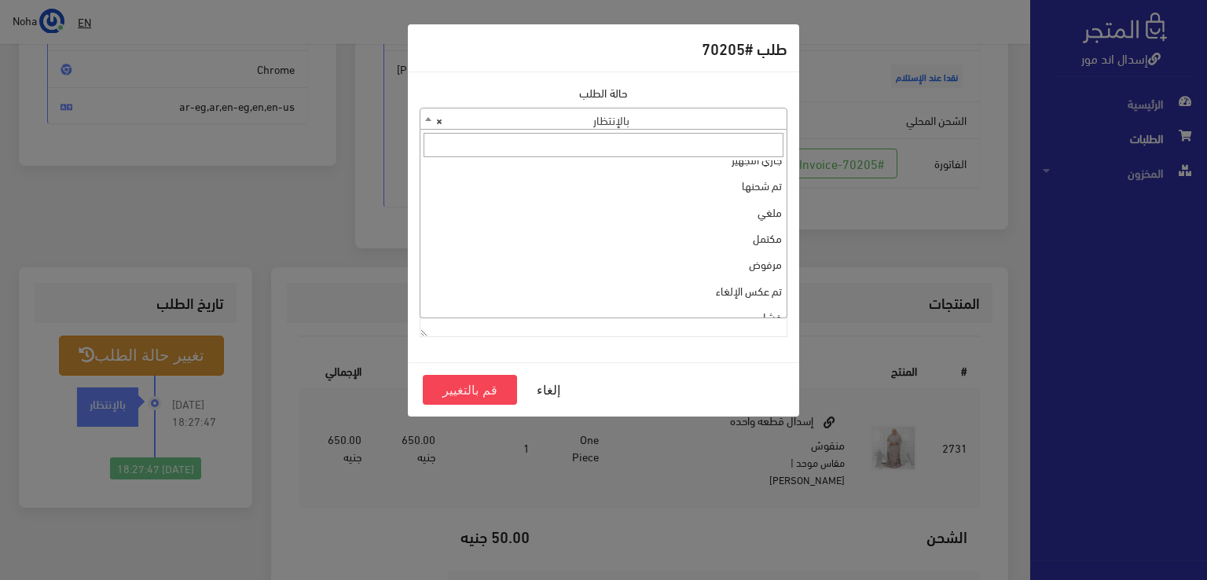
scroll to position [0, 0]
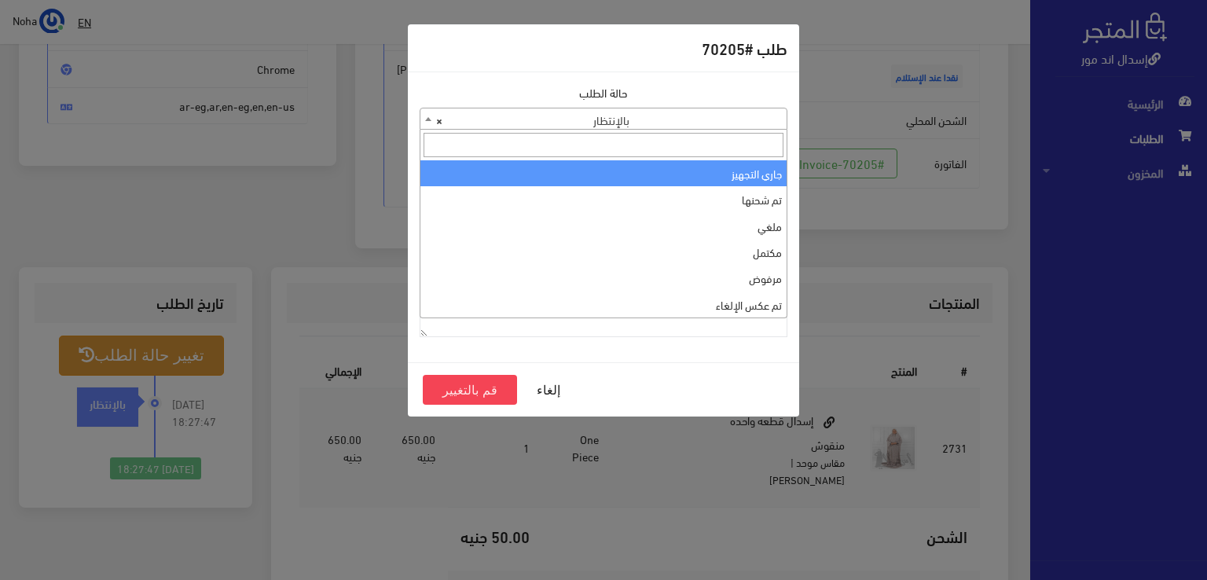
select select "1"
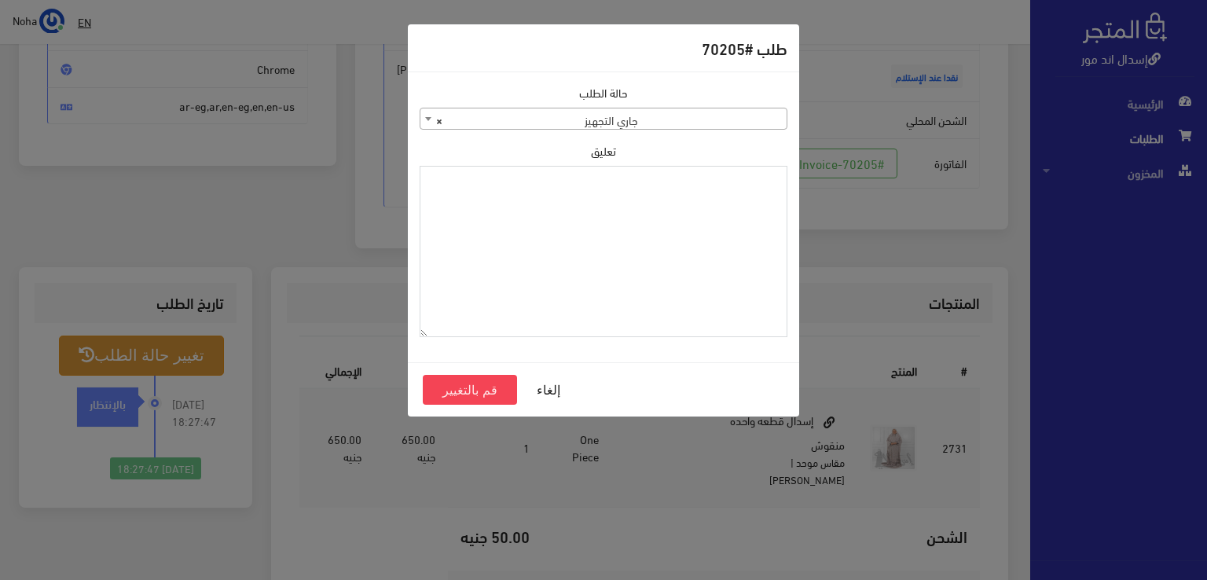
paste textarea "1115348"
type textarea "1115348"
click at [488, 391] on button "قم بالتغيير" at bounding box center [470, 390] width 94 height 30
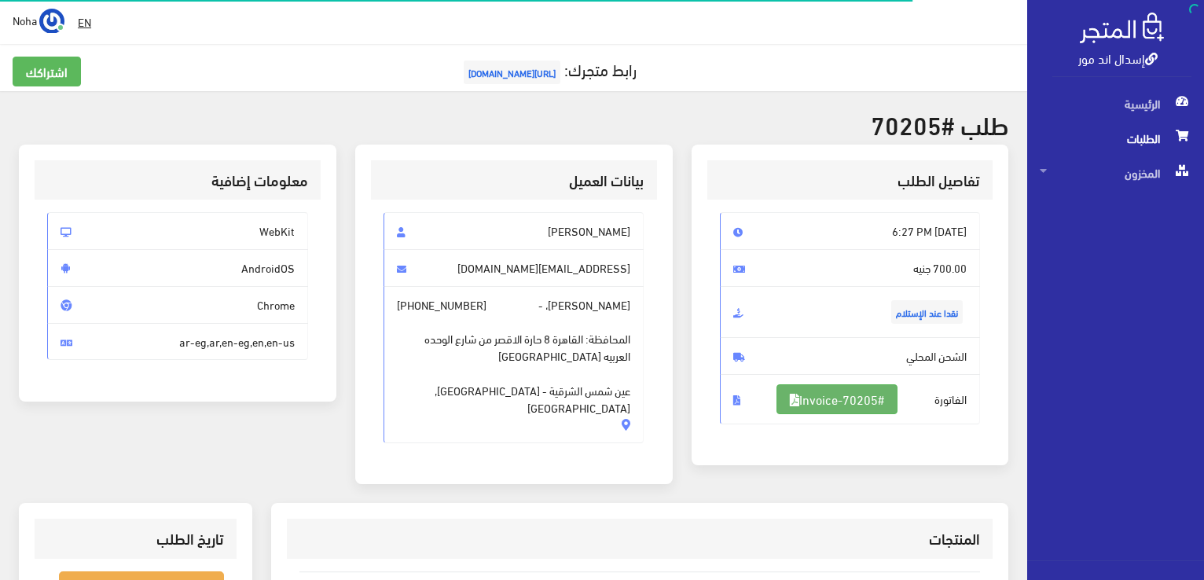
click at [828, 395] on link "#Invoice-70205" at bounding box center [837, 399] width 121 height 30
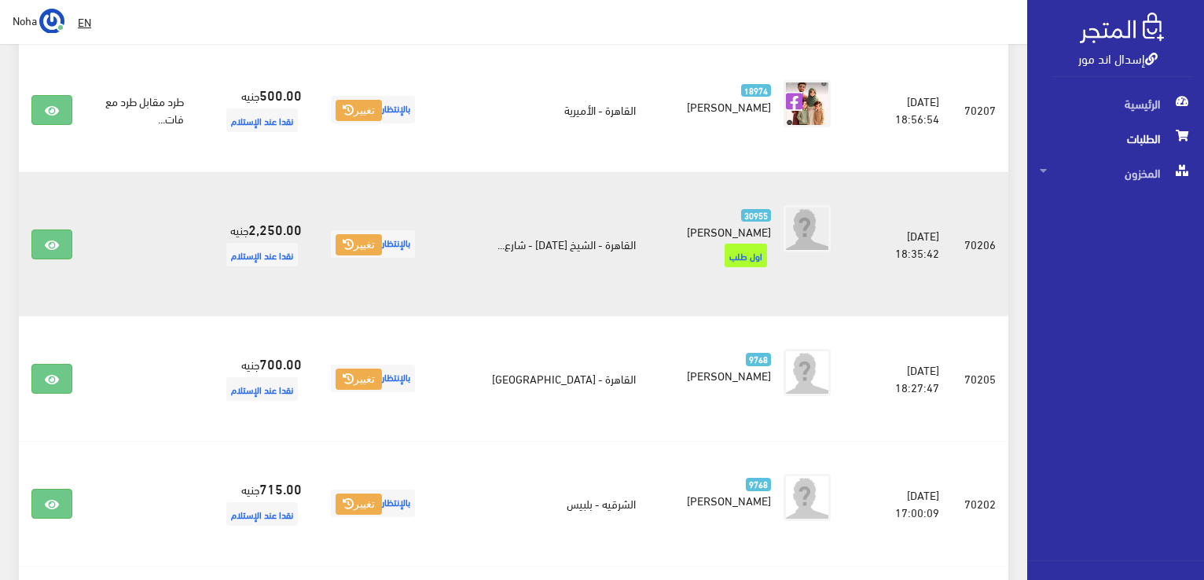
scroll to position [1509, 0]
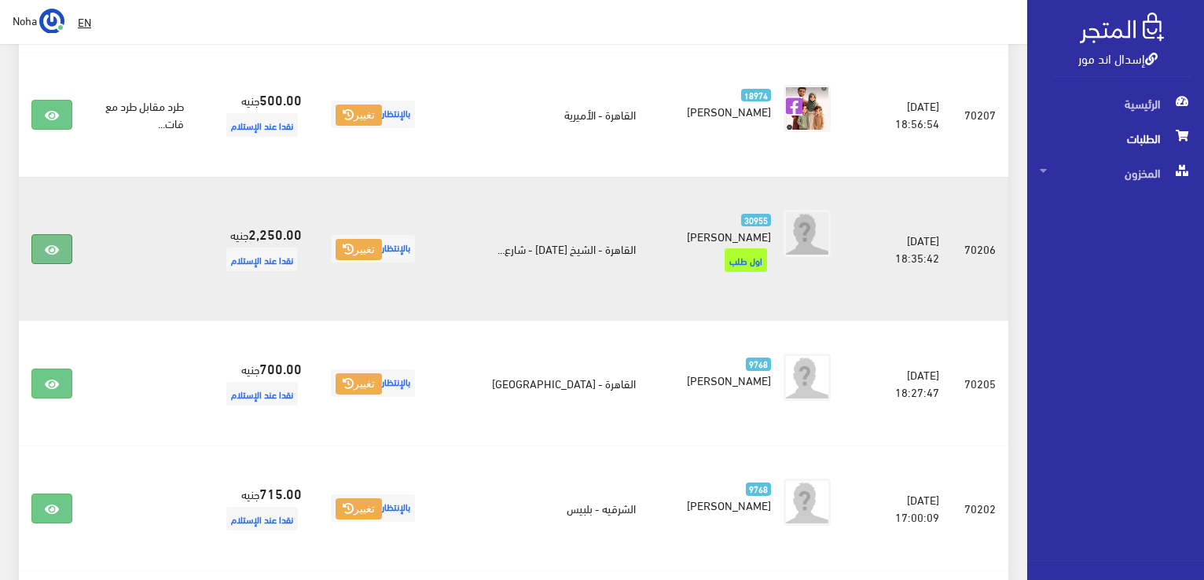
click at [50, 244] on icon at bounding box center [52, 250] width 14 height 13
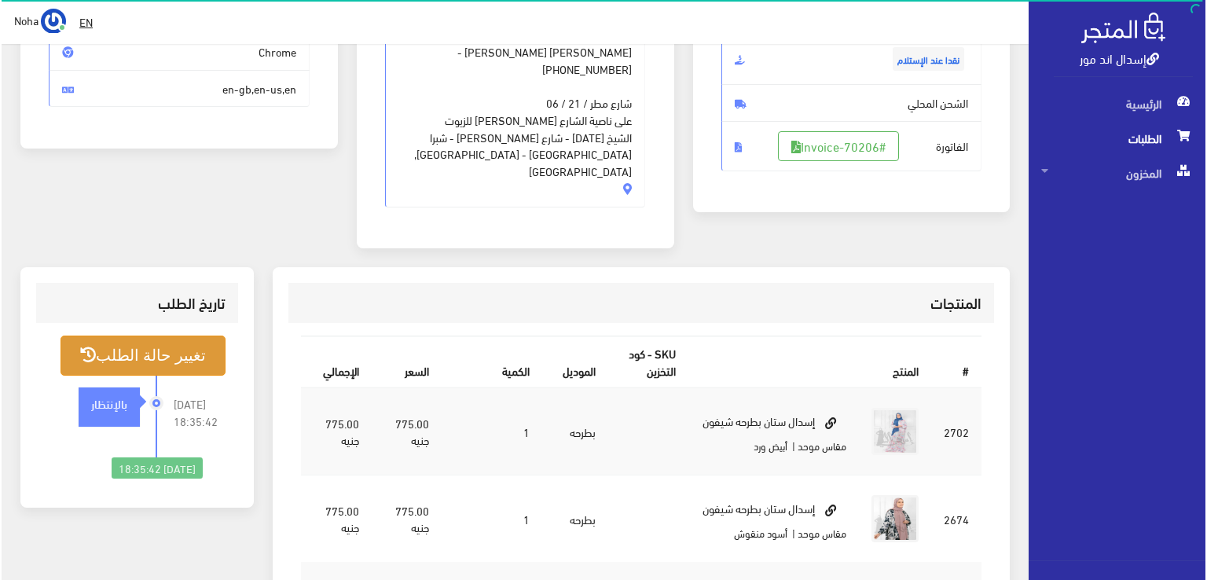
scroll to position [314, 0]
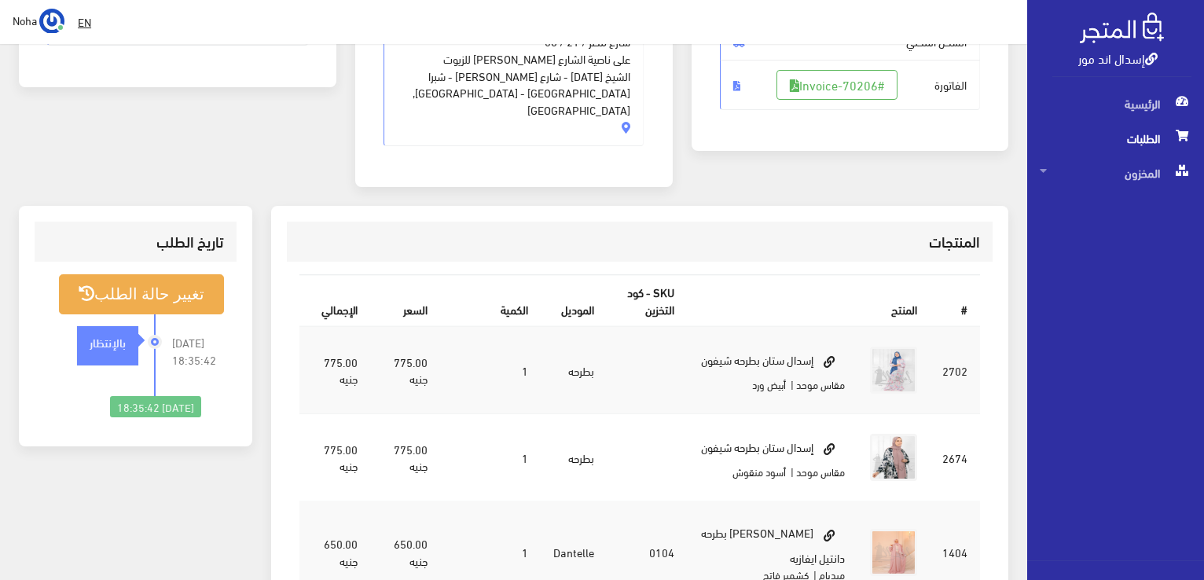
drag, startPoint x: 178, startPoint y: 258, endPoint x: 97, endPoint y: 457, distance: 214.4
click at [97, 457] on div "تاريخ الطلب تغيير حالة الطلب [DATE] 18:35:42 بالإنتظار" at bounding box center [135, 539] width 252 height 666
click at [157, 274] on button "تغيير حالة الطلب" at bounding box center [141, 294] width 165 height 40
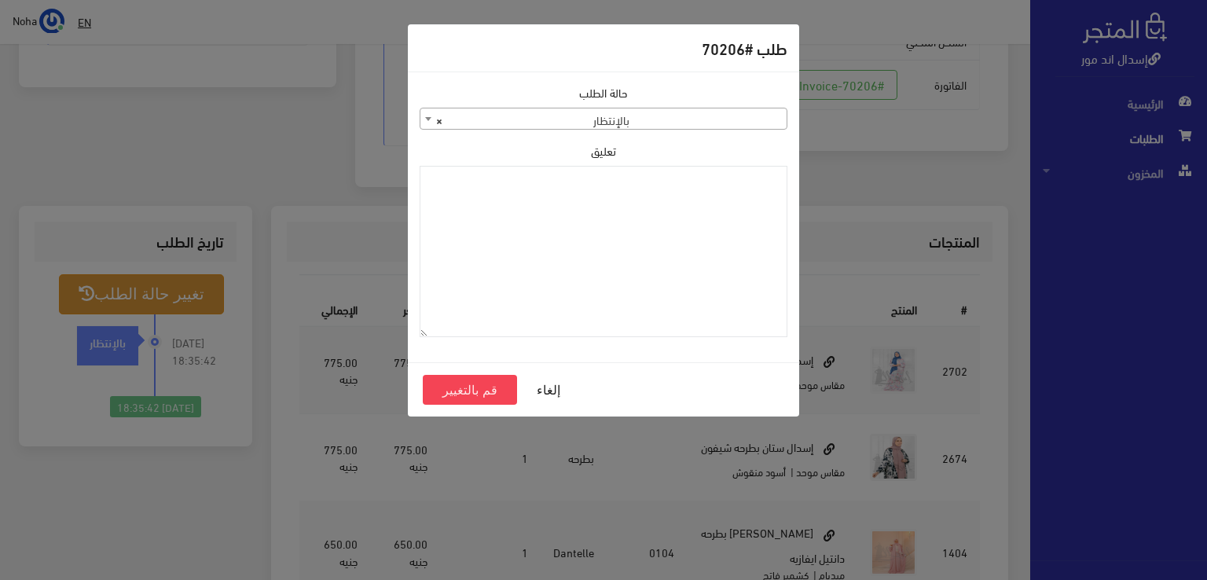
click at [428, 119] on b at bounding box center [428, 119] width 6 height 4
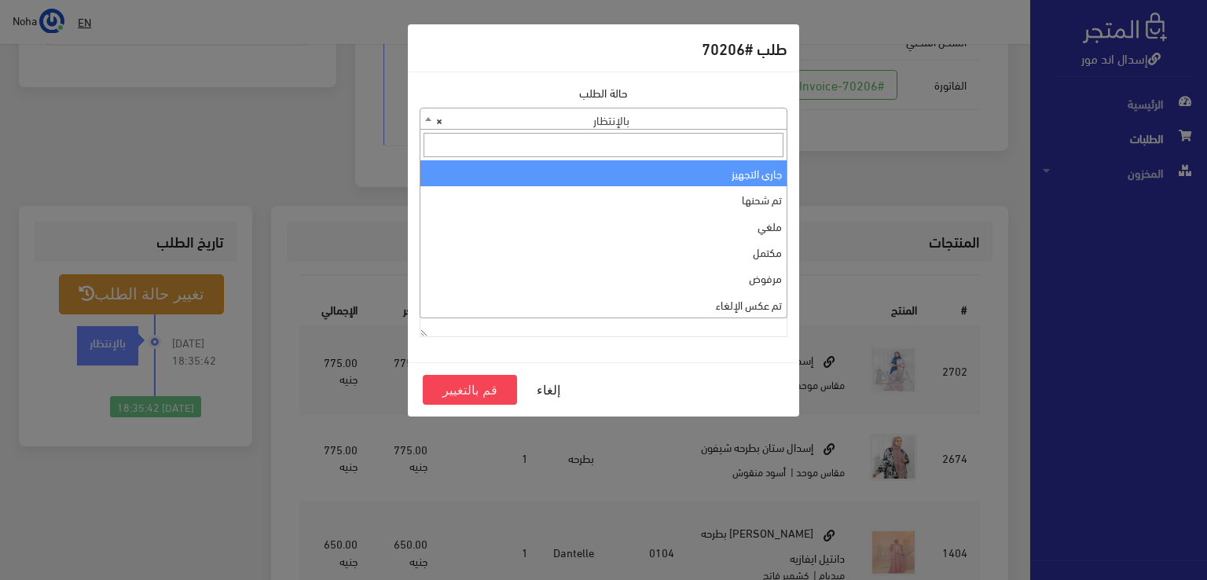
select select "1"
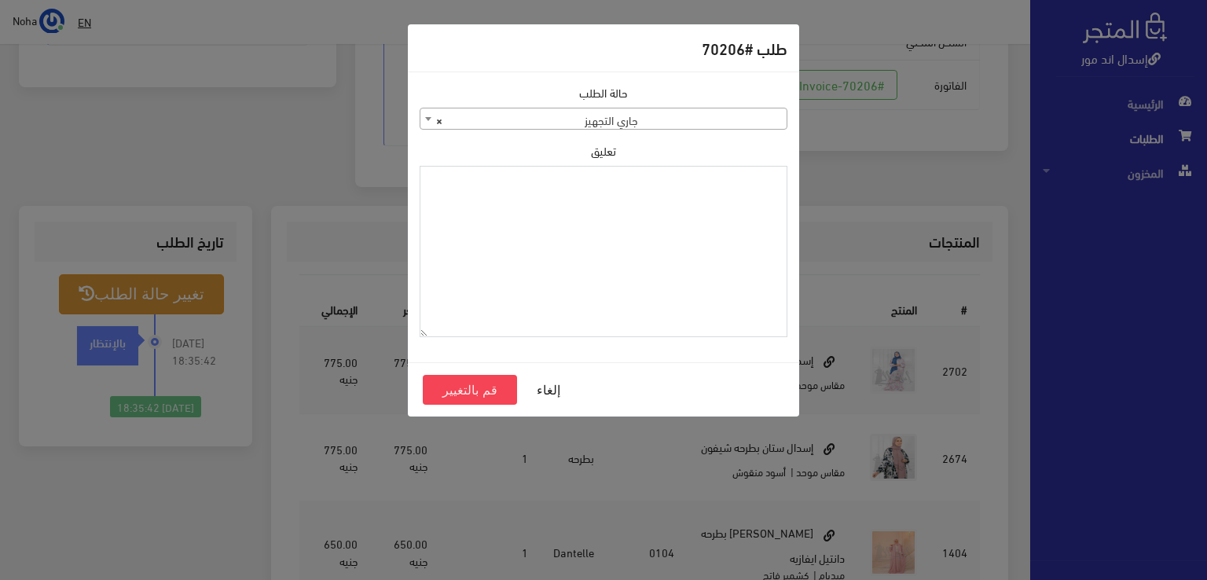
paste textarea "1115348"
type textarea "1115348"
click at [500, 387] on button "قم بالتغيير" at bounding box center [470, 390] width 94 height 30
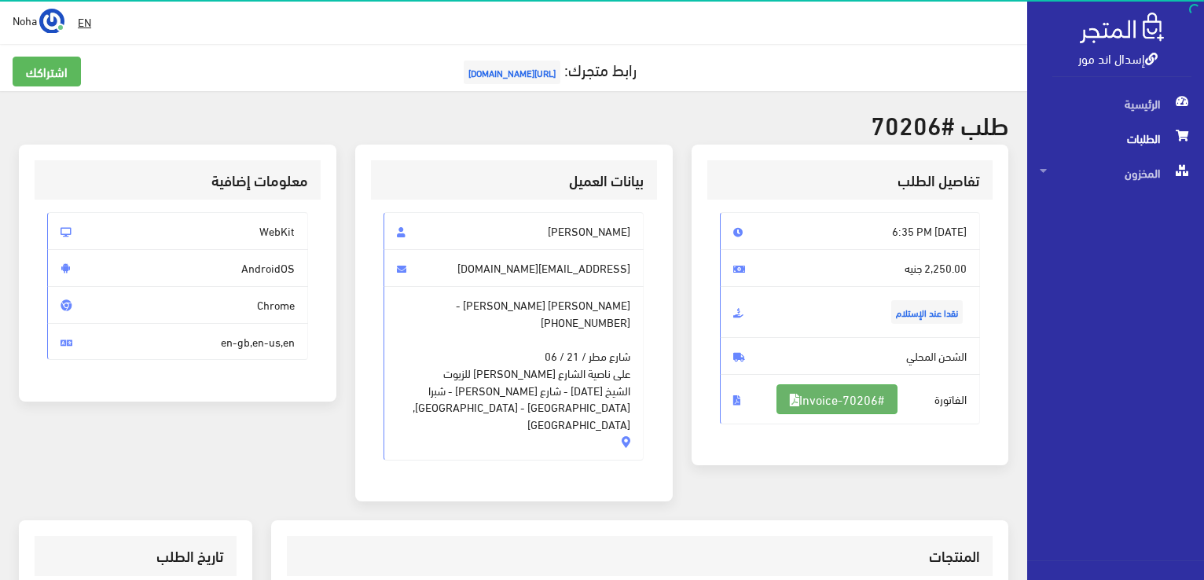
click at [875, 398] on link "#Invoice-70206" at bounding box center [837, 399] width 121 height 30
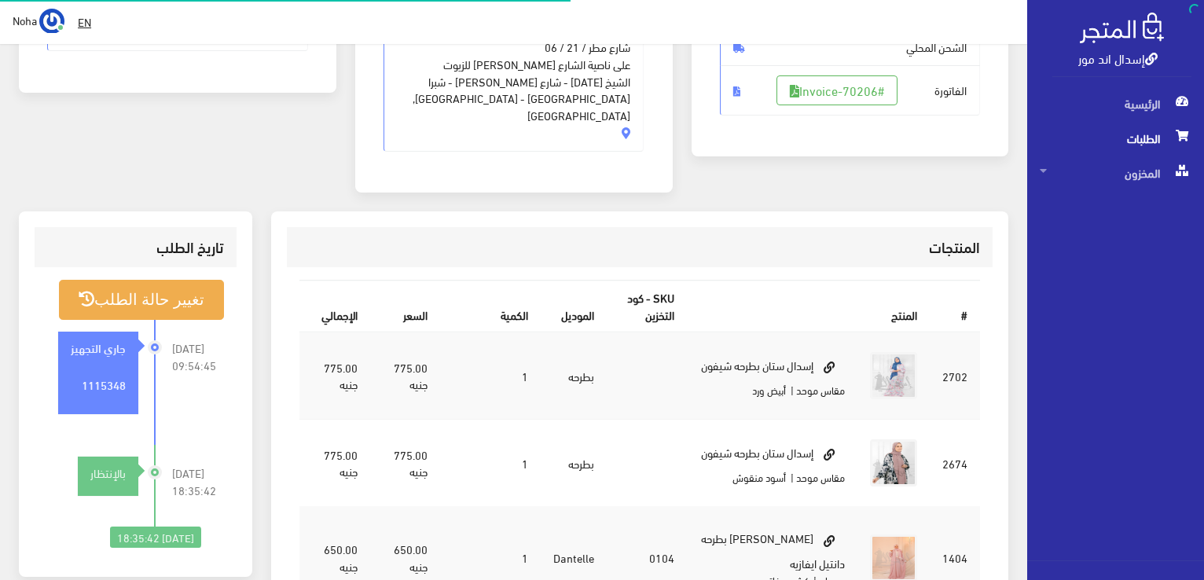
scroll to position [309, 0]
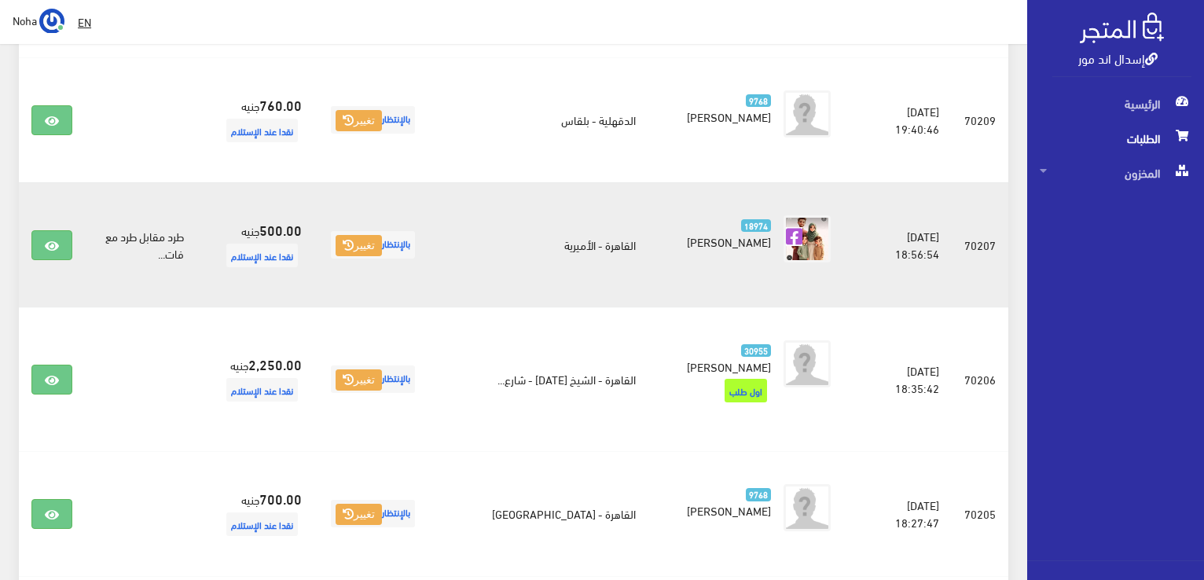
scroll to position [1352, 0]
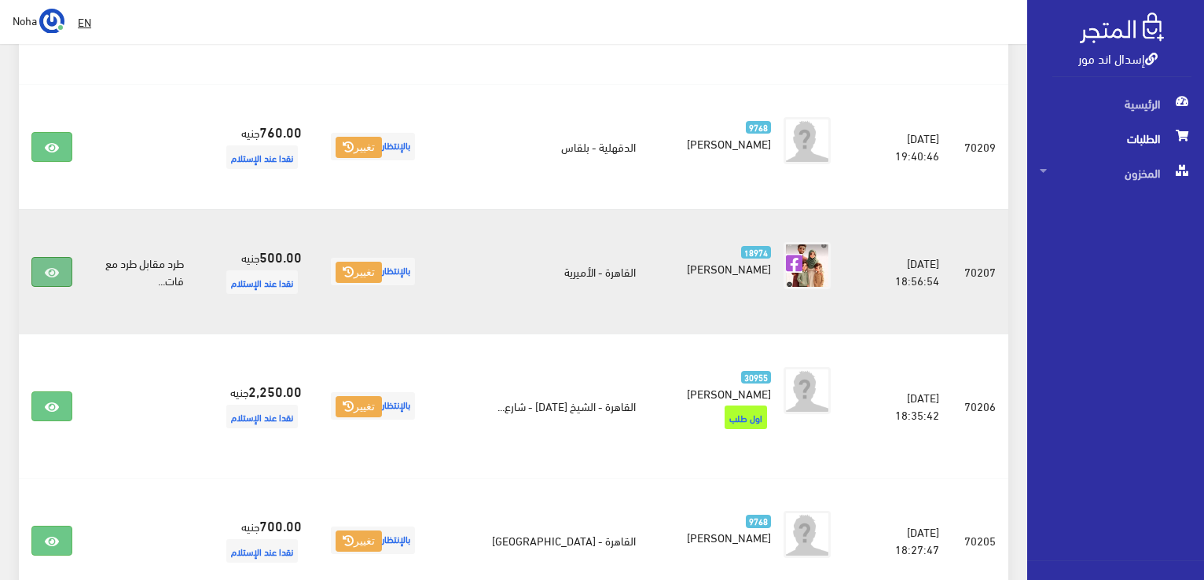
click at [51, 266] on icon at bounding box center [52, 272] width 14 height 13
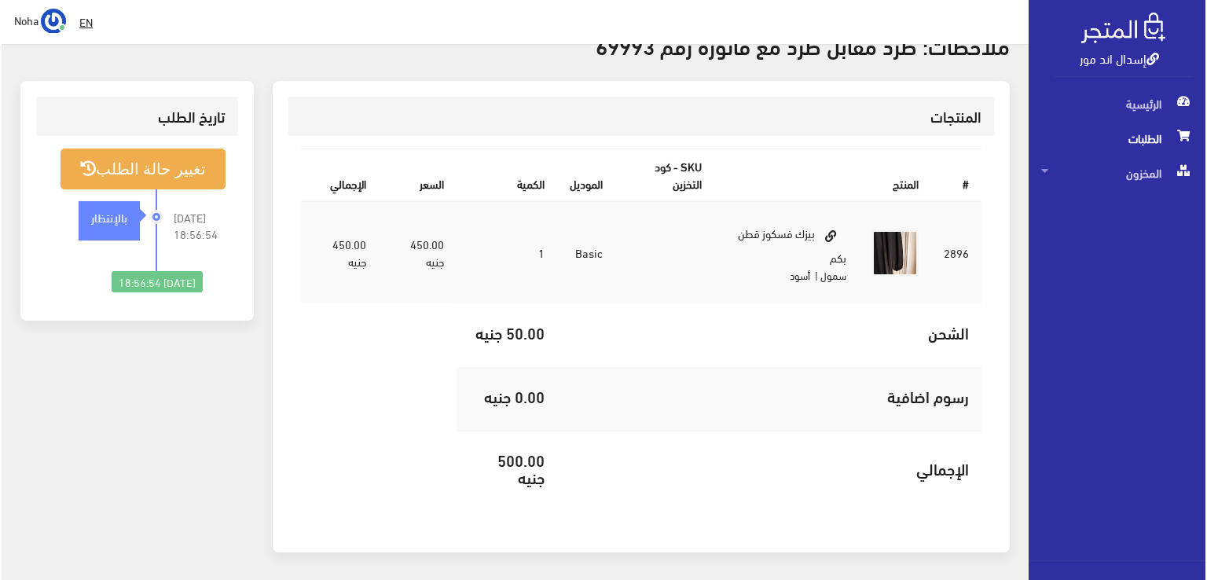
scroll to position [429, 0]
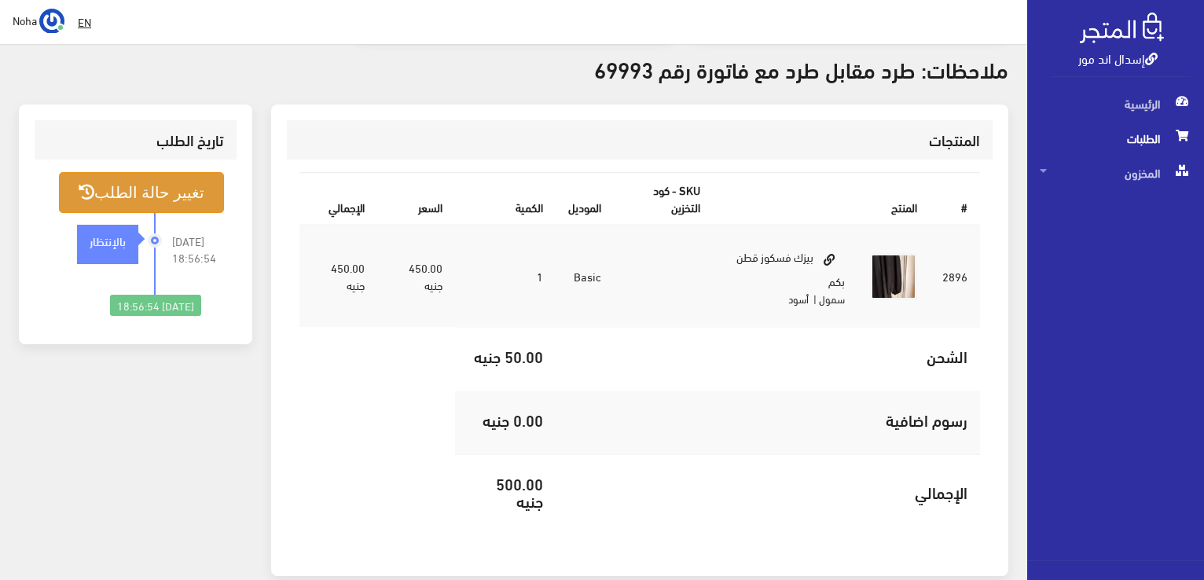
click at [178, 184] on button "تغيير حالة الطلب" at bounding box center [141, 192] width 165 height 40
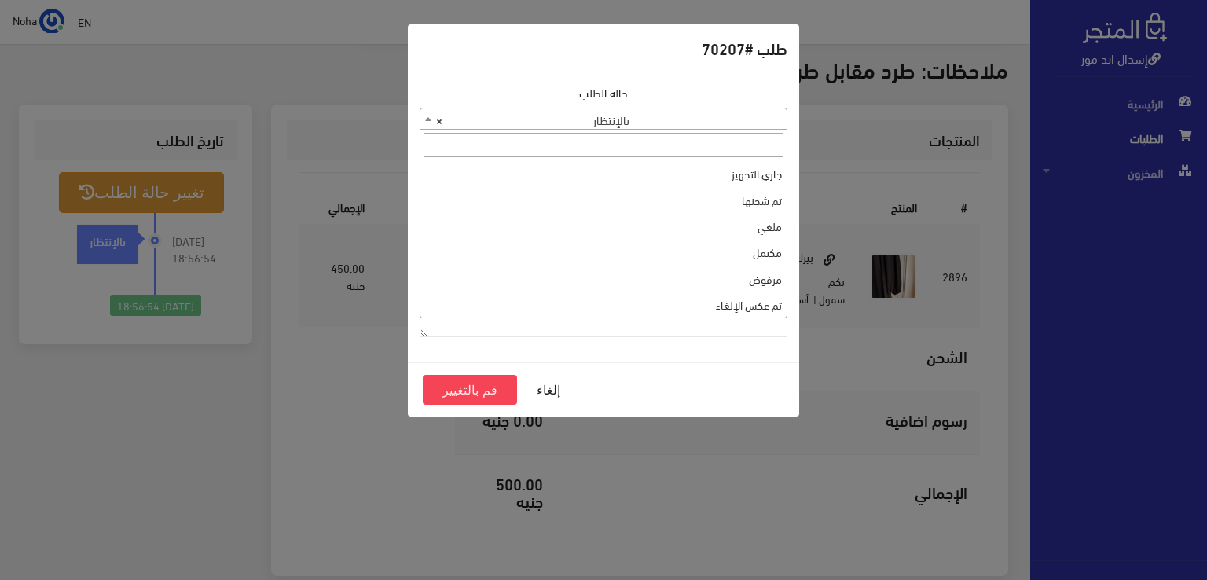
click at [424, 118] on span at bounding box center [428, 118] width 16 height 20
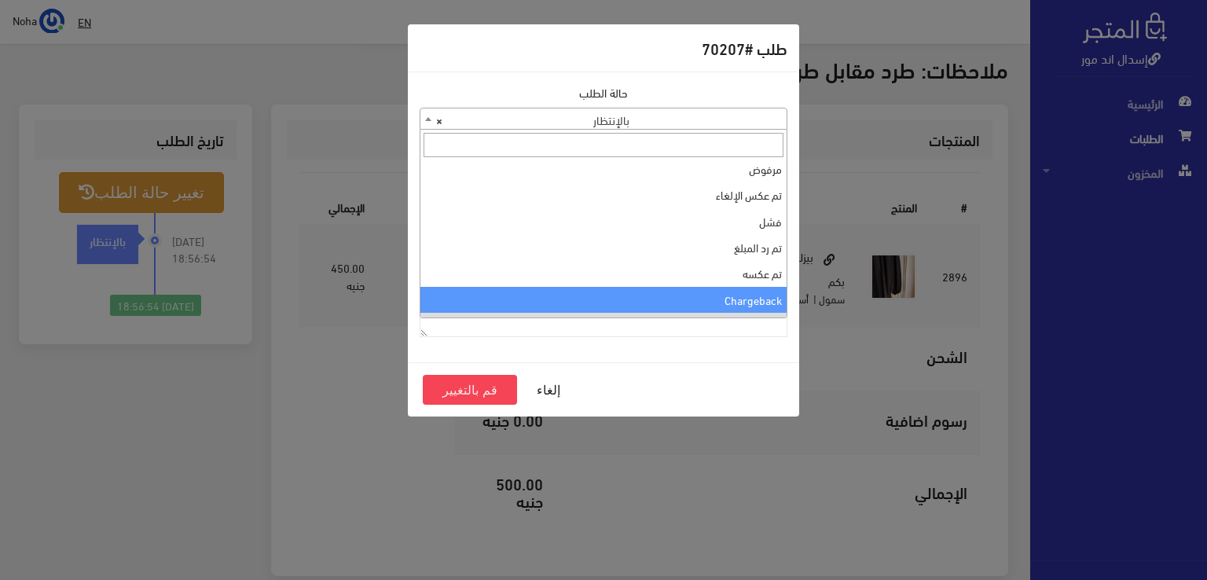
scroll to position [0, 0]
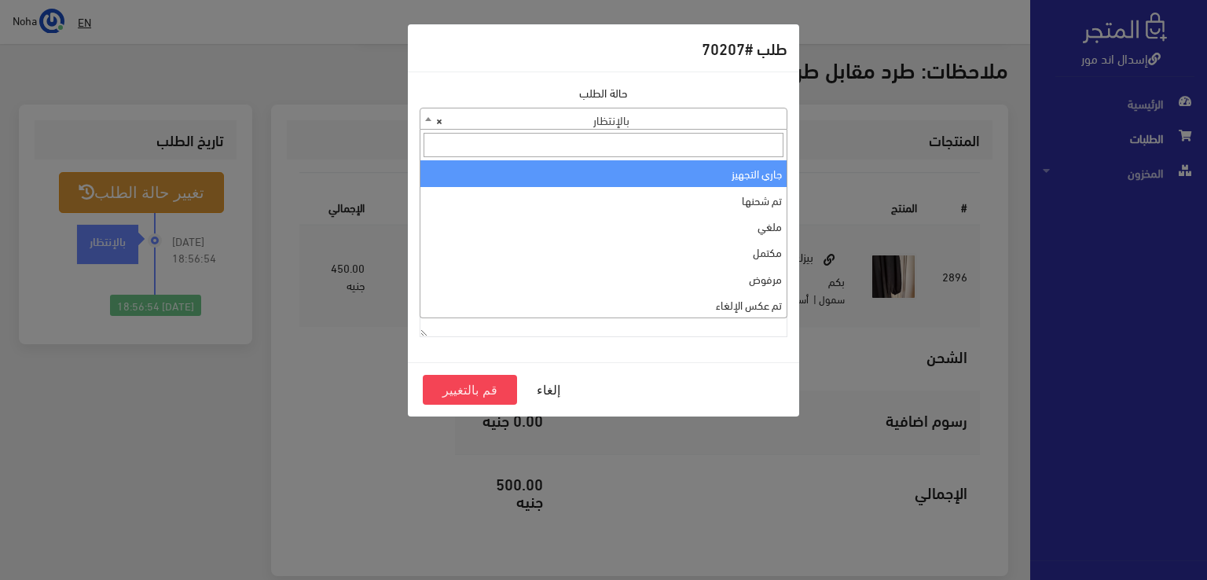
select select "1"
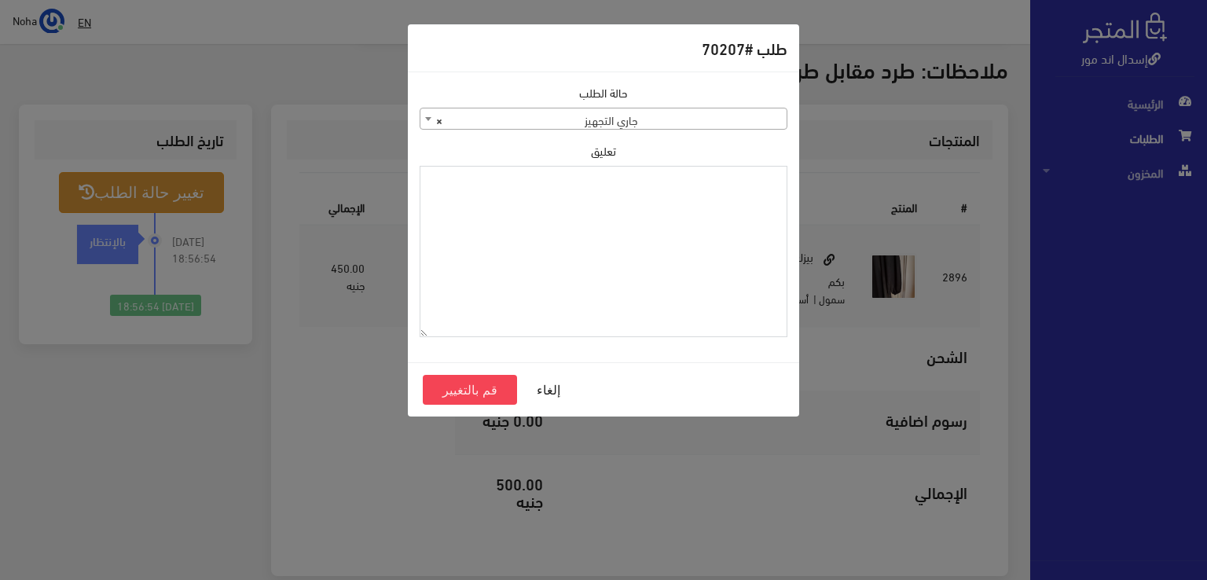
paste textarea "1115348"
type textarea "1115348"
click at [470, 389] on button "قم بالتغيير" at bounding box center [470, 390] width 94 height 30
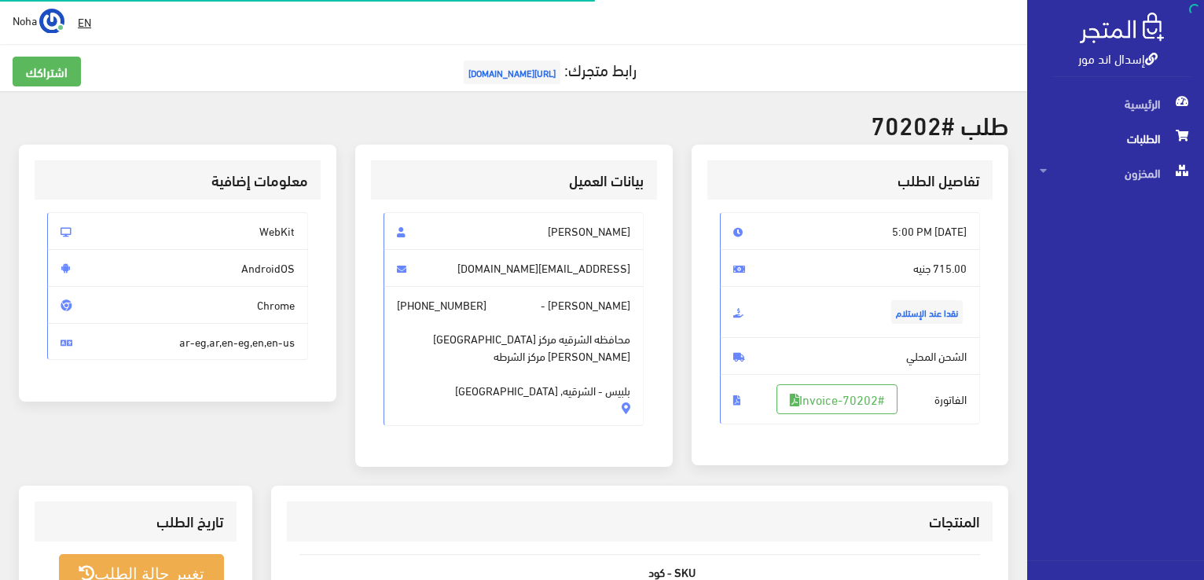
scroll to position [226, 0]
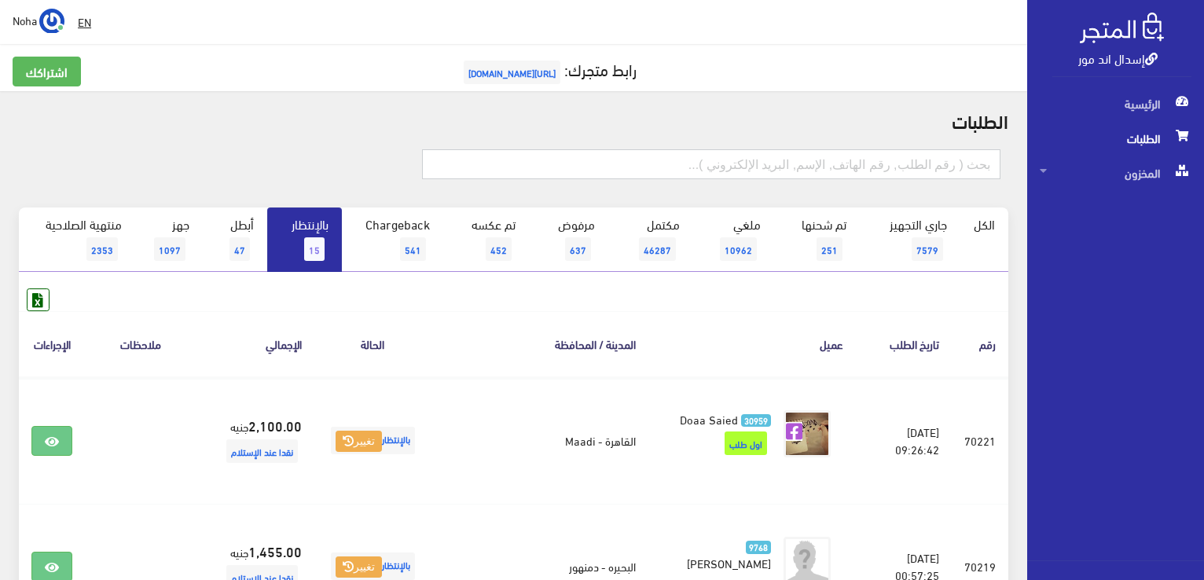
click at [829, 164] on input "text" at bounding box center [711, 164] width 578 height 30
type input "69993"
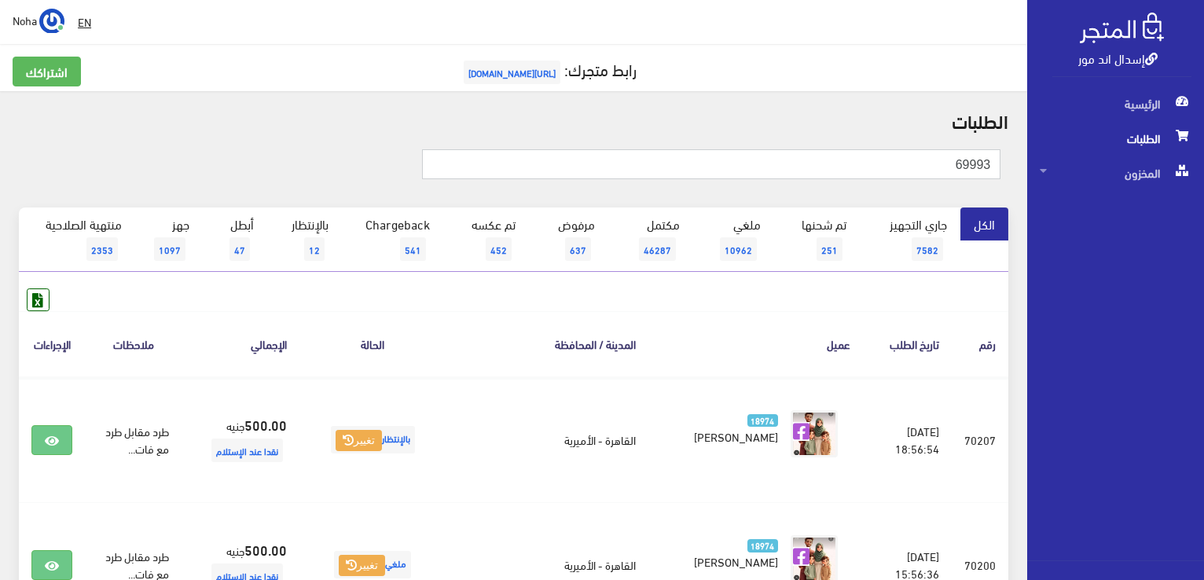
click at [946, 164] on input "69993" at bounding box center [711, 164] width 578 height 30
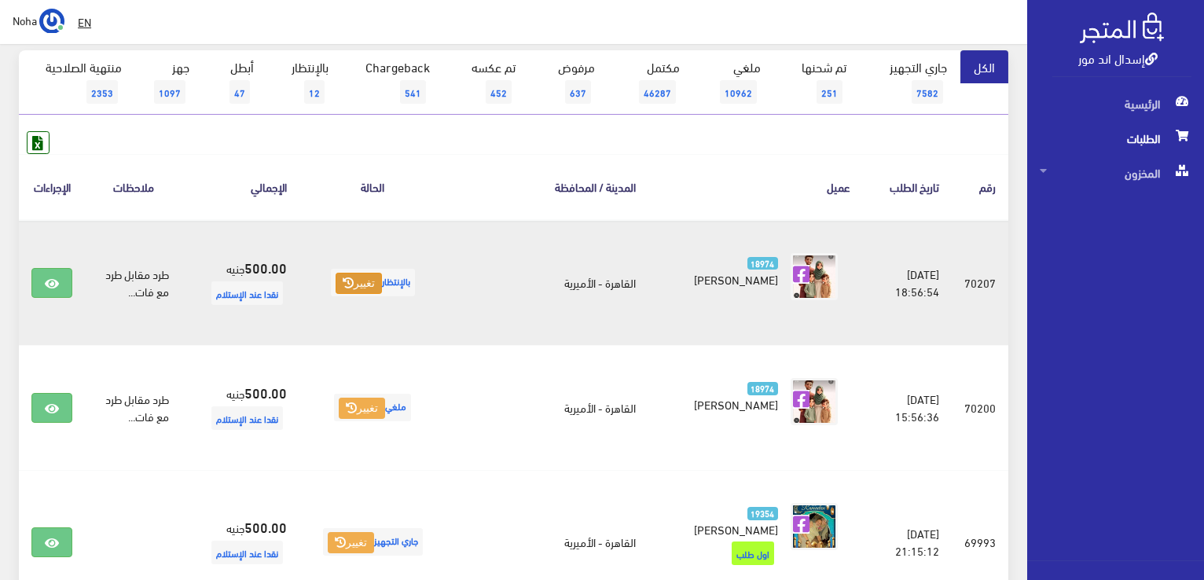
scroll to position [236, 0]
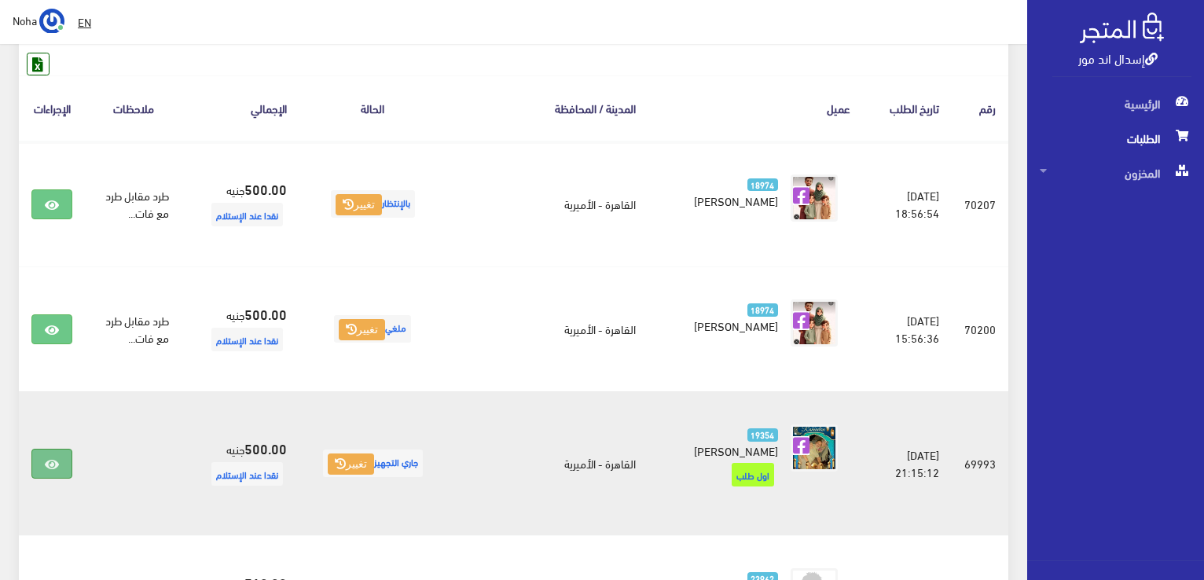
click at [55, 458] on icon at bounding box center [52, 464] width 14 height 13
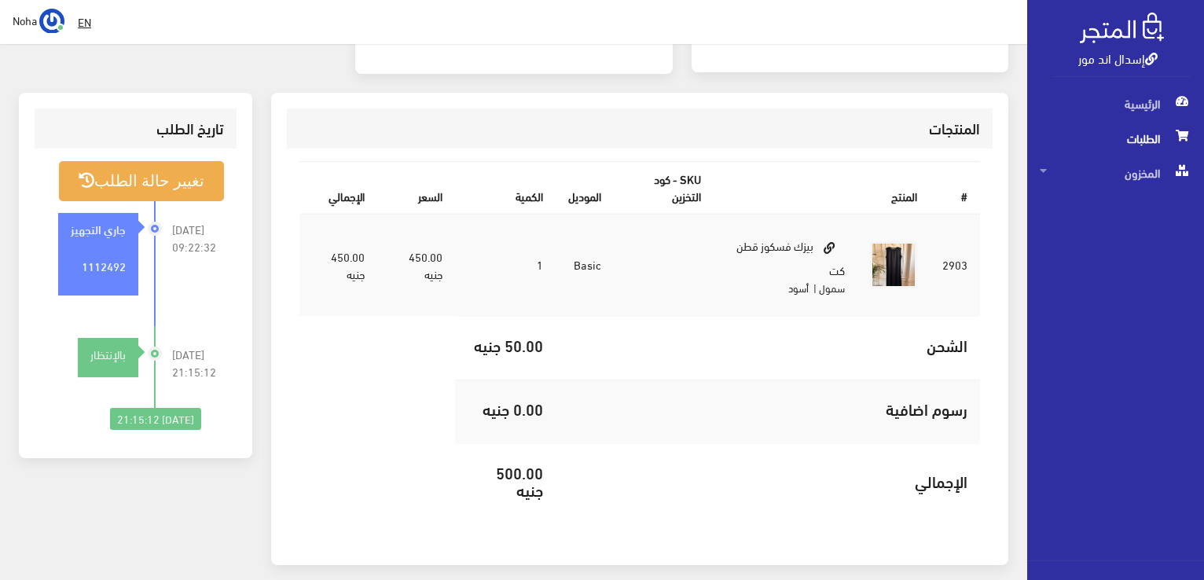
scroll to position [461, 0]
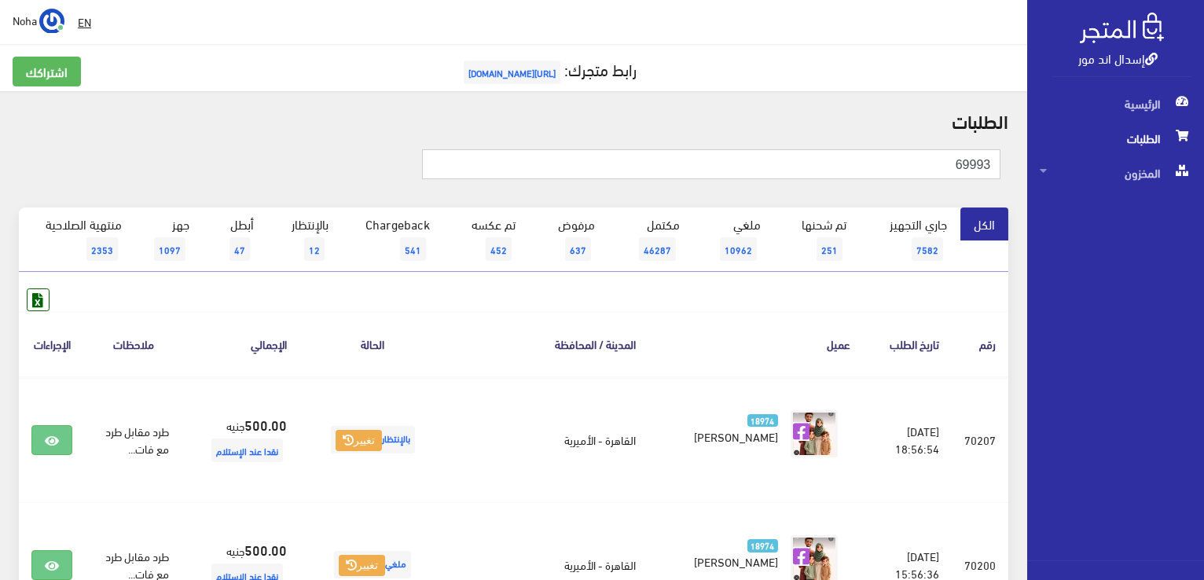
click at [931, 168] on input "69993" at bounding box center [711, 164] width 578 height 30
type input "6"
click at [878, 161] on input "text" at bounding box center [711, 164] width 578 height 30
type input "69981"
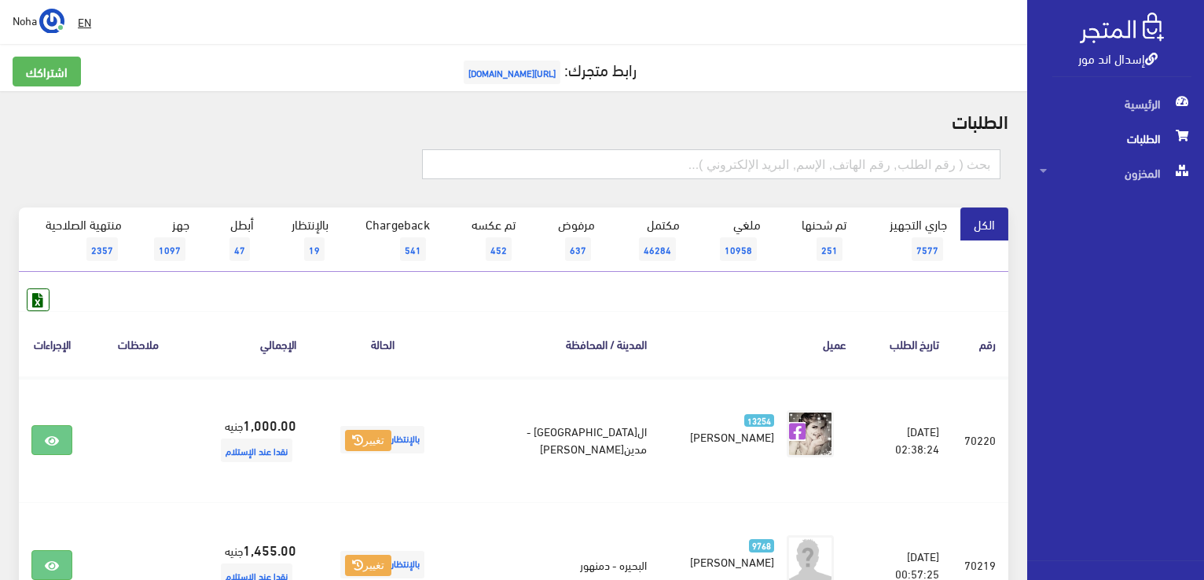
click at [831, 163] on input "text" at bounding box center [711, 164] width 578 height 30
type input "60158"
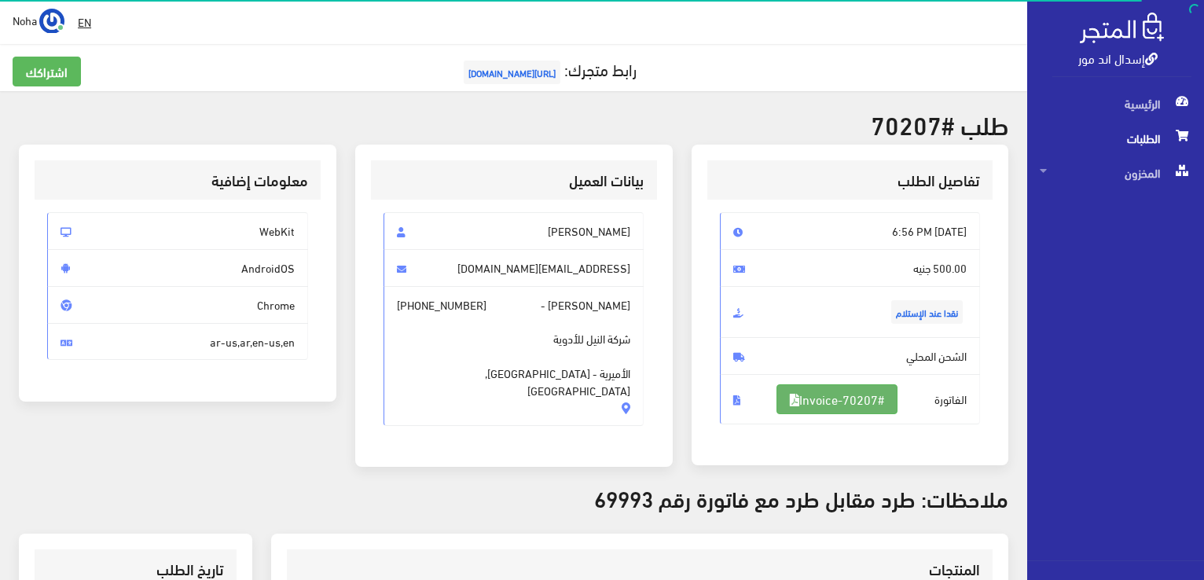
click at [840, 399] on link "#Invoice-70207" at bounding box center [837, 399] width 121 height 30
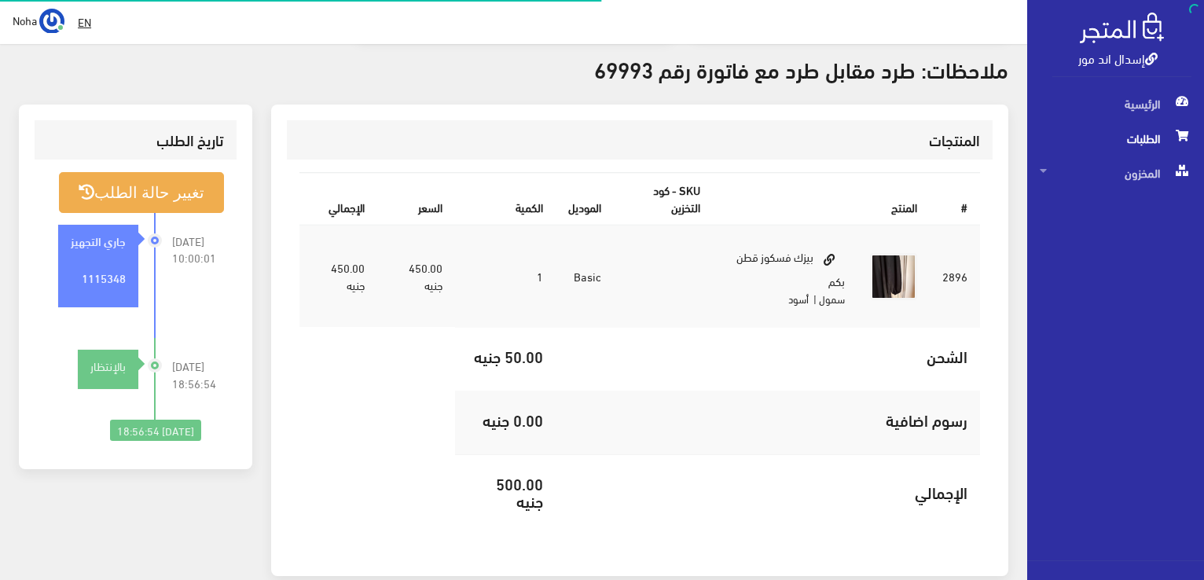
scroll to position [429, 0]
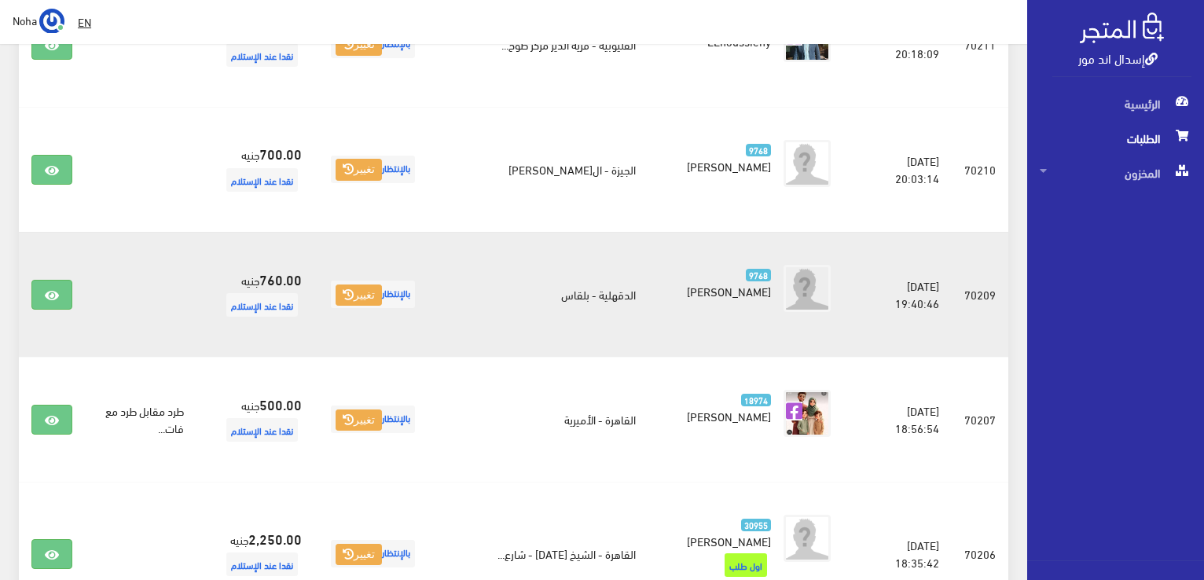
scroll to position [1195, 0]
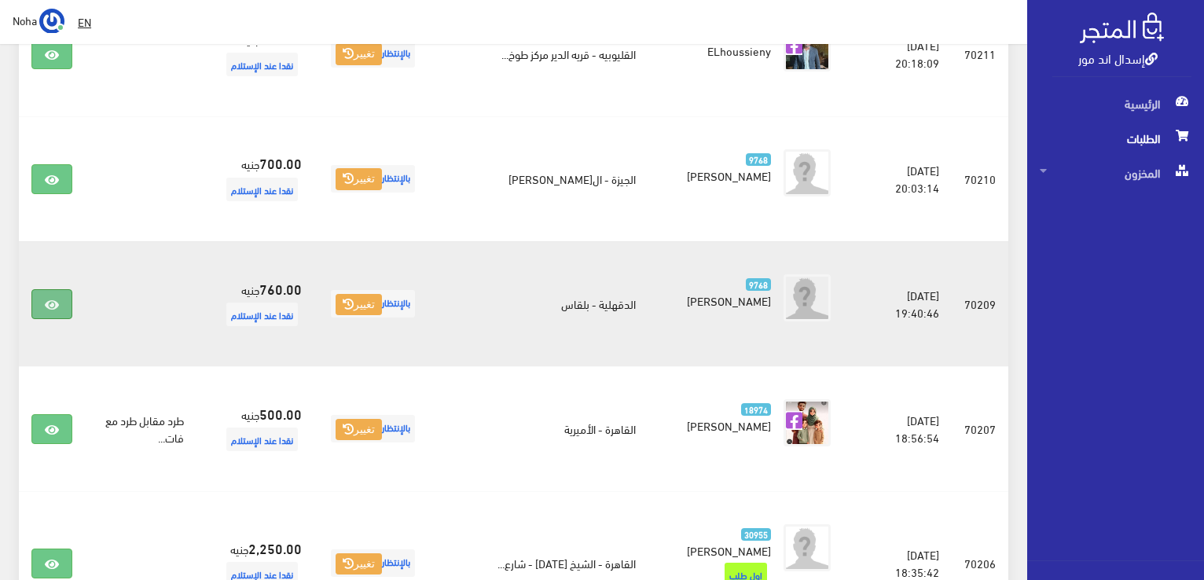
click at [57, 299] on icon at bounding box center [52, 305] width 14 height 13
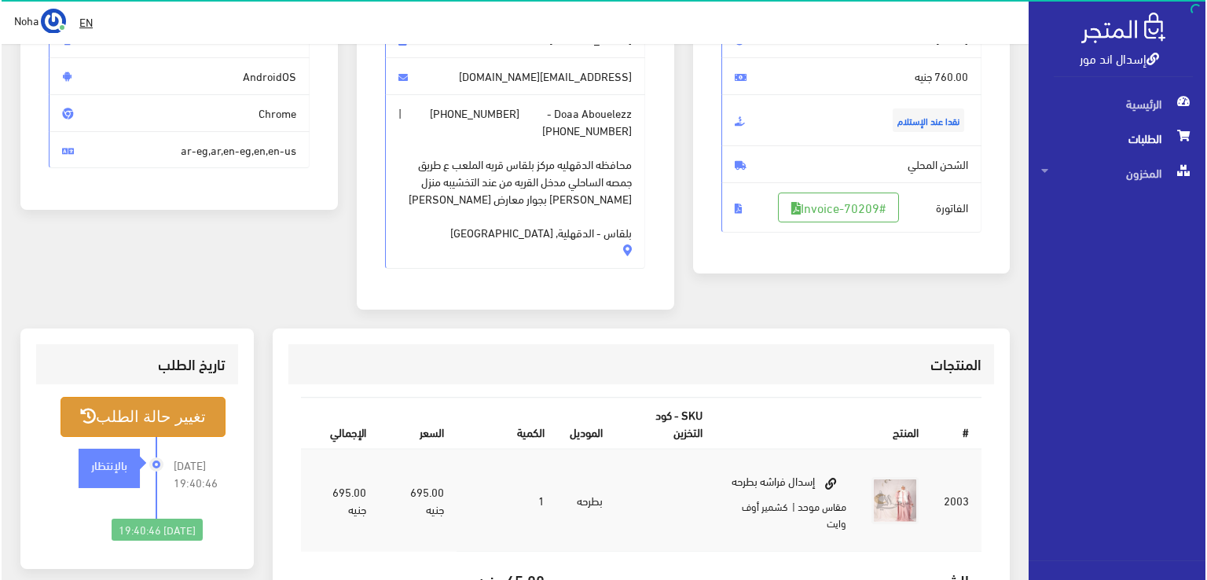
scroll to position [122, 0]
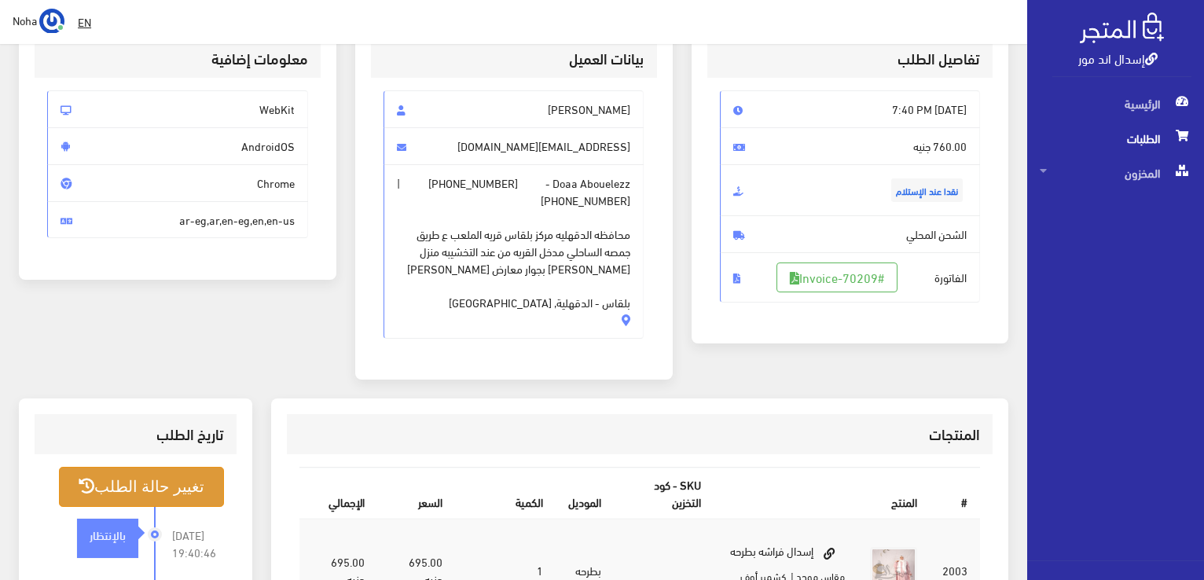
click at [182, 486] on button "تغيير حالة الطلب" at bounding box center [141, 487] width 165 height 40
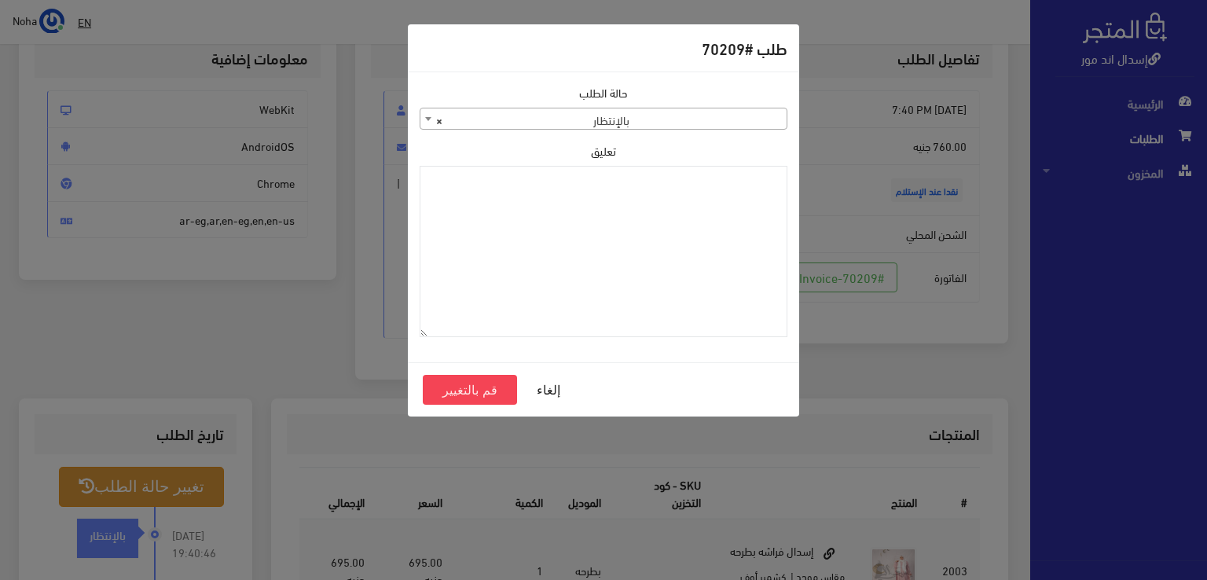
click at [425, 119] on b at bounding box center [428, 119] width 6 height 4
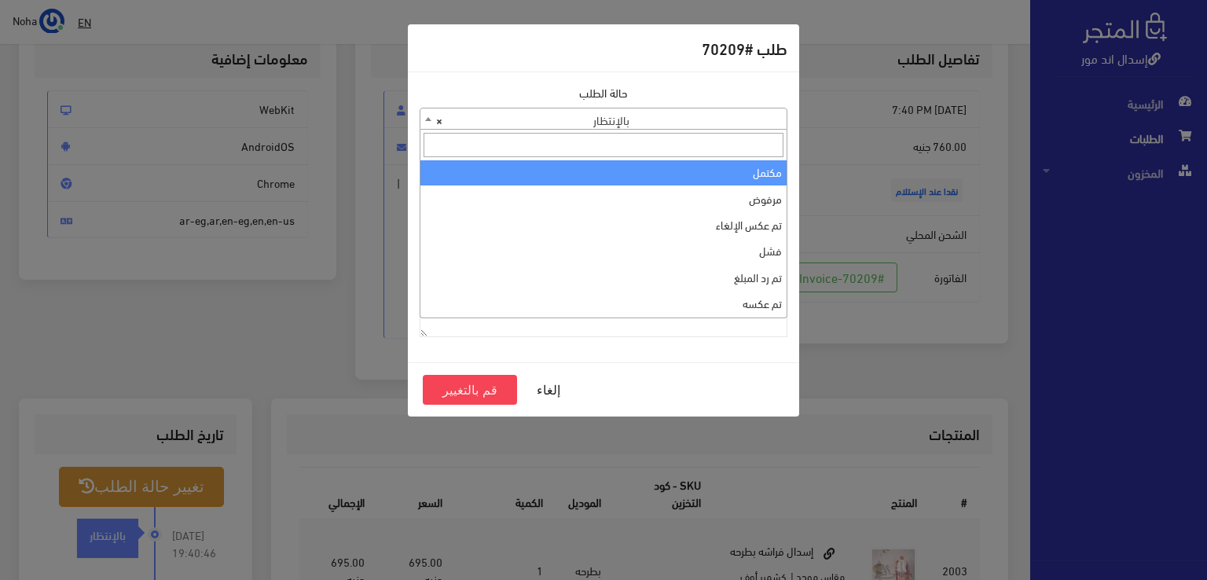
scroll to position [0, 0]
select select "1"
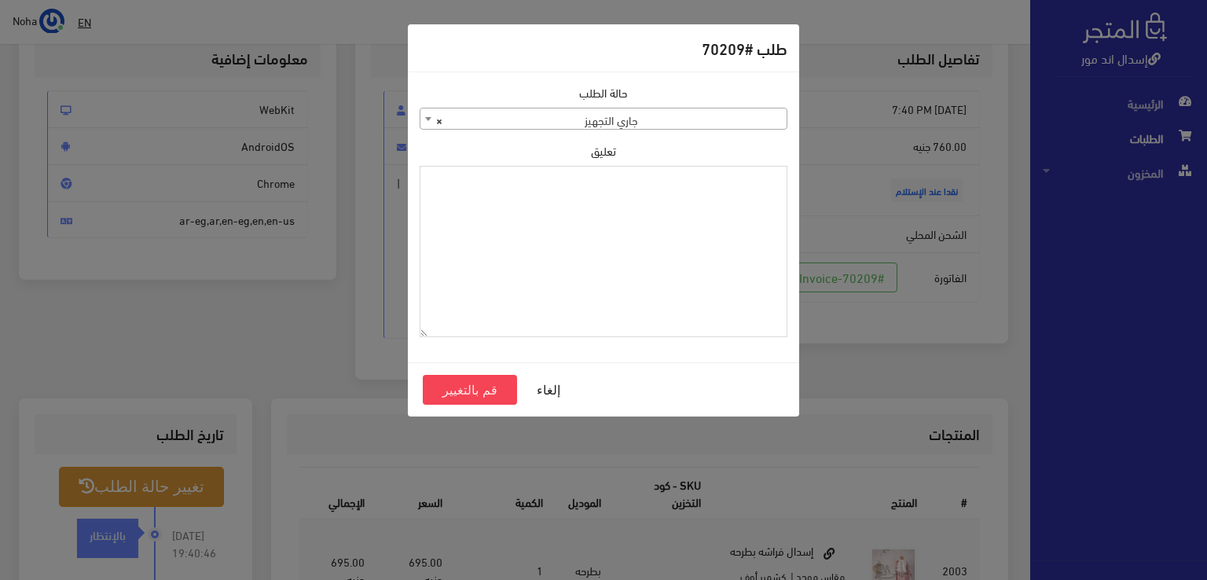
paste textarea "1115348"
type textarea "1115348"
click at [492, 387] on button "قم بالتغيير" at bounding box center [470, 390] width 94 height 30
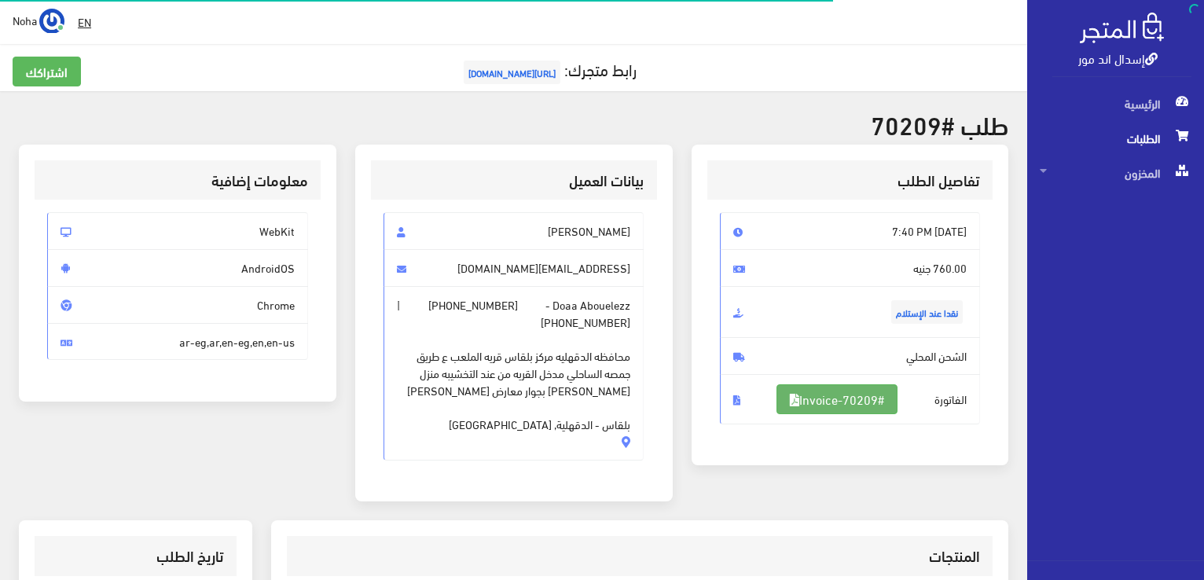
click at [852, 395] on link "#Invoice-70209" at bounding box center [837, 399] width 121 height 30
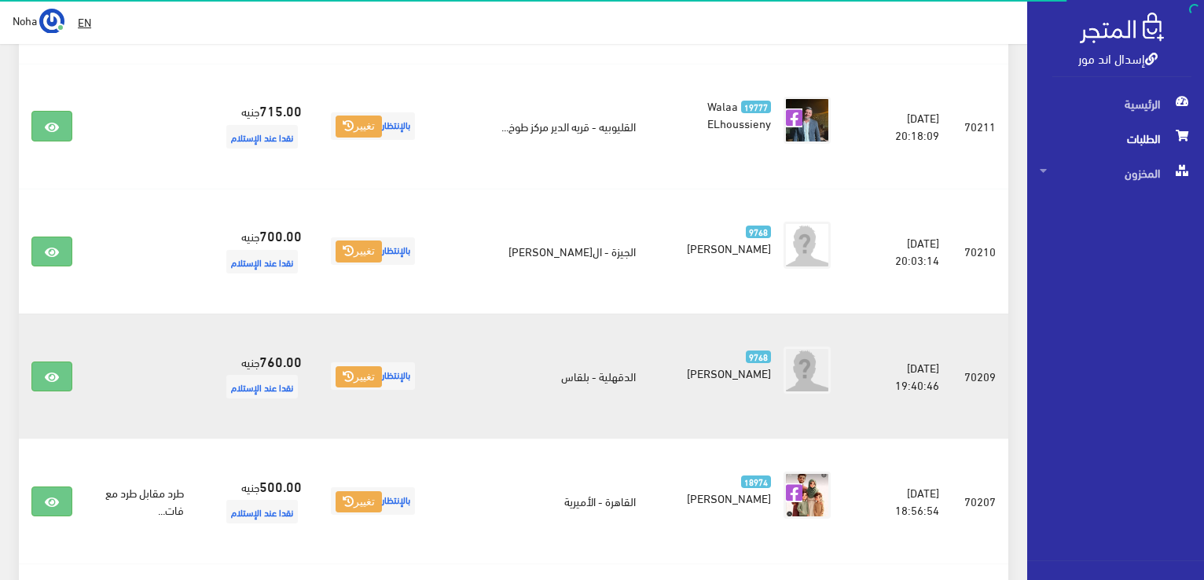
scroll to position [1037, 0]
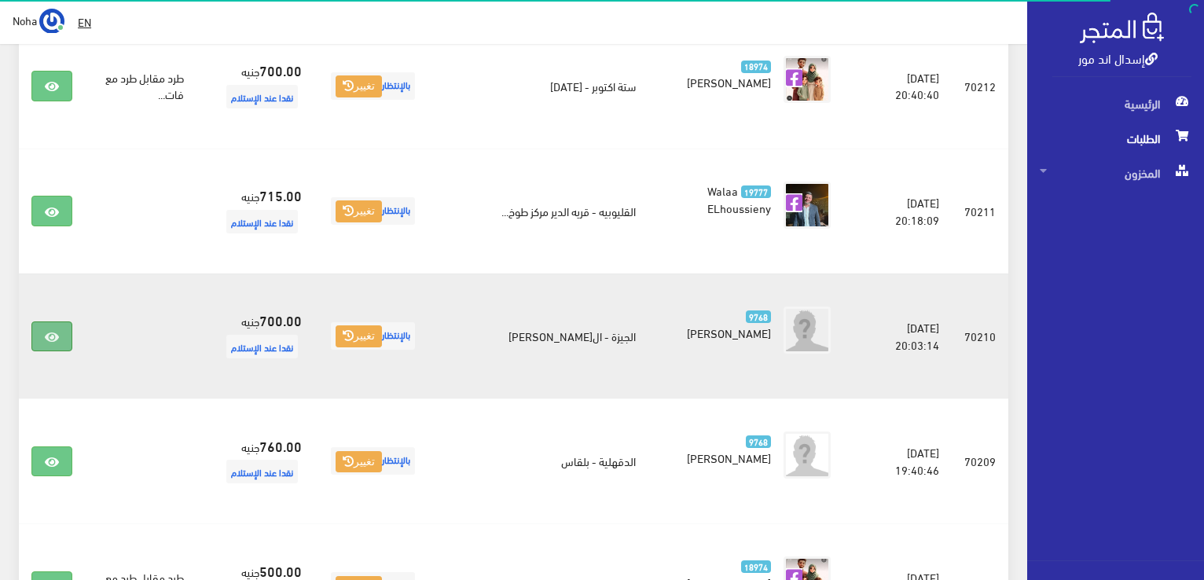
click at [50, 331] on icon at bounding box center [52, 337] width 14 height 13
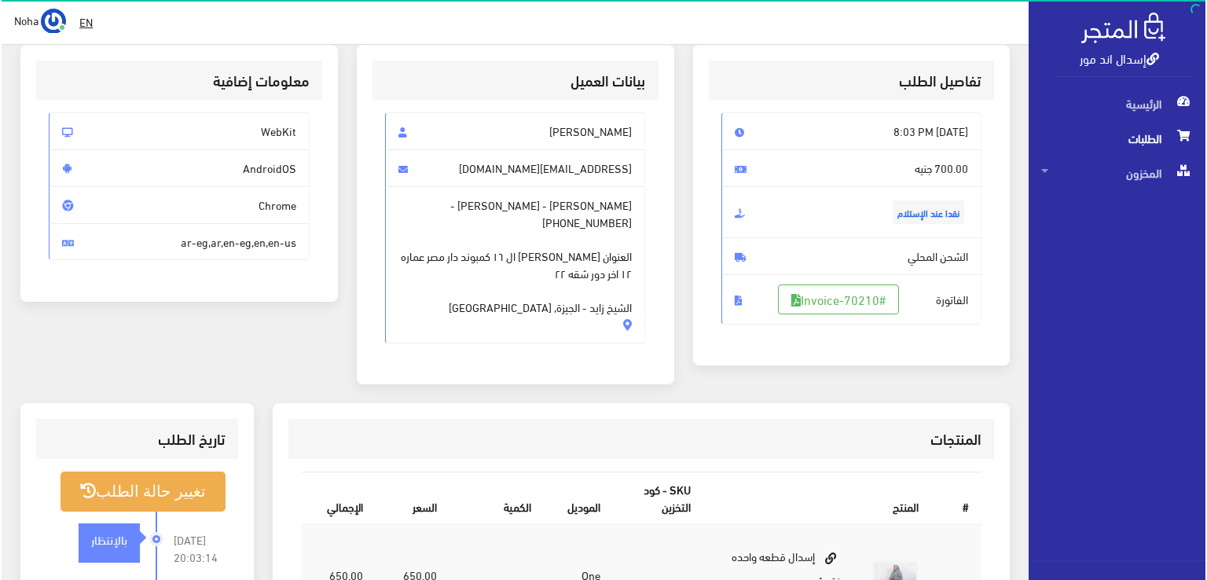
scroll to position [236, 0]
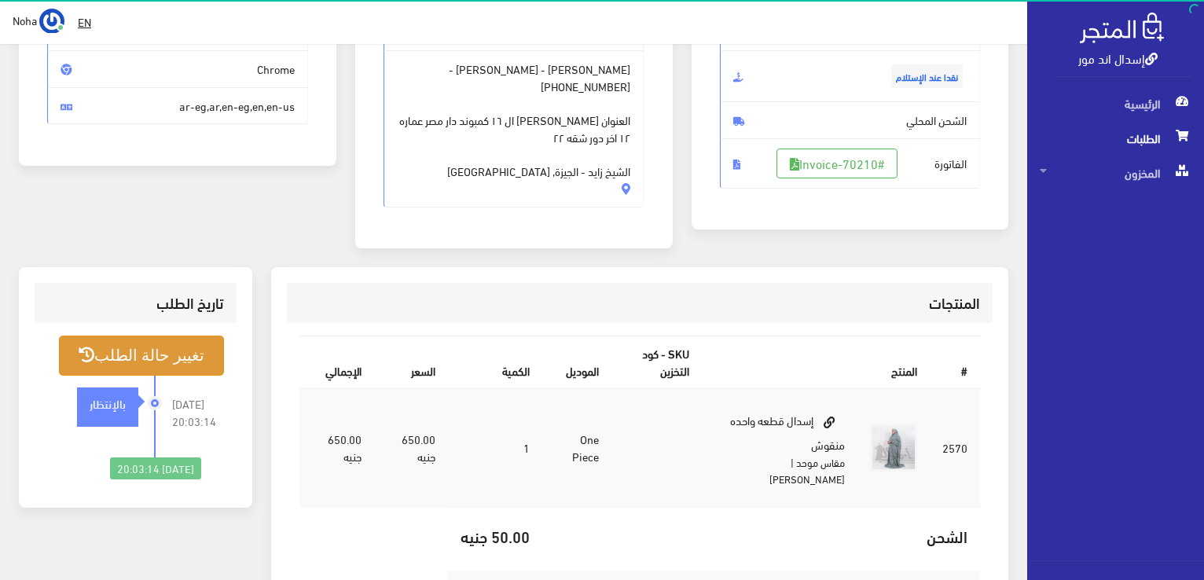
click at [161, 338] on button "تغيير حالة الطلب" at bounding box center [141, 356] width 165 height 40
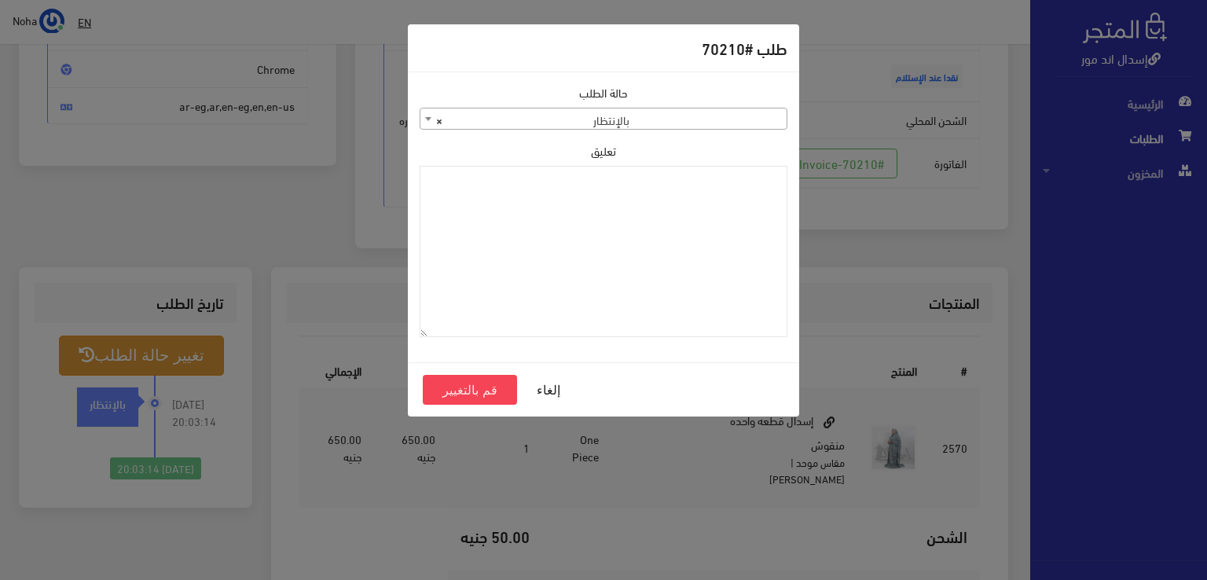
click at [424, 117] on span at bounding box center [428, 118] width 16 height 20
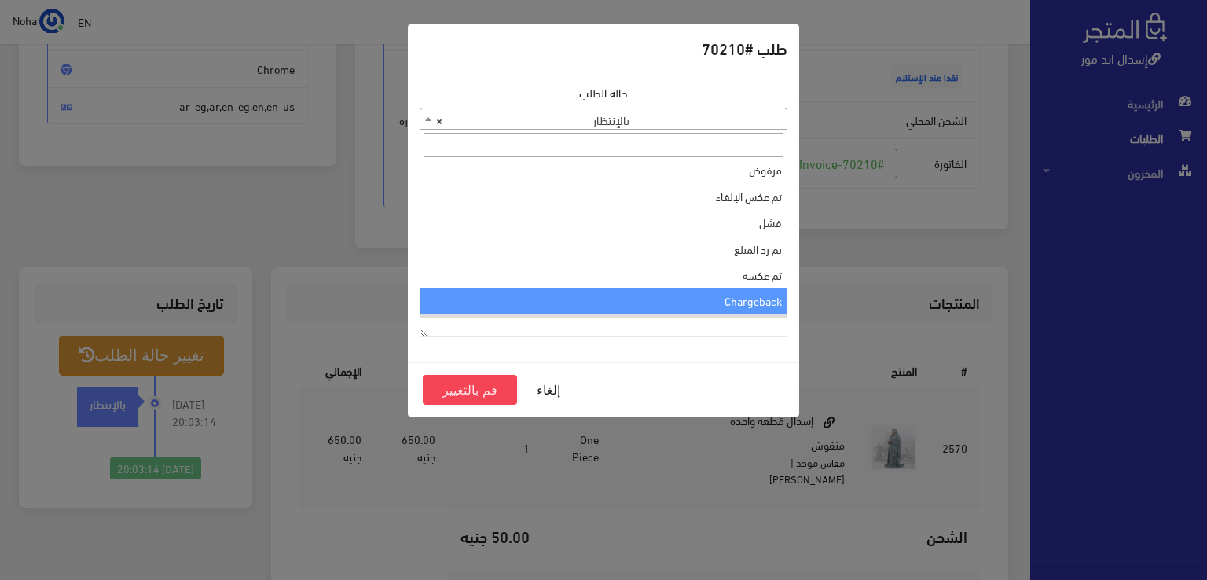
scroll to position [0, 0]
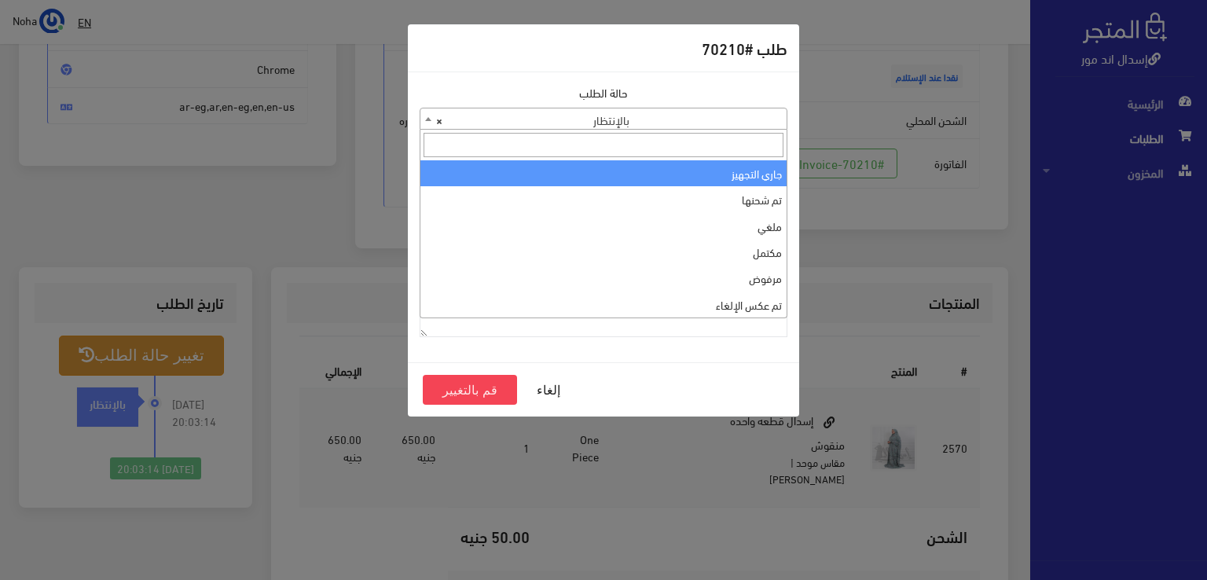
select select "1"
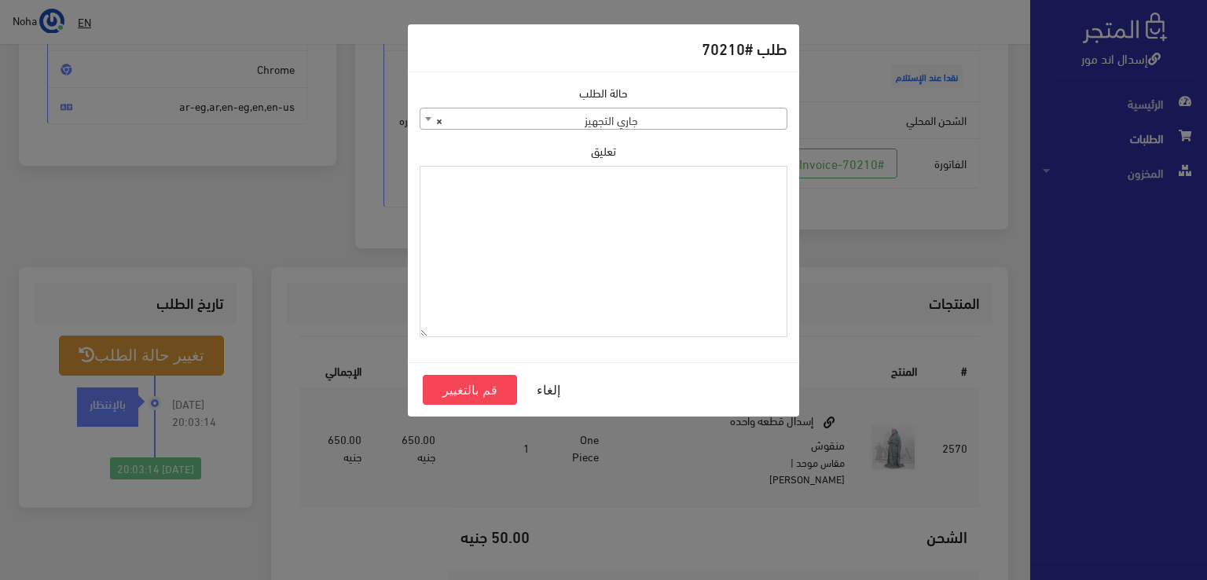
paste textarea "1115348"
type textarea "1115348"
click at [464, 389] on button "قم بالتغيير" at bounding box center [470, 390] width 94 height 30
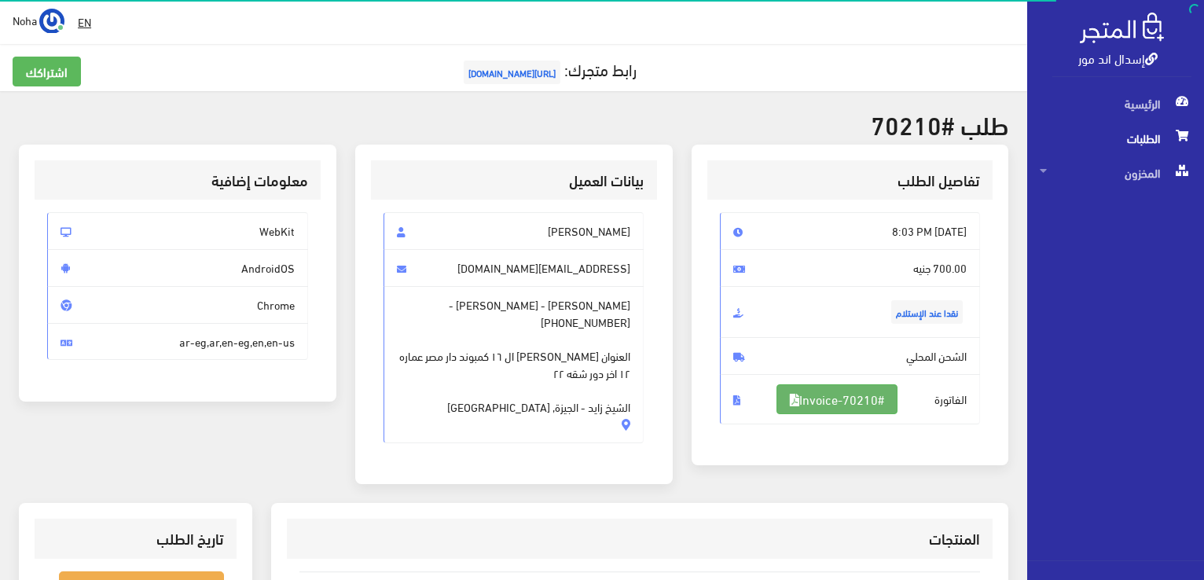
click at [853, 394] on link "#Invoice-70210" at bounding box center [837, 399] width 121 height 30
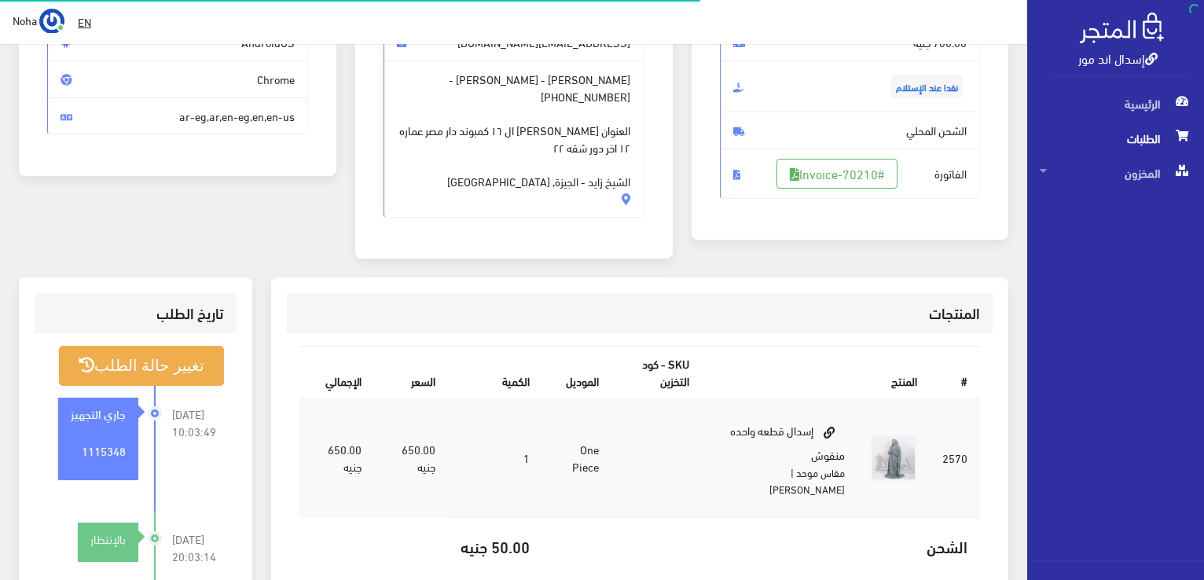
scroll to position [226, 0]
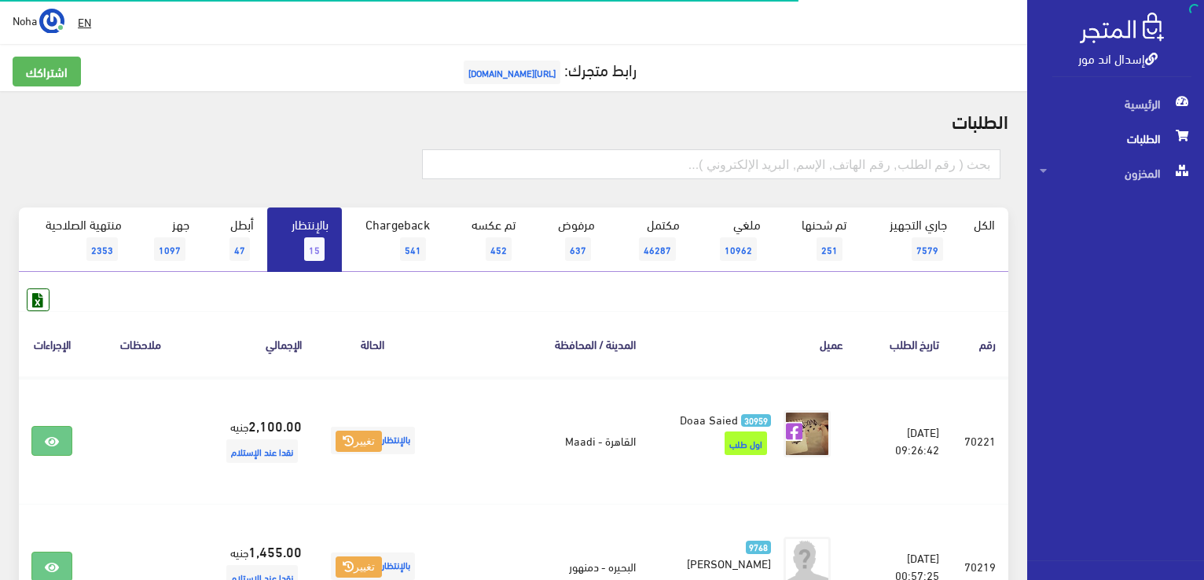
scroll to position [1037, 0]
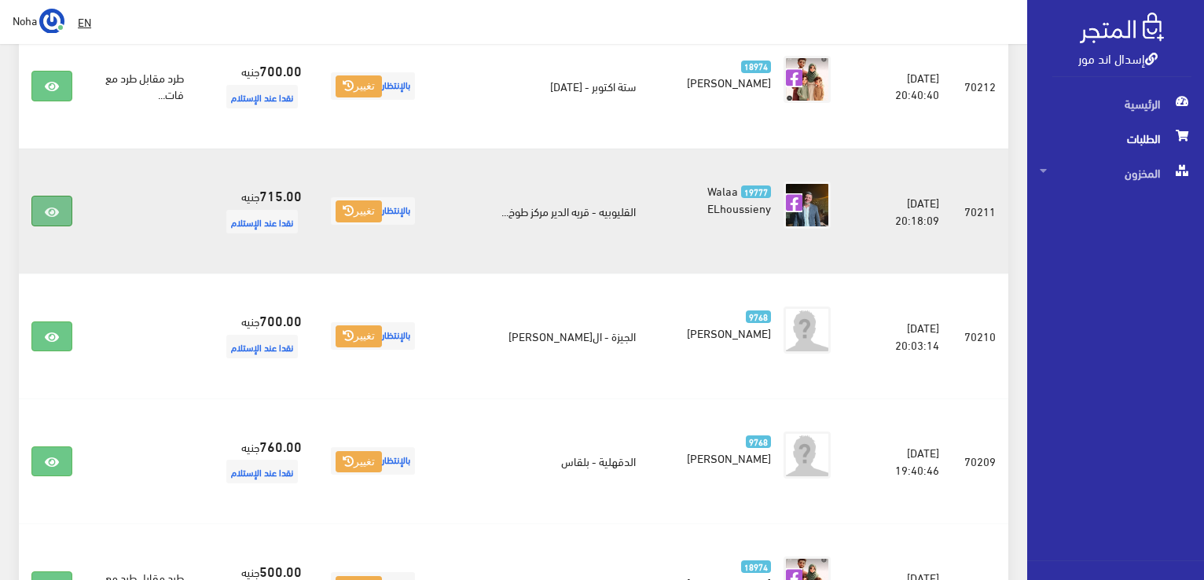
click at [55, 206] on icon at bounding box center [52, 212] width 14 height 13
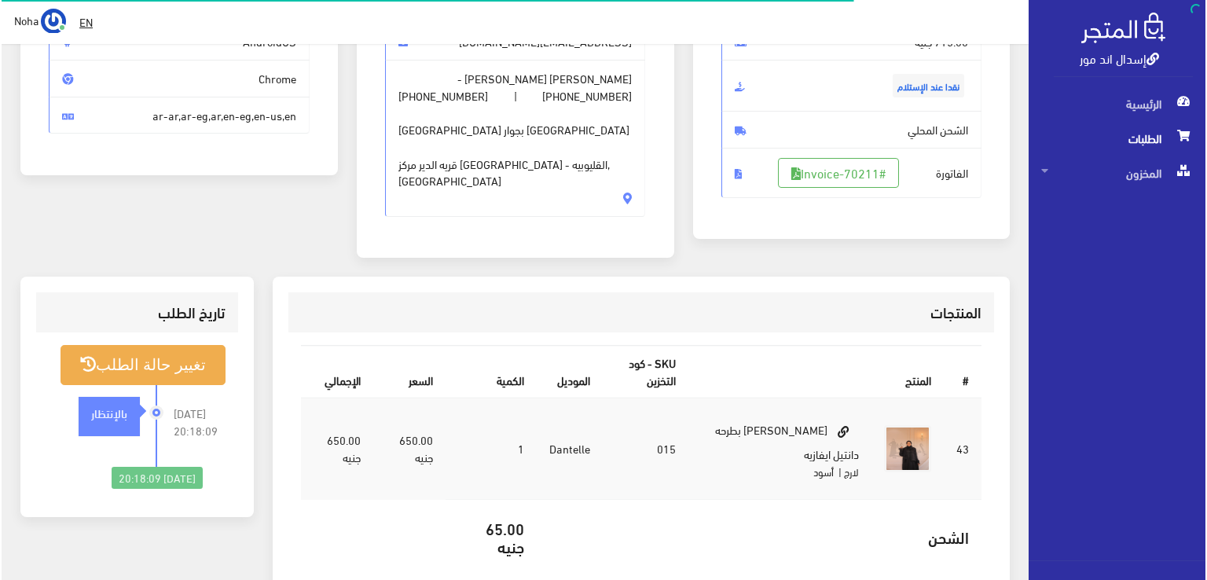
scroll to position [236, 0]
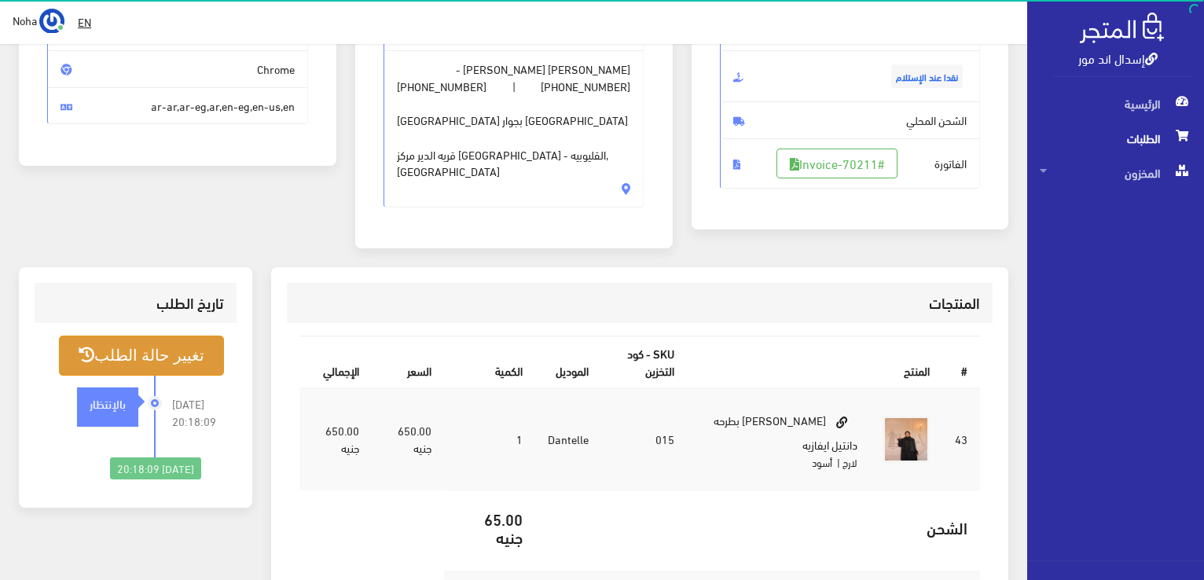
click at [168, 336] on button "تغيير حالة الطلب" at bounding box center [141, 356] width 165 height 40
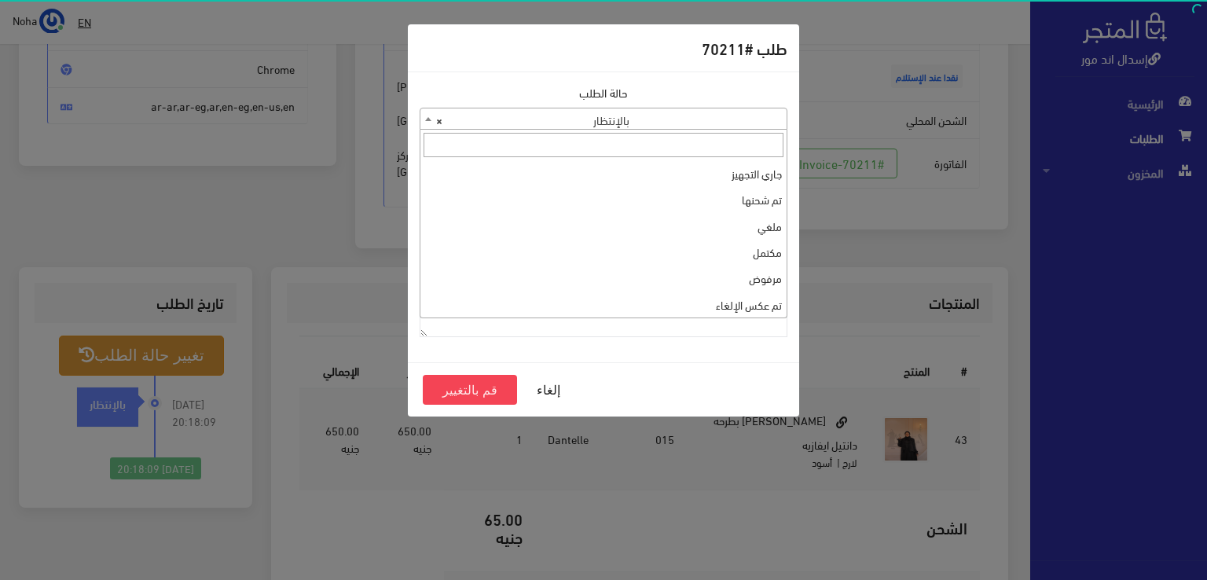
click at [428, 117] on b at bounding box center [428, 119] width 6 height 4
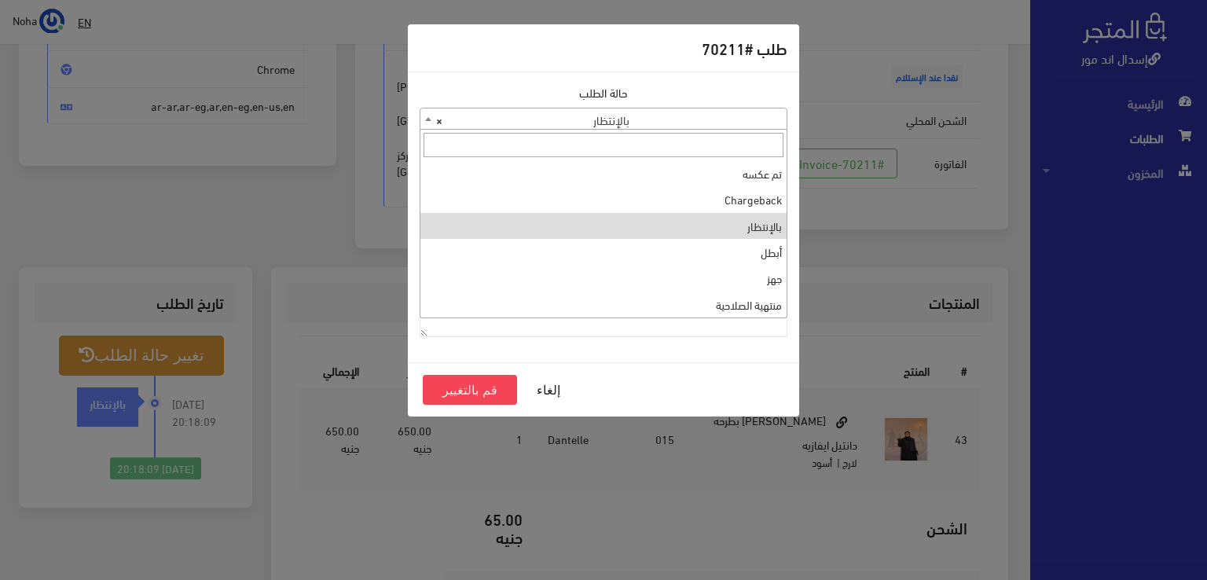
scroll to position [0, 0]
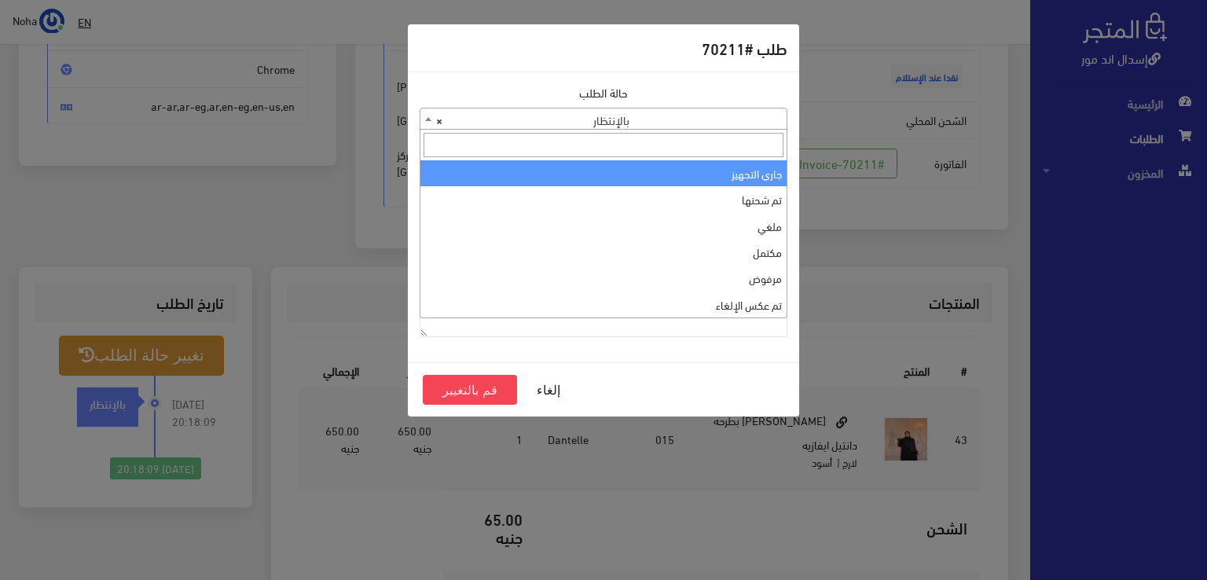
select select "1"
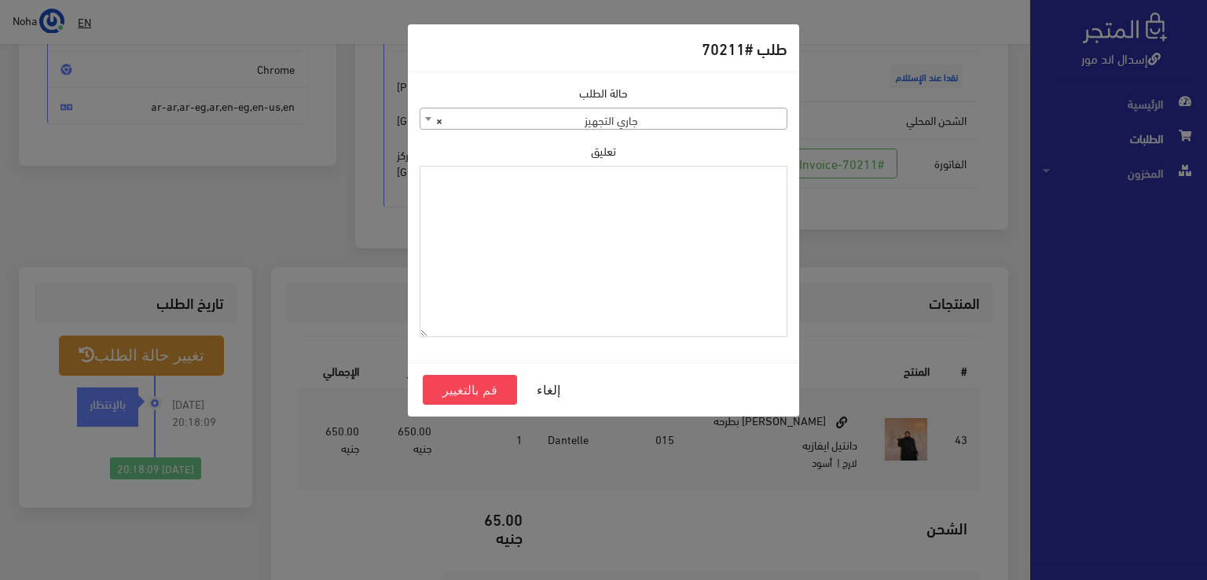
paste textarea "1115348"
type textarea "1115348"
click at [480, 391] on button "قم بالتغيير" at bounding box center [470, 390] width 94 height 30
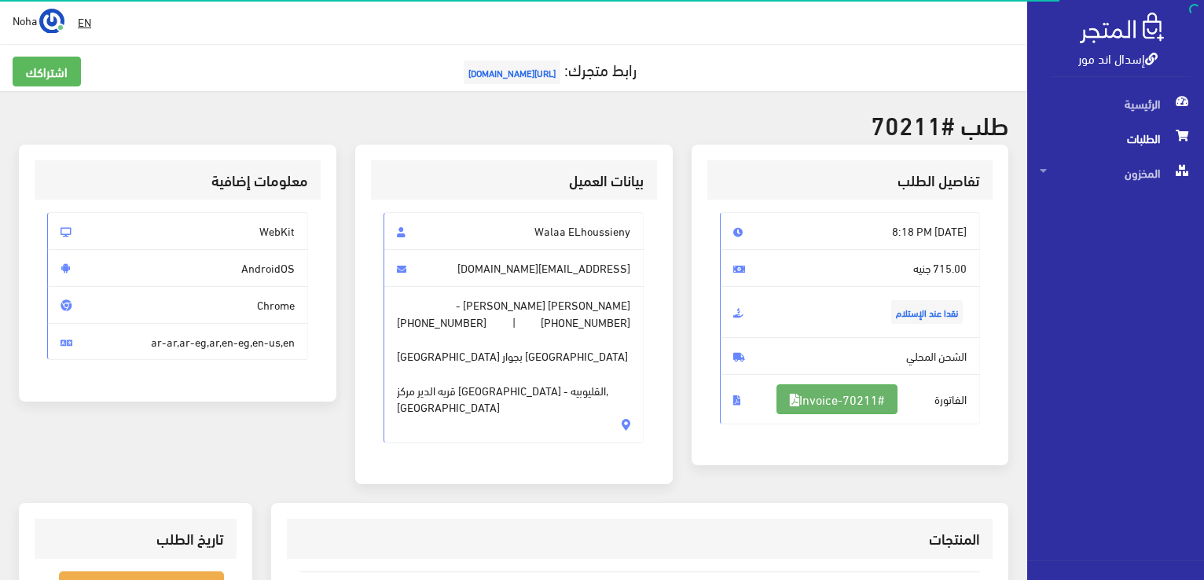
click at [834, 394] on link "#Invoice-70211" at bounding box center [837, 399] width 121 height 30
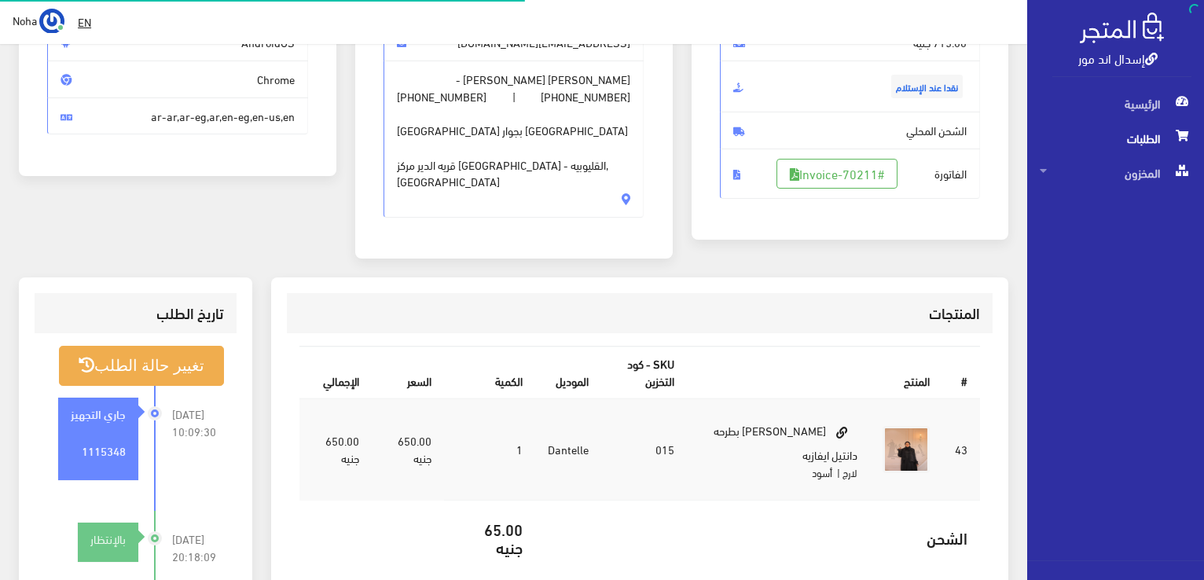
scroll to position [226, 0]
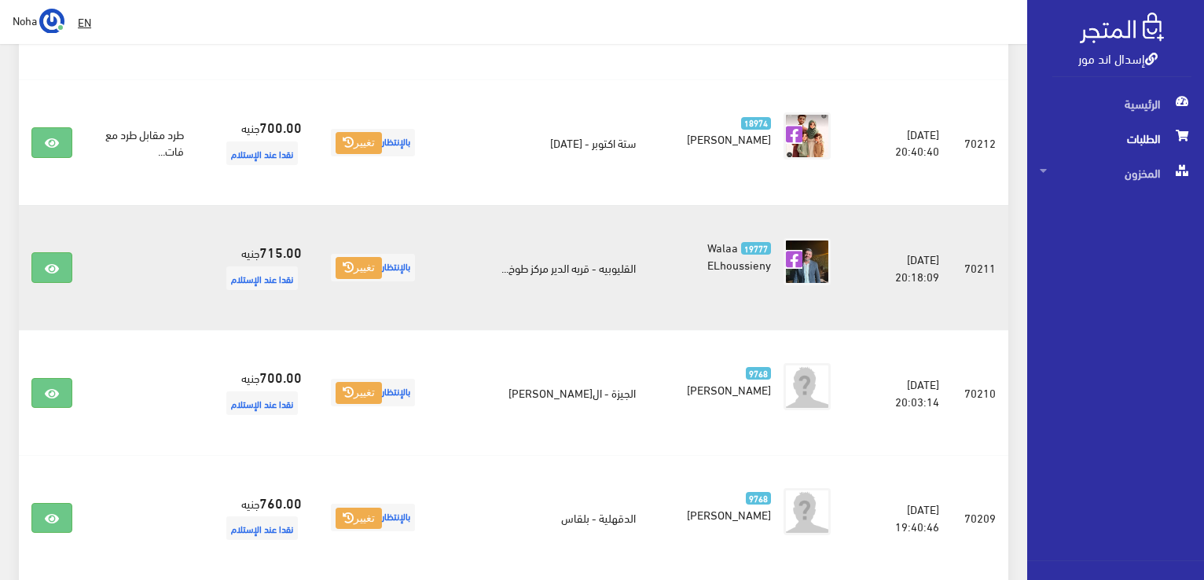
scroll to position [880, 0]
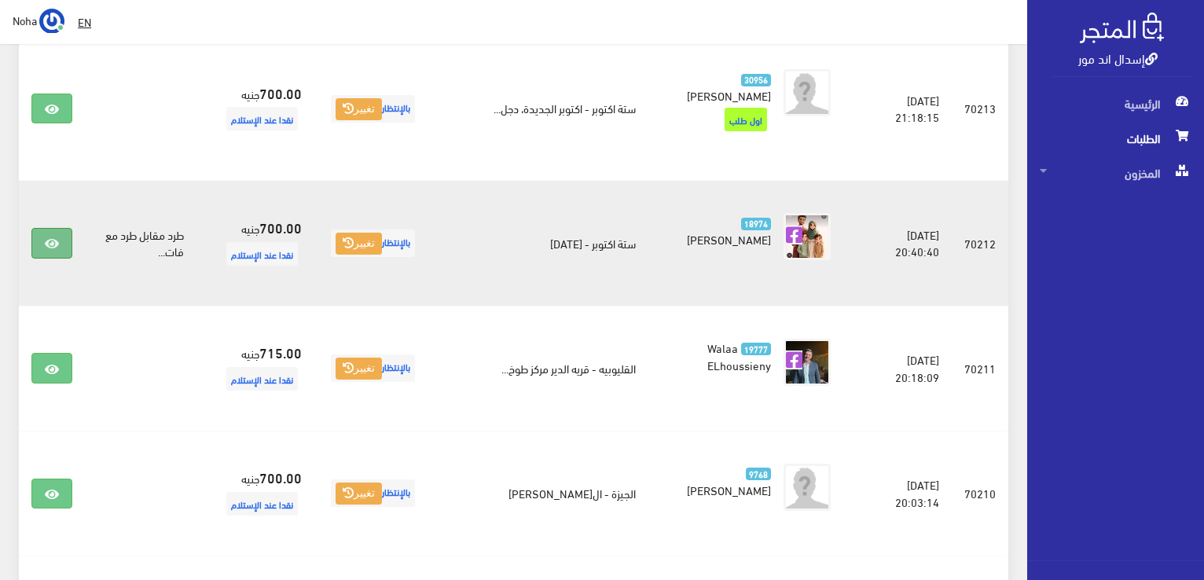
click at [57, 228] on link at bounding box center [51, 243] width 41 height 30
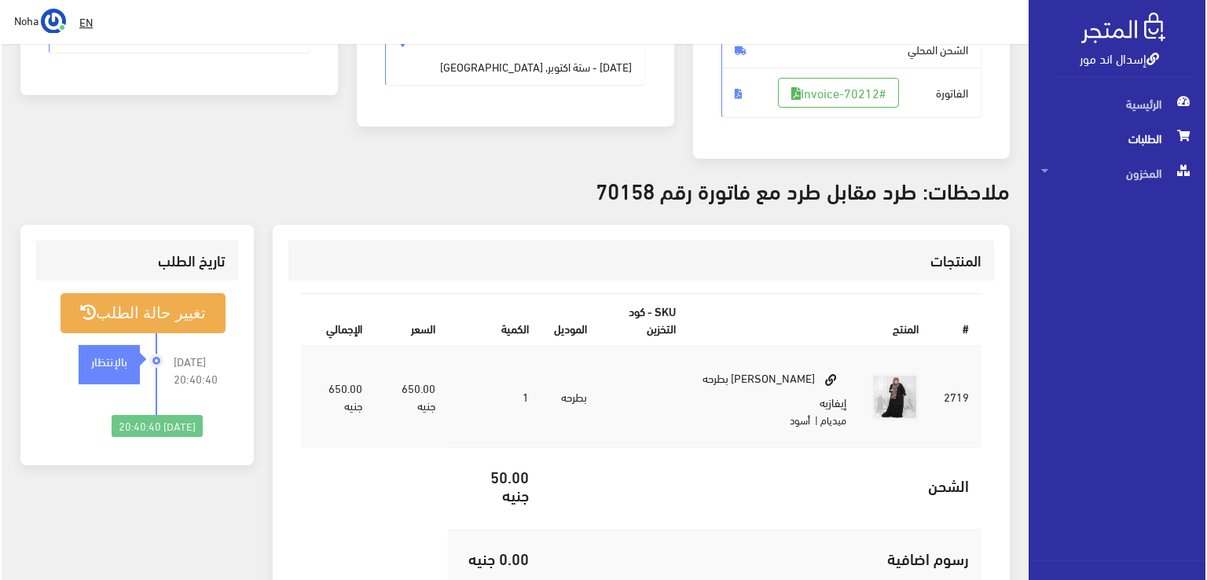
scroll to position [393, 0]
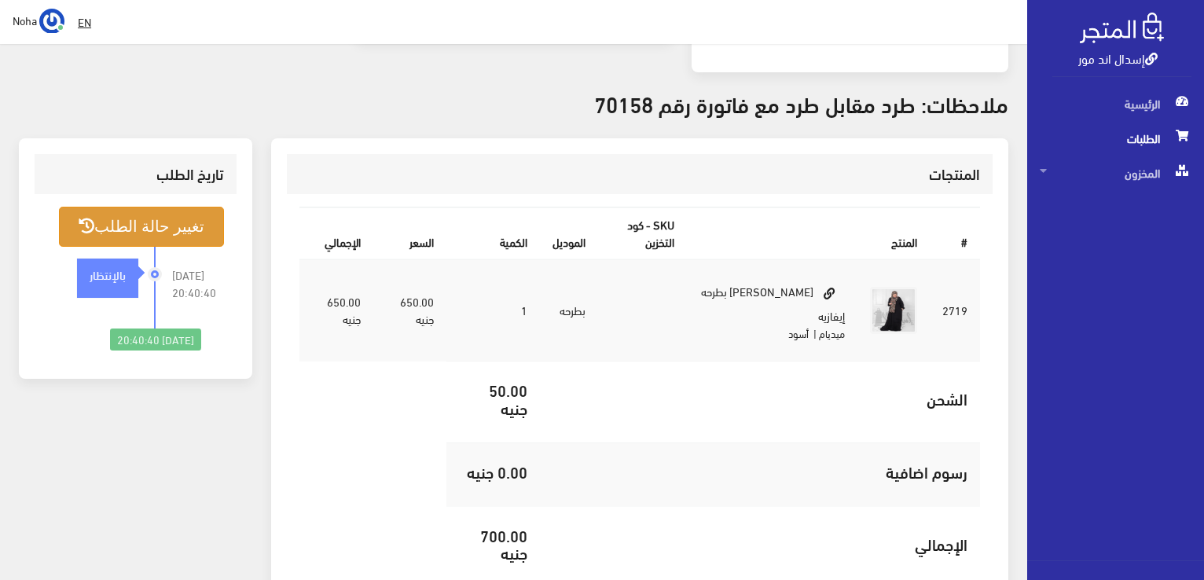
click at [157, 222] on button "تغيير حالة الطلب" at bounding box center [141, 227] width 165 height 40
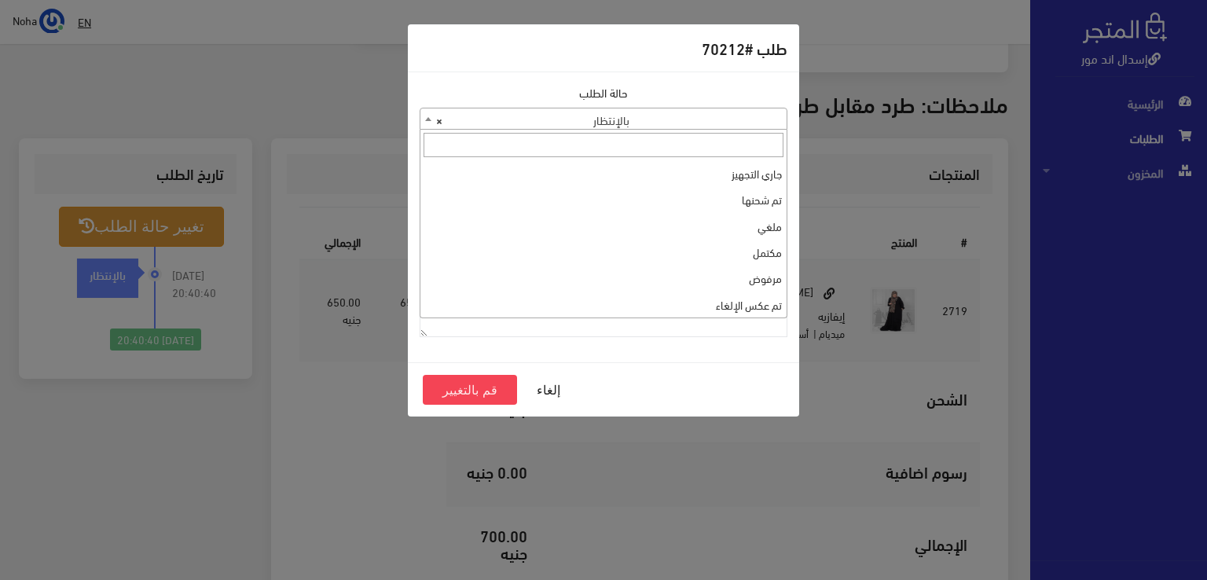
click at [424, 117] on span at bounding box center [428, 118] width 16 height 20
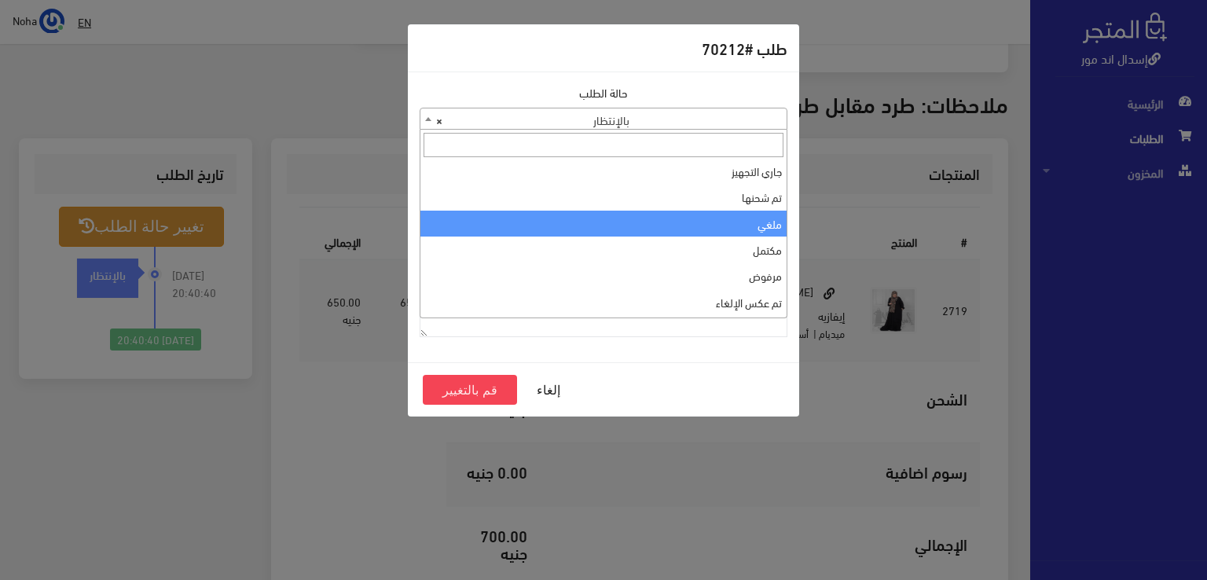
scroll to position [0, 0]
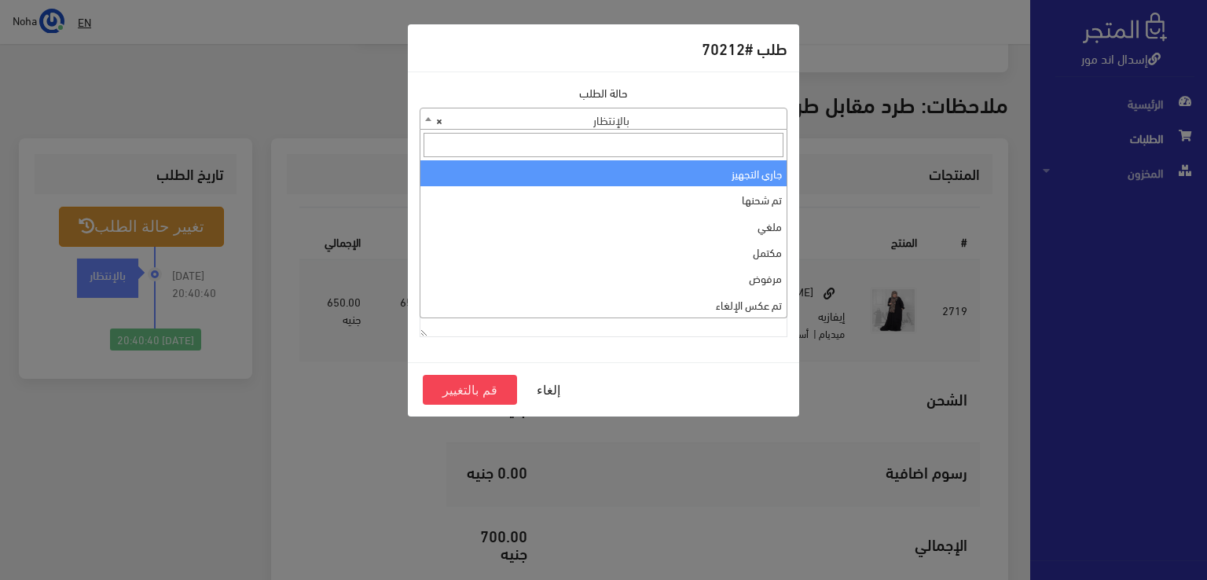
select select "1"
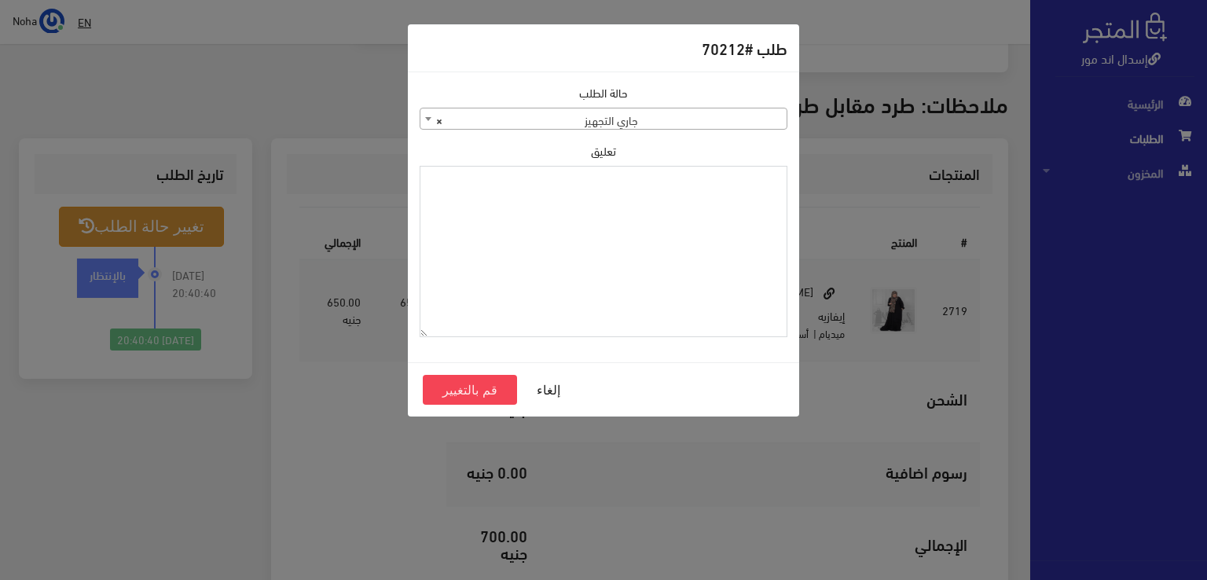
paste textarea "1115348"
type textarea "1115348"
click at [478, 385] on button "قم بالتغيير" at bounding box center [470, 390] width 94 height 30
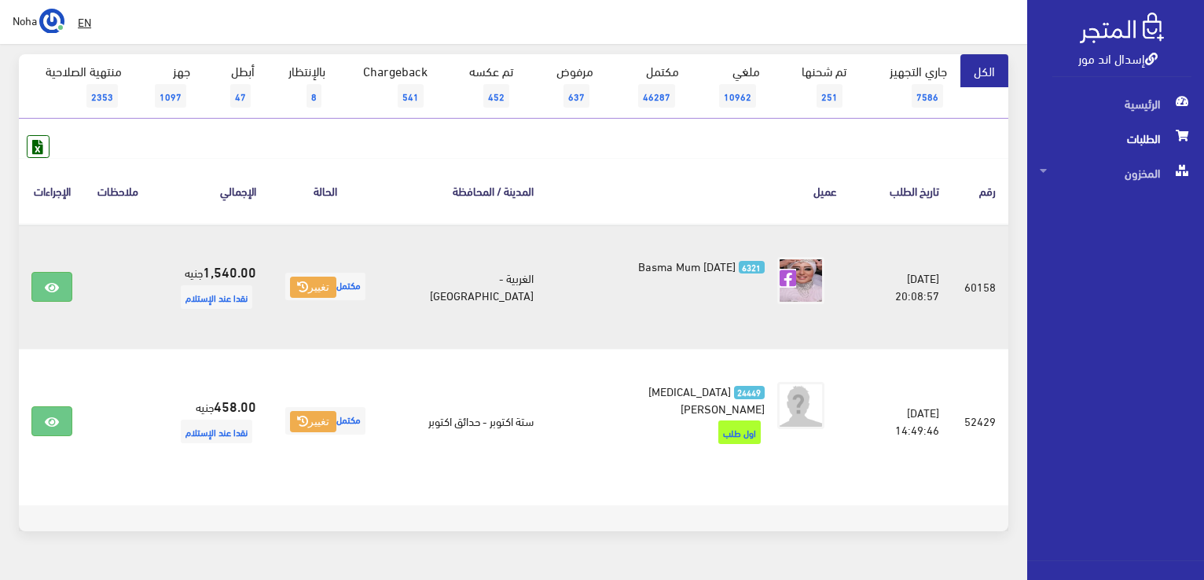
scroll to position [157, 0]
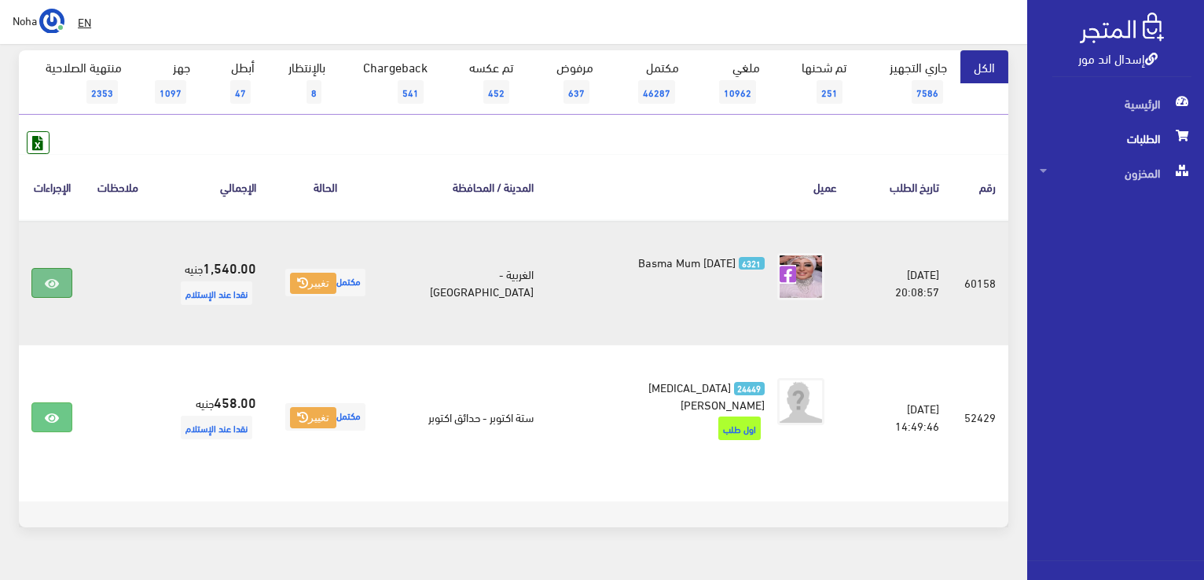
click at [52, 288] on icon at bounding box center [52, 283] width 14 height 13
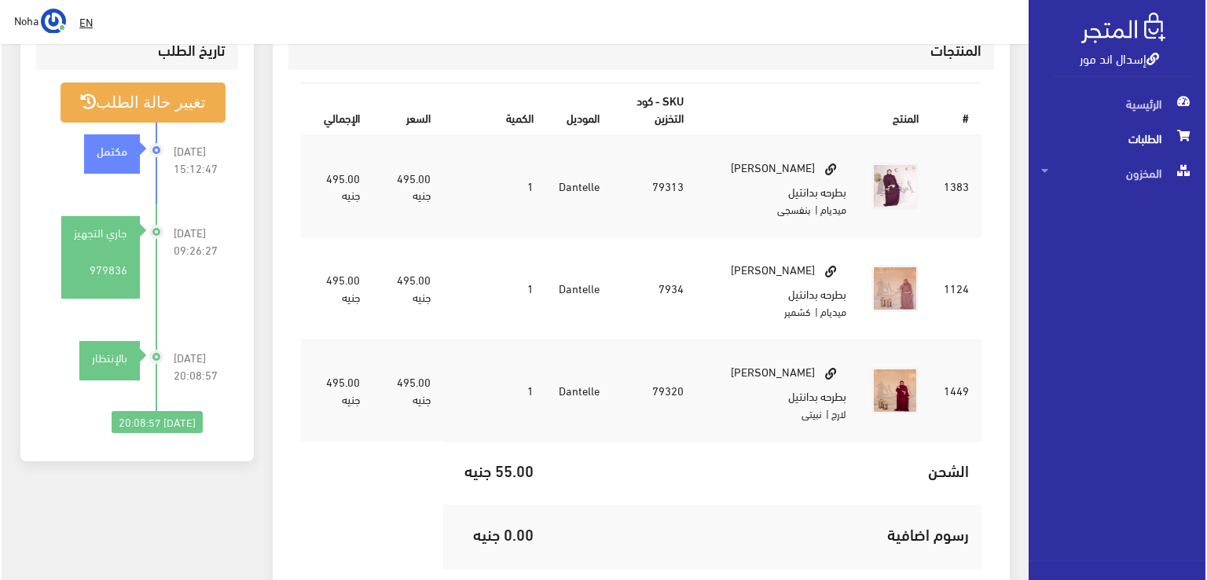
scroll to position [393, 0]
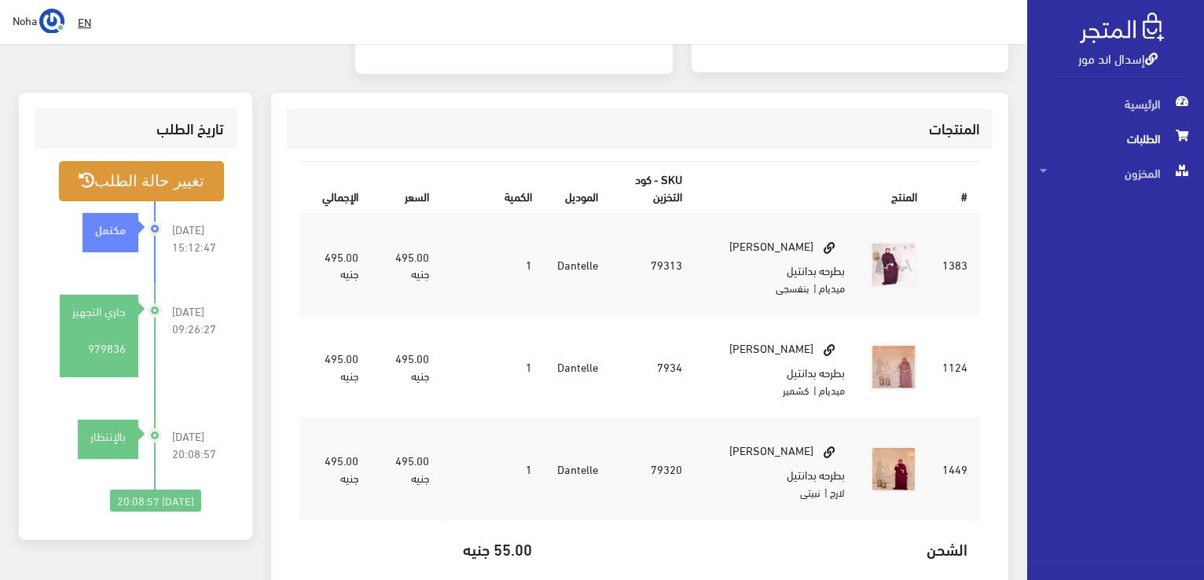
click at [159, 173] on button "تغيير حالة الطلب" at bounding box center [141, 181] width 165 height 40
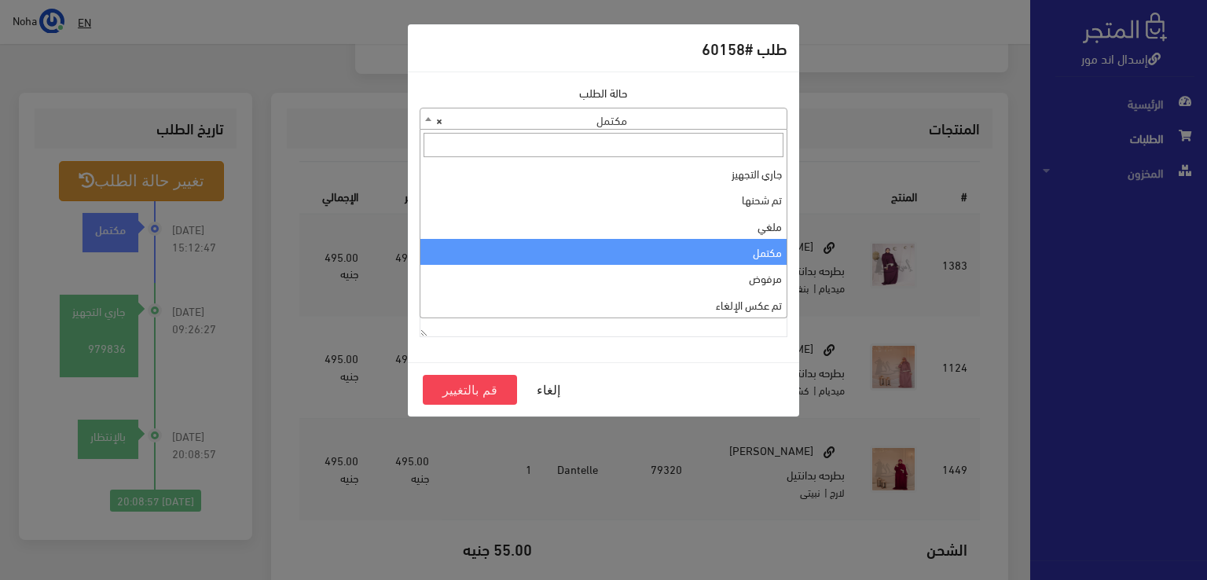
click at [425, 119] on b at bounding box center [428, 119] width 6 height 4
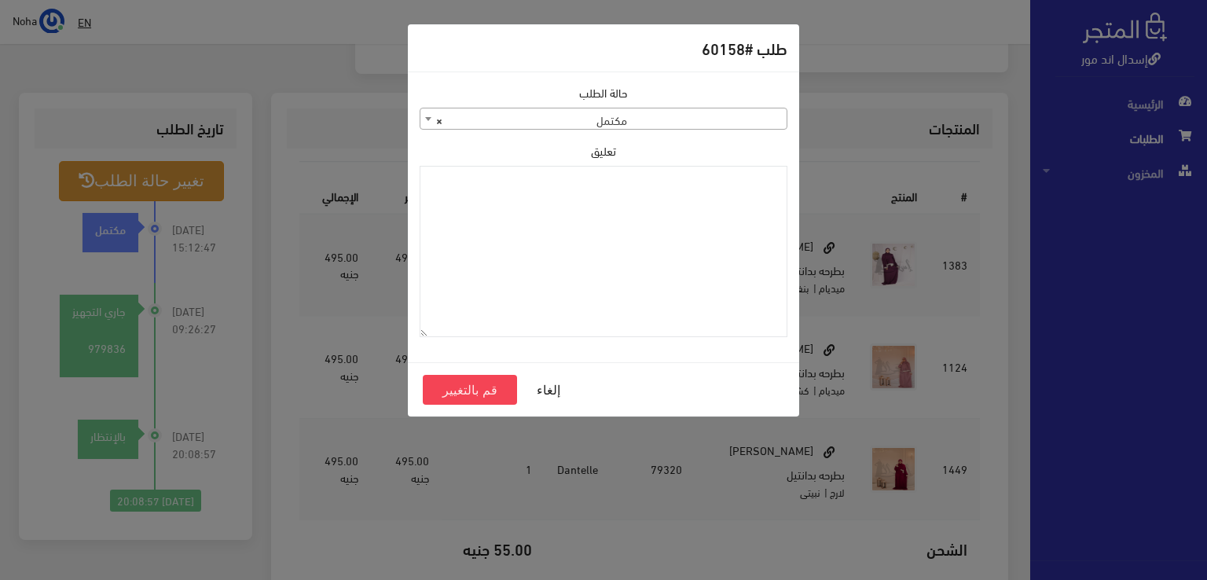
click at [436, 50] on div "طلب #60158" at bounding box center [603, 48] width 391 height 48
click at [672, 201] on textarea "تعليق" at bounding box center [604, 252] width 368 height 172
click at [729, 183] on textarea "تبديل في اوردر" at bounding box center [604, 252] width 368 height 172
click at [693, 182] on textarea "تبديل ب اوردر" at bounding box center [604, 252] width 368 height 172
type textarea "تبديل ب اوردر 70212"
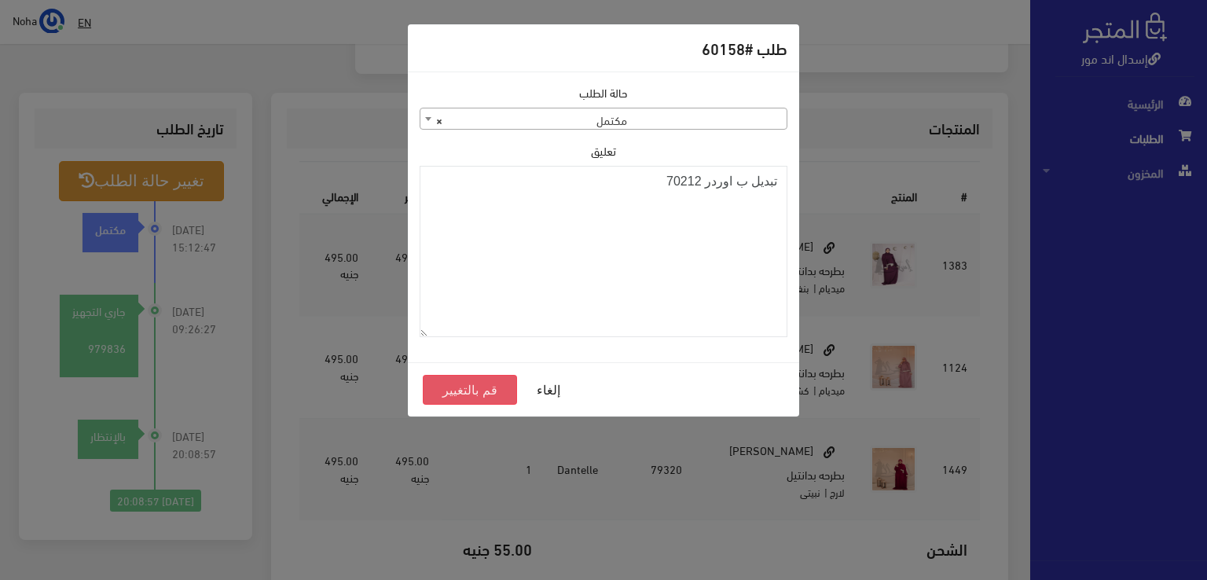
click at [483, 387] on button "قم بالتغيير" at bounding box center [470, 390] width 94 height 30
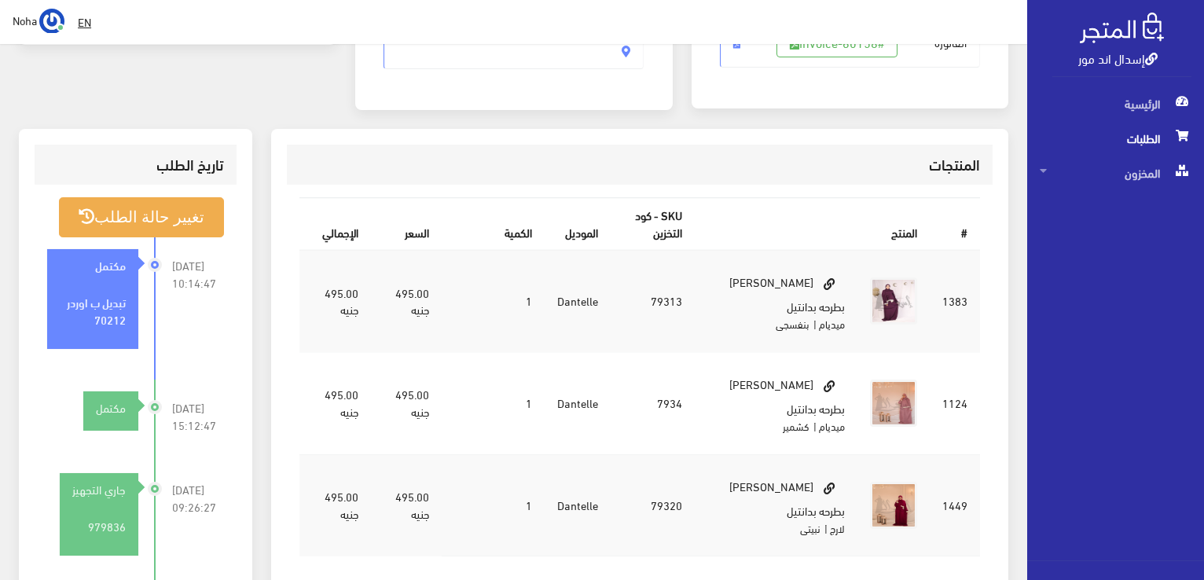
scroll to position [393, 0]
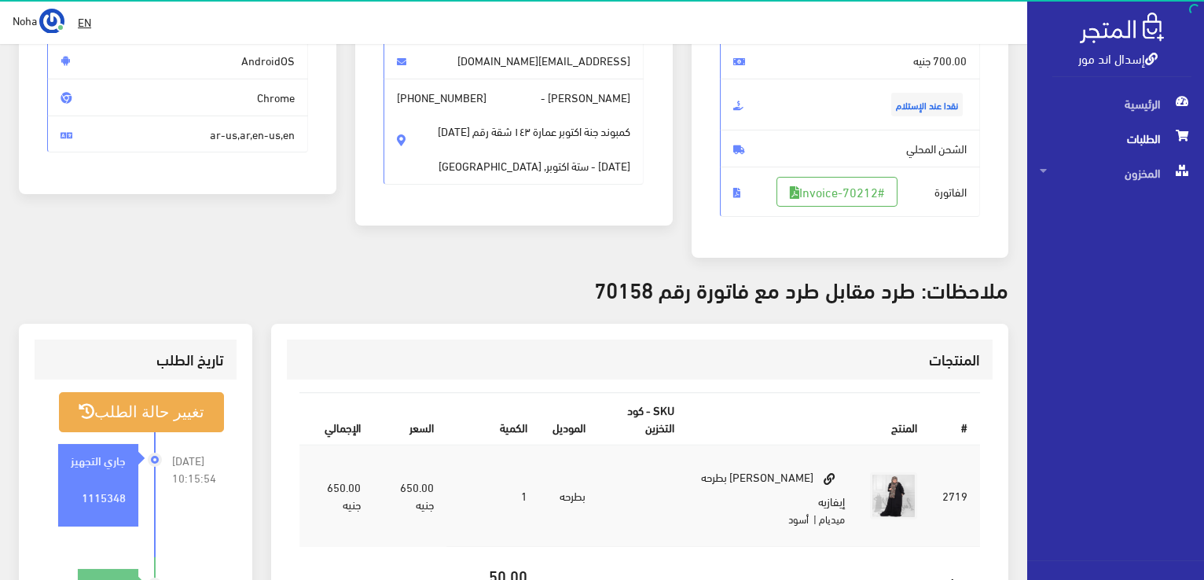
scroll to position [236, 0]
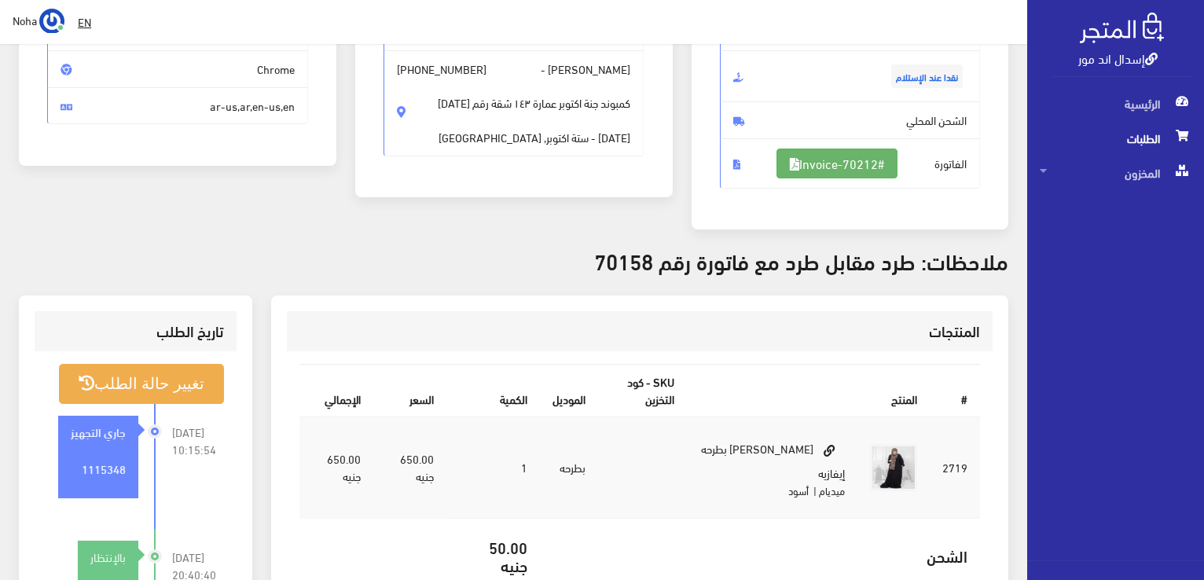
click at [817, 167] on link "#Invoice-70212" at bounding box center [837, 164] width 121 height 30
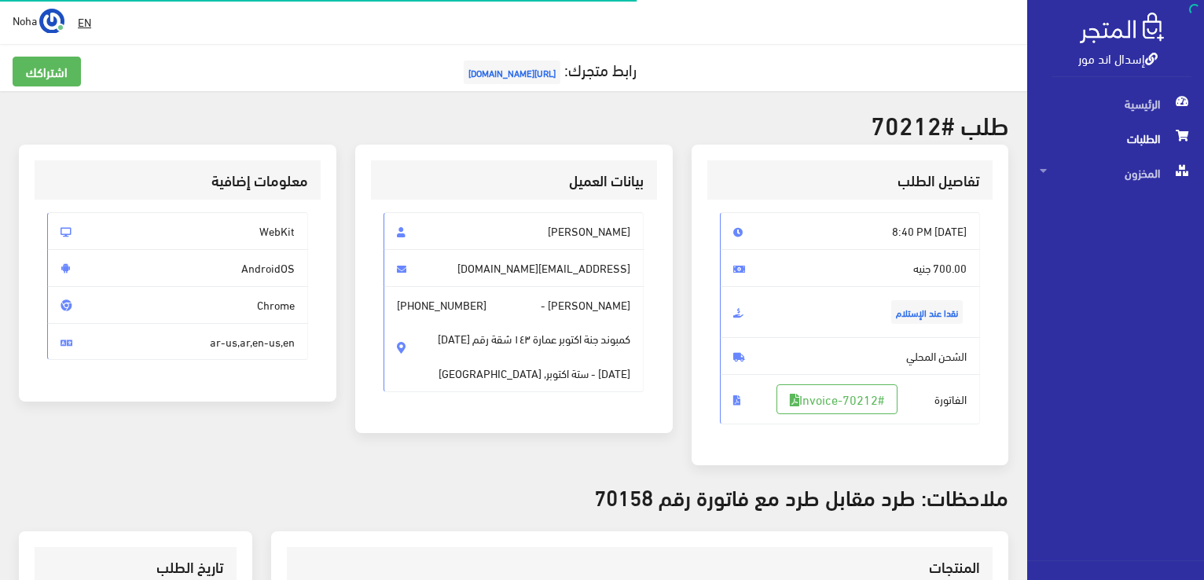
scroll to position [376, 0]
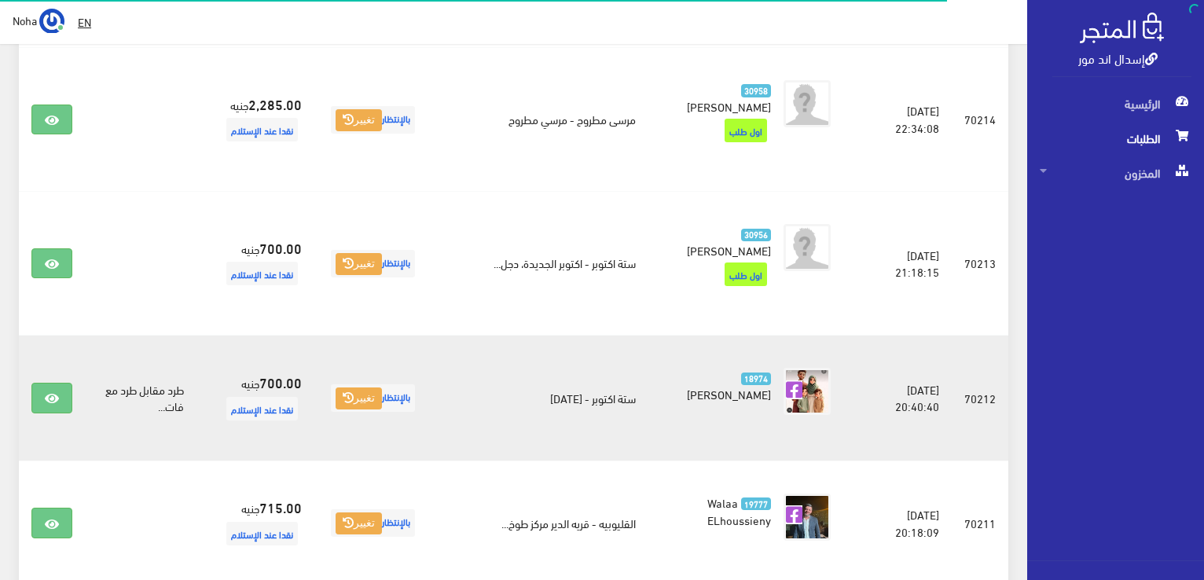
scroll to position [723, 0]
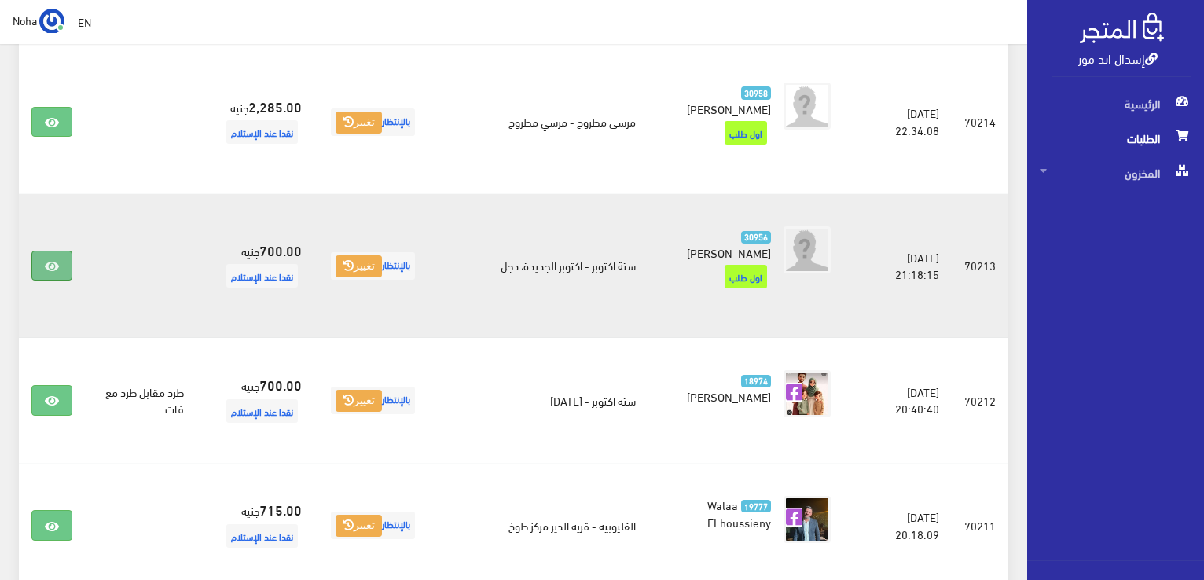
click at [51, 260] on icon at bounding box center [52, 266] width 14 height 13
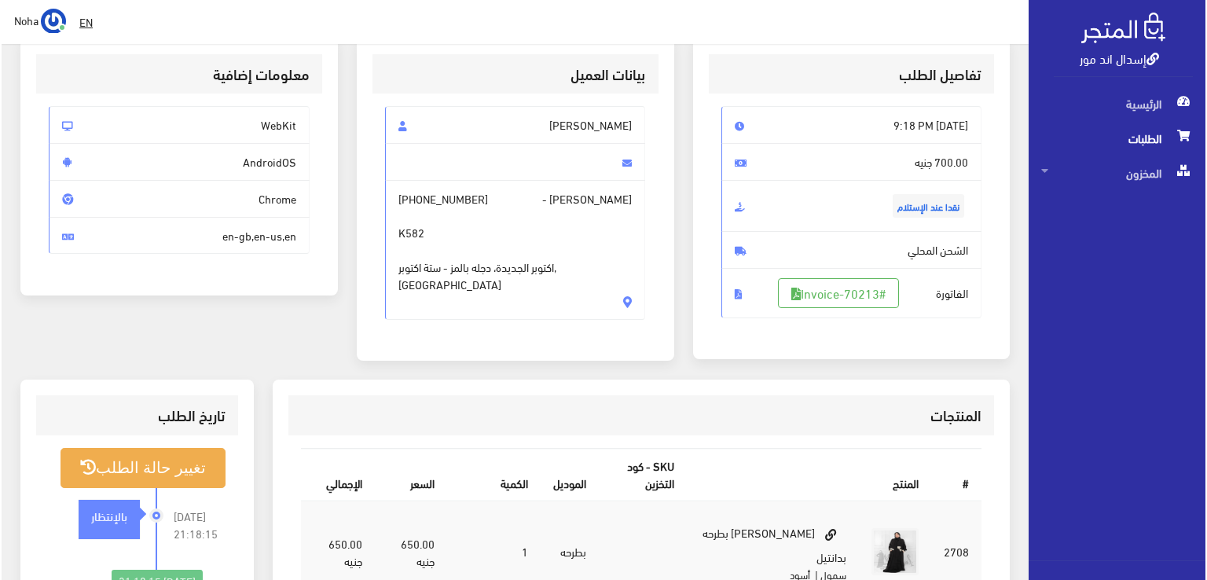
scroll to position [157, 0]
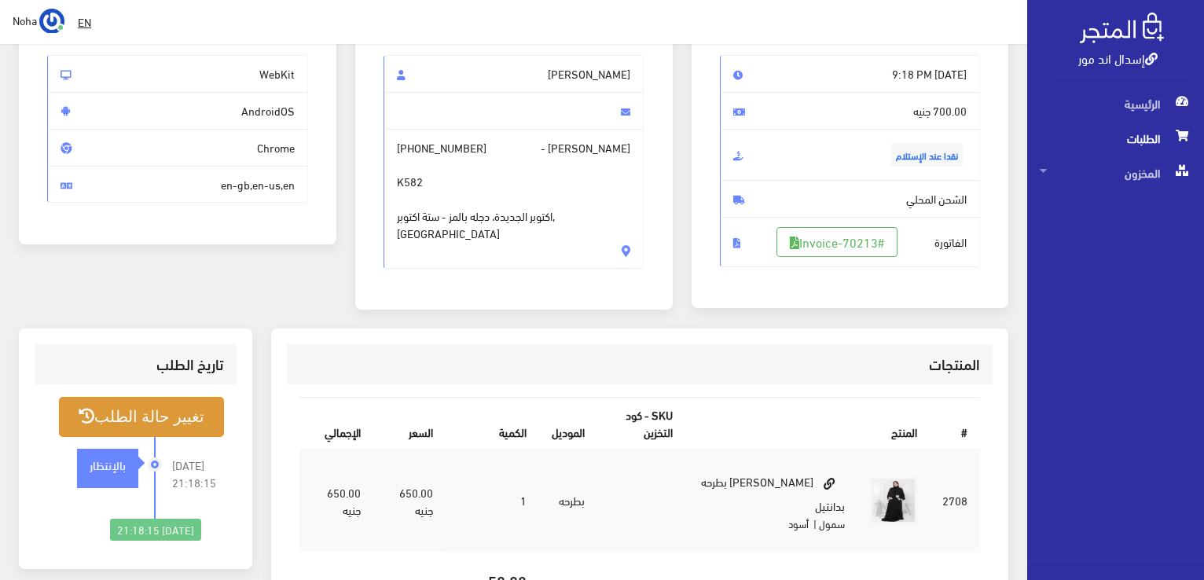
click at [152, 415] on button "تغيير حالة الطلب" at bounding box center [141, 417] width 165 height 40
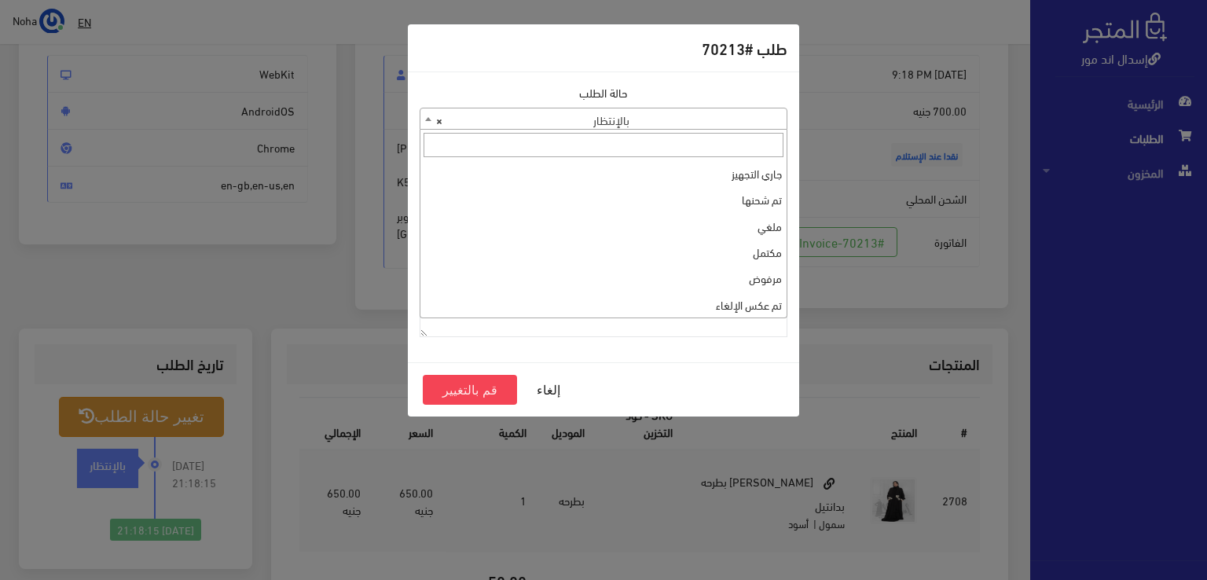
click at [427, 119] on span at bounding box center [428, 118] width 16 height 20
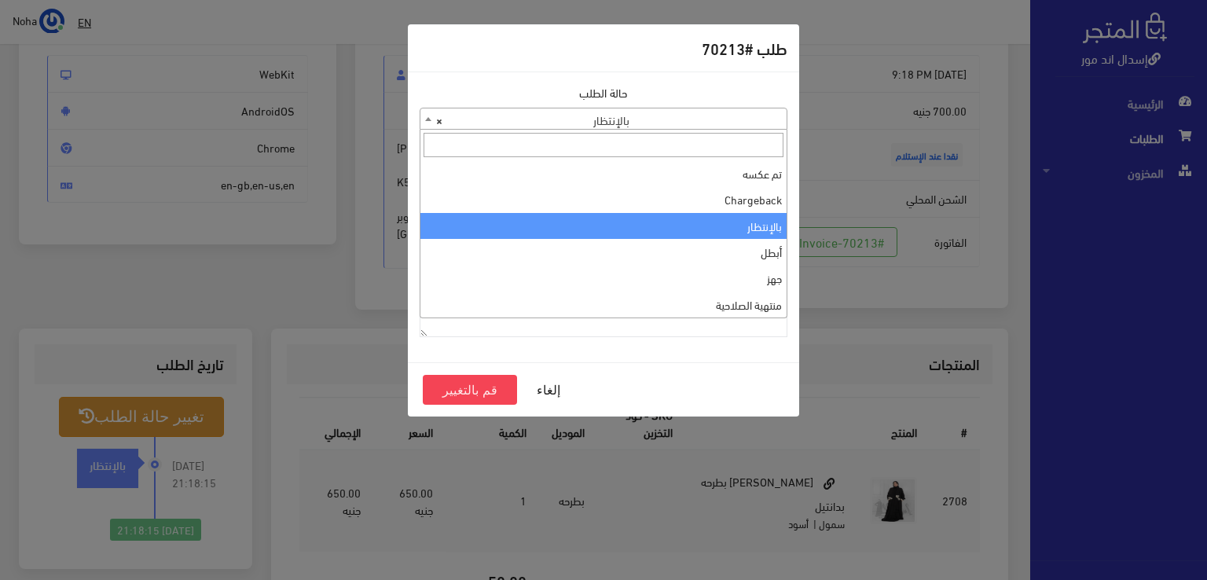
scroll to position [0, 0]
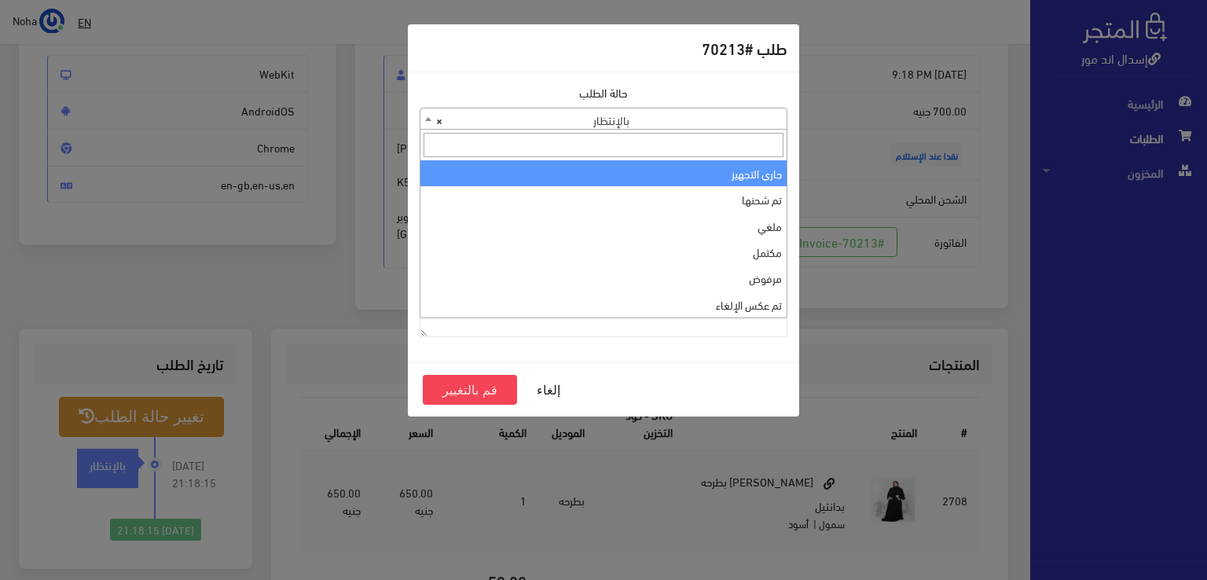
select select "1"
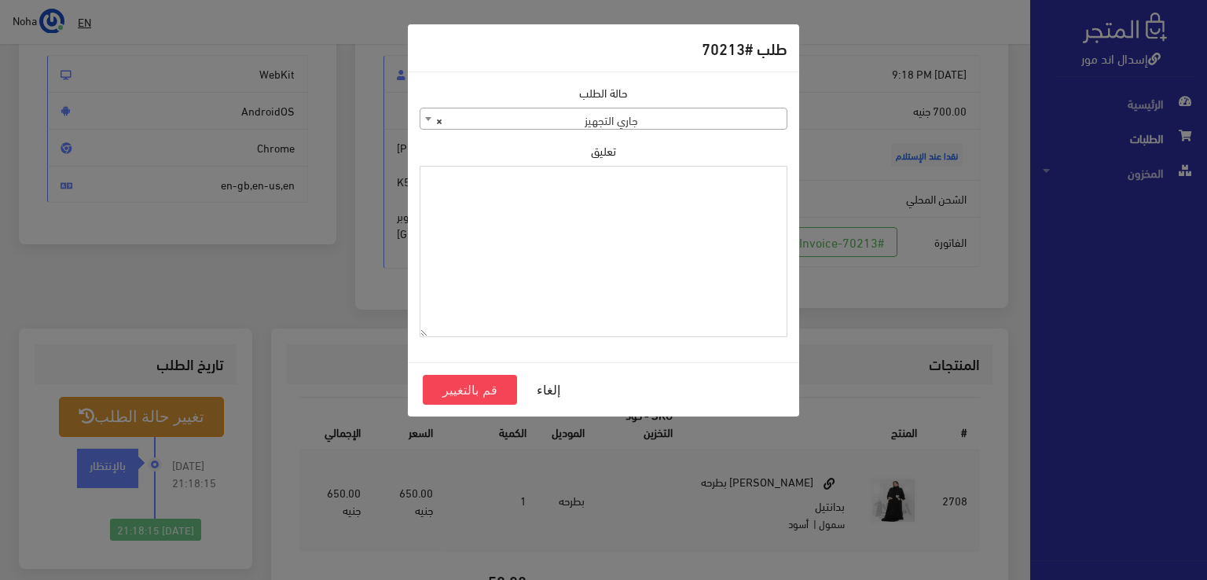
paste textarea "1115348"
type textarea "1115348"
click at [491, 384] on button "قم بالتغيير" at bounding box center [470, 390] width 94 height 30
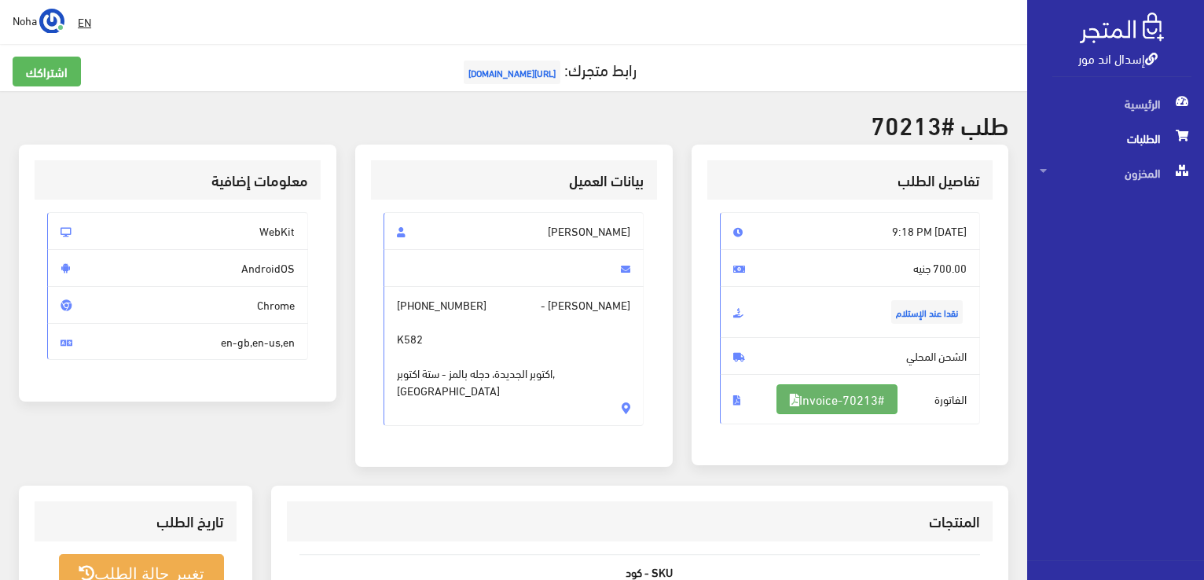
click at [836, 395] on link "#Invoice-70213" at bounding box center [837, 399] width 121 height 30
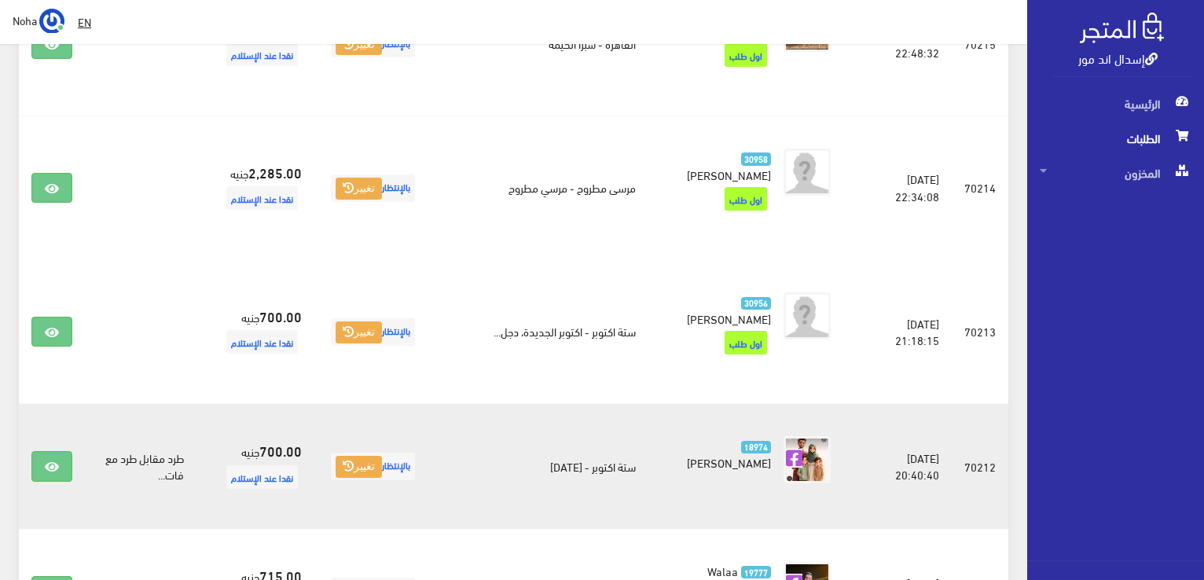
scroll to position [566, 0]
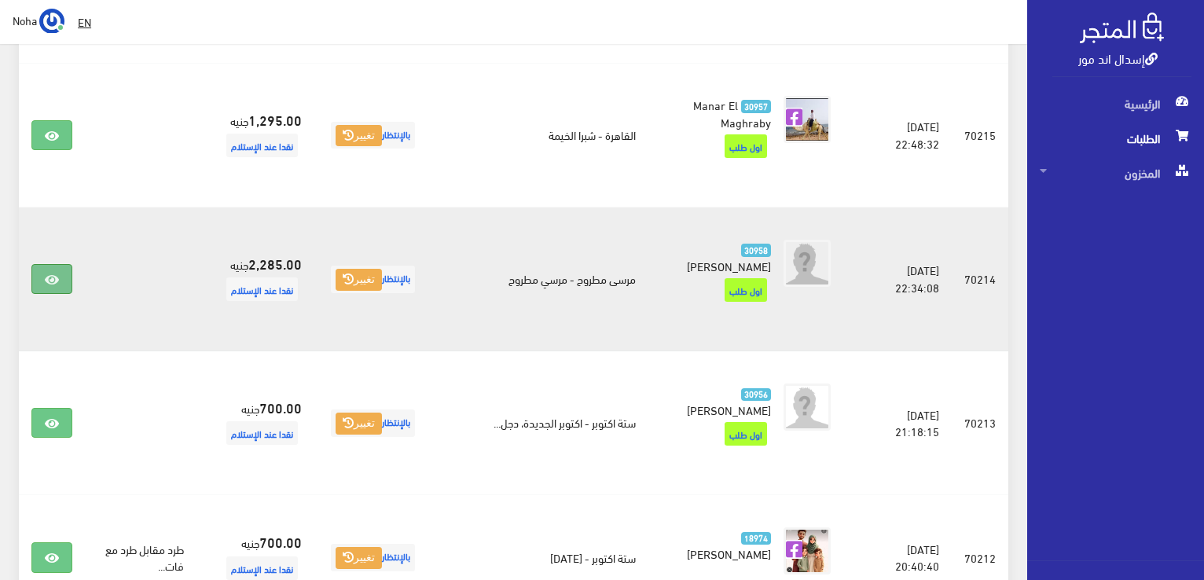
click at [55, 274] on icon at bounding box center [52, 280] width 14 height 13
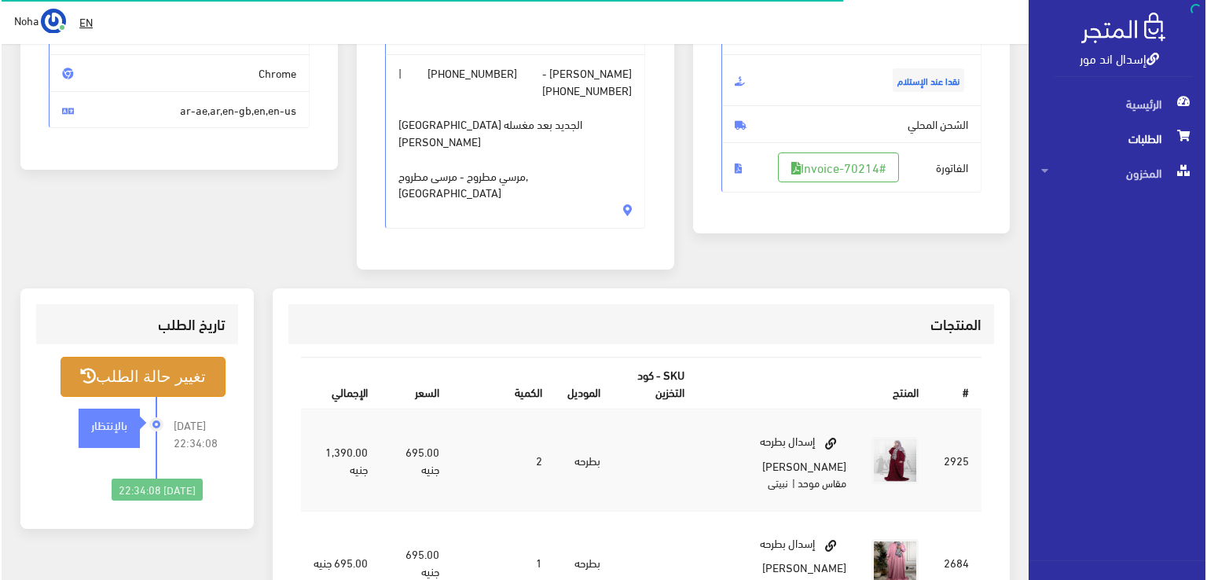
scroll to position [236, 0]
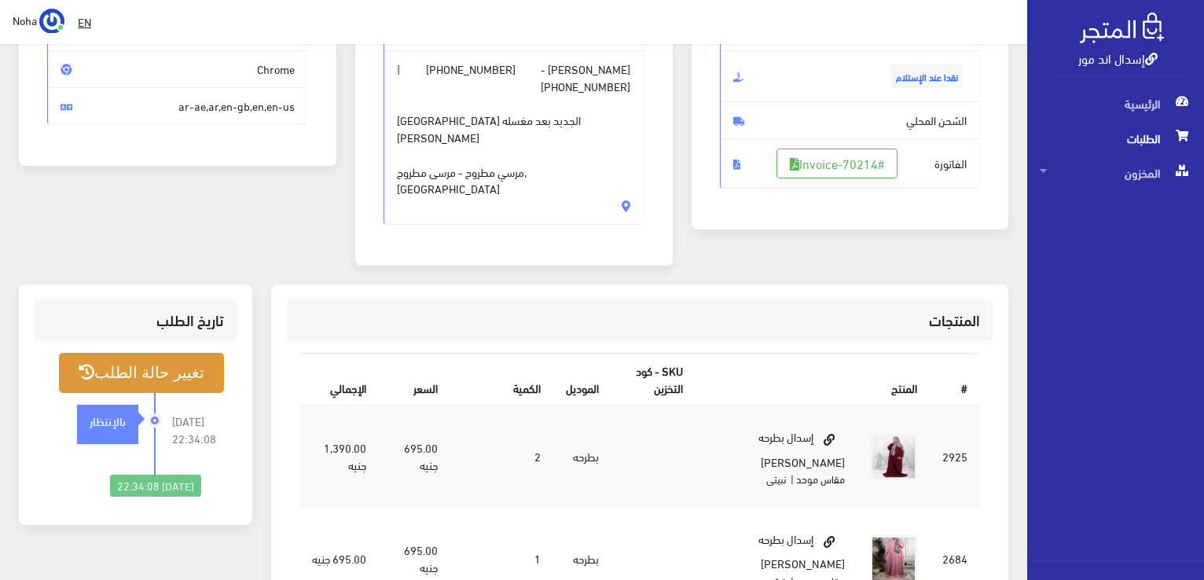
click at [173, 353] on button "تغيير حالة الطلب" at bounding box center [141, 373] width 165 height 40
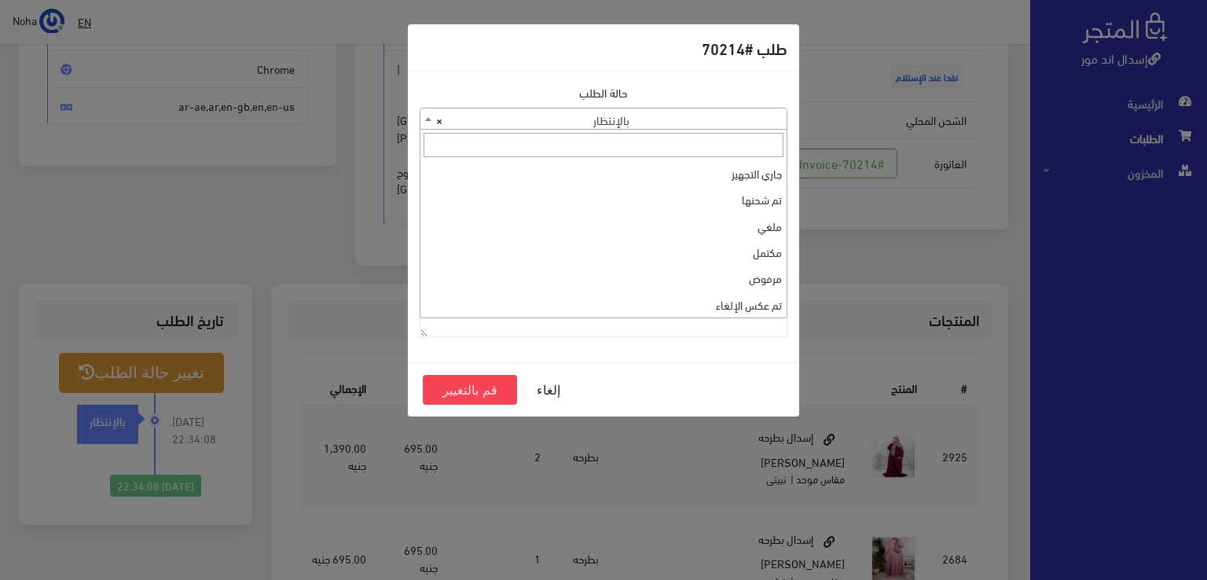
click at [426, 117] on b at bounding box center [428, 119] width 6 height 4
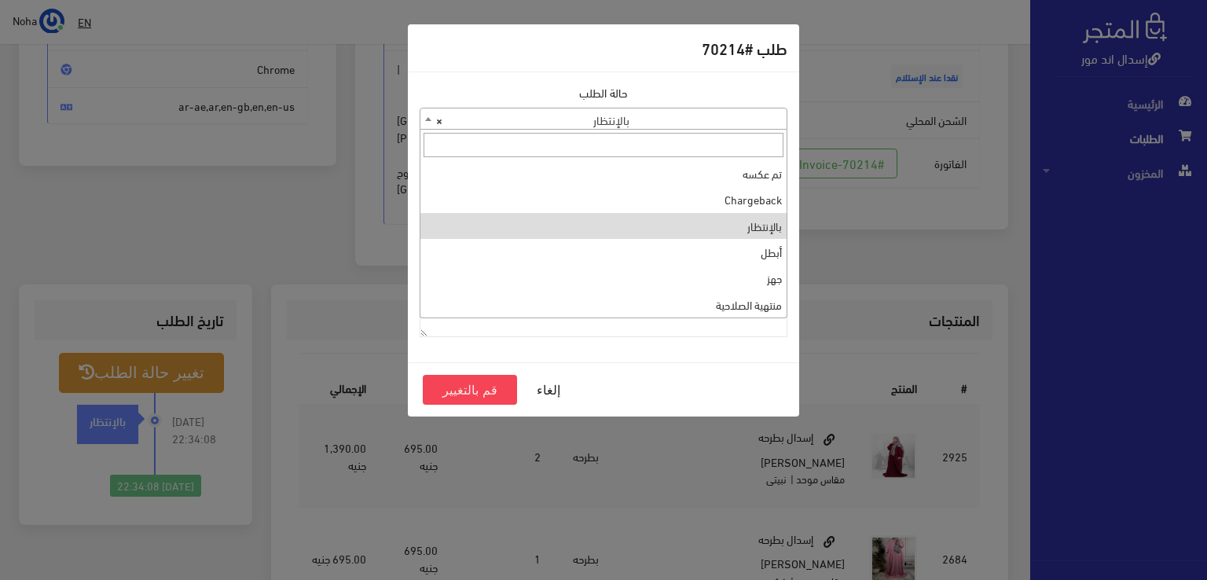
scroll to position [0, 0]
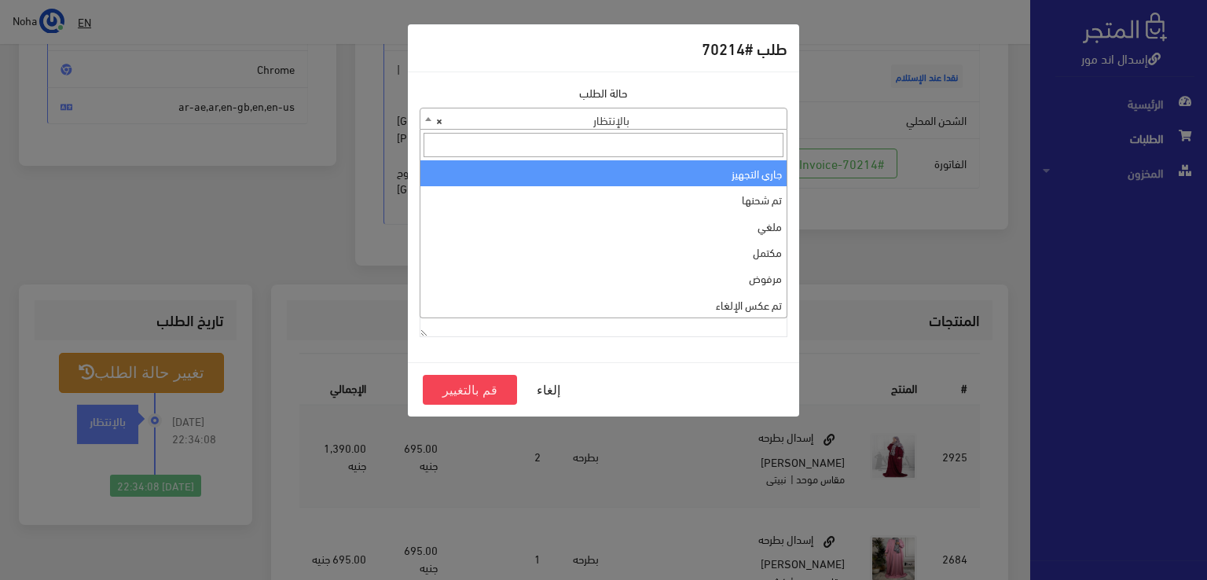
select select "1"
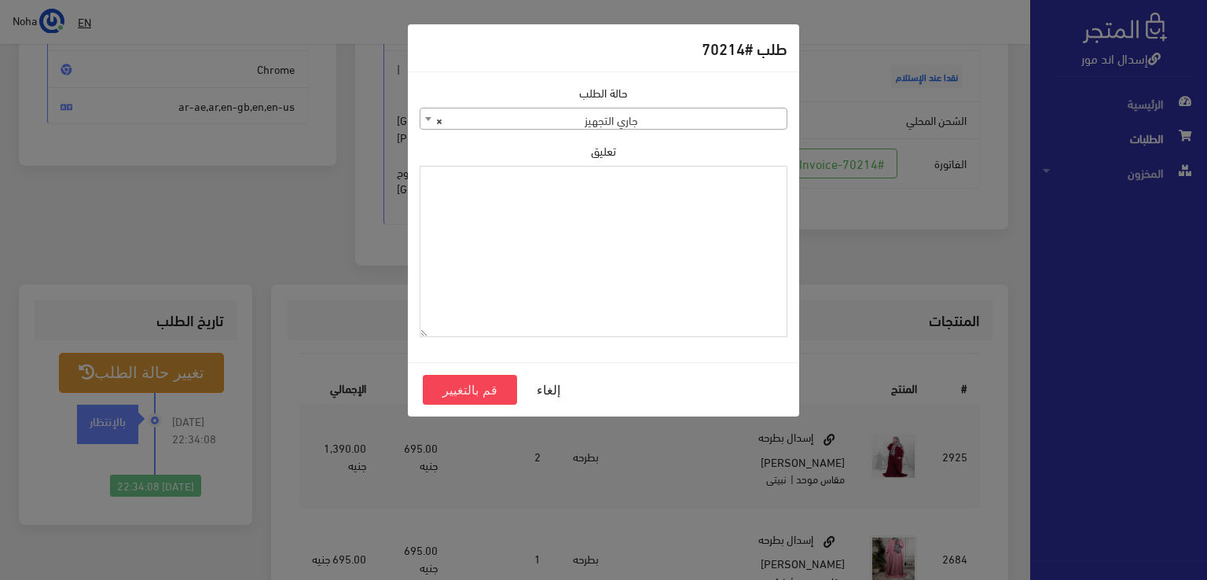
paste textarea "1115348"
type textarea "1115348"
click at [477, 381] on button "قم بالتغيير" at bounding box center [470, 390] width 94 height 30
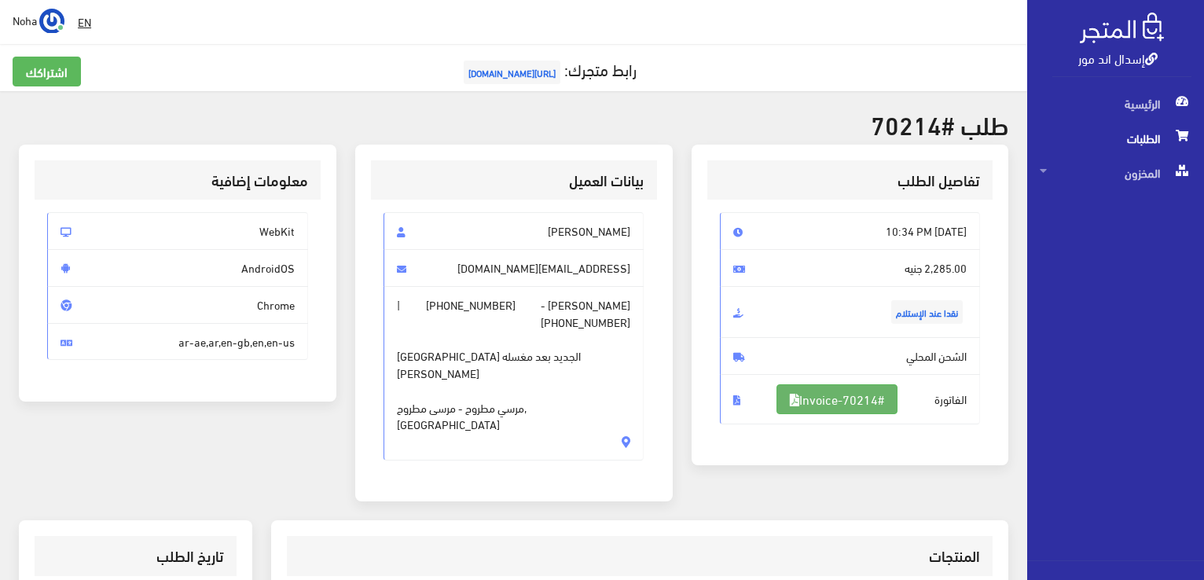
click at [867, 401] on link "#Invoice-70214" at bounding box center [837, 399] width 121 height 30
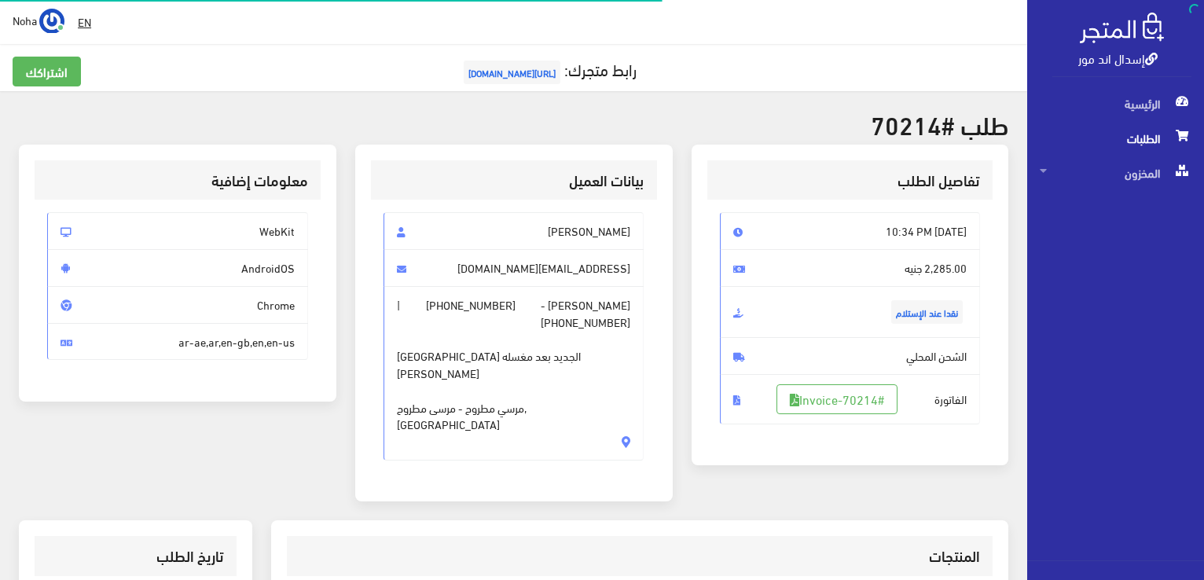
scroll to position [226, 0]
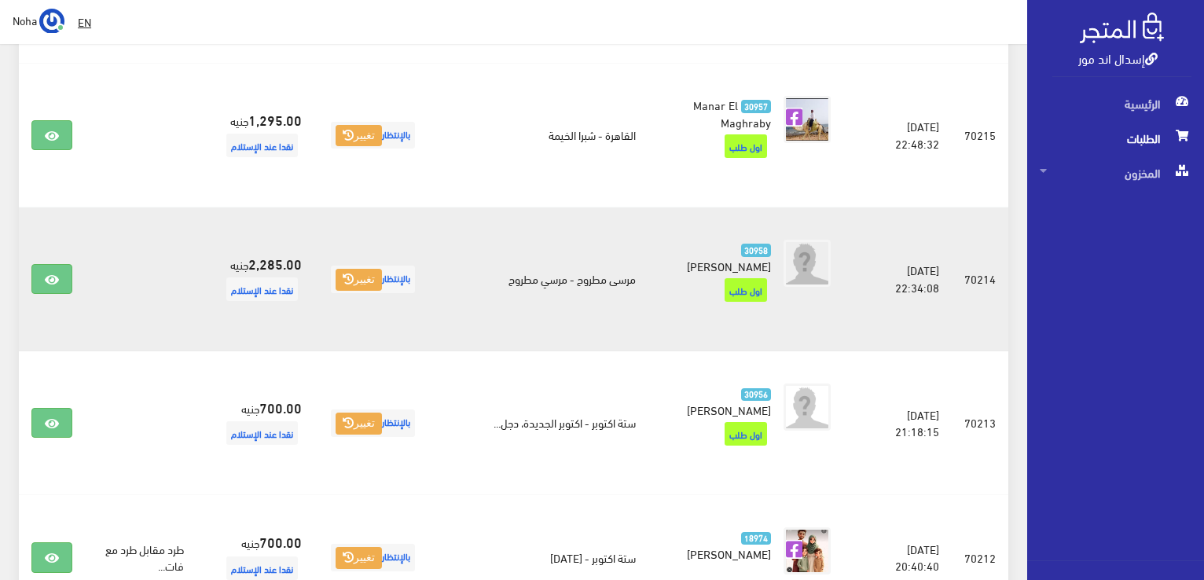
scroll to position [330, 0]
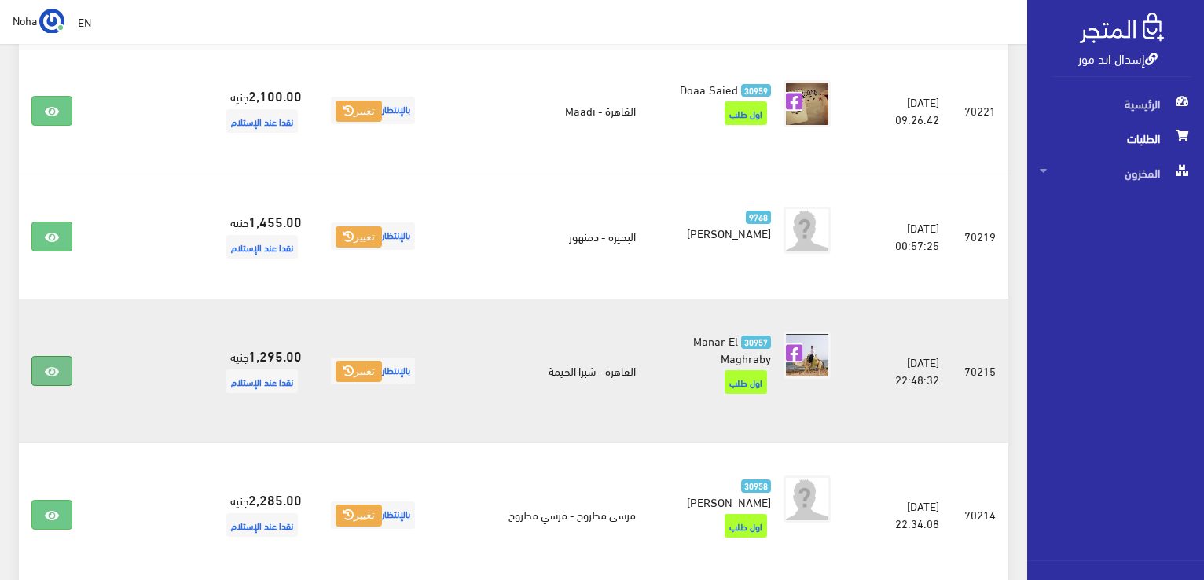
click at [53, 369] on icon at bounding box center [52, 371] width 14 height 13
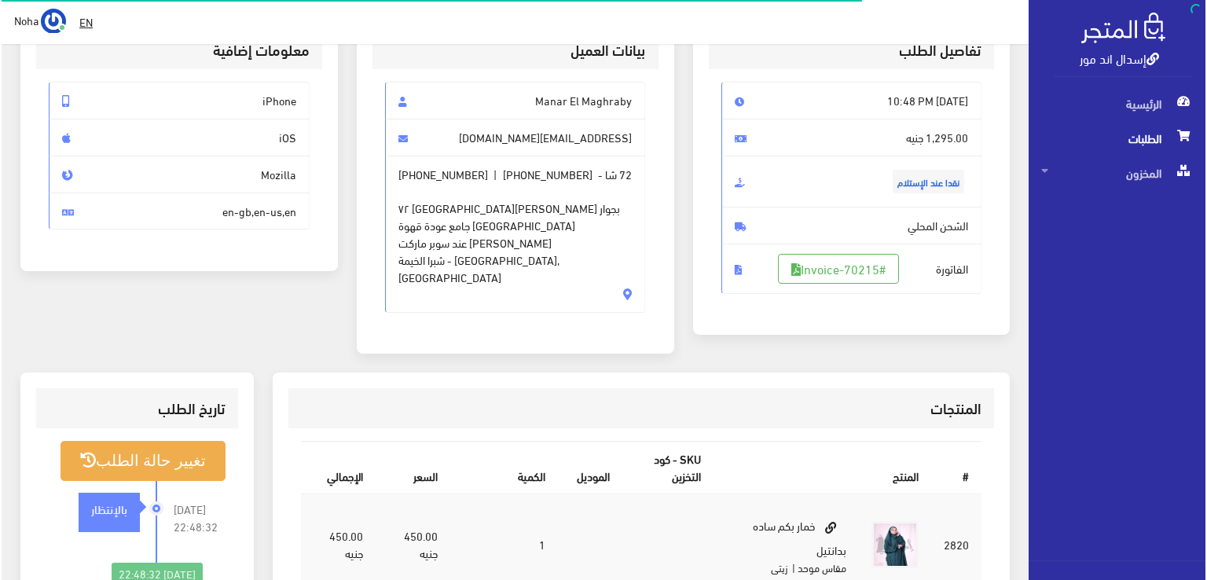
scroll to position [236, 0]
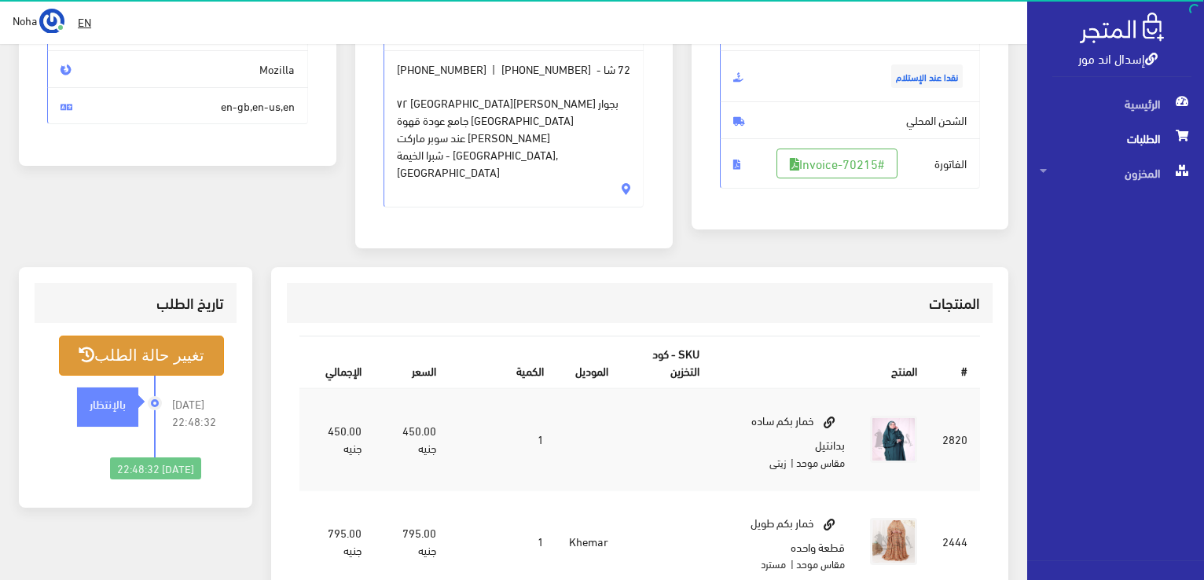
click at [173, 336] on button "تغيير حالة الطلب" at bounding box center [141, 356] width 165 height 40
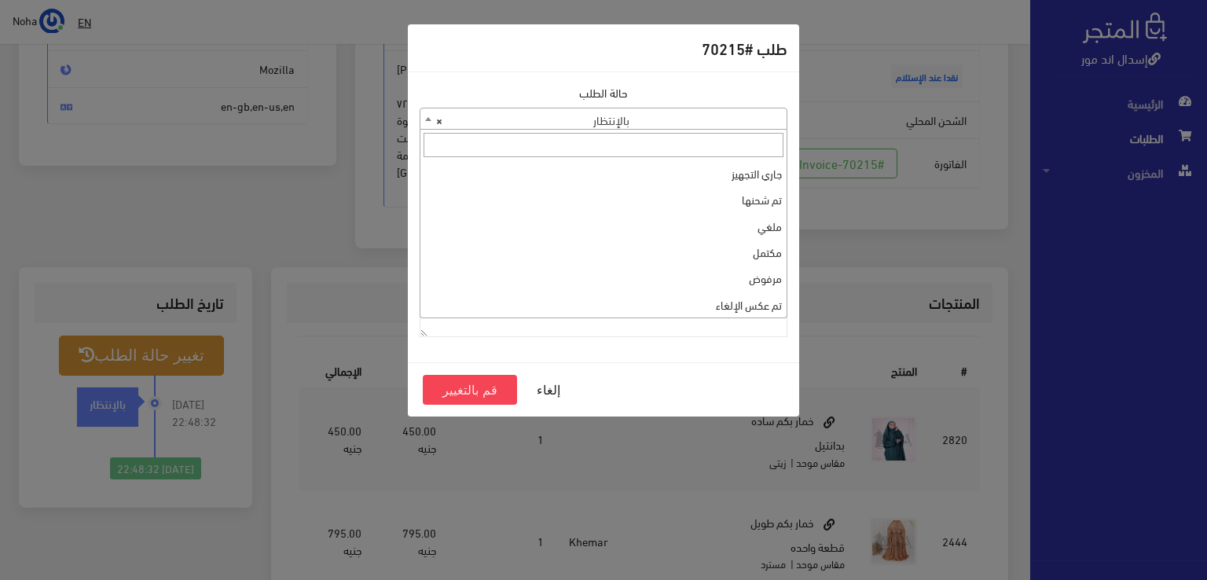
click at [426, 117] on b at bounding box center [428, 119] width 6 height 4
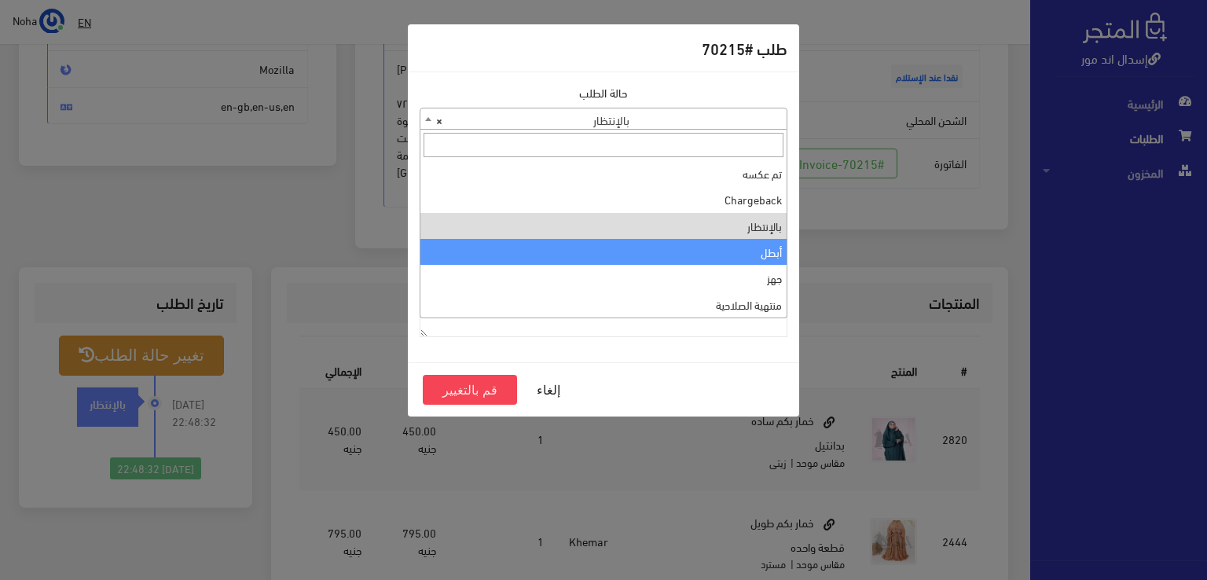
scroll to position [0, 0]
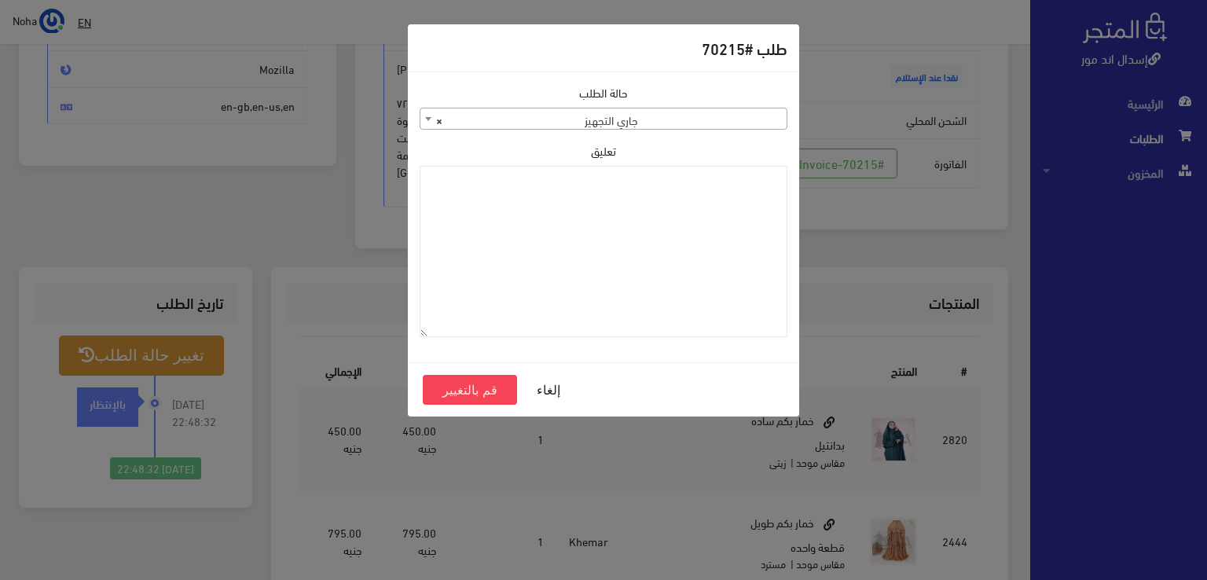
select select "1"
paste textarea "1115348"
type textarea "1115348"
click at [494, 385] on button "قم بالتغيير" at bounding box center [470, 390] width 94 height 30
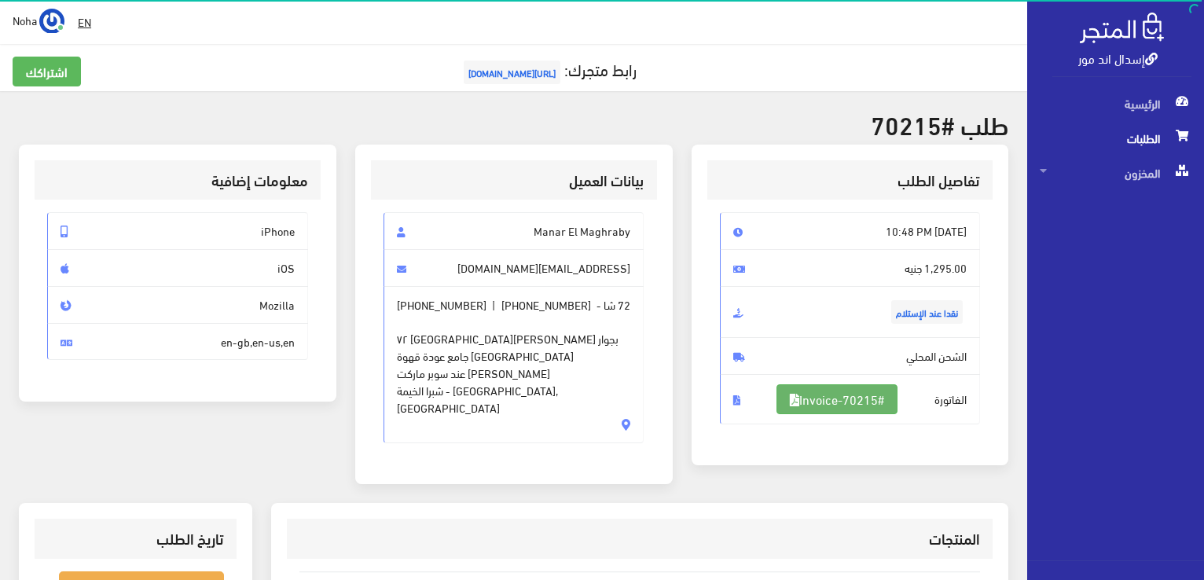
click at [862, 391] on link "#Invoice-70215" at bounding box center [837, 399] width 121 height 30
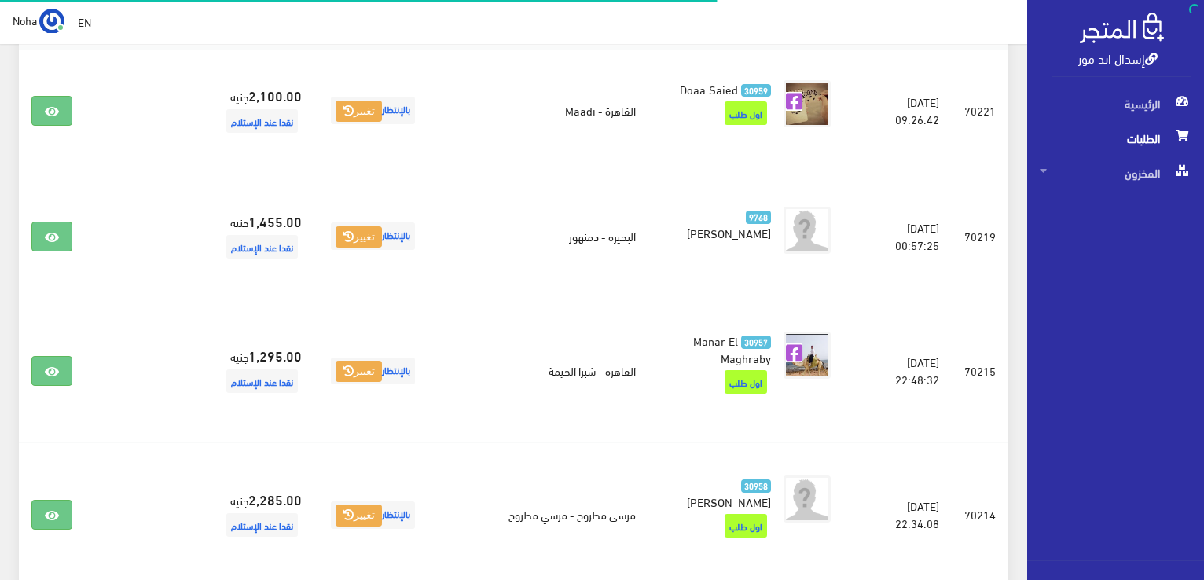
scroll to position [330, 0]
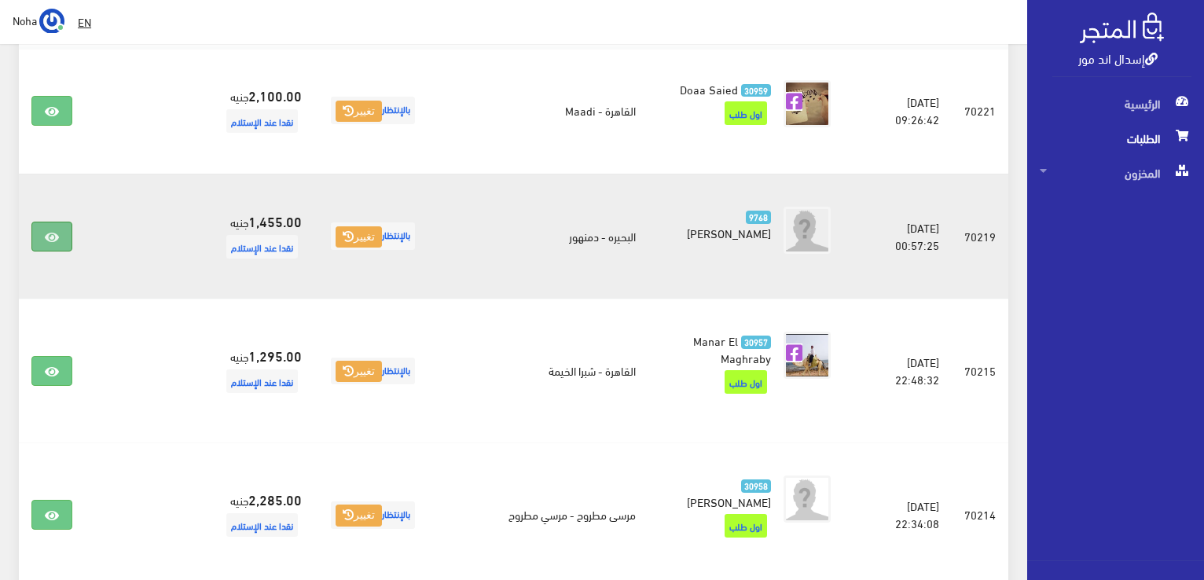
click at [45, 233] on icon at bounding box center [52, 237] width 14 height 13
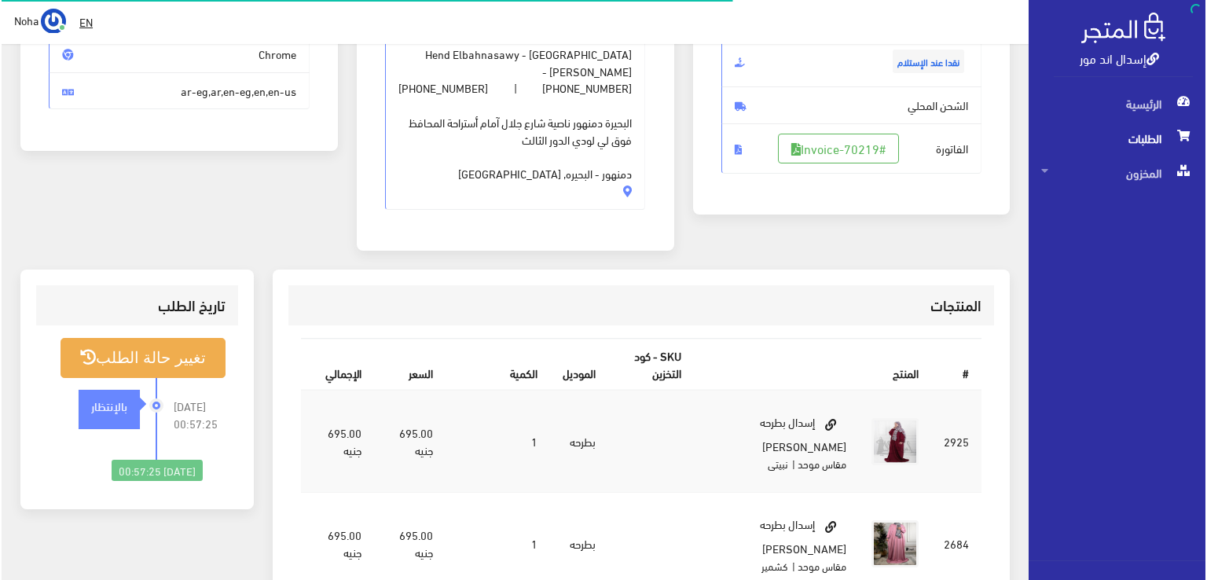
scroll to position [314, 0]
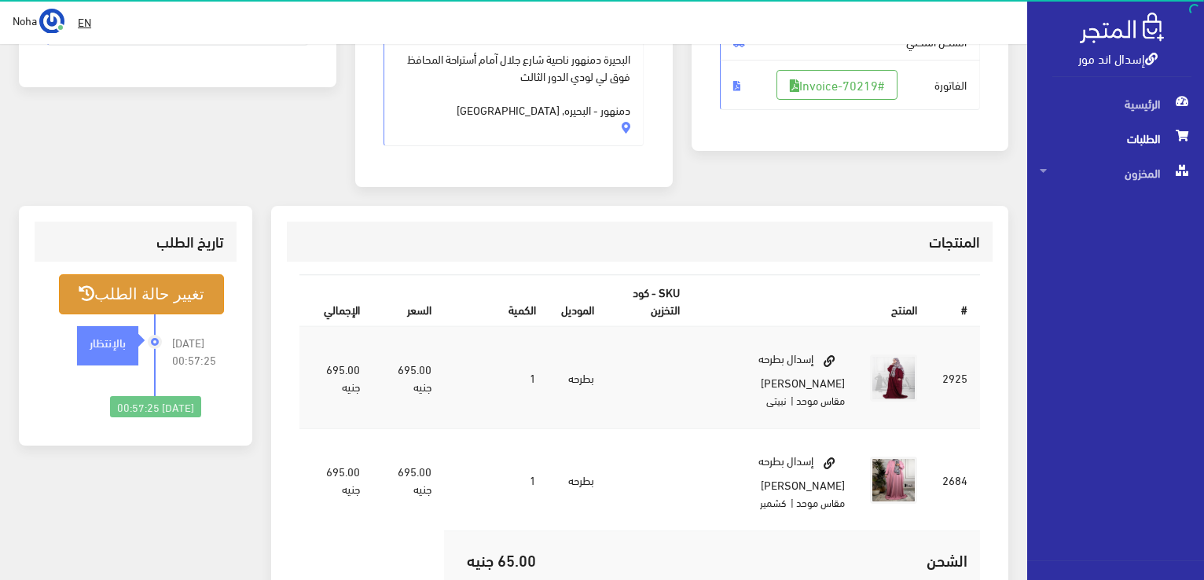
click at [190, 277] on button "تغيير حالة الطلب" at bounding box center [141, 294] width 165 height 40
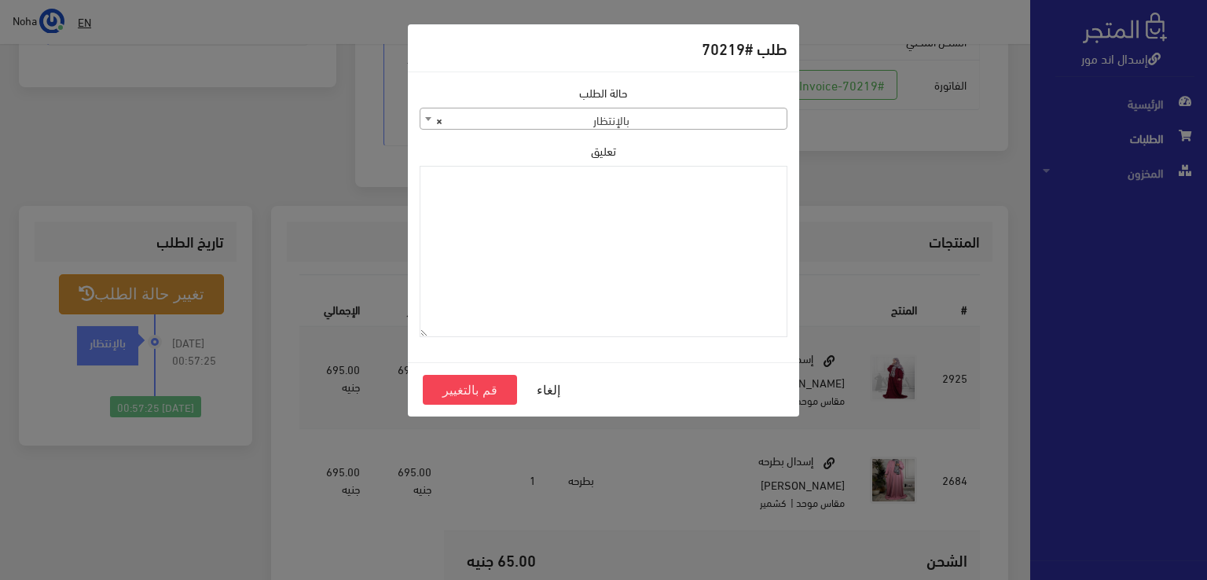
click at [428, 121] on span at bounding box center [428, 118] width 16 height 20
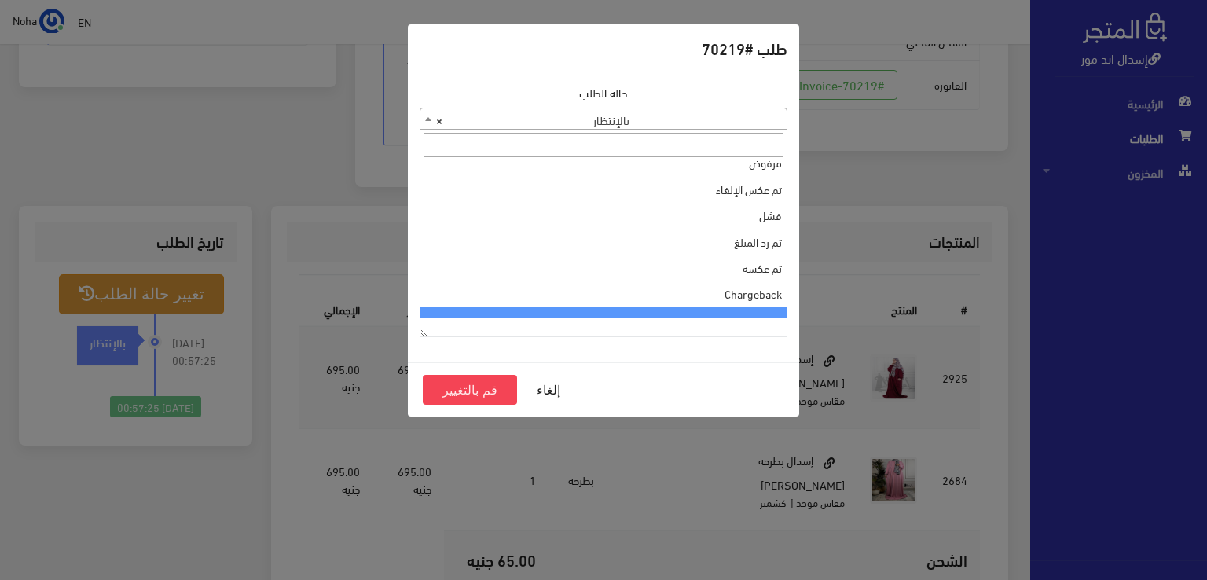
scroll to position [0, 0]
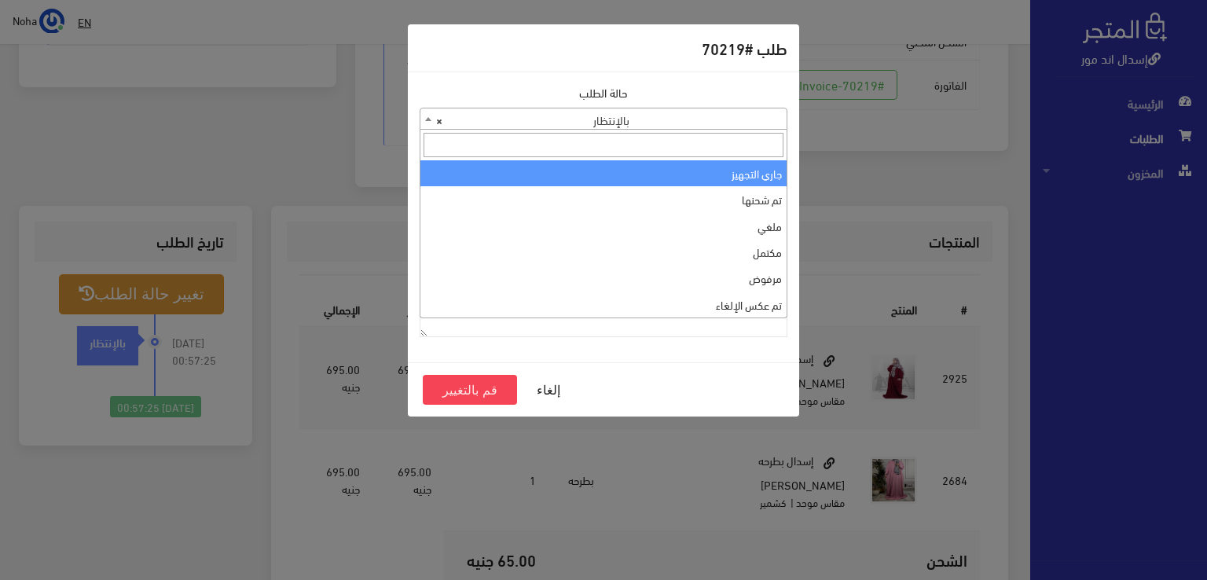
select select "1"
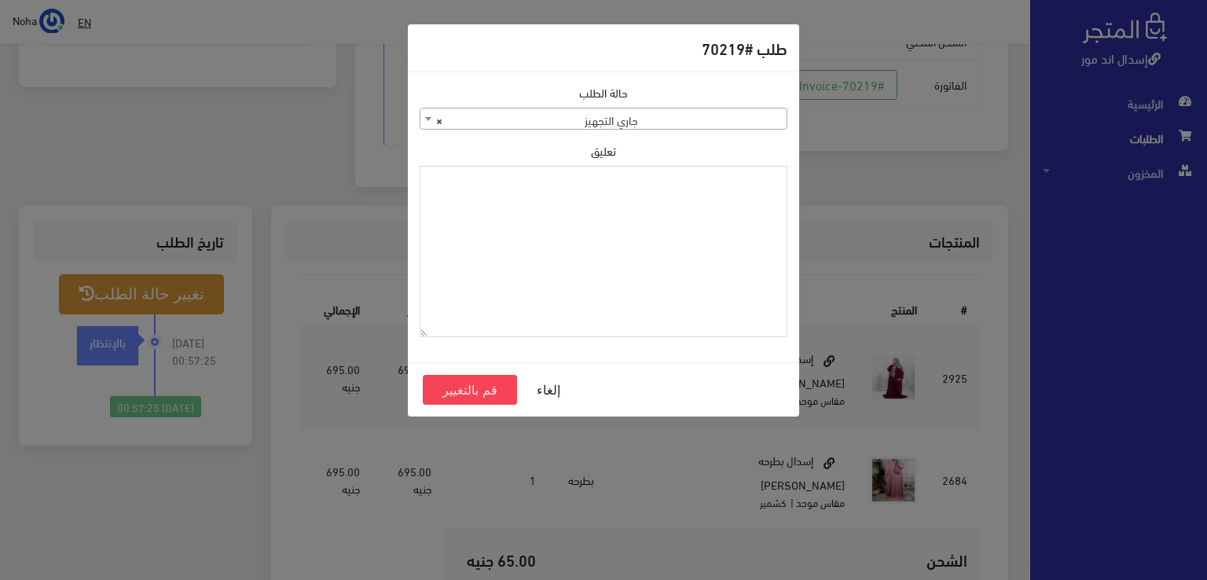
paste textarea "1115348"
type textarea "1115348"
click at [488, 391] on button "قم بالتغيير" at bounding box center [470, 390] width 94 height 30
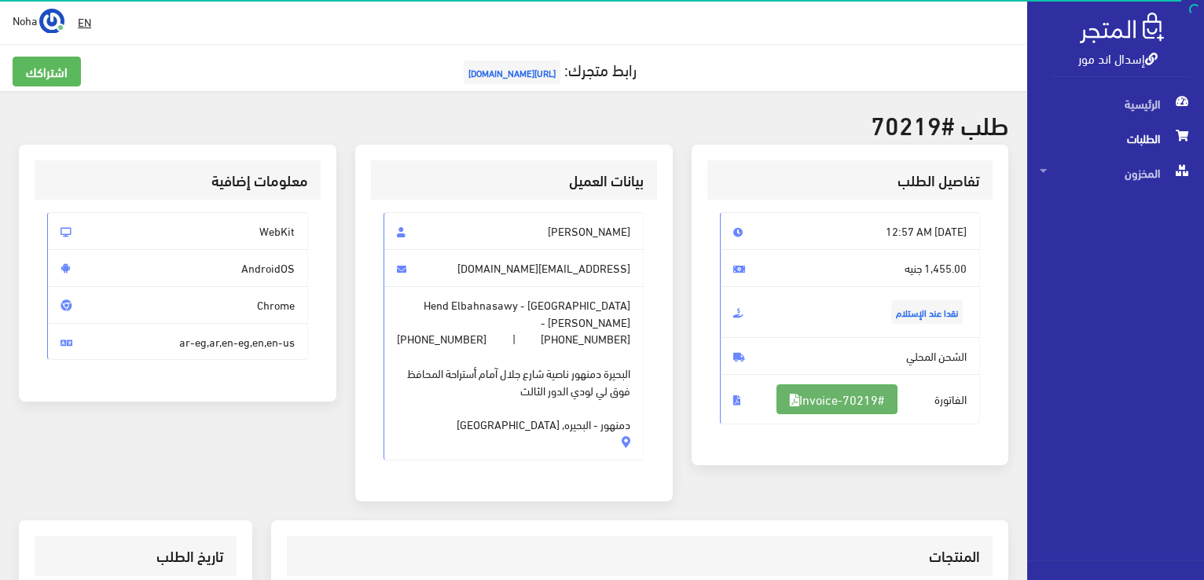
click at [840, 400] on link "#Invoice-70219" at bounding box center [837, 399] width 121 height 30
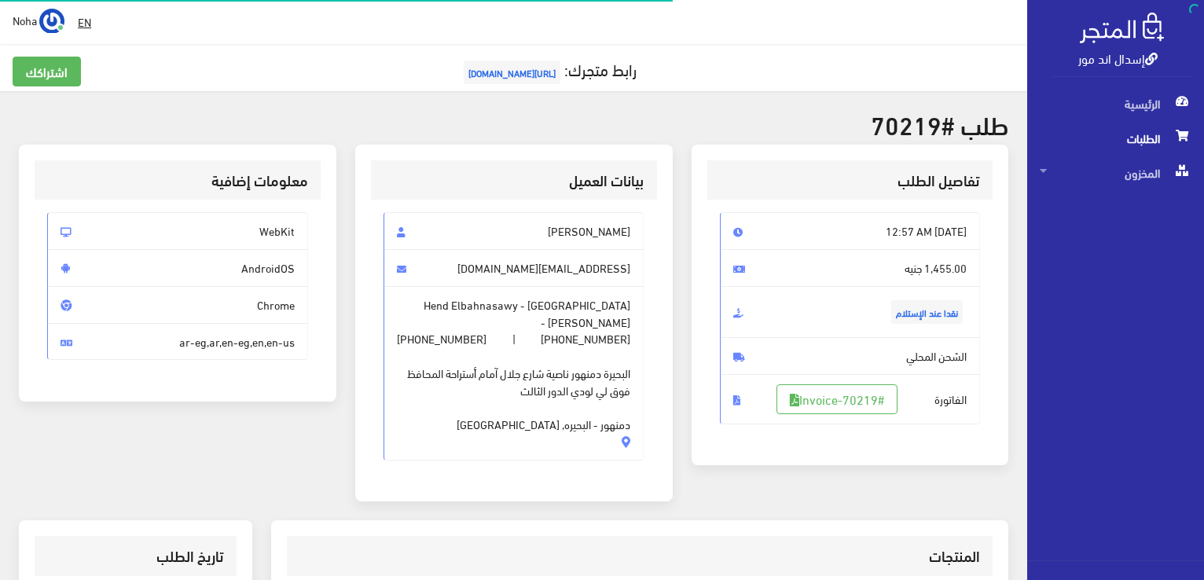
scroll to position [309, 0]
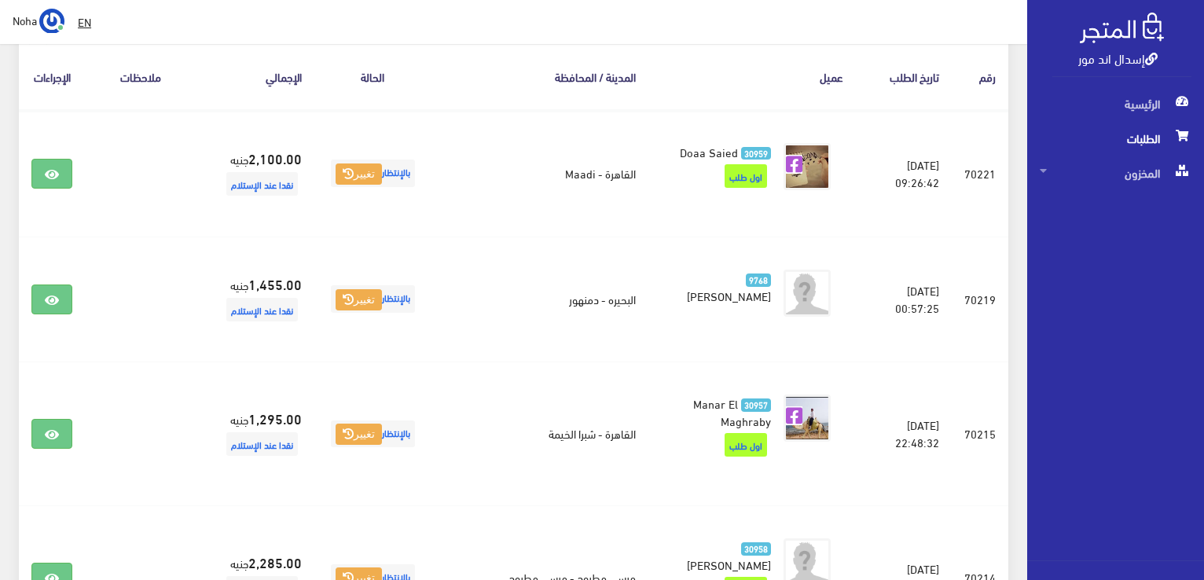
scroll to position [173, 0]
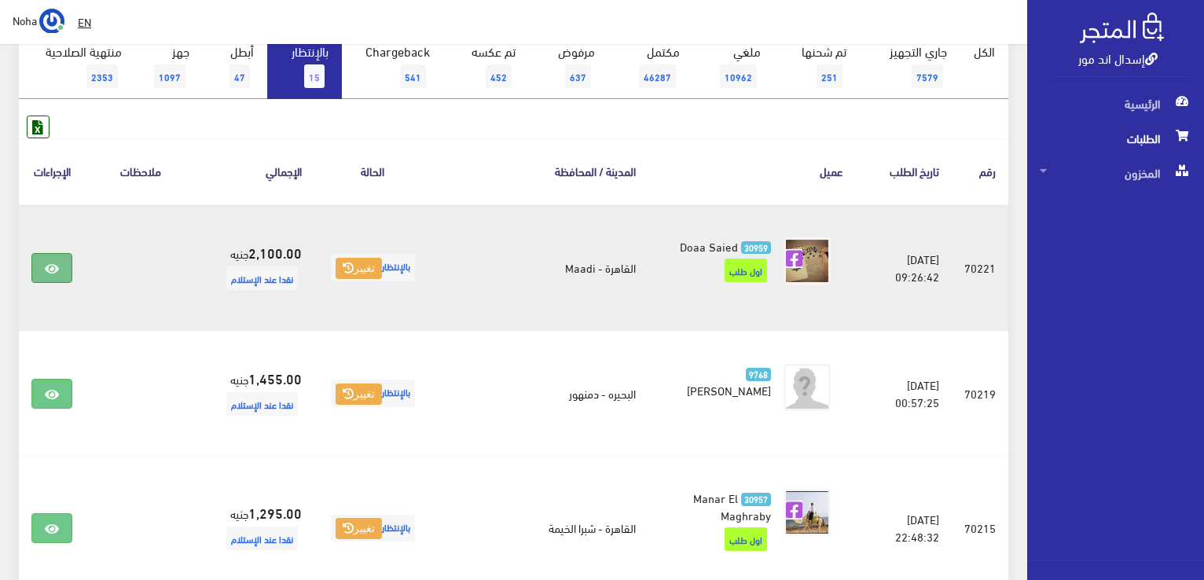
click at [50, 265] on icon at bounding box center [52, 269] width 14 height 13
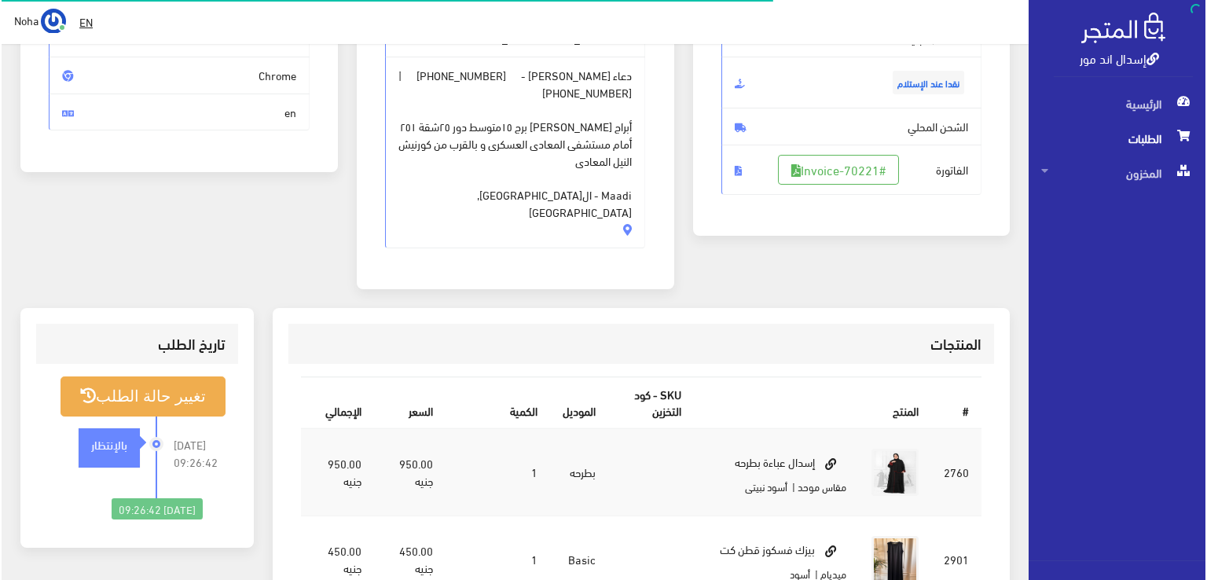
scroll to position [236, 0]
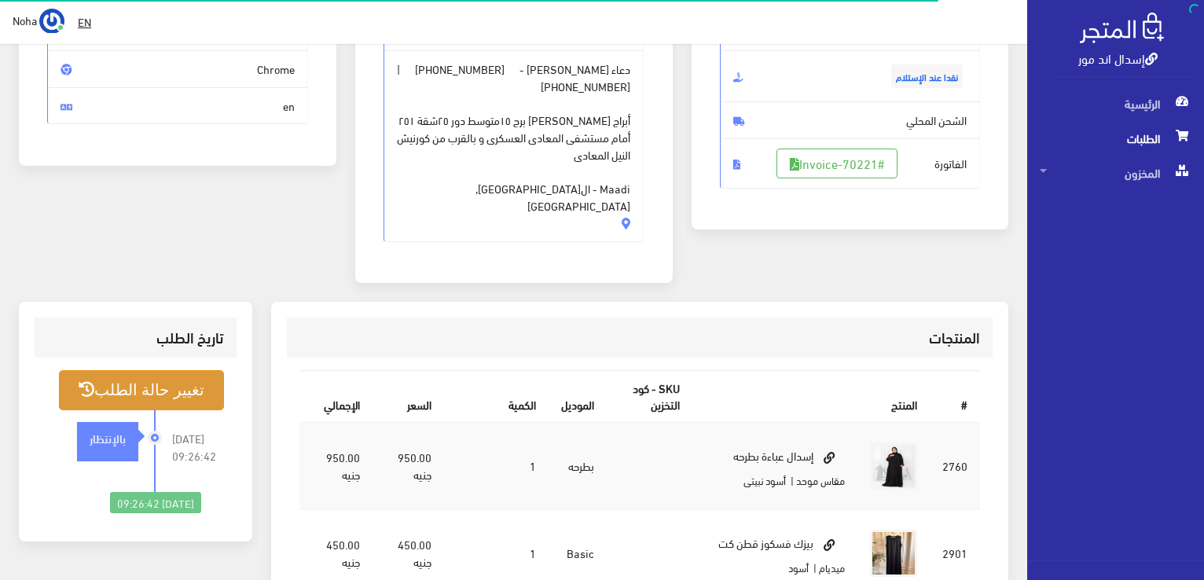
click at [176, 370] on button "تغيير حالة الطلب" at bounding box center [141, 390] width 165 height 40
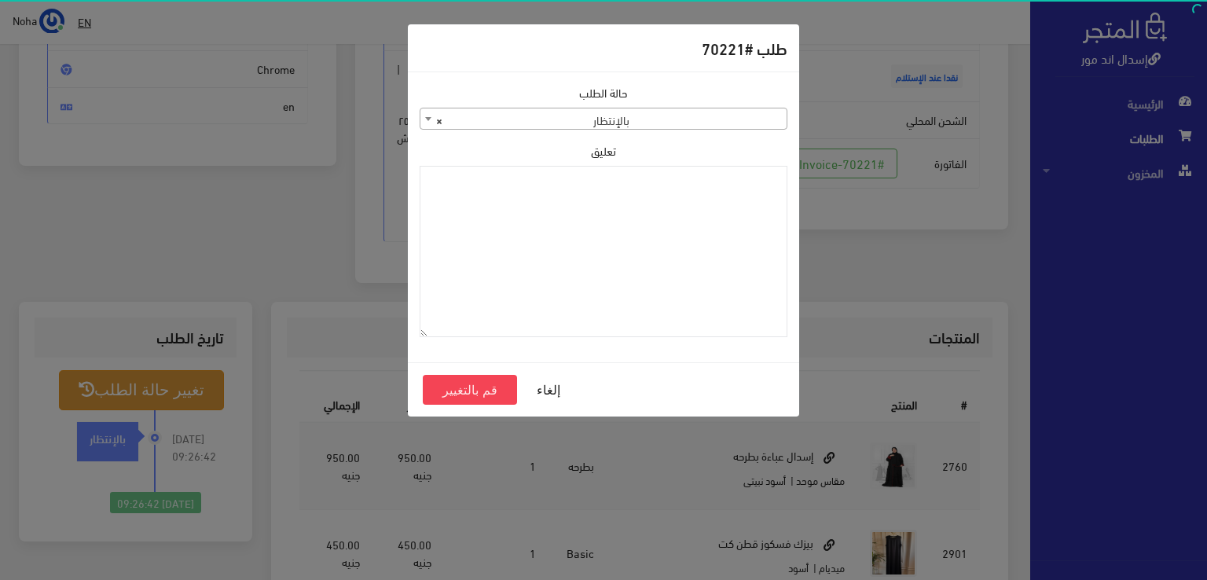
click at [426, 117] on b at bounding box center [428, 119] width 6 height 4
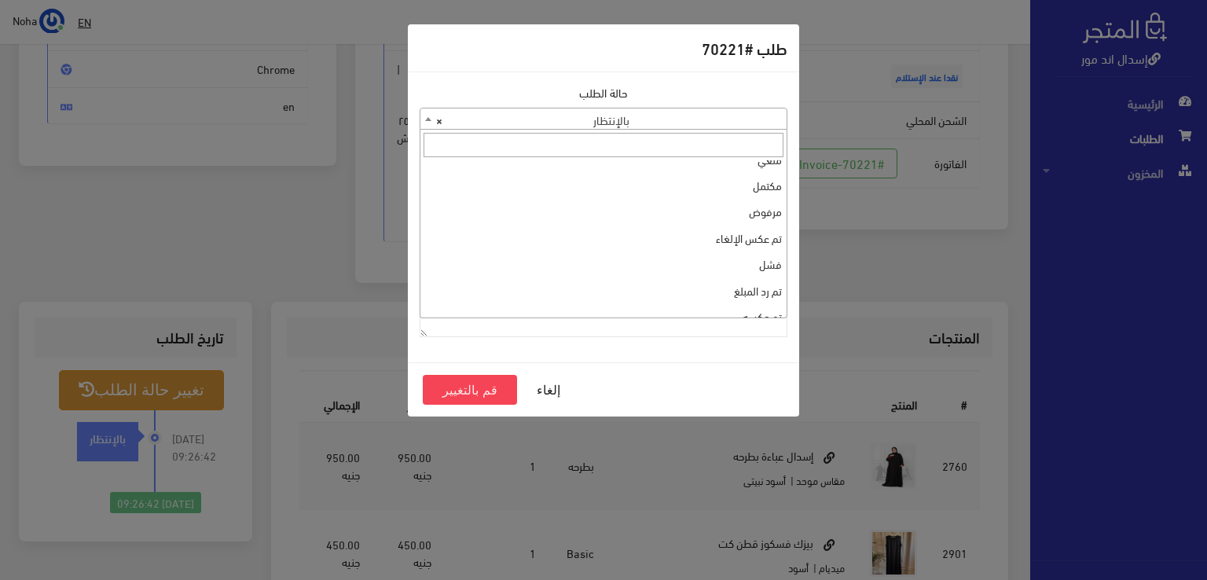
scroll to position [0, 0]
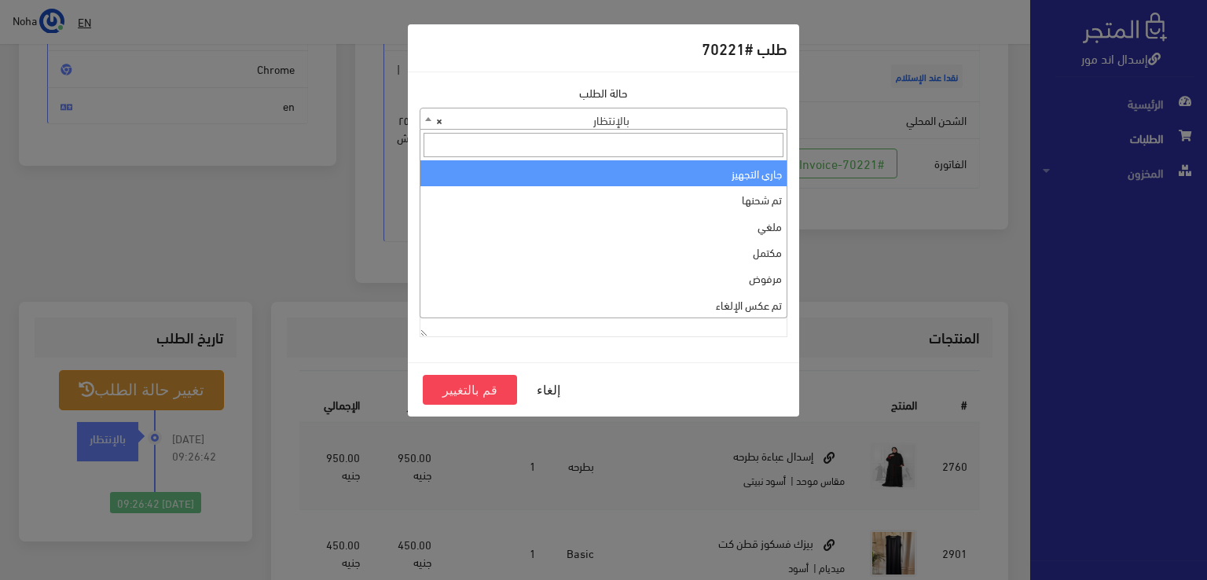
select select "1"
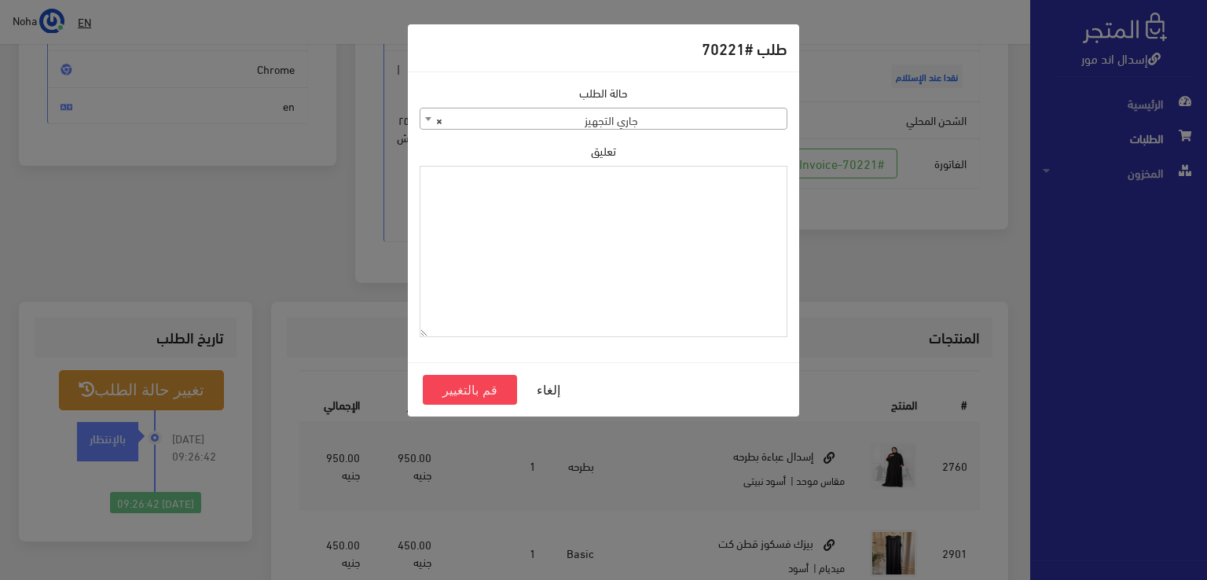
paste textarea "1115348"
type textarea "1115348"
click at [484, 390] on button "قم بالتغيير" at bounding box center [470, 390] width 94 height 30
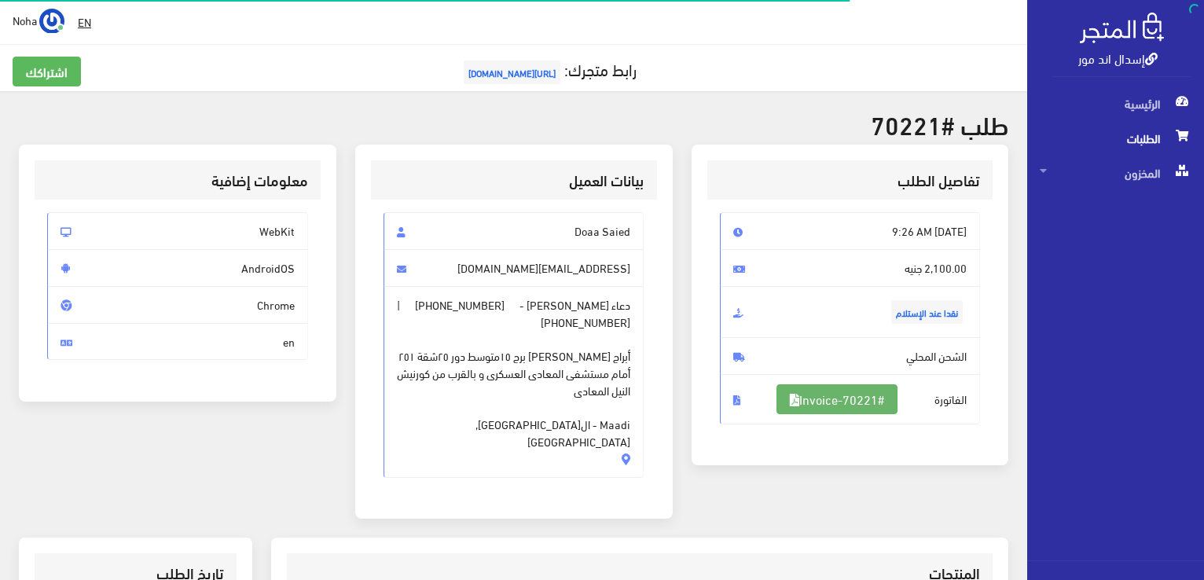
click at [871, 400] on link "#Invoice-70221" at bounding box center [837, 399] width 121 height 30
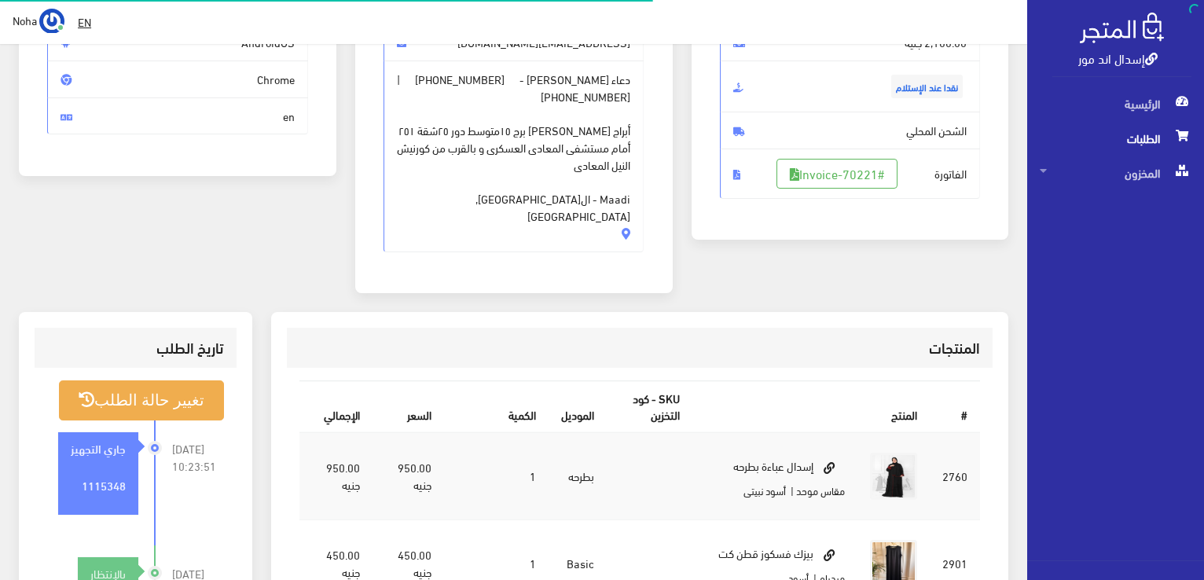
scroll to position [226, 0]
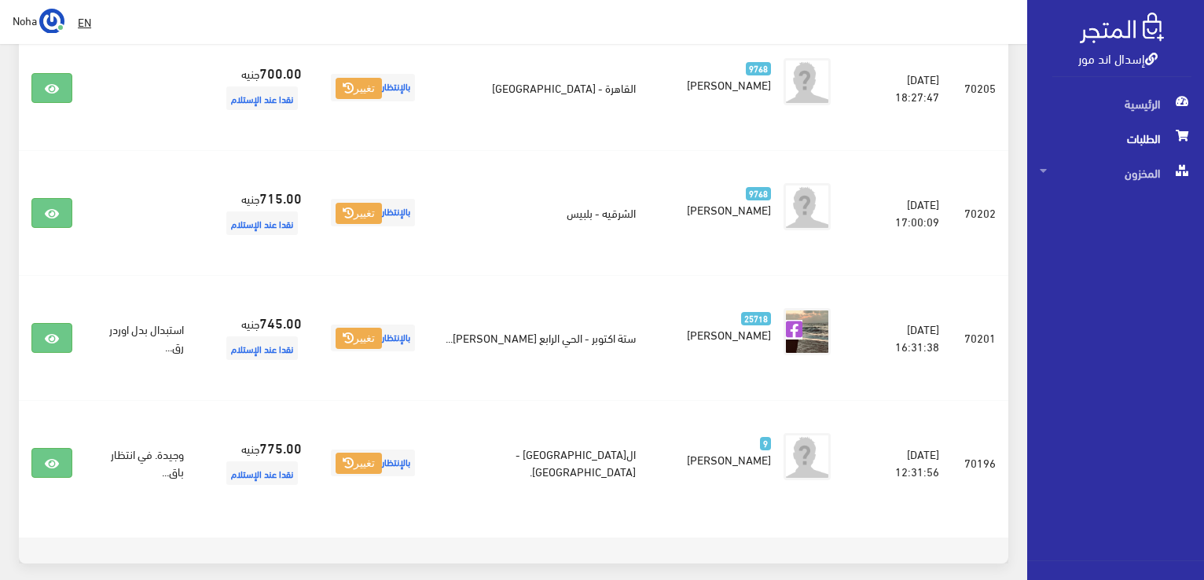
scroll to position [1823, 0]
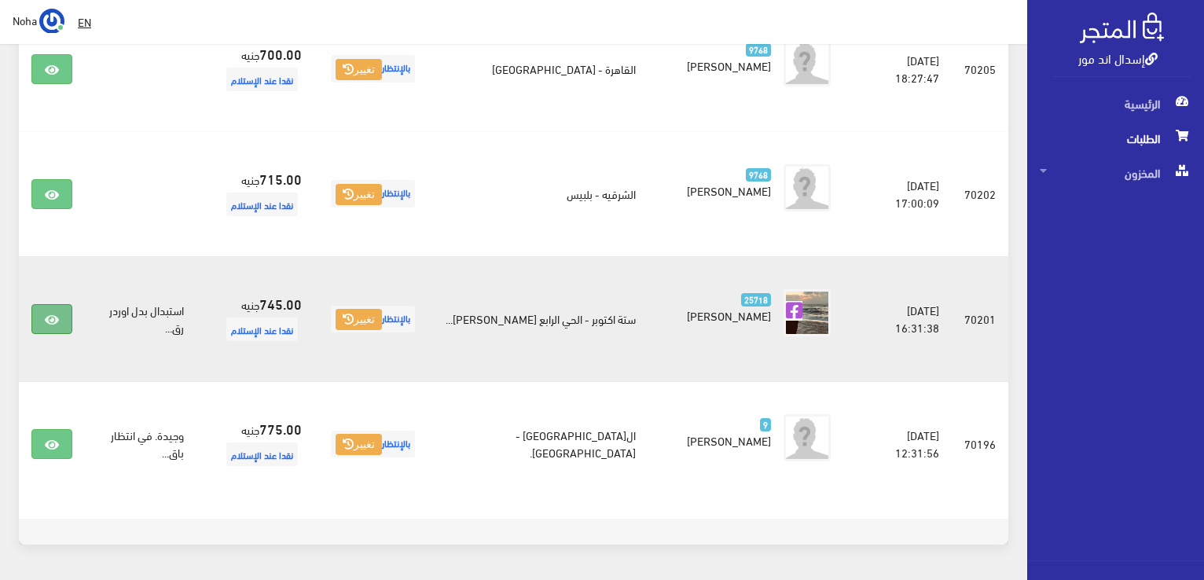
click at [47, 314] on icon at bounding box center [52, 320] width 14 height 13
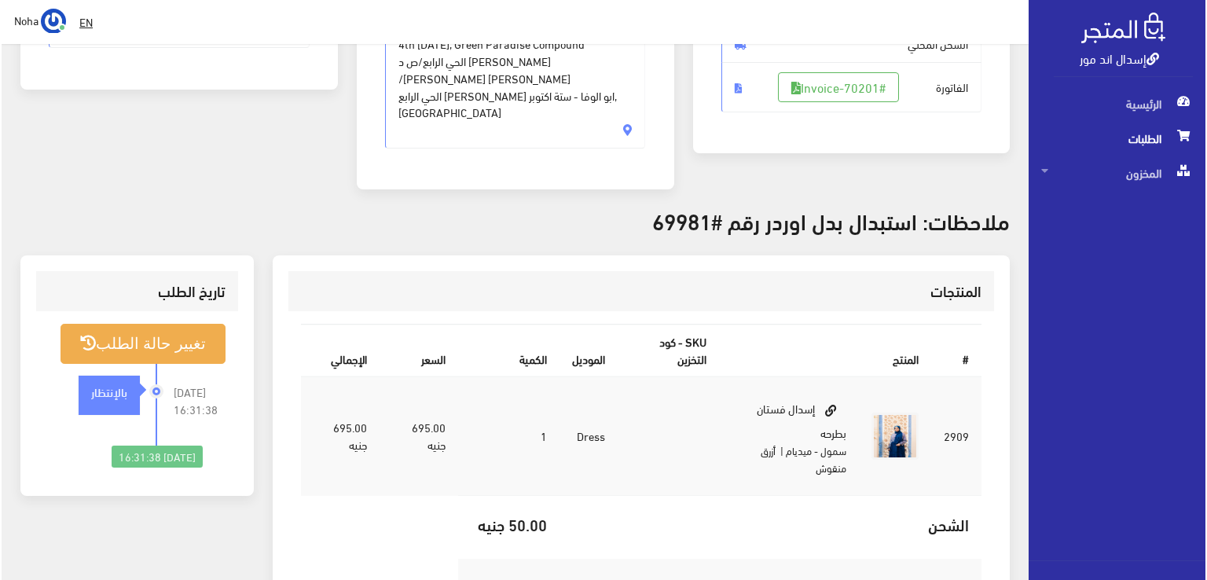
scroll to position [314, 0]
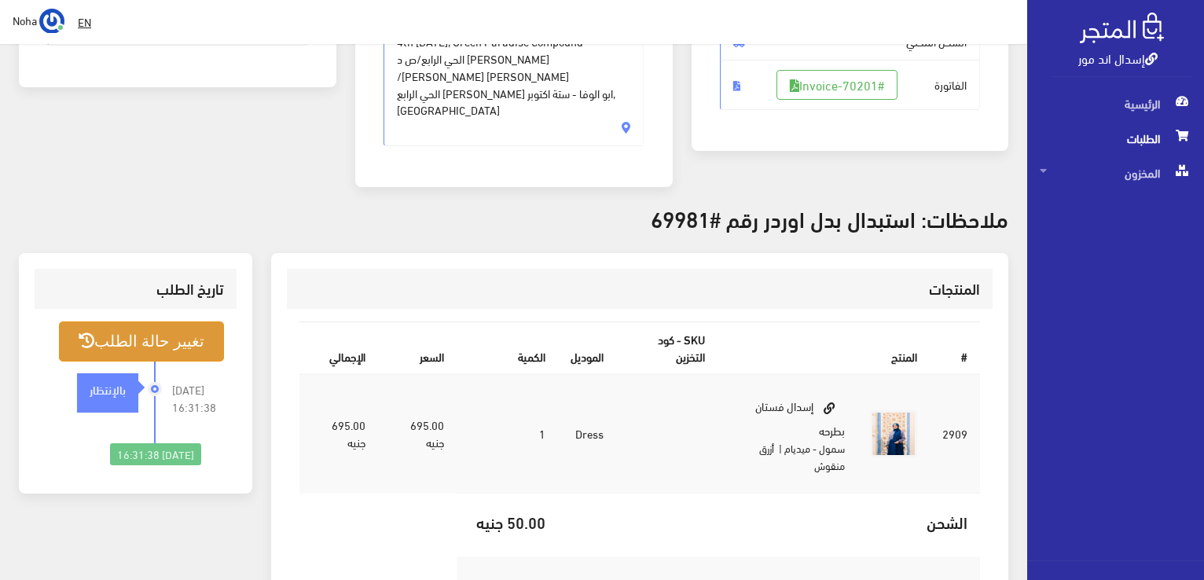
click at [197, 321] on button "تغيير حالة الطلب" at bounding box center [141, 341] width 165 height 40
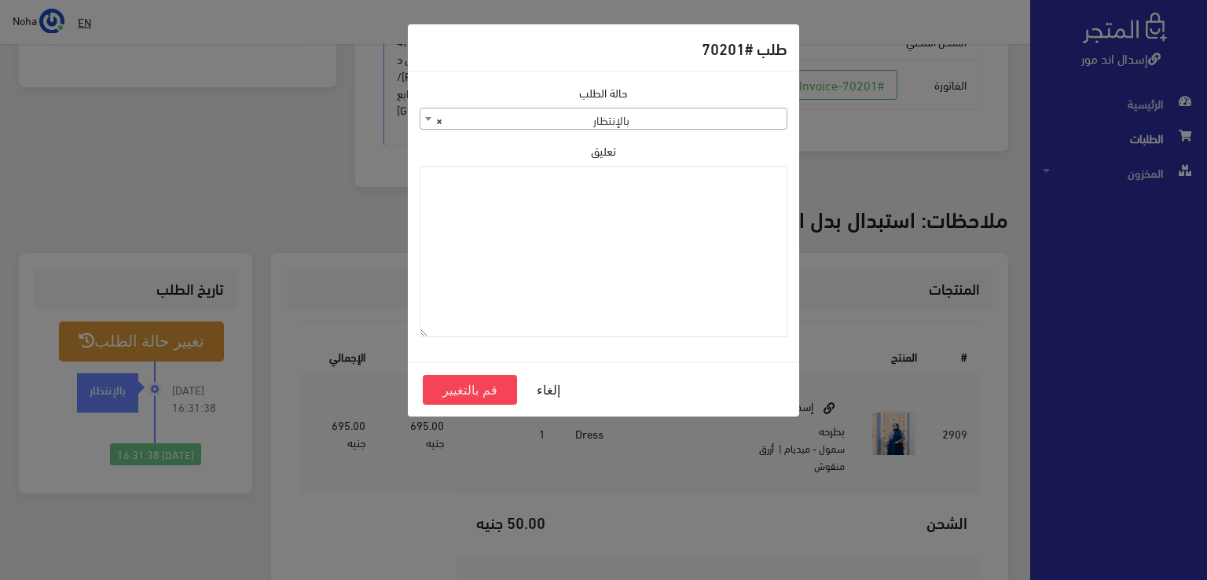
click at [426, 118] on b at bounding box center [428, 119] width 6 height 4
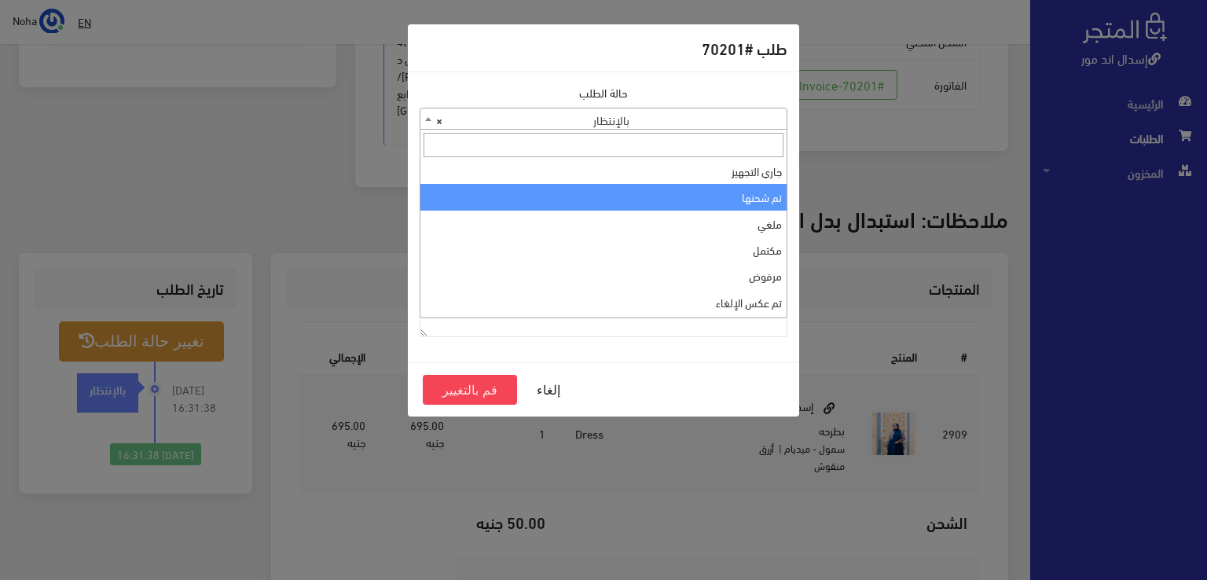
scroll to position [0, 0]
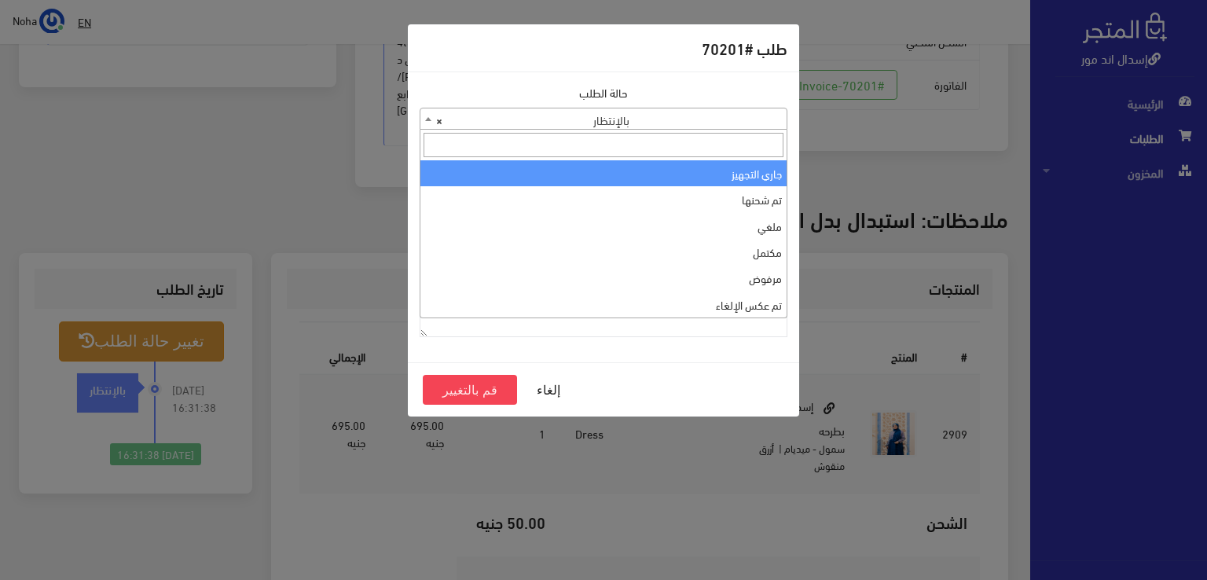
select select "1"
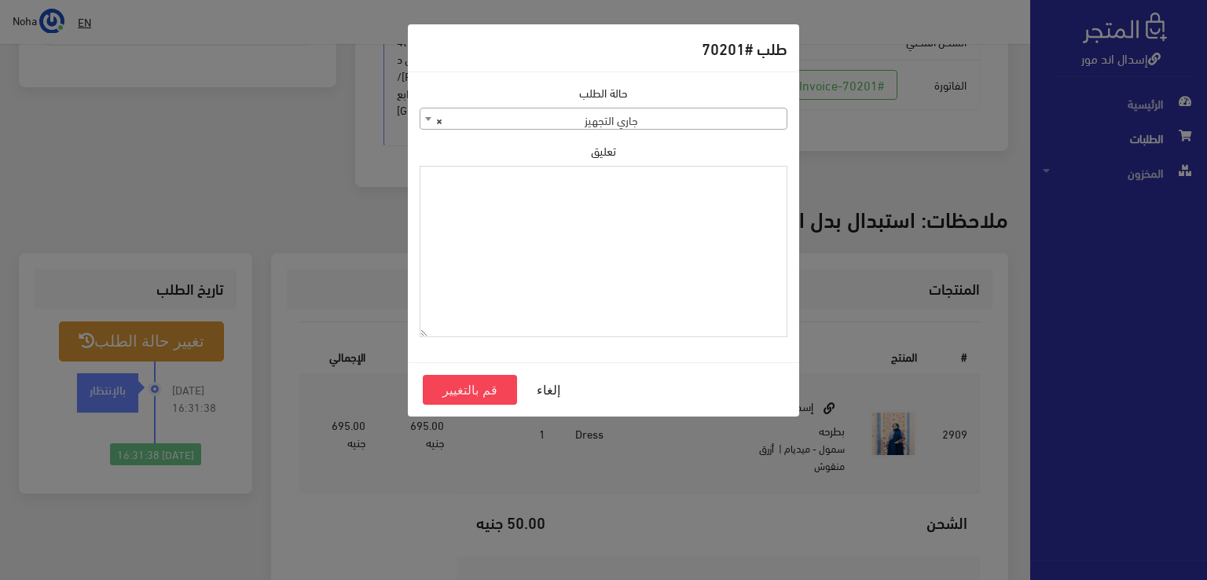
paste textarea "1115348"
type textarea "1115348"
click at [483, 386] on button "قم بالتغيير" at bounding box center [470, 390] width 94 height 30
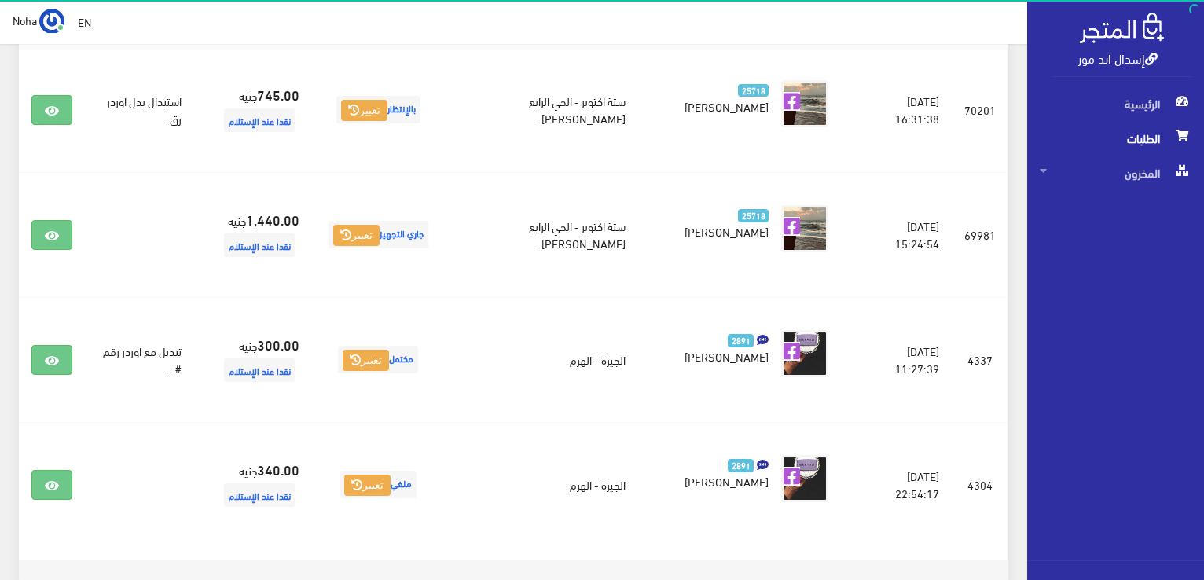
scroll to position [393, 0]
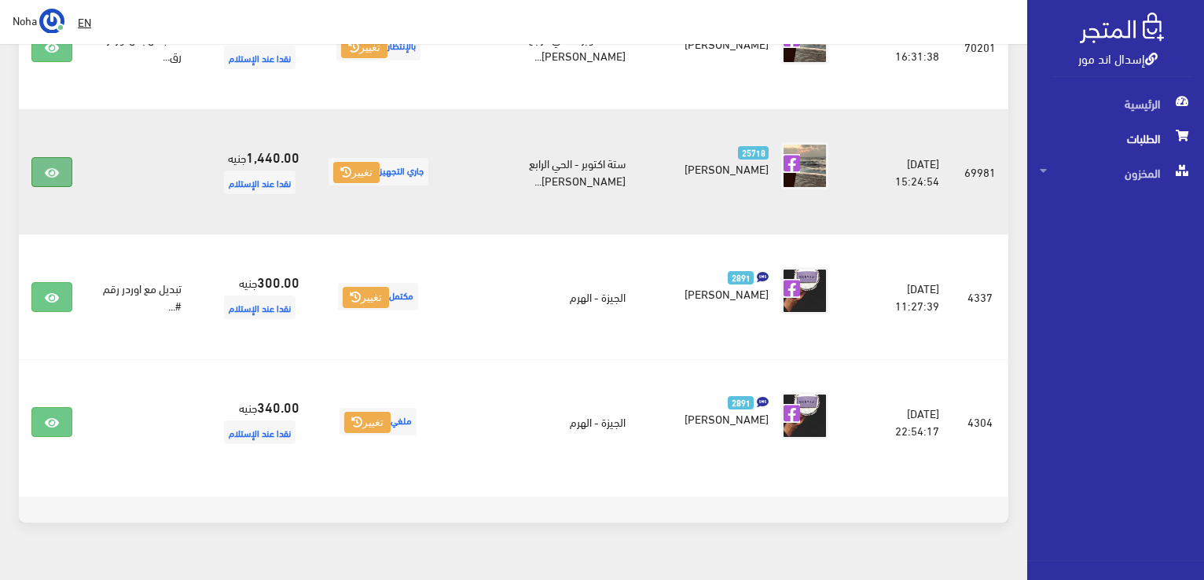
click at [53, 168] on icon at bounding box center [52, 173] width 14 height 13
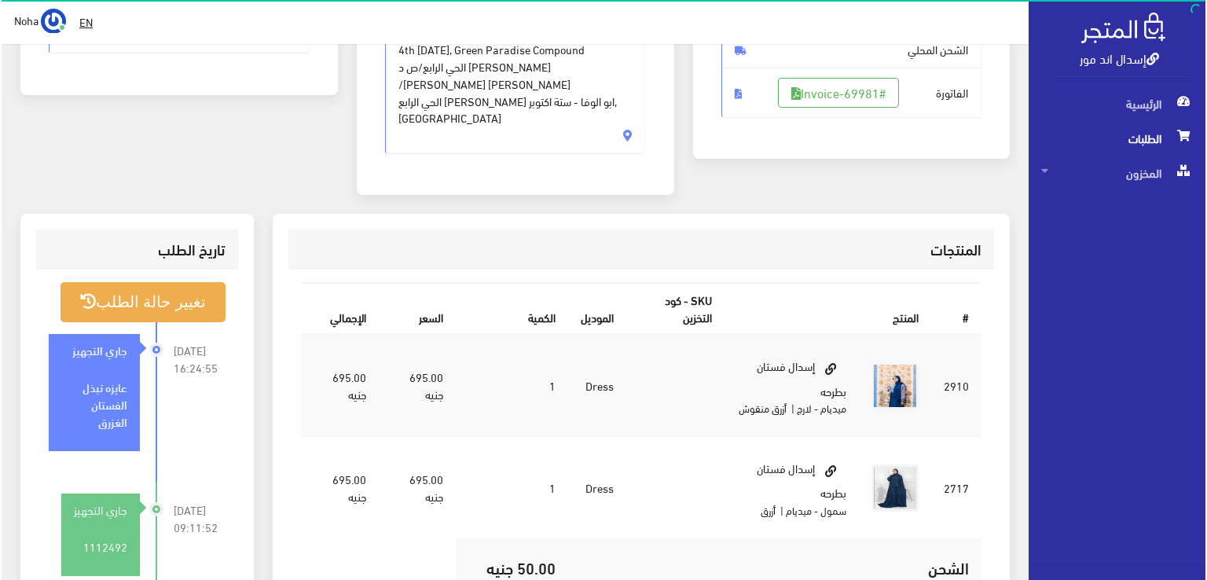
scroll to position [314, 0]
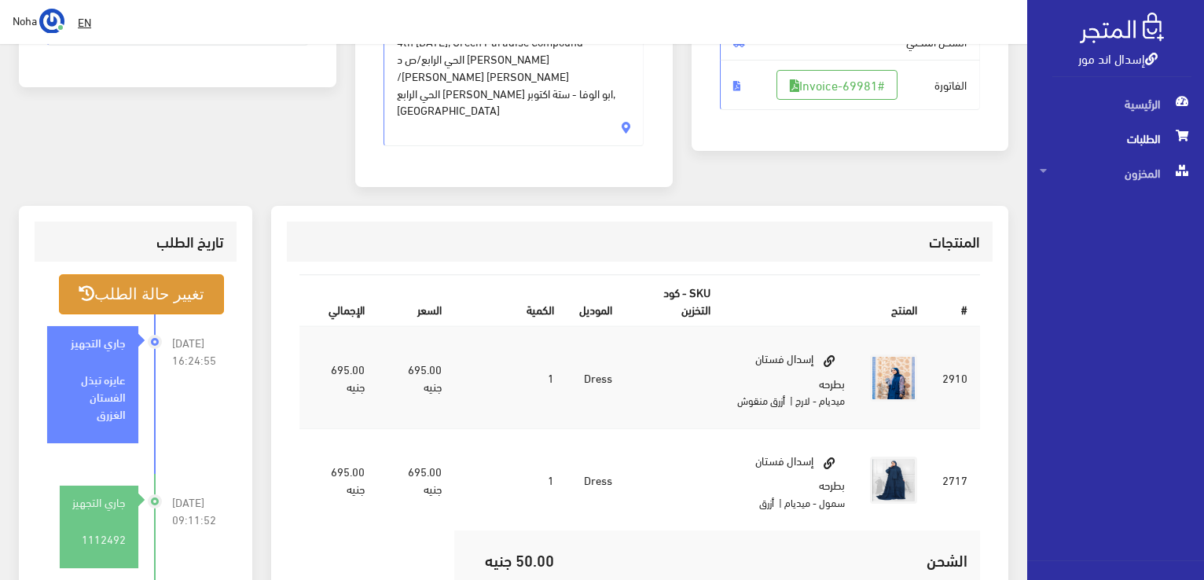
click at [151, 274] on button "تغيير حالة الطلب" at bounding box center [141, 294] width 165 height 40
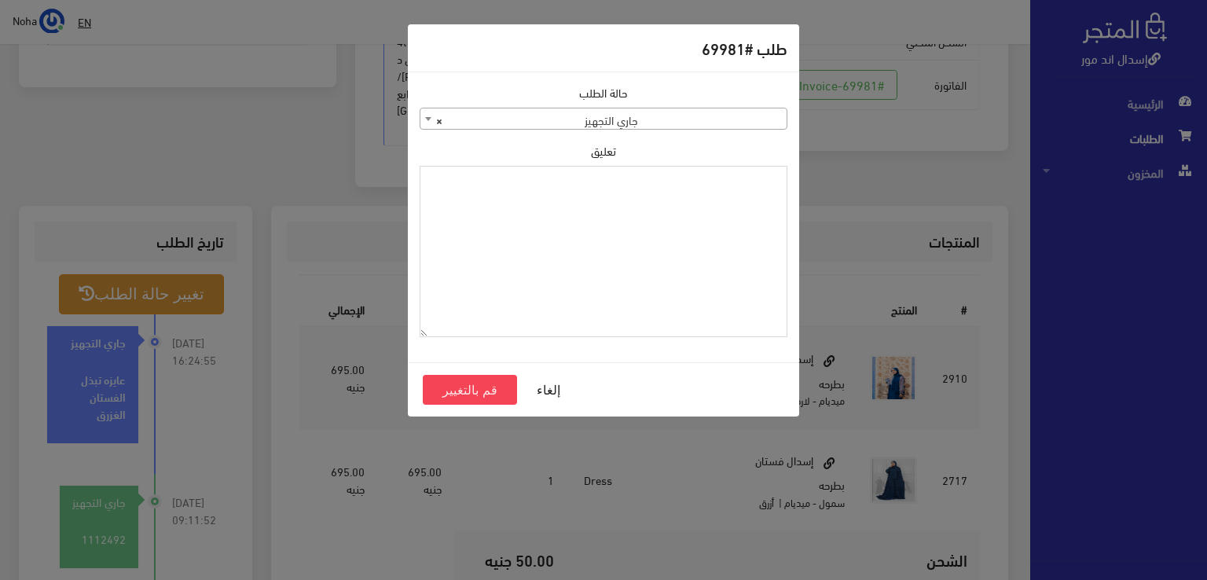
click at [751, 189] on textarea "تعليق" at bounding box center [604, 252] width 368 height 172
click at [749, 180] on textarea "تبديل ب 70201" at bounding box center [604, 252] width 368 height 172
click at [698, 183] on textarea "تبديل مقاس ب 70201" at bounding box center [604, 252] width 368 height 172
type textarea "تبديل مقاس ب اوردر 70201"
click at [487, 385] on button "قم بالتغيير" at bounding box center [470, 390] width 94 height 30
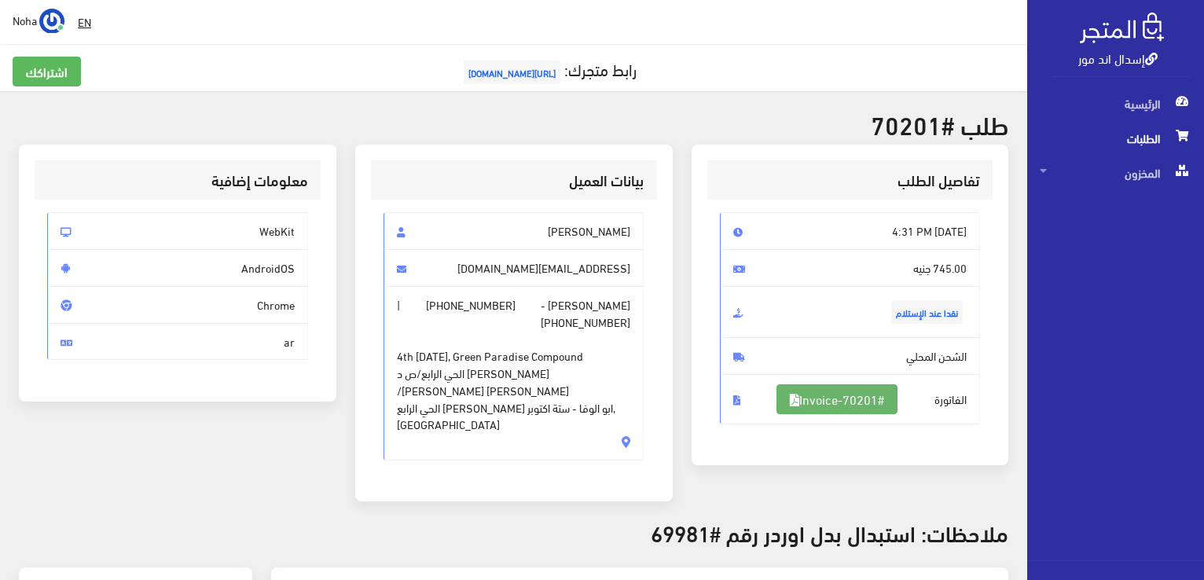
click at [852, 391] on link "#Invoice-70201" at bounding box center [837, 399] width 121 height 30
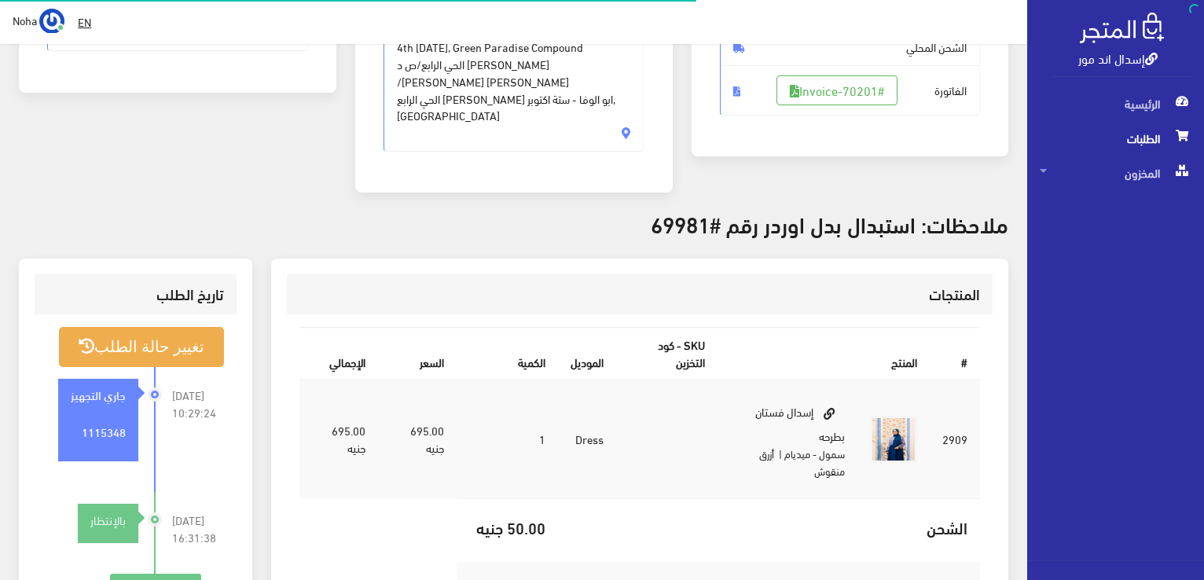
scroll to position [309, 0]
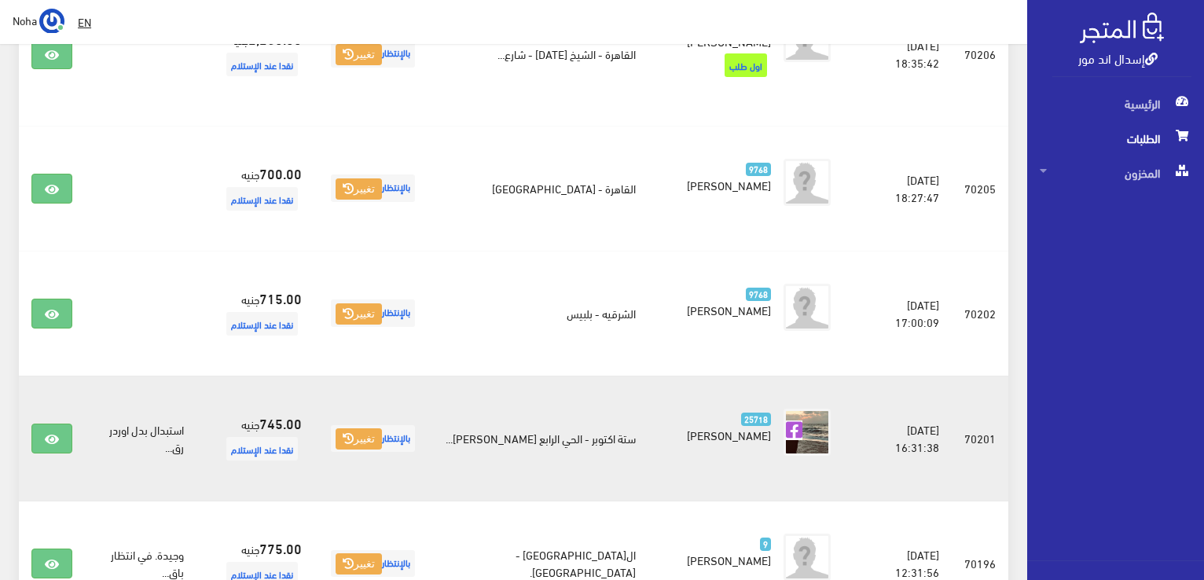
scroll to position [1698, 0]
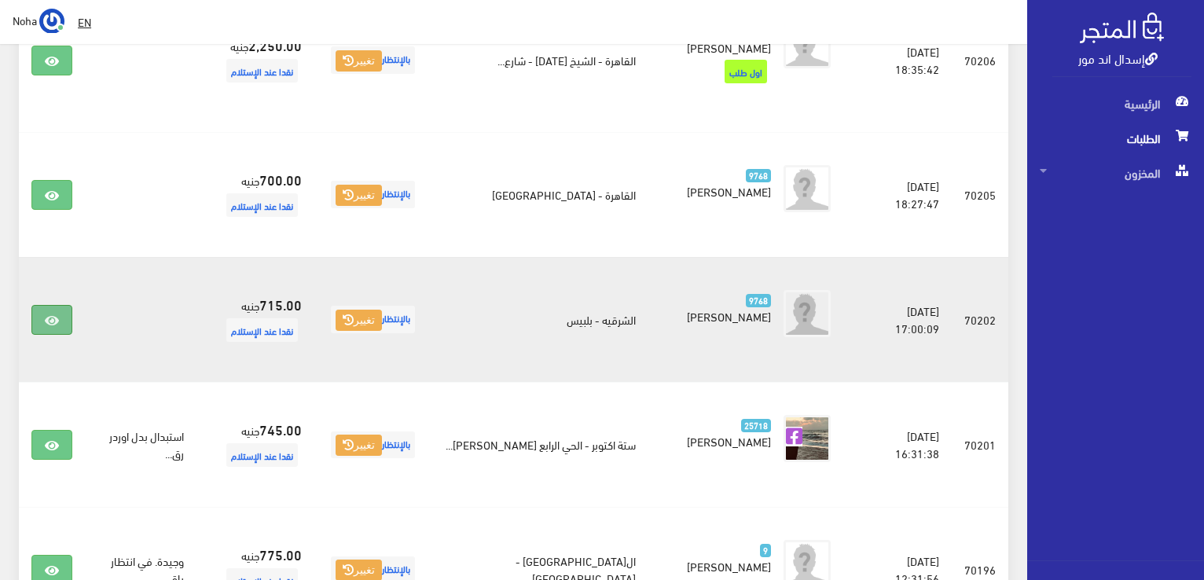
click at [42, 305] on link at bounding box center [51, 320] width 41 height 30
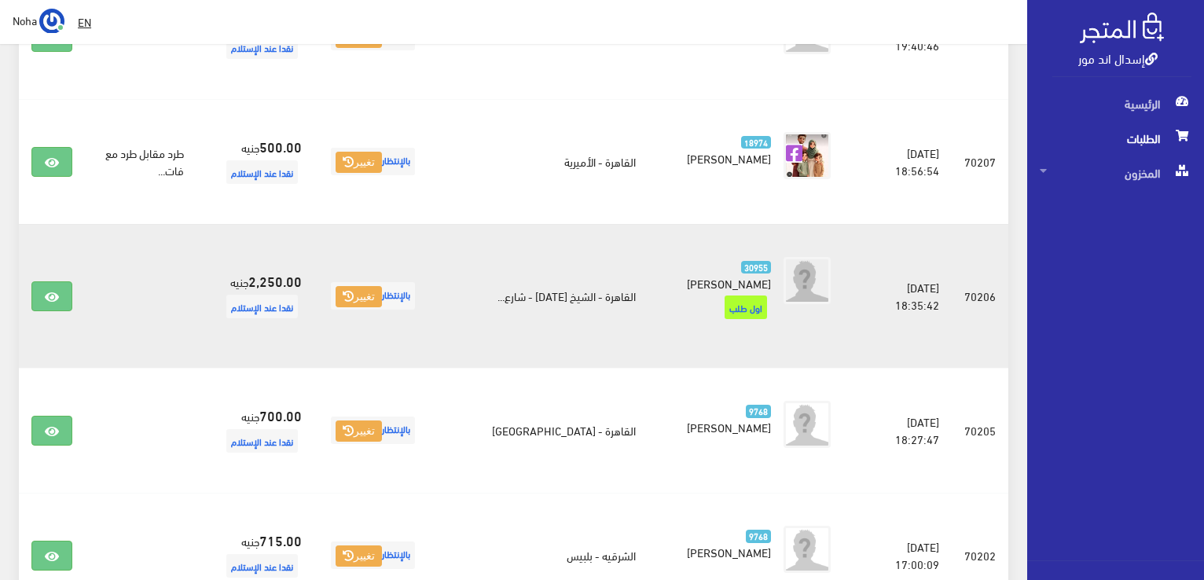
scroll to position [1383, 0]
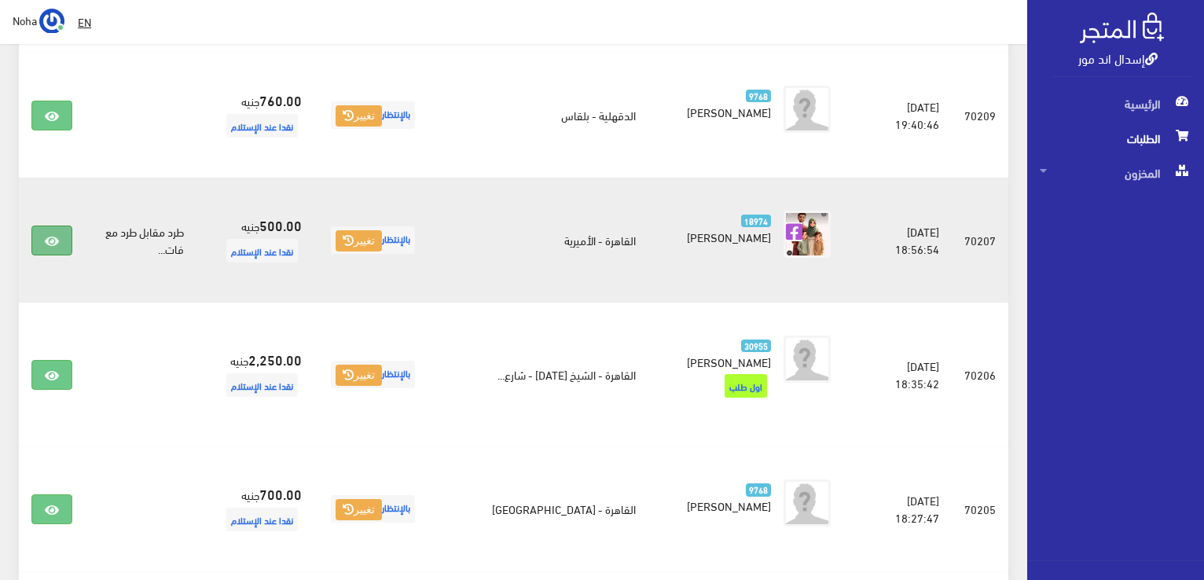
click at [50, 235] on icon at bounding box center [52, 241] width 14 height 13
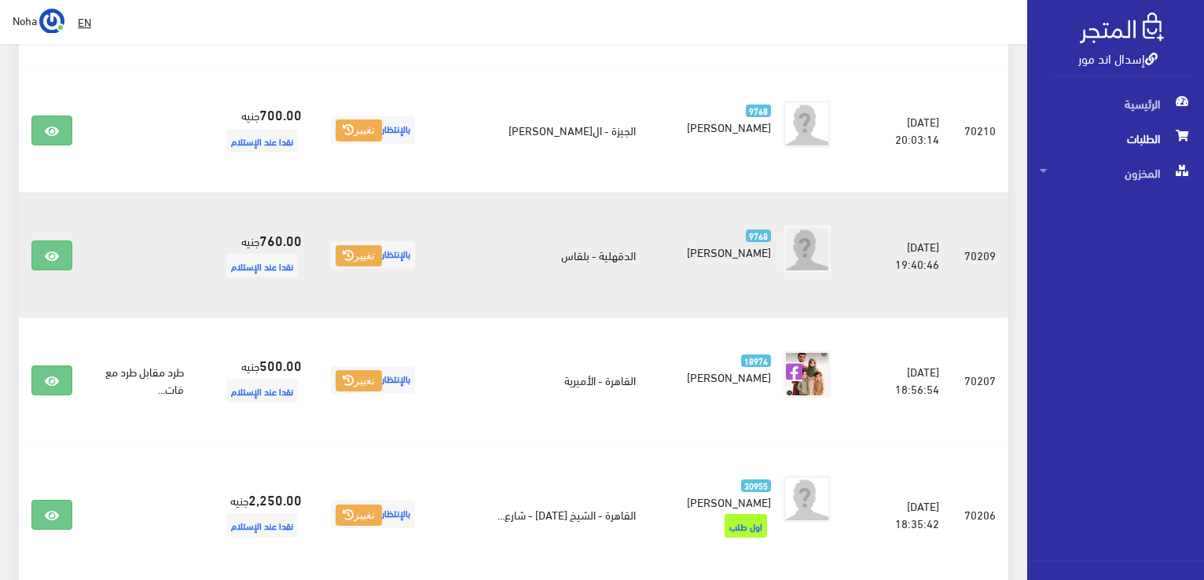
scroll to position [1226, 0]
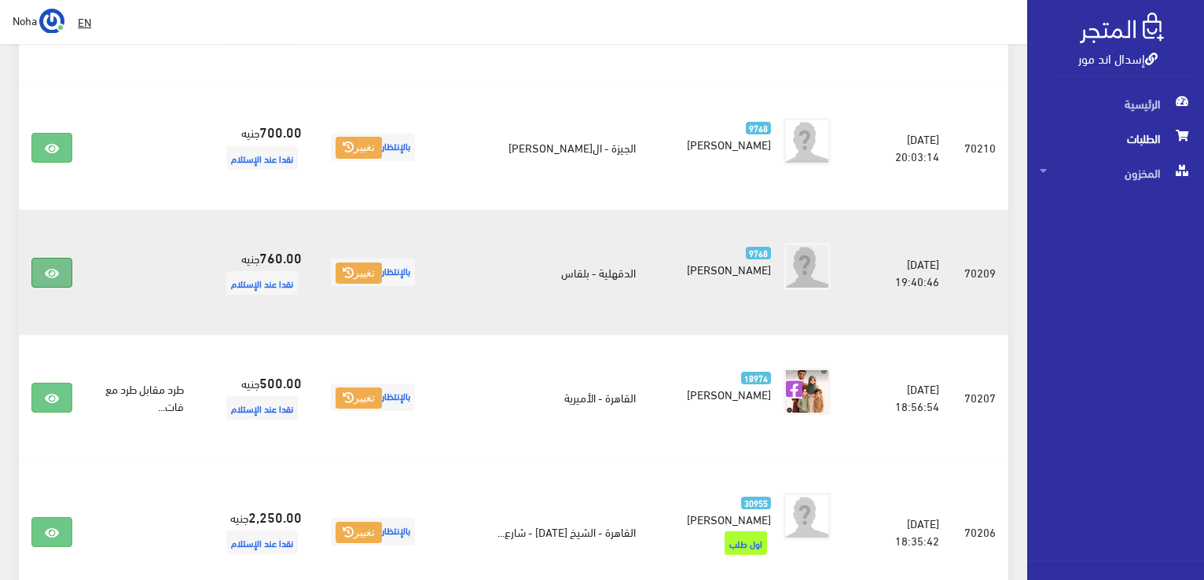
click at [53, 267] on icon at bounding box center [52, 273] width 14 height 13
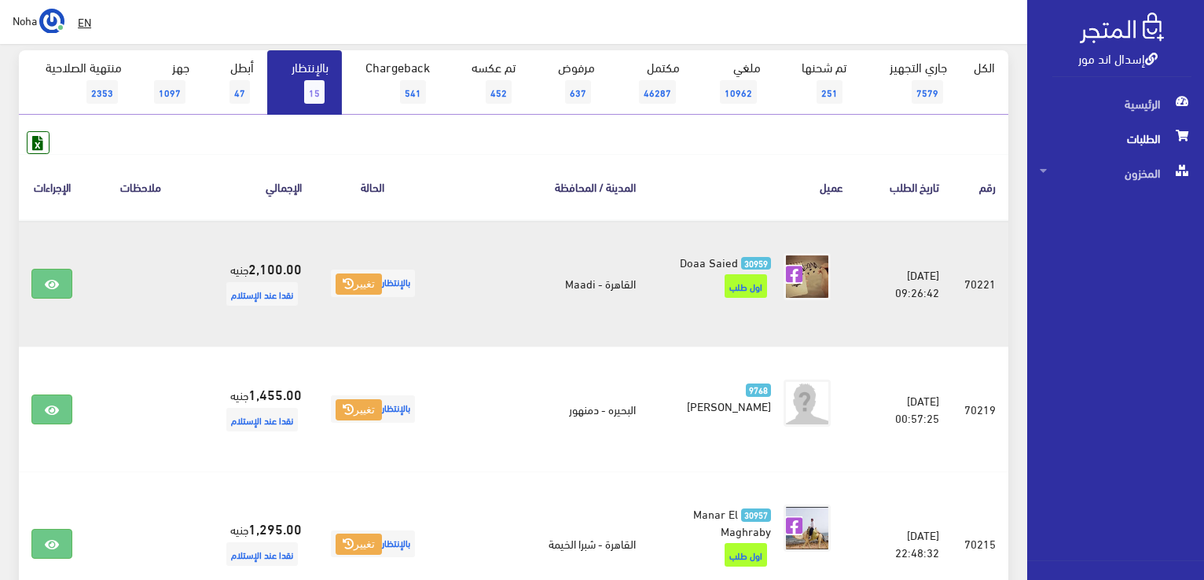
scroll to position [126, 0]
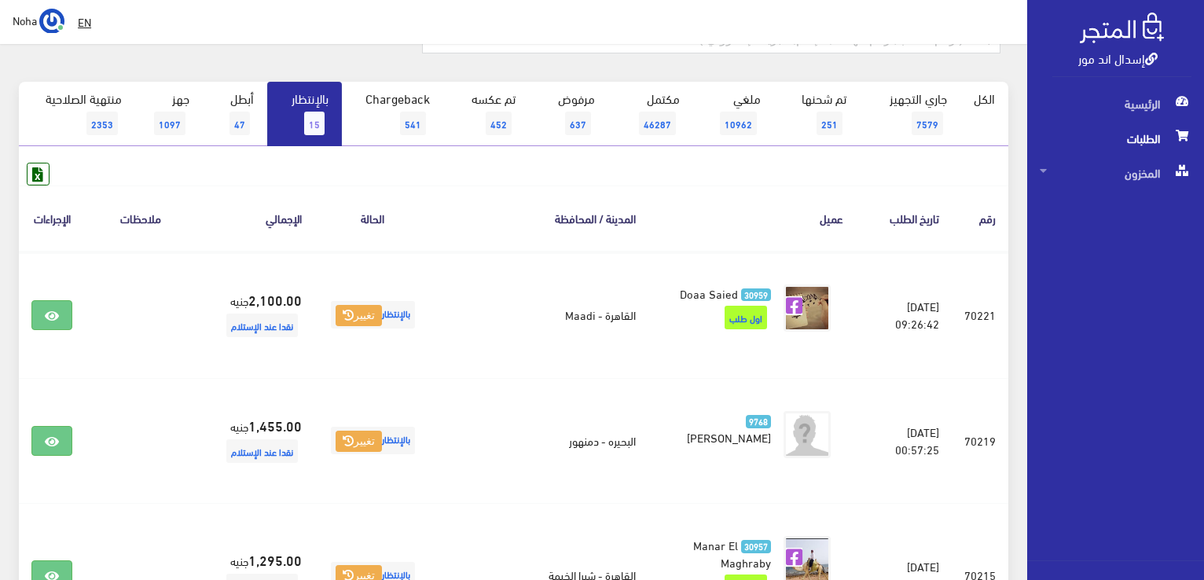
click at [315, 117] on span "15" at bounding box center [314, 124] width 20 height 24
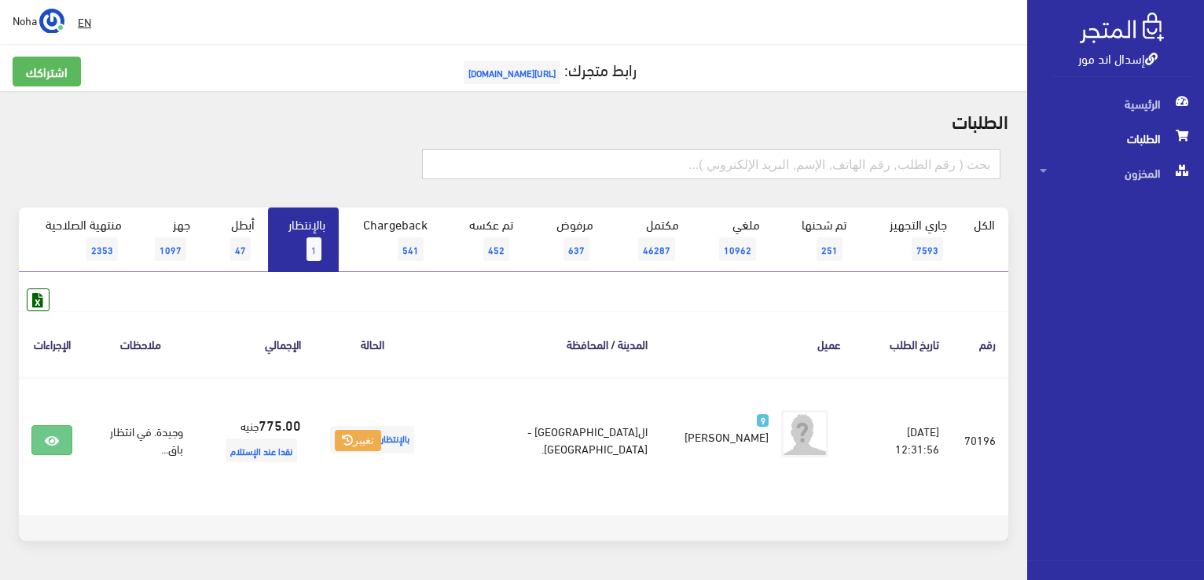
click at [976, 167] on input "text" at bounding box center [711, 164] width 578 height 30
type input "70215"
